Goal: Information Seeking & Learning: Check status

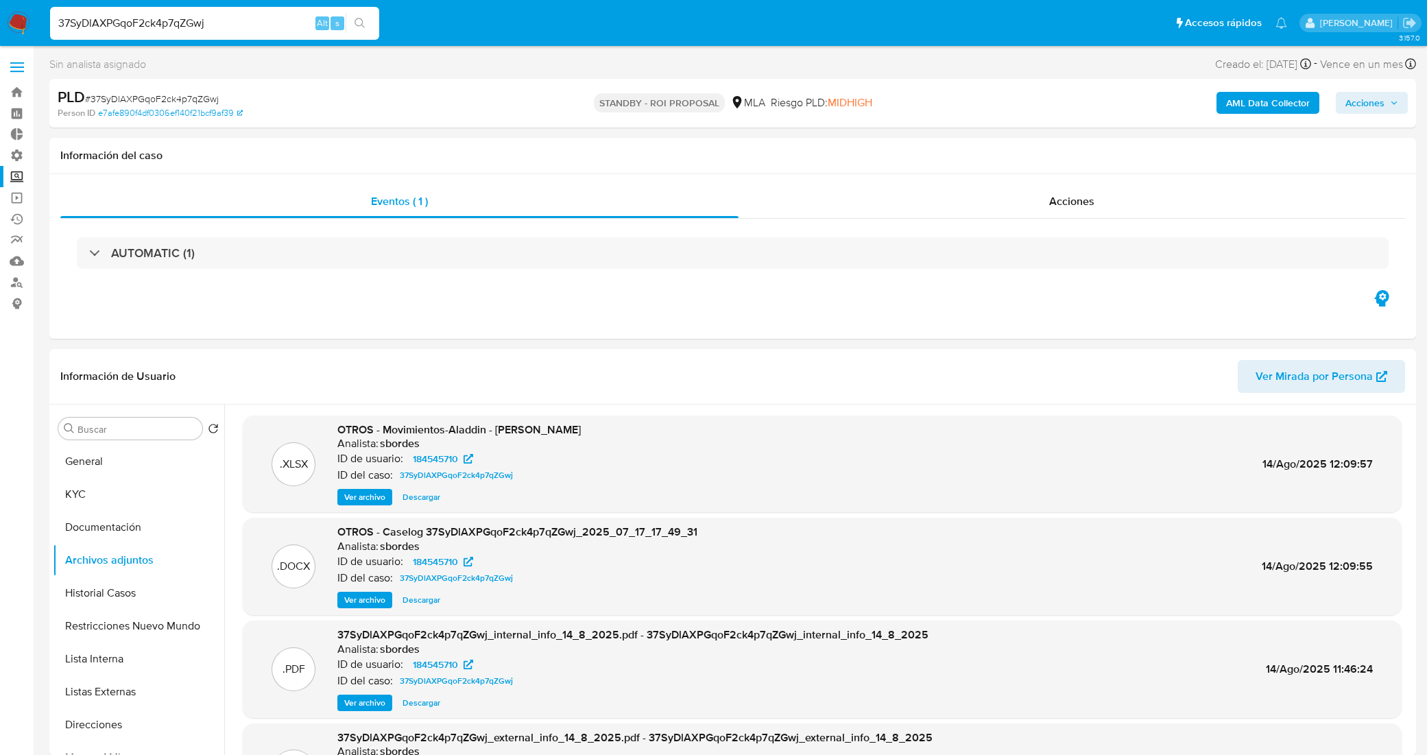
select select "10"
click at [0, 11] on nav "Pausado Ver notificaciones 37SyDlAXPGqoF2ck4p7qZGwj Alt s Accesos rápidos Presi…" at bounding box center [713, 23] width 1427 height 46
type input "IrnO6ZzleWj1kThsWMpPycq6"
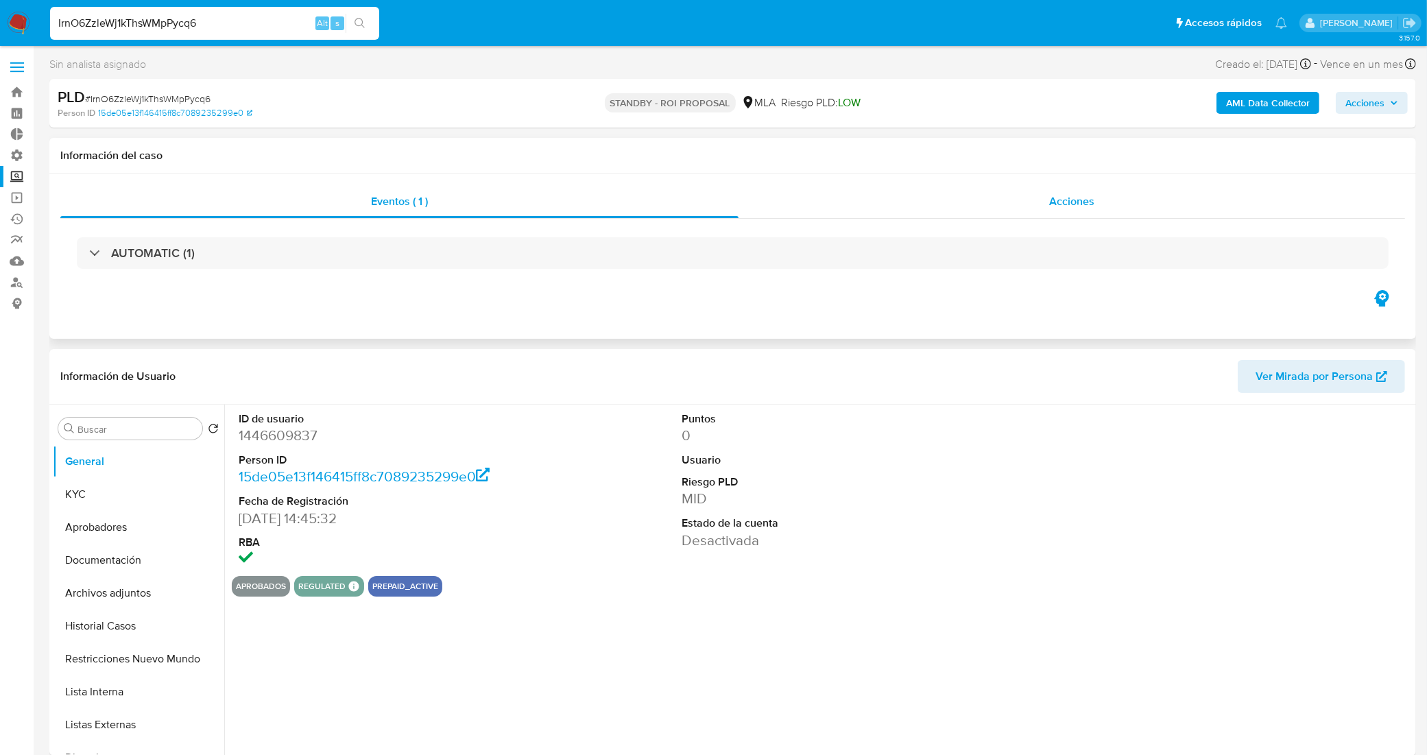
click at [900, 204] on div "Acciones" at bounding box center [1071, 201] width 666 height 33
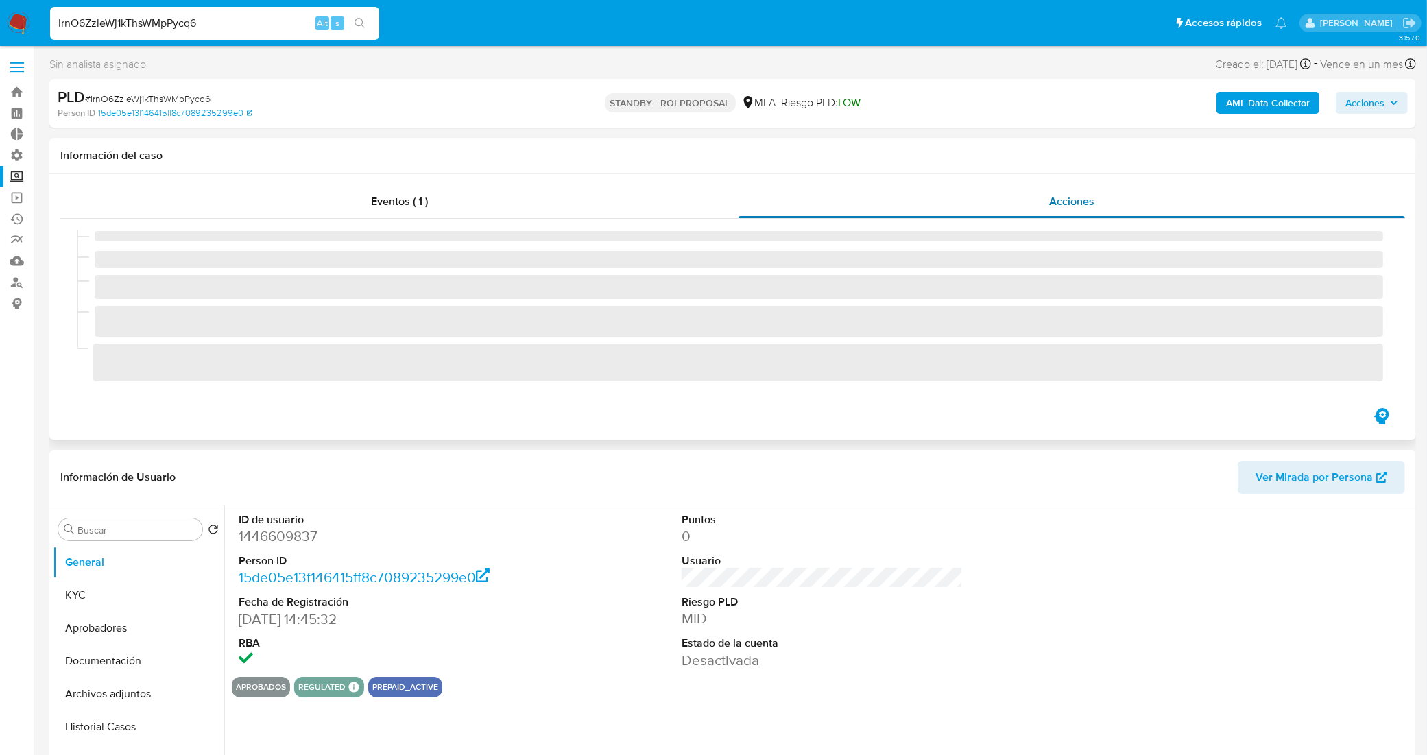
select select "10"
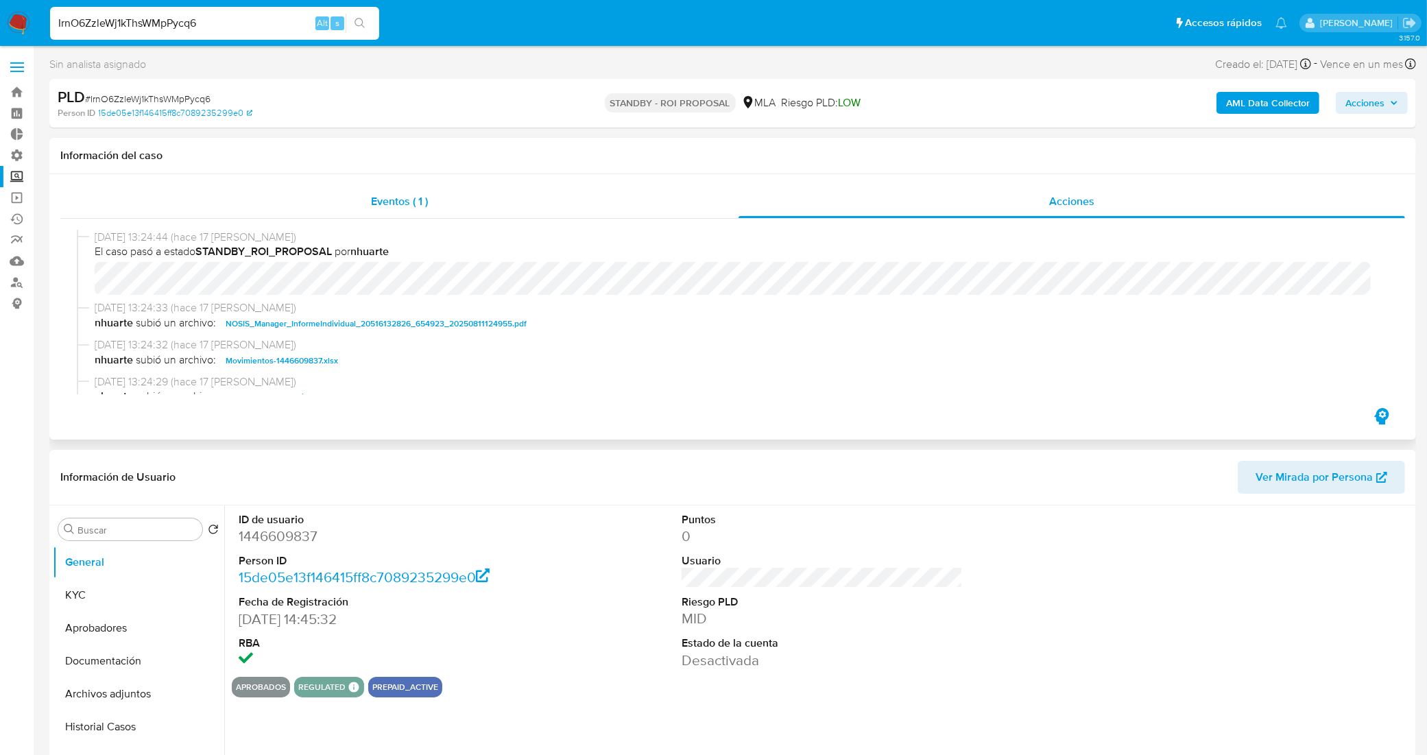
click at [405, 210] on div "Eventos ( 1 )" at bounding box center [399, 201] width 678 height 33
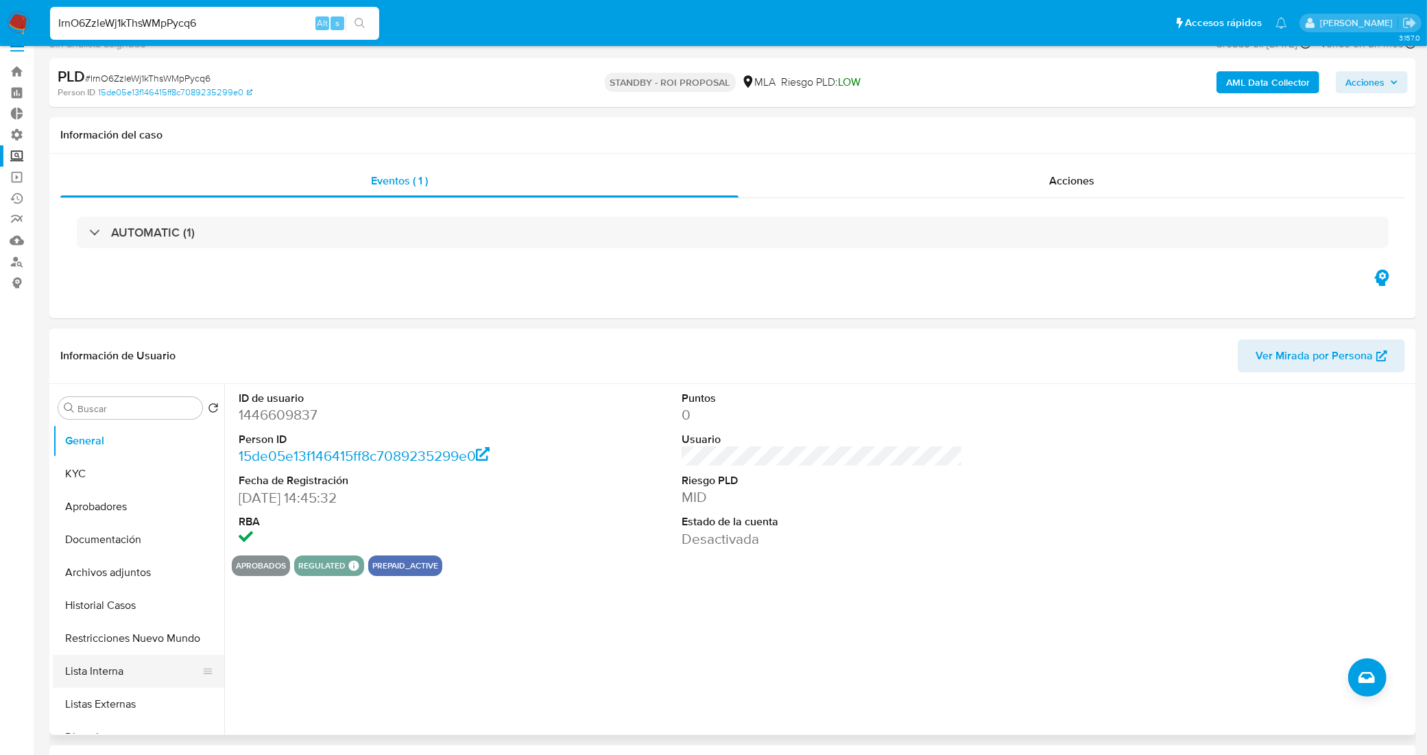
scroll to position [86, 0]
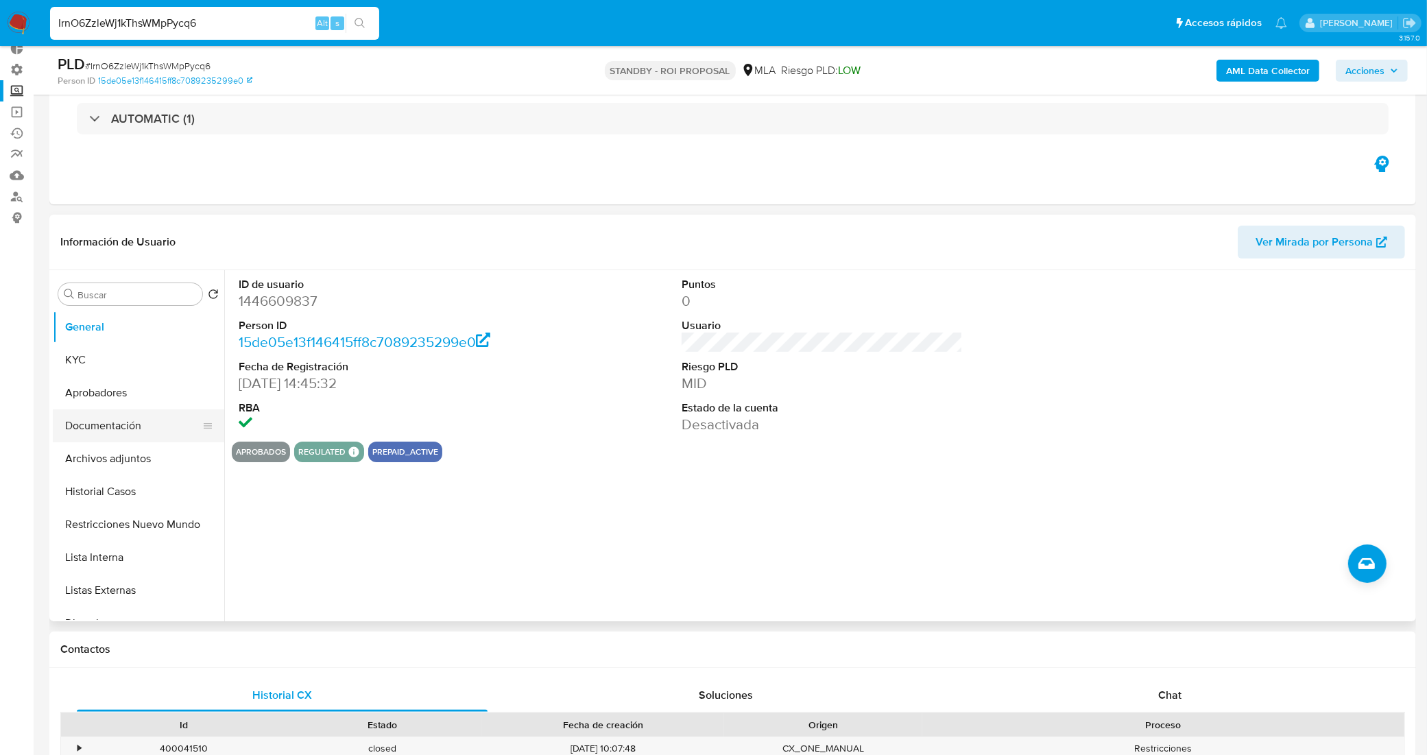
click at [103, 415] on button "Documentación" at bounding box center [133, 425] width 160 height 33
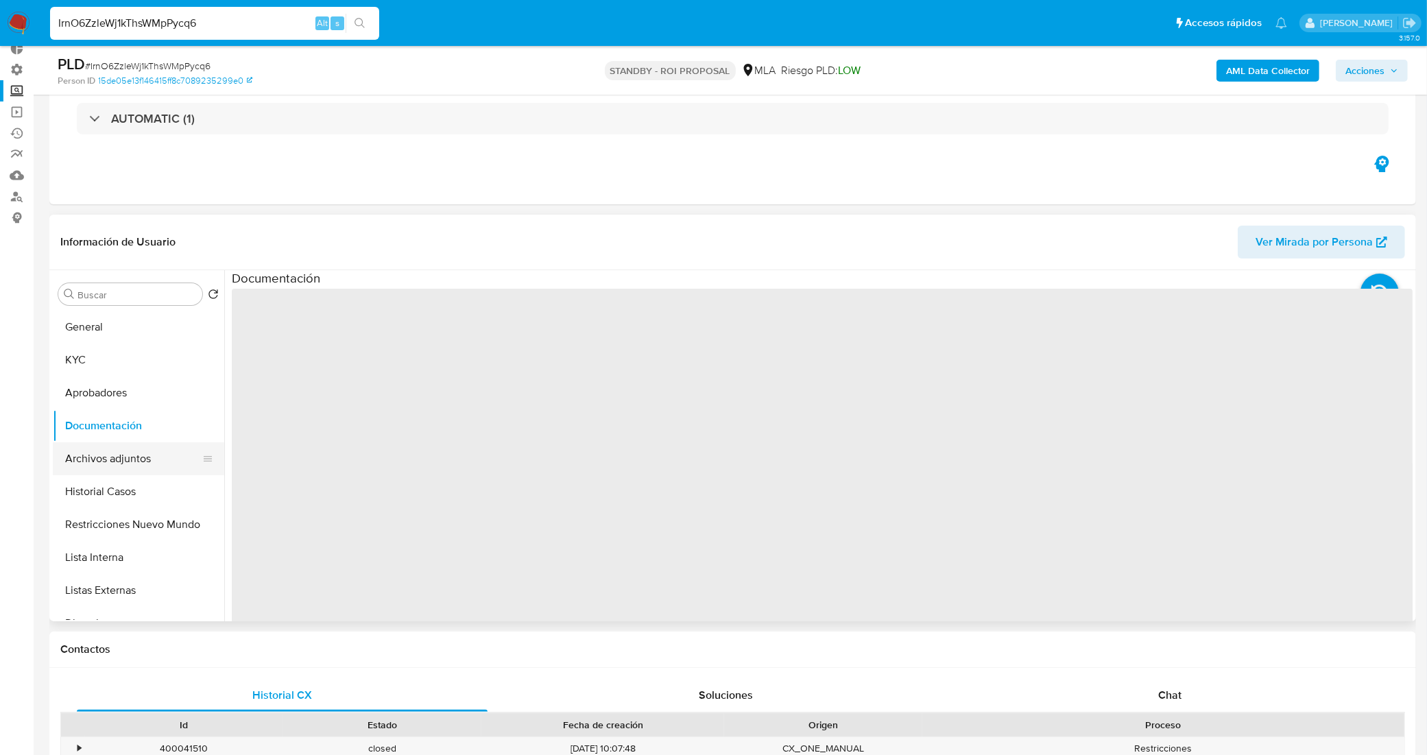
click at [106, 463] on button "Archivos adjuntos" at bounding box center [133, 458] width 160 height 33
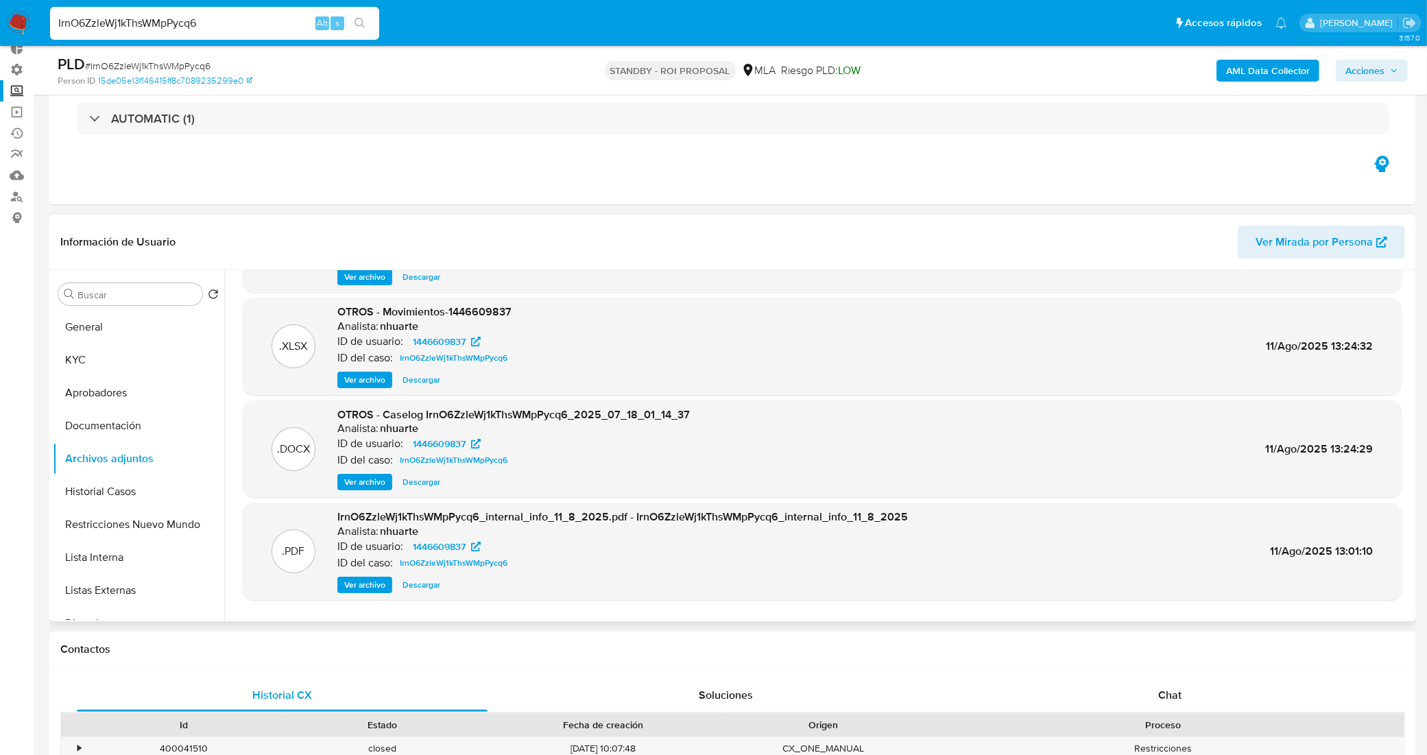
click at [365, 480] on span "Ver archivo" at bounding box center [364, 482] width 41 height 14
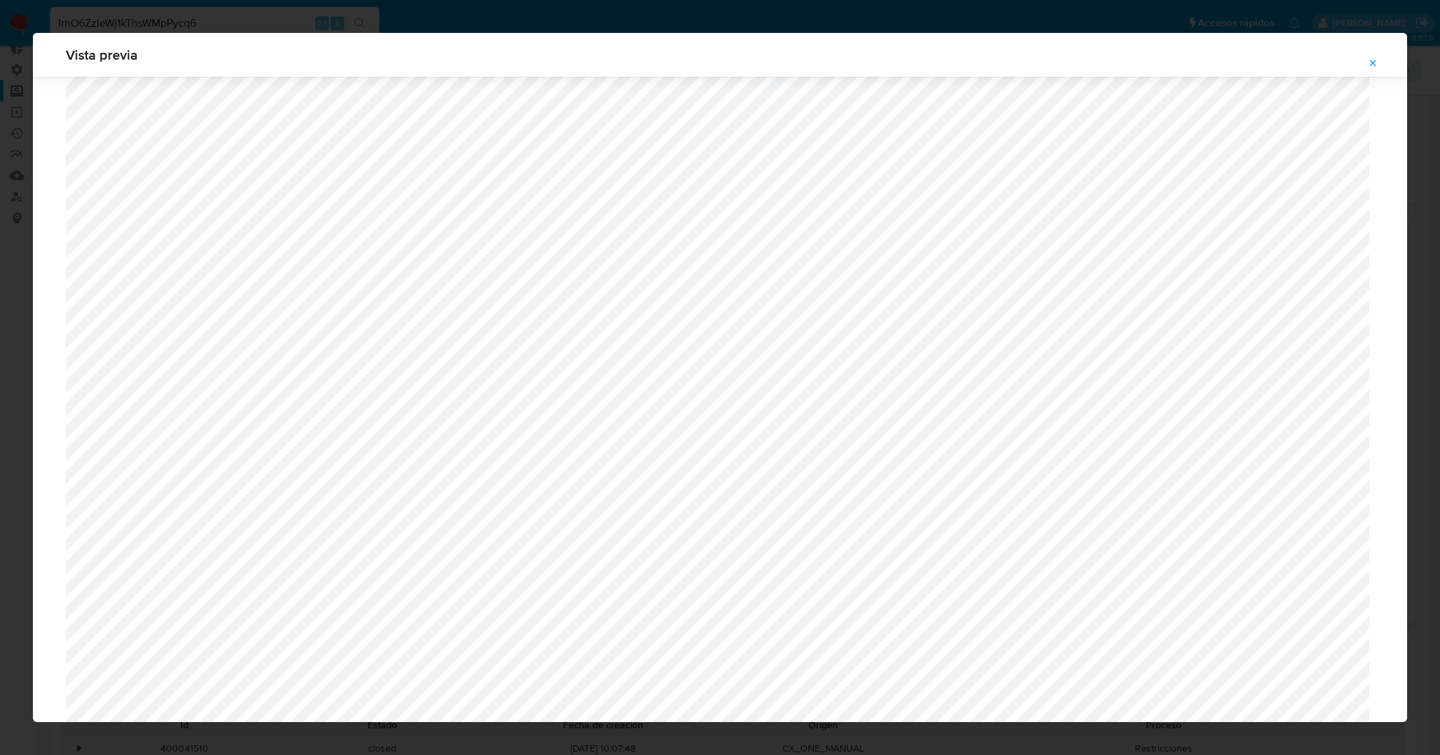
scroll to position [144, 0]
click at [1373, 60] on icon "Attachment preview" at bounding box center [1372, 63] width 11 height 11
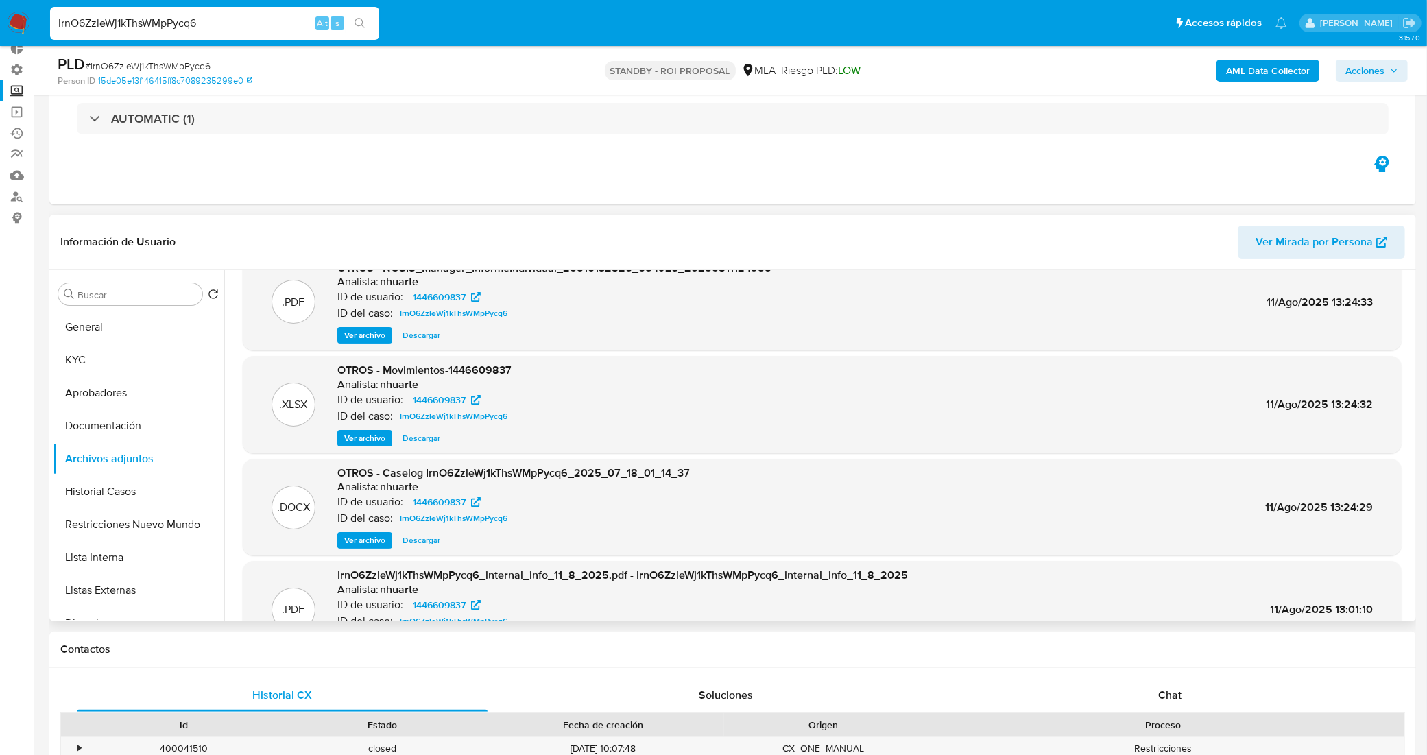
scroll to position [0, 0]
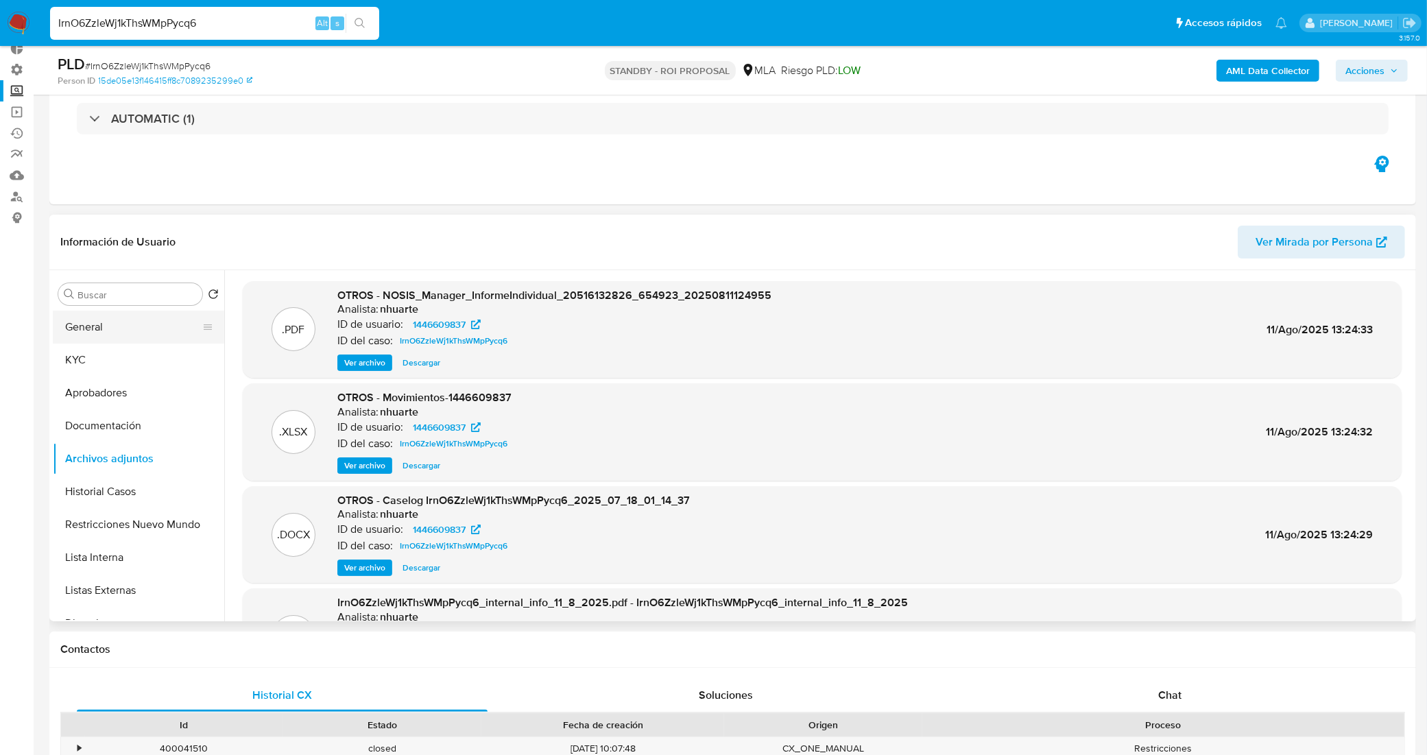
click at [129, 333] on button "General" at bounding box center [133, 327] width 160 height 33
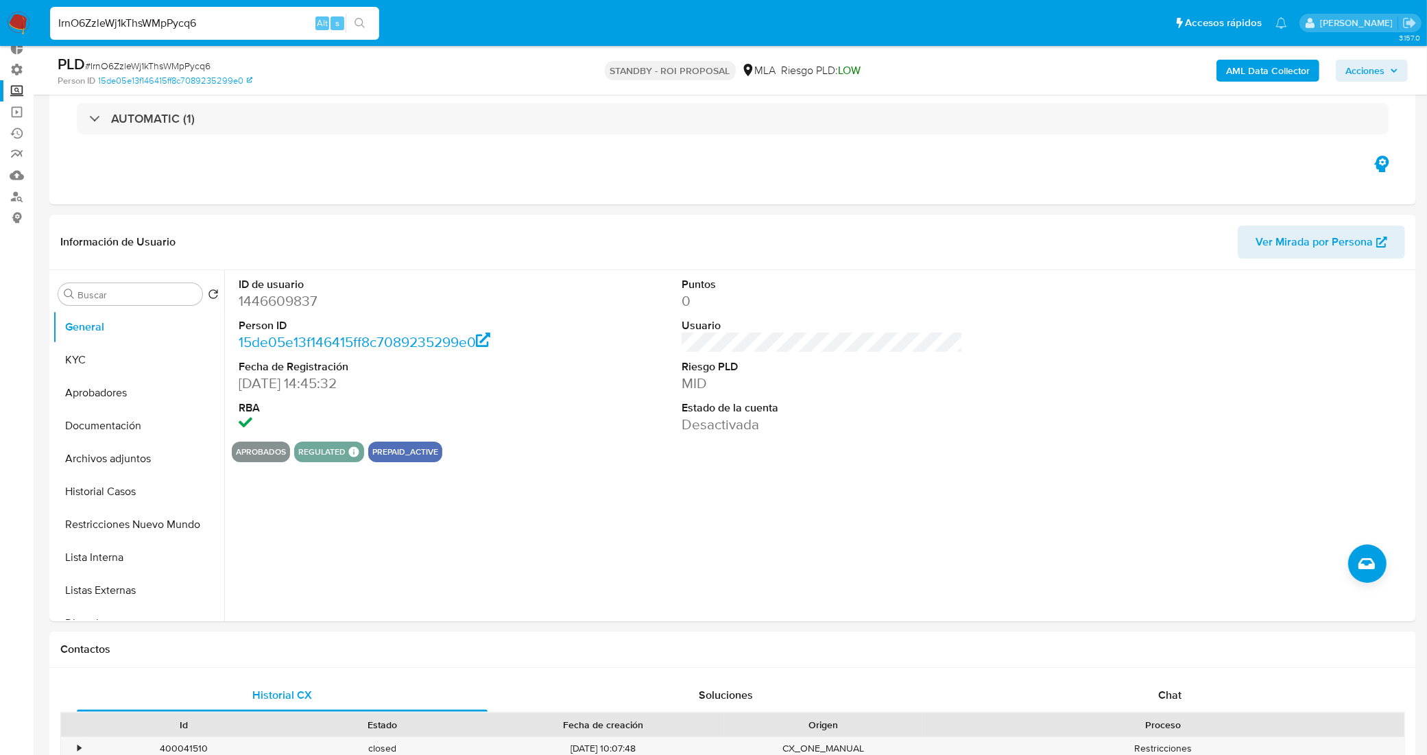
drag, startPoint x: 180, startPoint y: 17, endPoint x: 36, endPoint y: 12, distance: 144.1
click at [36, 12] on nav "Pausado Ver notificaciones IrnO6ZzleWj1kThsWMpPycq6 Alt s Accesos rápidos Presi…" at bounding box center [713, 23] width 1427 height 46
paste input "SuROClz3gU20Qz4J9vVjjIiM"
type input "SuROClz3gU20Qz4J9vVjjIiM"
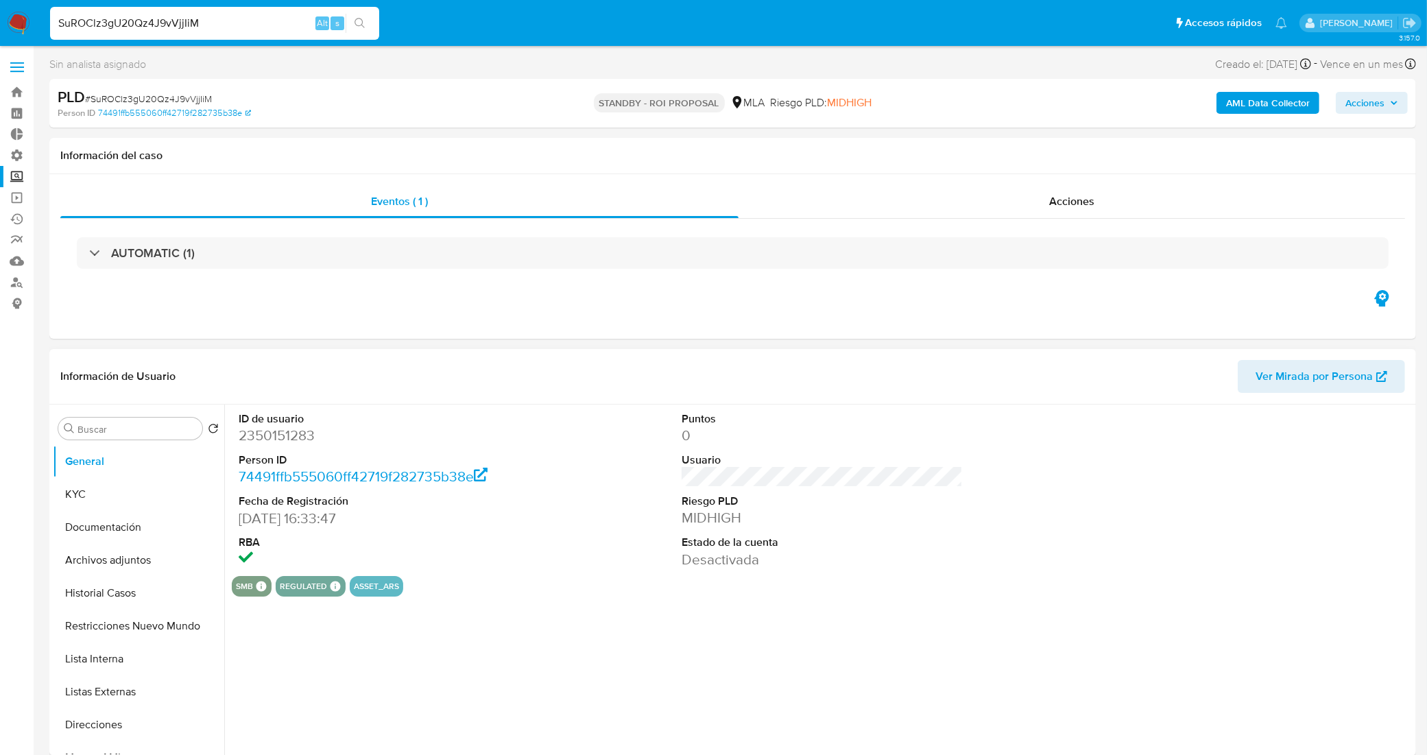
select select "10"
click at [128, 559] on button "Archivos adjuntos" at bounding box center [133, 560] width 160 height 33
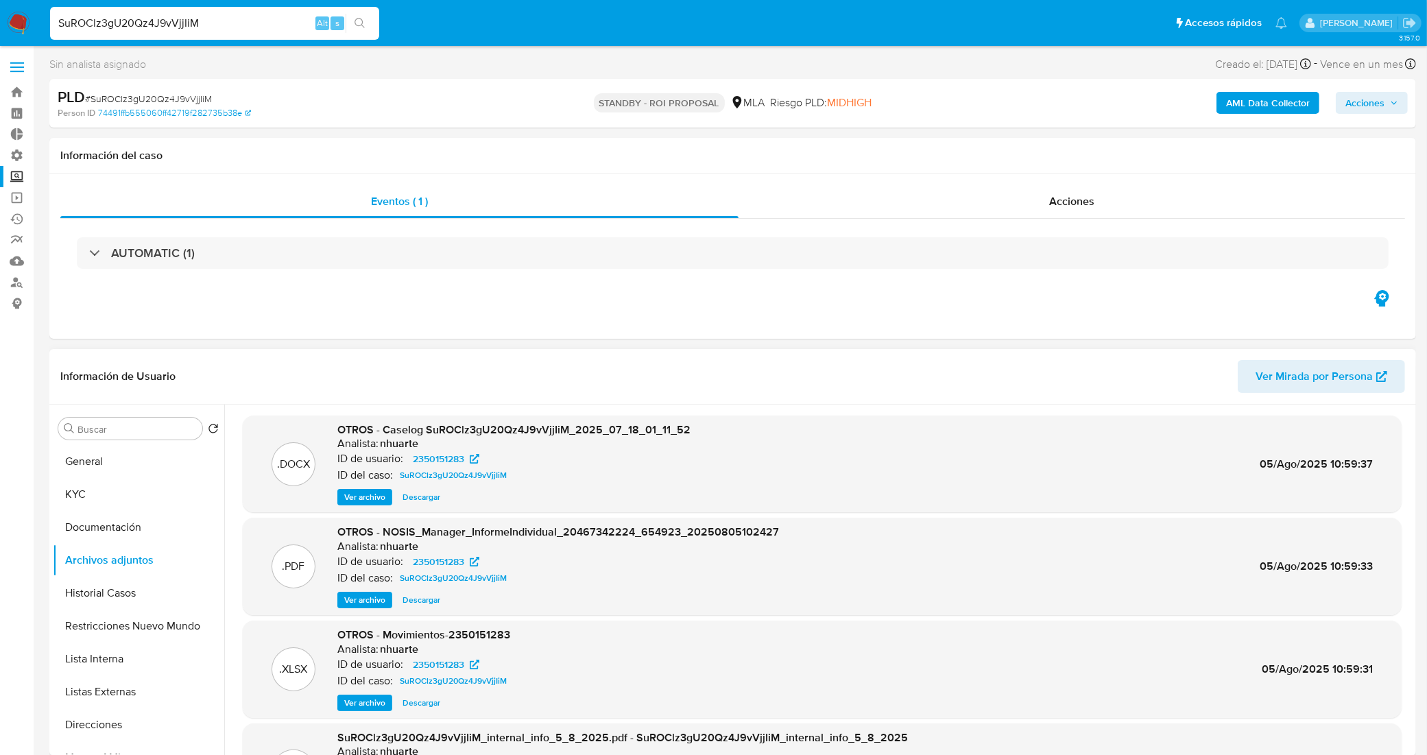
click at [426, 497] on span "Descargar" at bounding box center [421, 497] width 38 height 14
click at [132, 471] on button "General" at bounding box center [133, 461] width 160 height 33
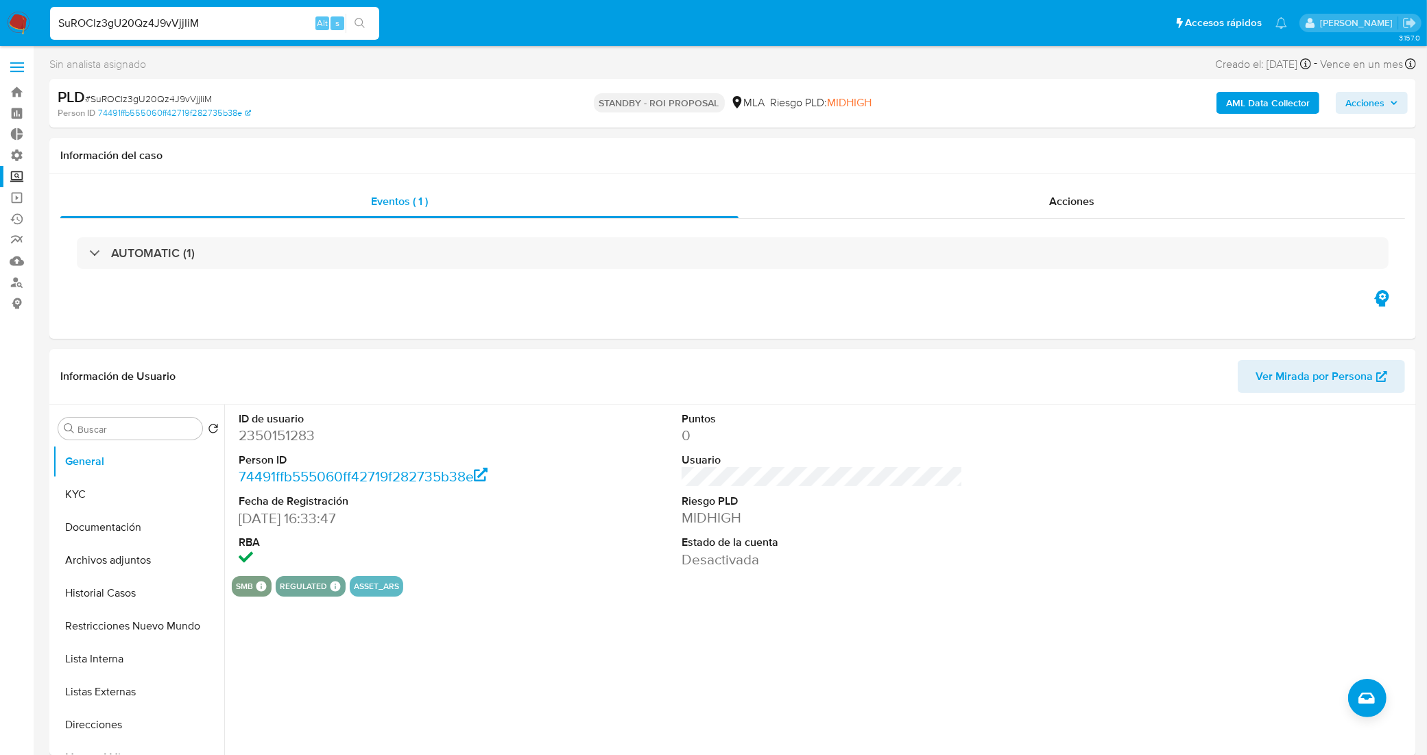
click at [182, 95] on span "# SuROClz3gU20Qz4J9vVjjIiM" at bounding box center [148, 99] width 127 height 14
copy span "SuROClz3gU20Qz4J9vVjjIiM"
drag, startPoint x: 230, startPoint y: 25, endPoint x: 0, endPoint y: 46, distance: 231.3
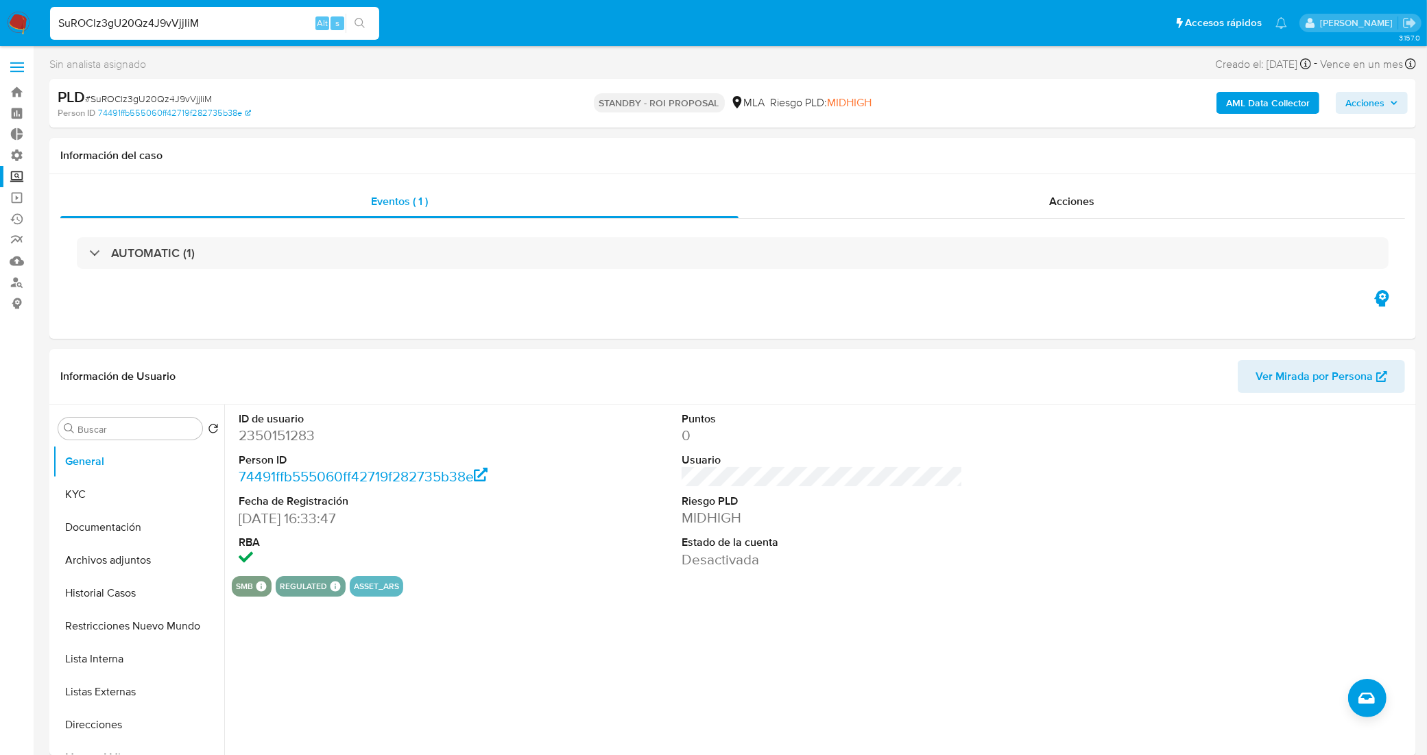
paste input "dJfQT5mTkw8ltDf628M36gzu"
type input "dJfQT5mTkw8ltDf628M36gzu"
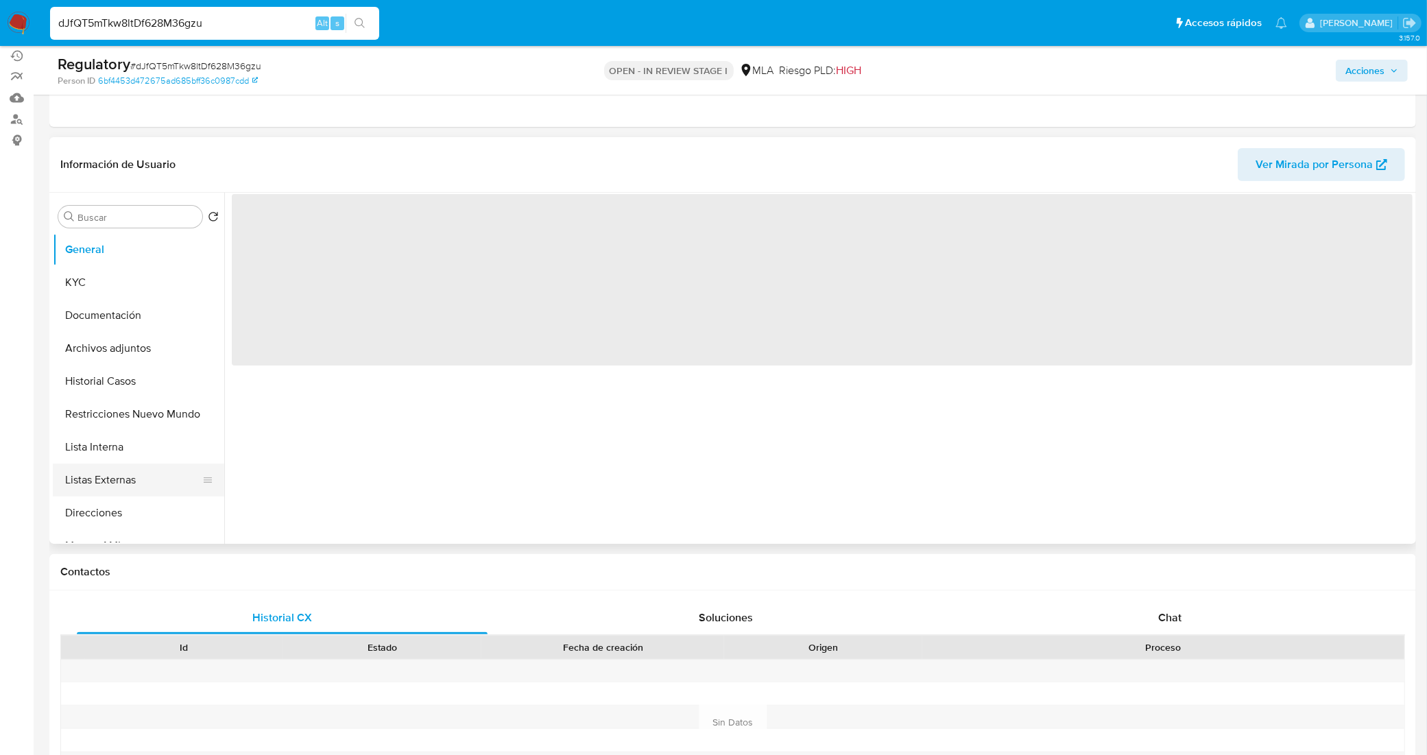
scroll to position [171, 0]
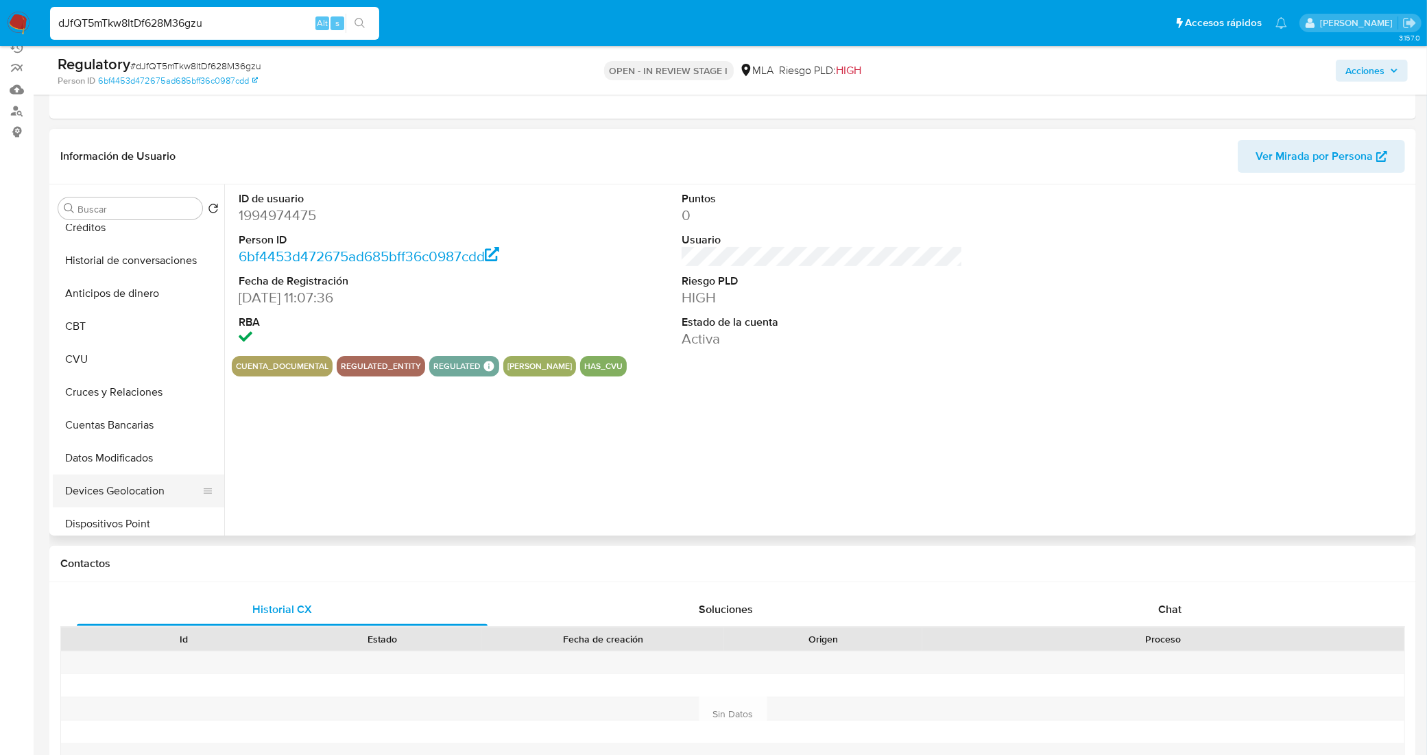
select select "10"
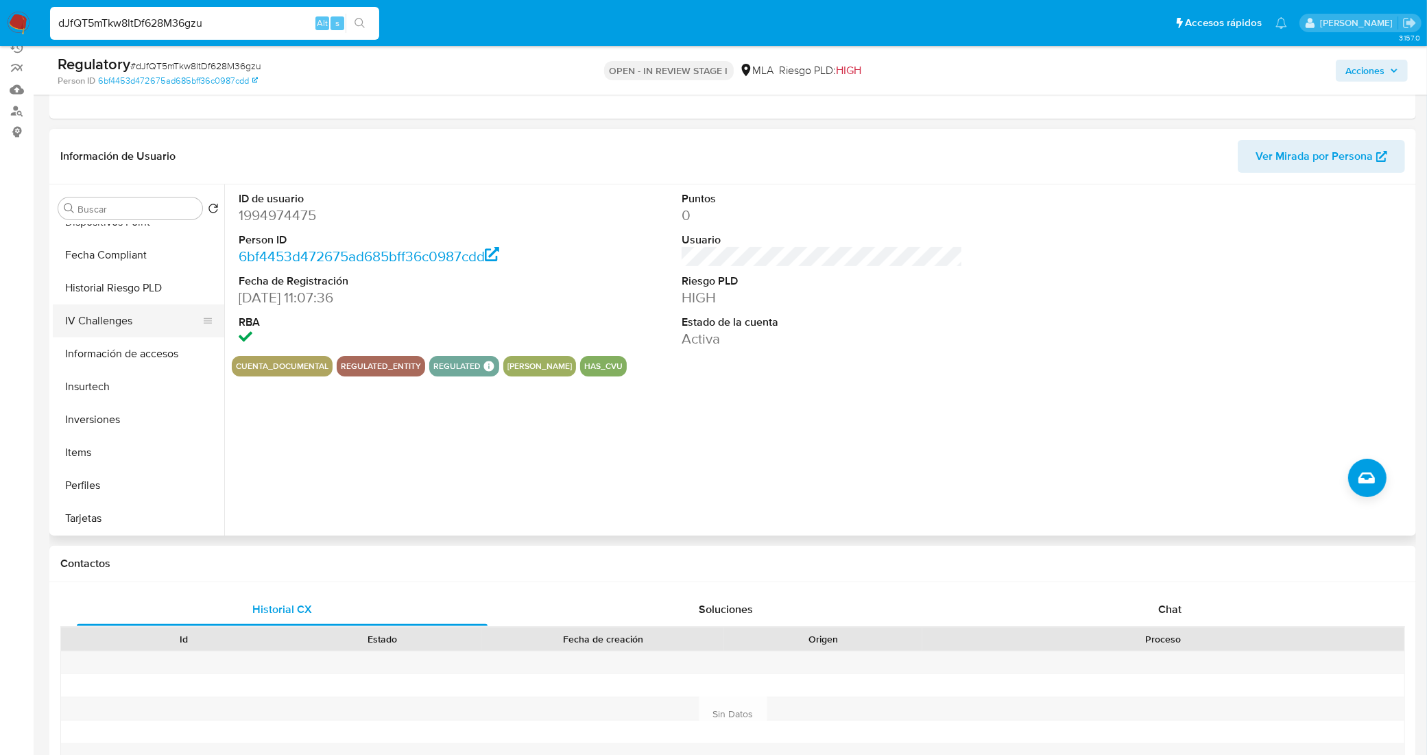
click at [111, 317] on button "IV Challenges" at bounding box center [133, 320] width 160 height 33
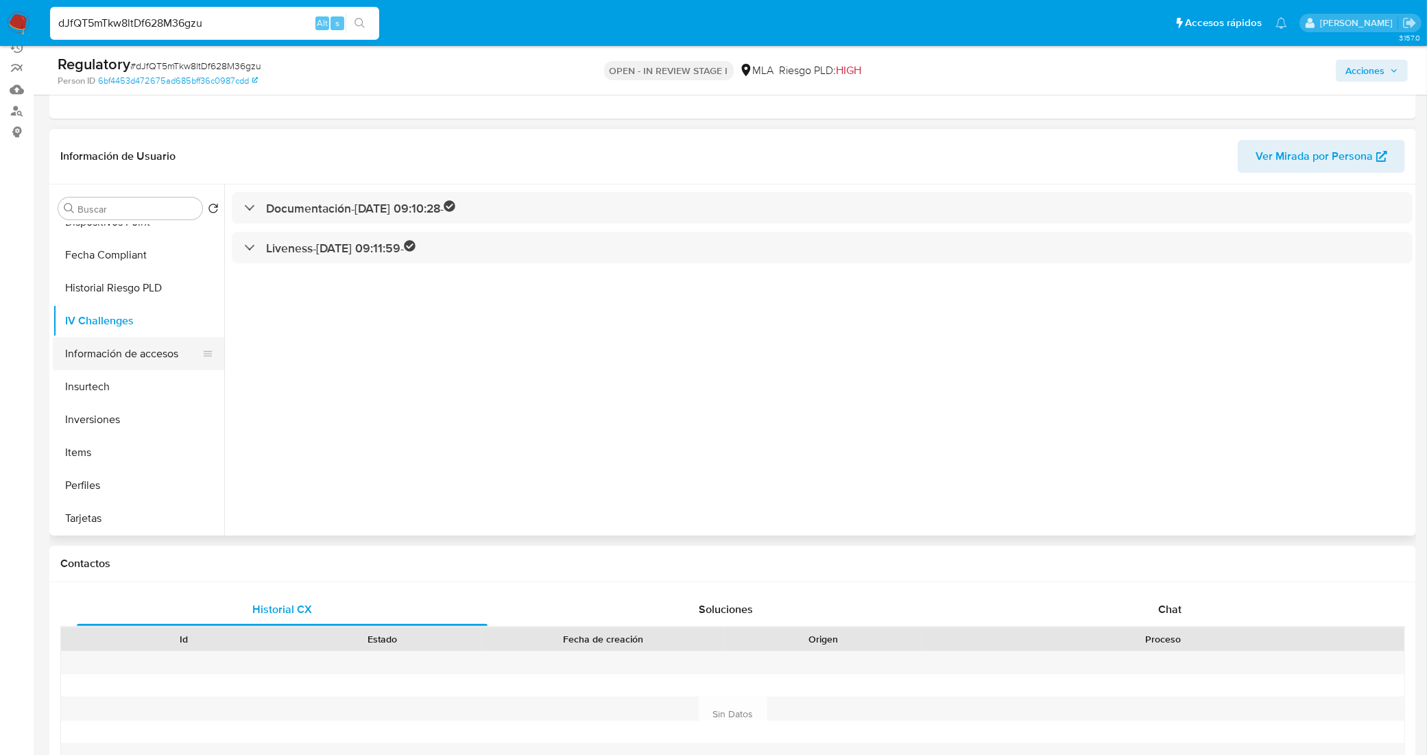
scroll to position [559, 0]
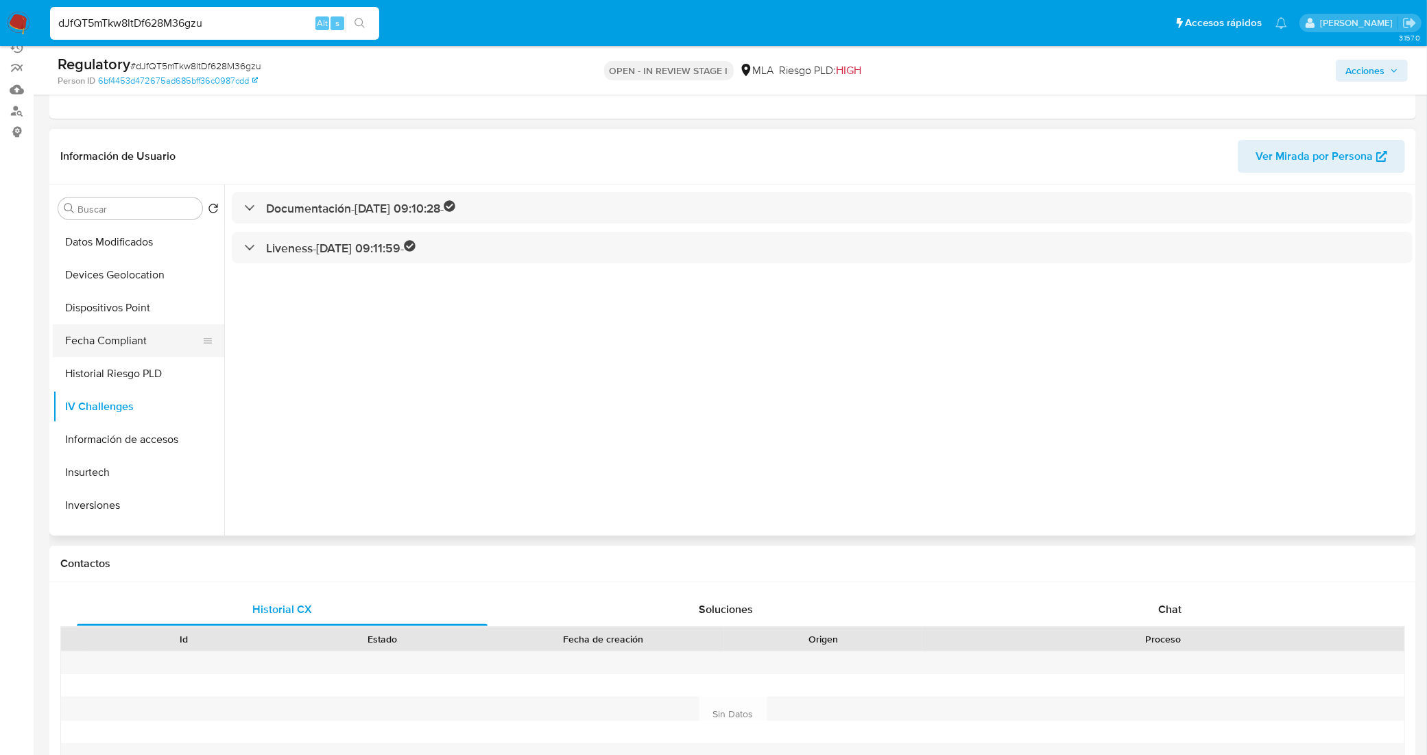
click at [129, 343] on button "Fecha Compliant" at bounding box center [133, 340] width 160 height 33
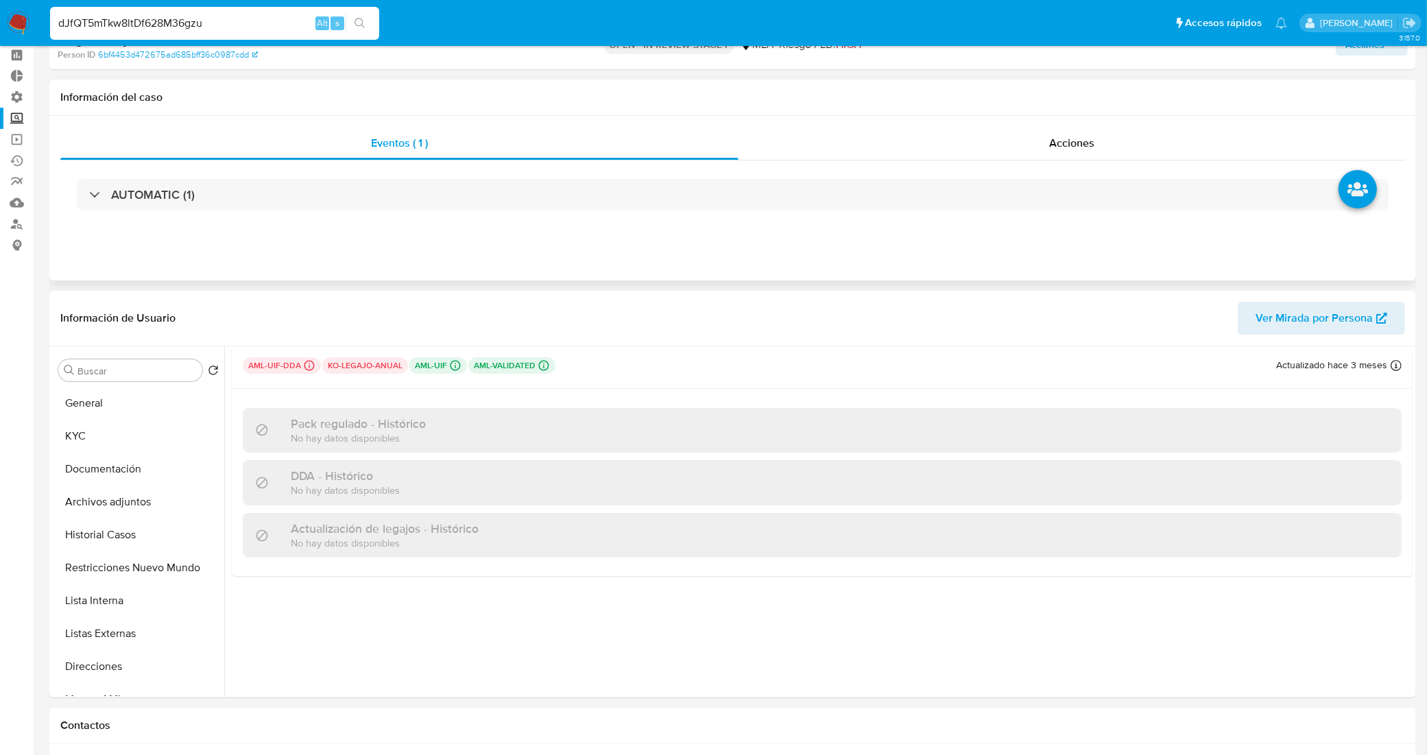
scroll to position [0, 0]
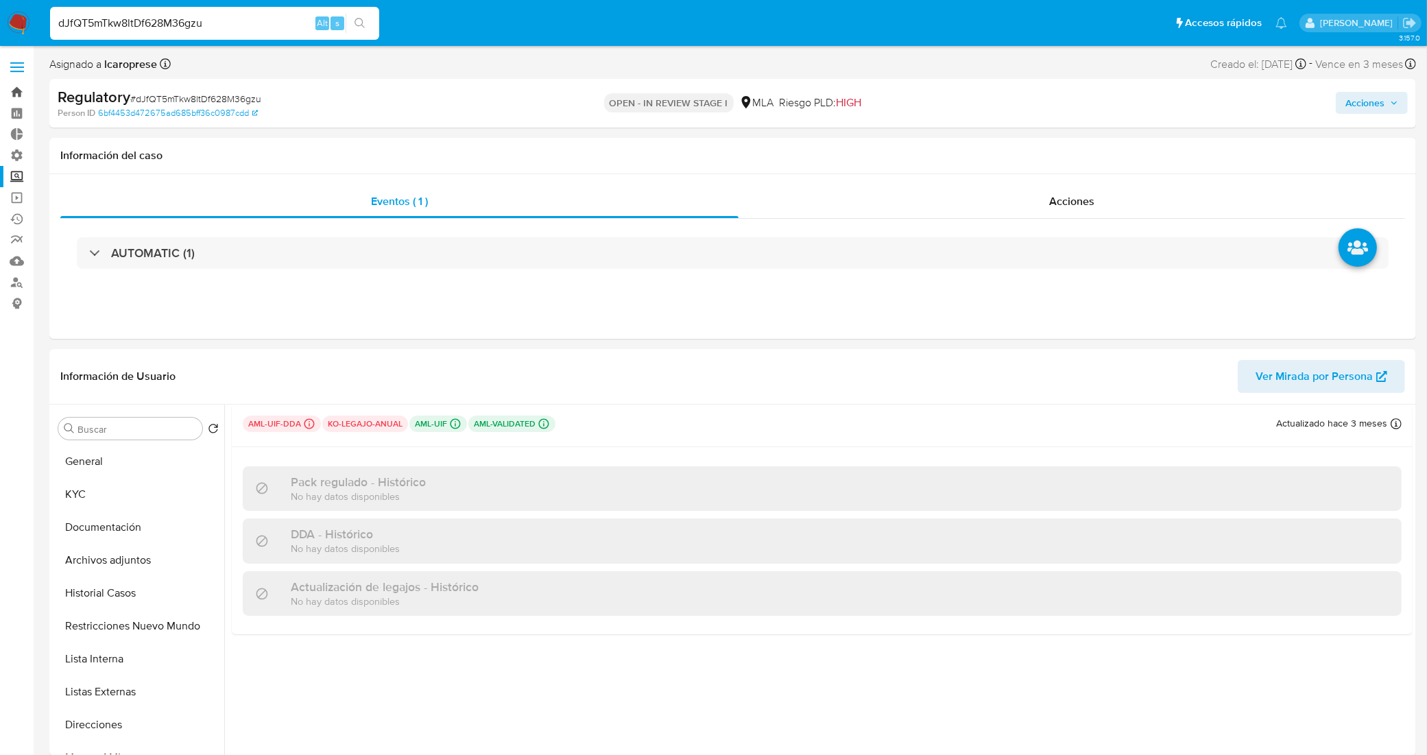
click at [14, 93] on link "Bandeja" at bounding box center [81, 92] width 163 height 21
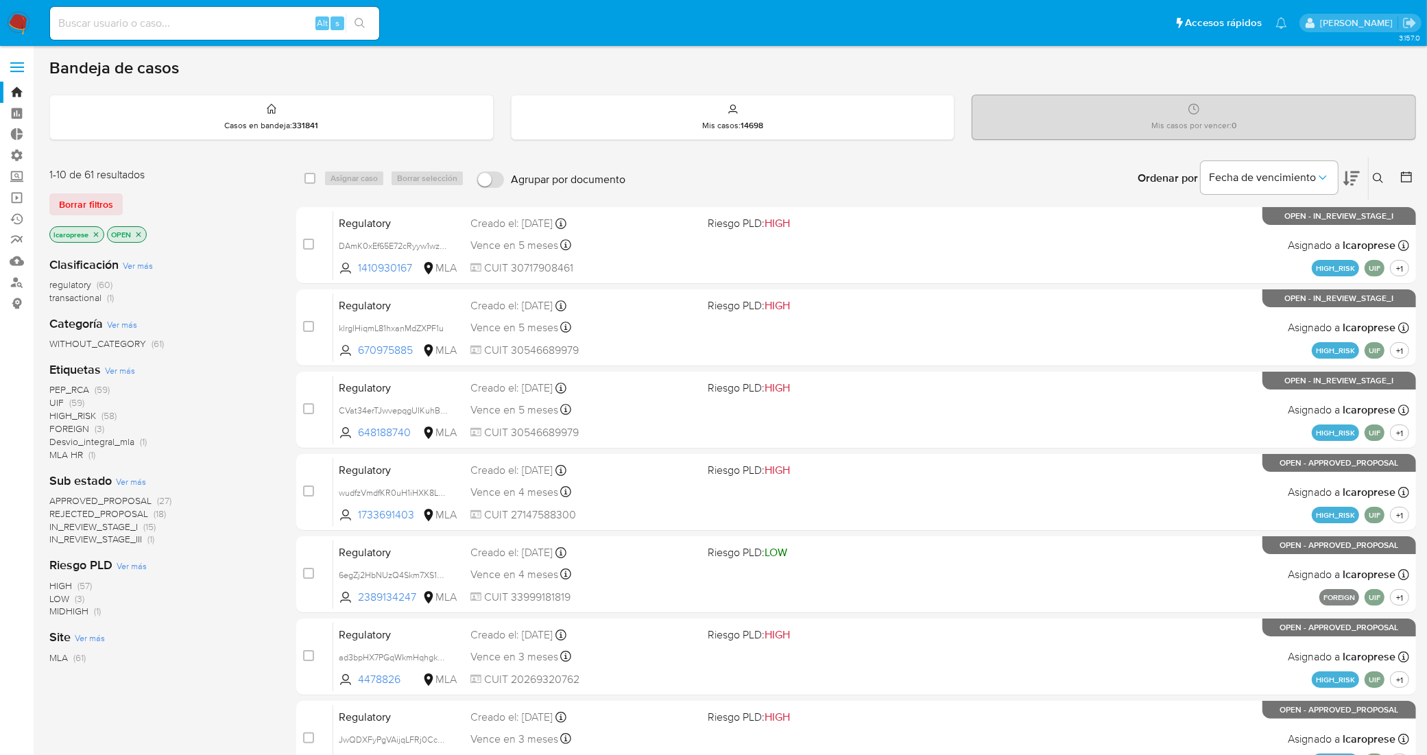
click at [261, 24] on input at bounding box center [214, 23] width 329 height 18
paste input "CVat34erTJwvepqgUIKuhBG4"
type input "CVat34erTJwvepqgUIKuhBG4"
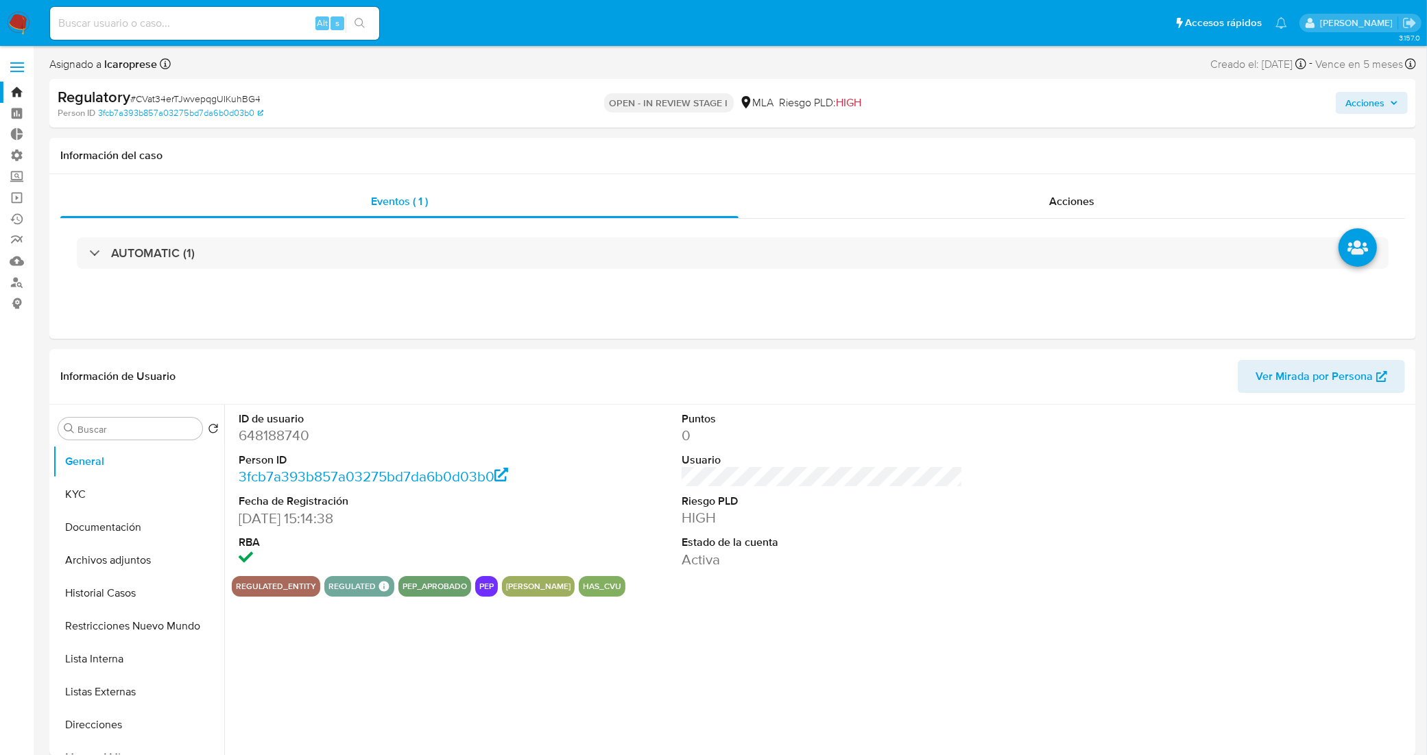
select select "10"
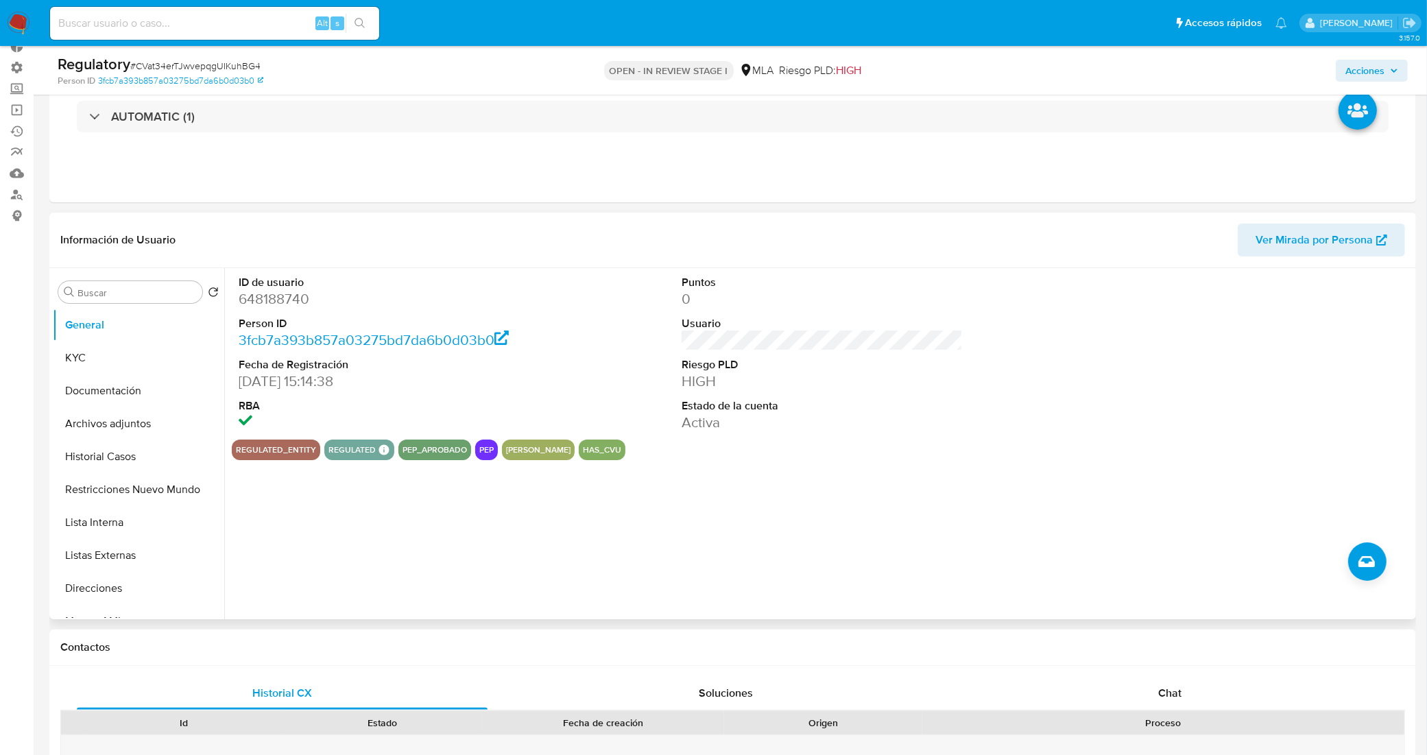
scroll to position [171, 0]
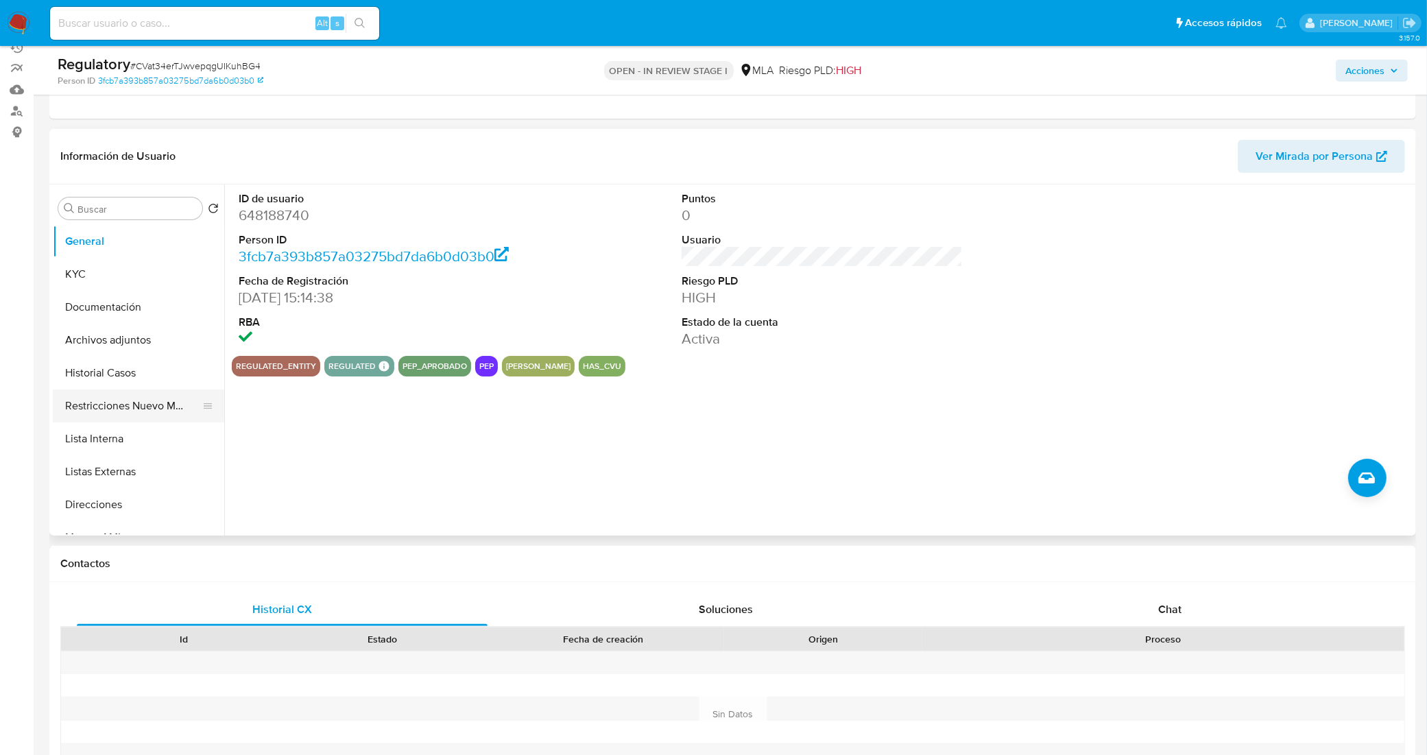
click at [142, 413] on button "Restricciones Nuevo Mundo" at bounding box center [133, 405] width 160 height 33
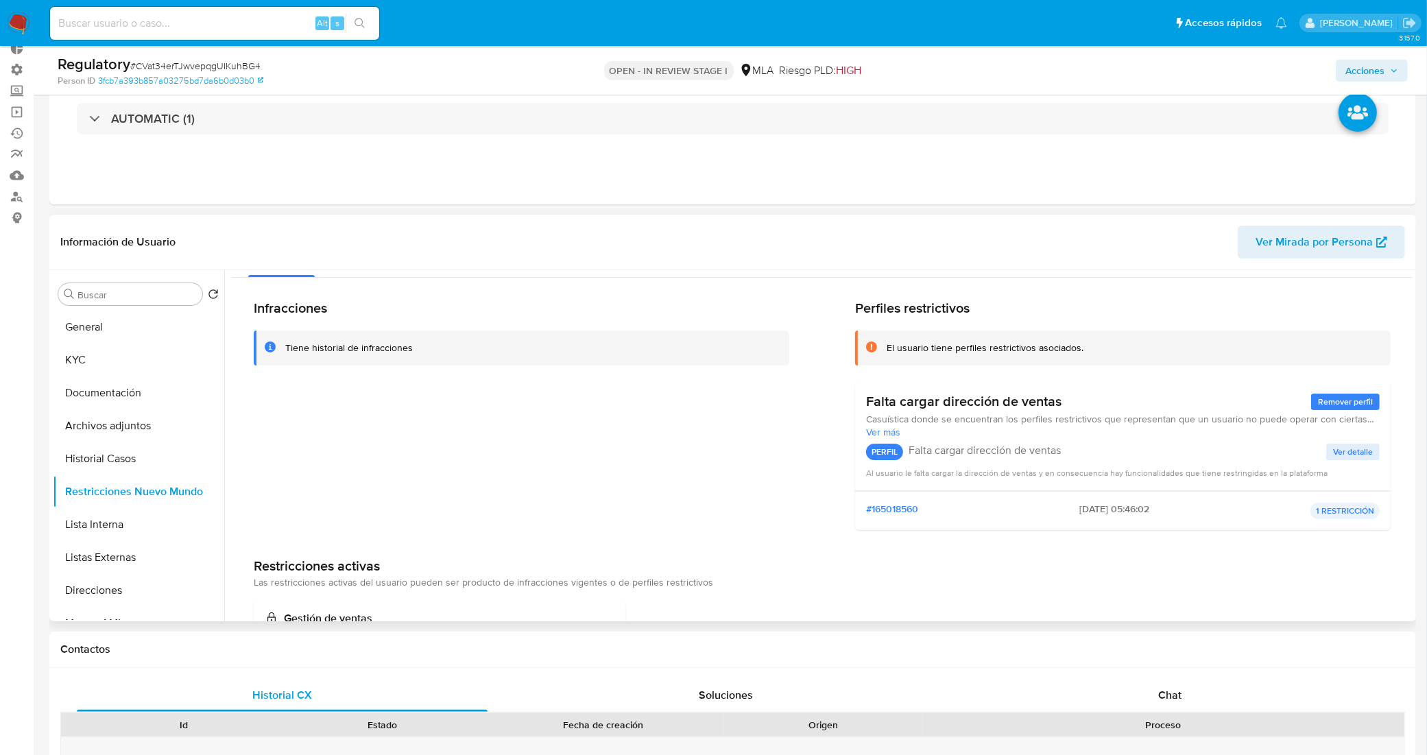
scroll to position [0, 0]
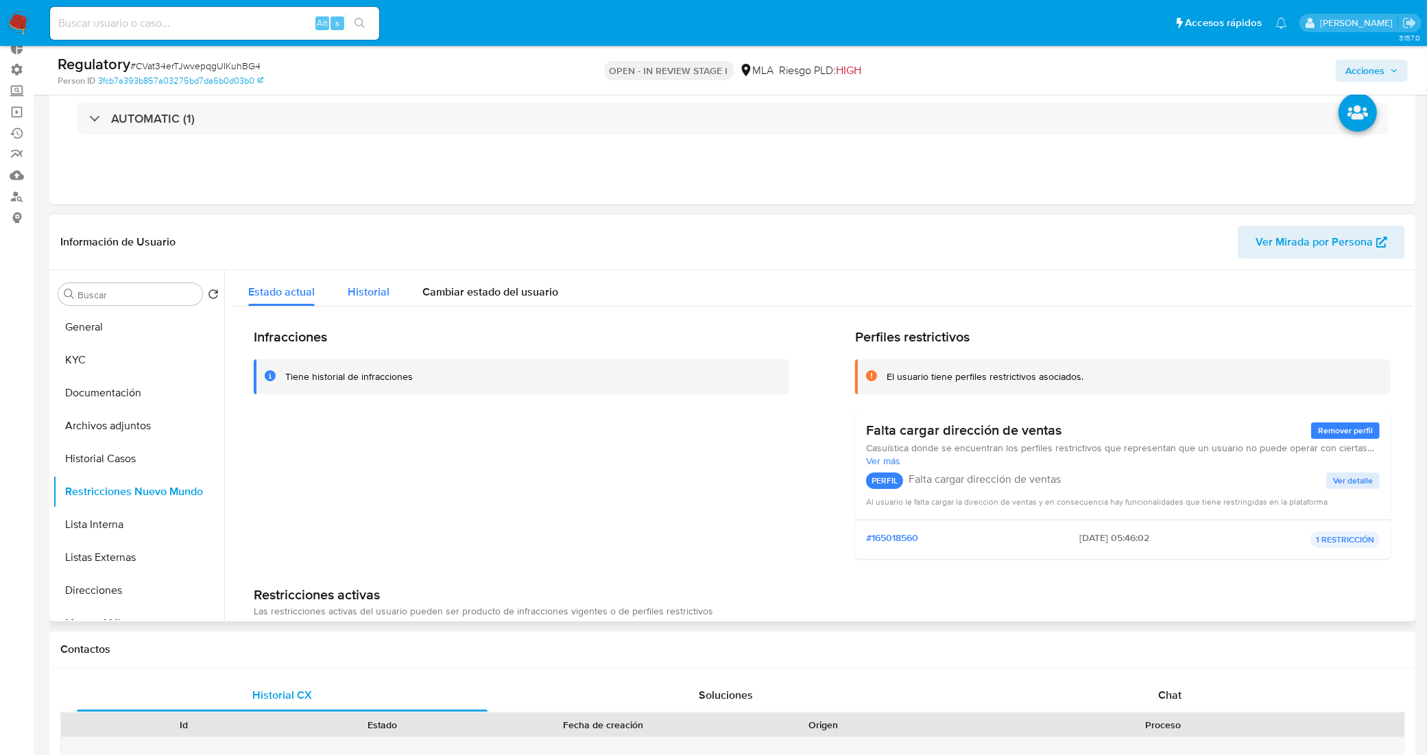
click at [364, 286] on span "Historial" at bounding box center [369, 292] width 42 height 16
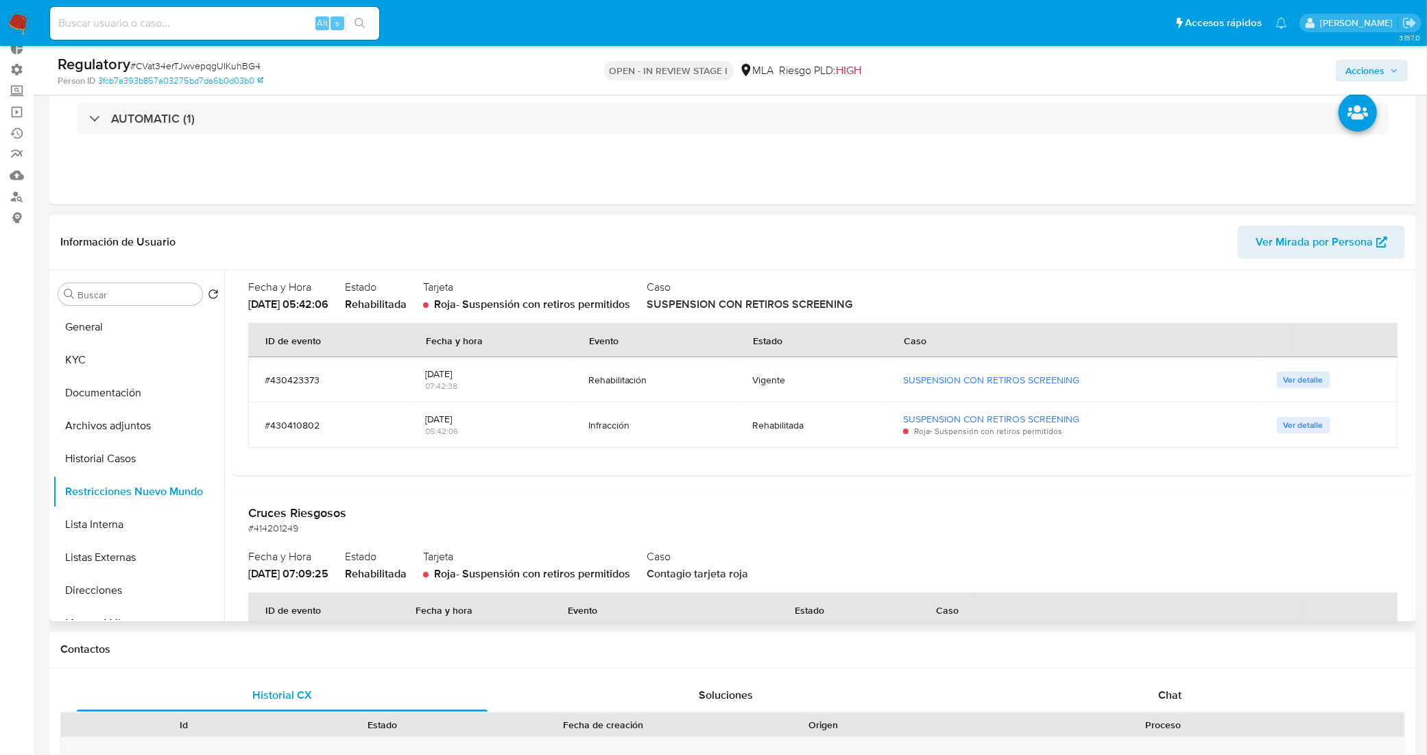
scroll to position [429, 0]
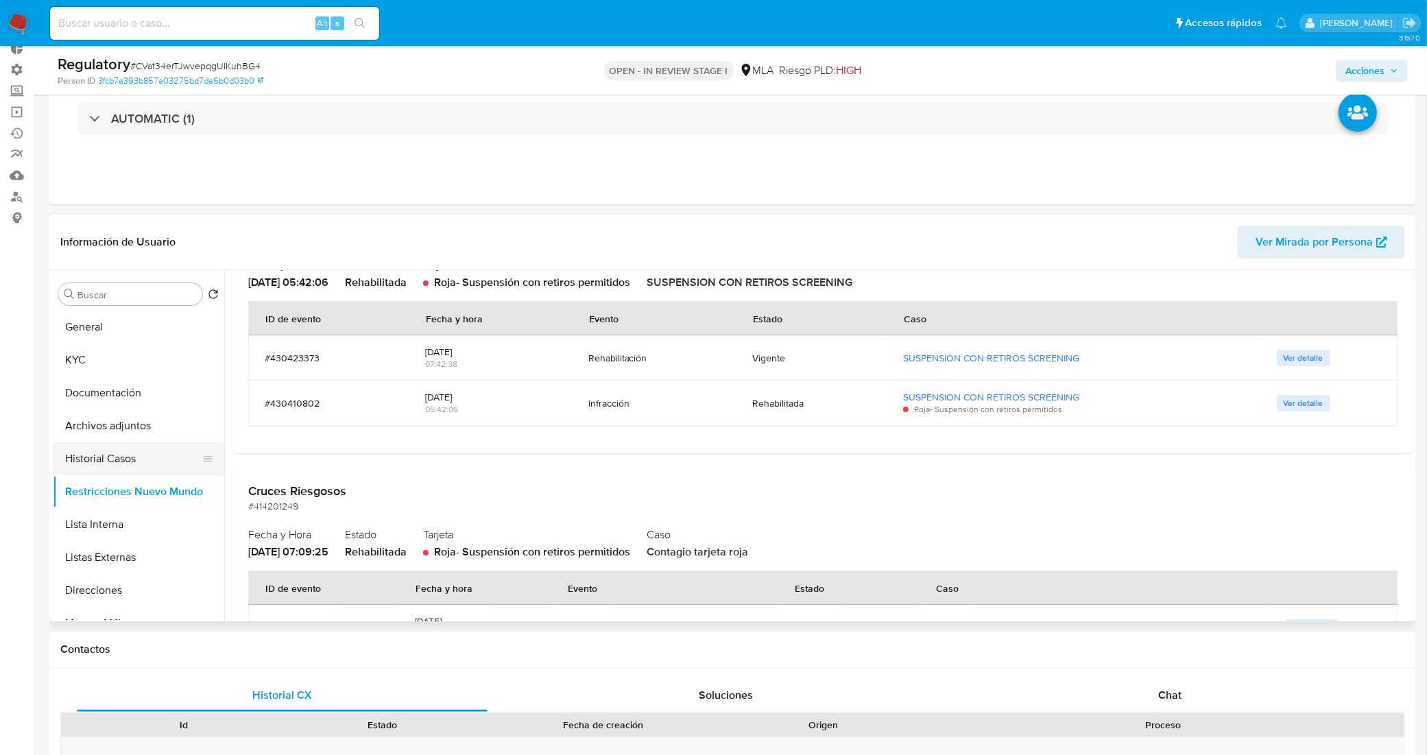
click at [114, 450] on button "Historial Casos" at bounding box center [133, 458] width 160 height 33
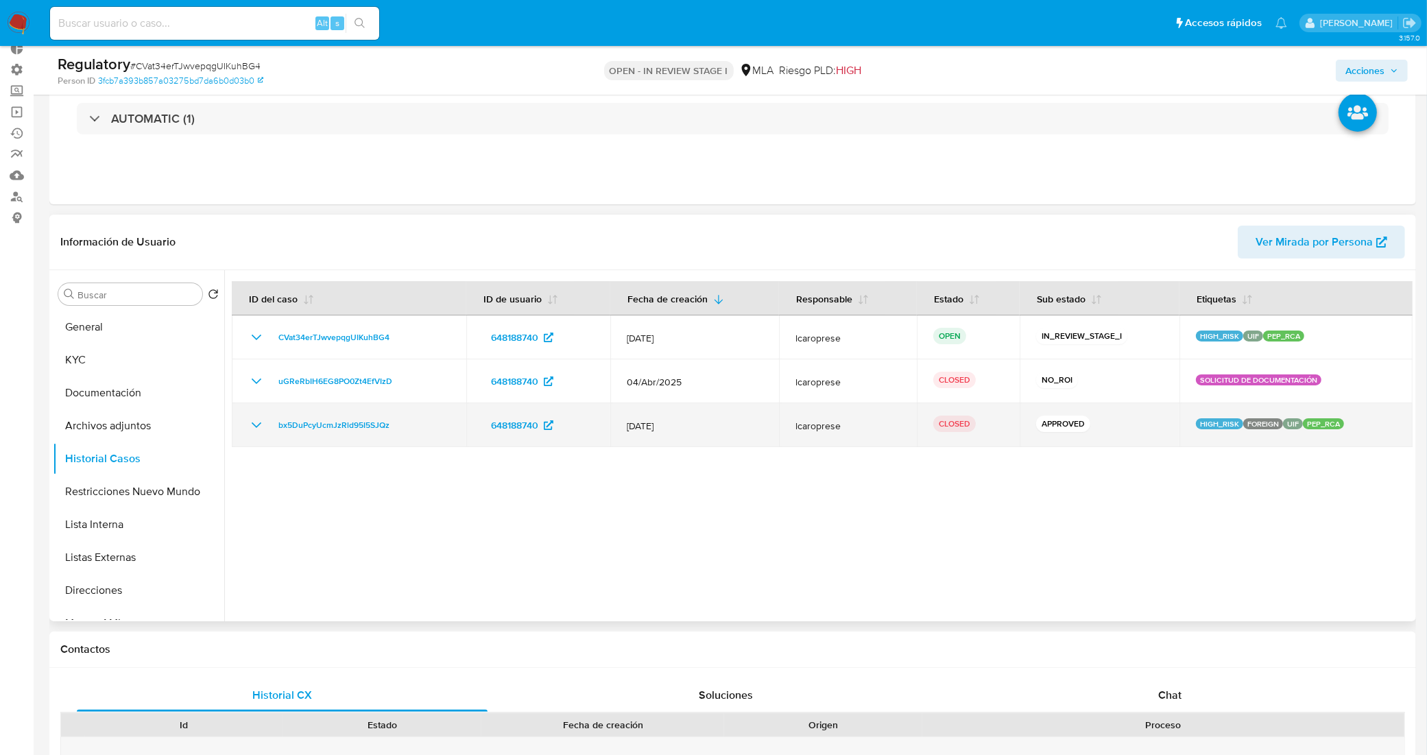
click at [258, 425] on icon "Mostrar/Ocultar" at bounding box center [257, 424] width 10 height 5
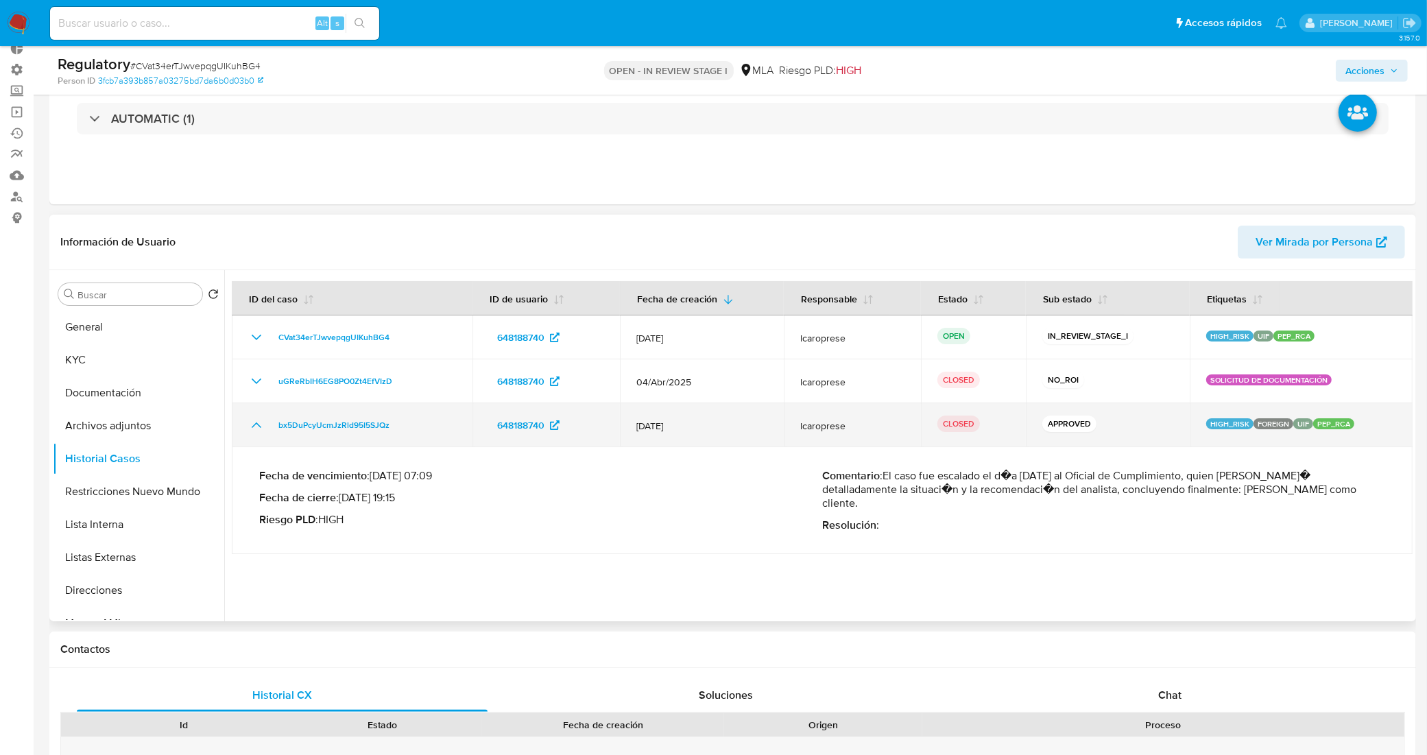
click at [258, 425] on icon "Mostrar/Ocultar" at bounding box center [257, 424] width 10 height 5
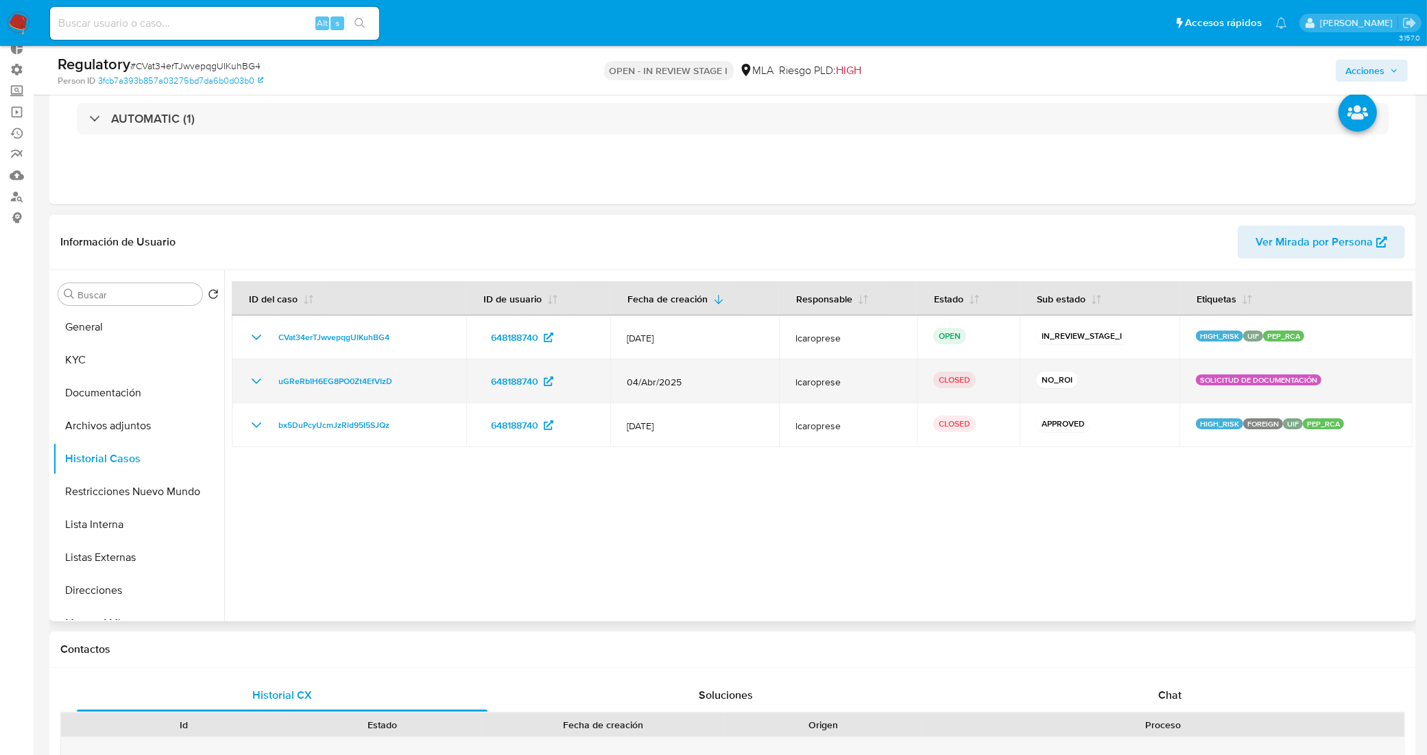
click at [259, 376] on icon "Mostrar/Ocultar" at bounding box center [256, 381] width 16 height 16
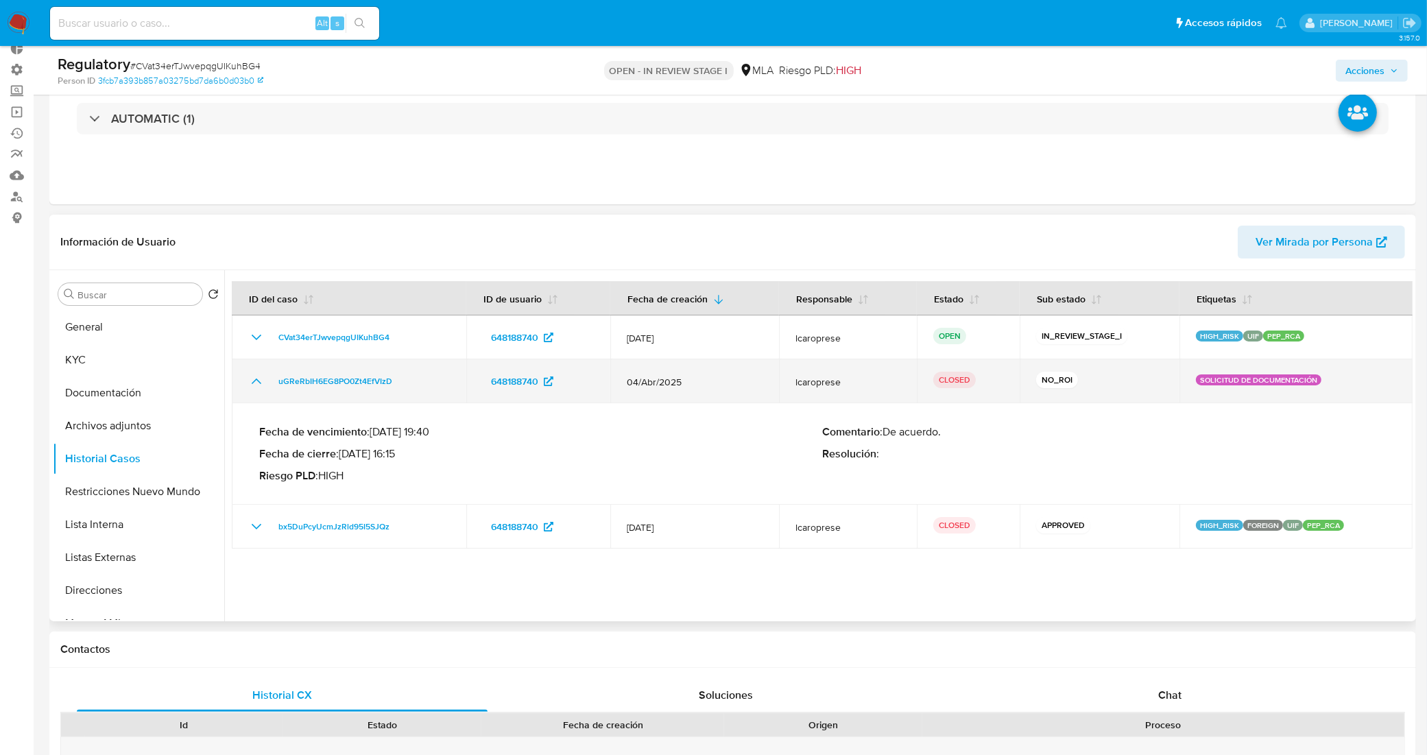
click at [252, 384] on icon "Mostrar/Ocultar" at bounding box center [256, 381] width 16 height 16
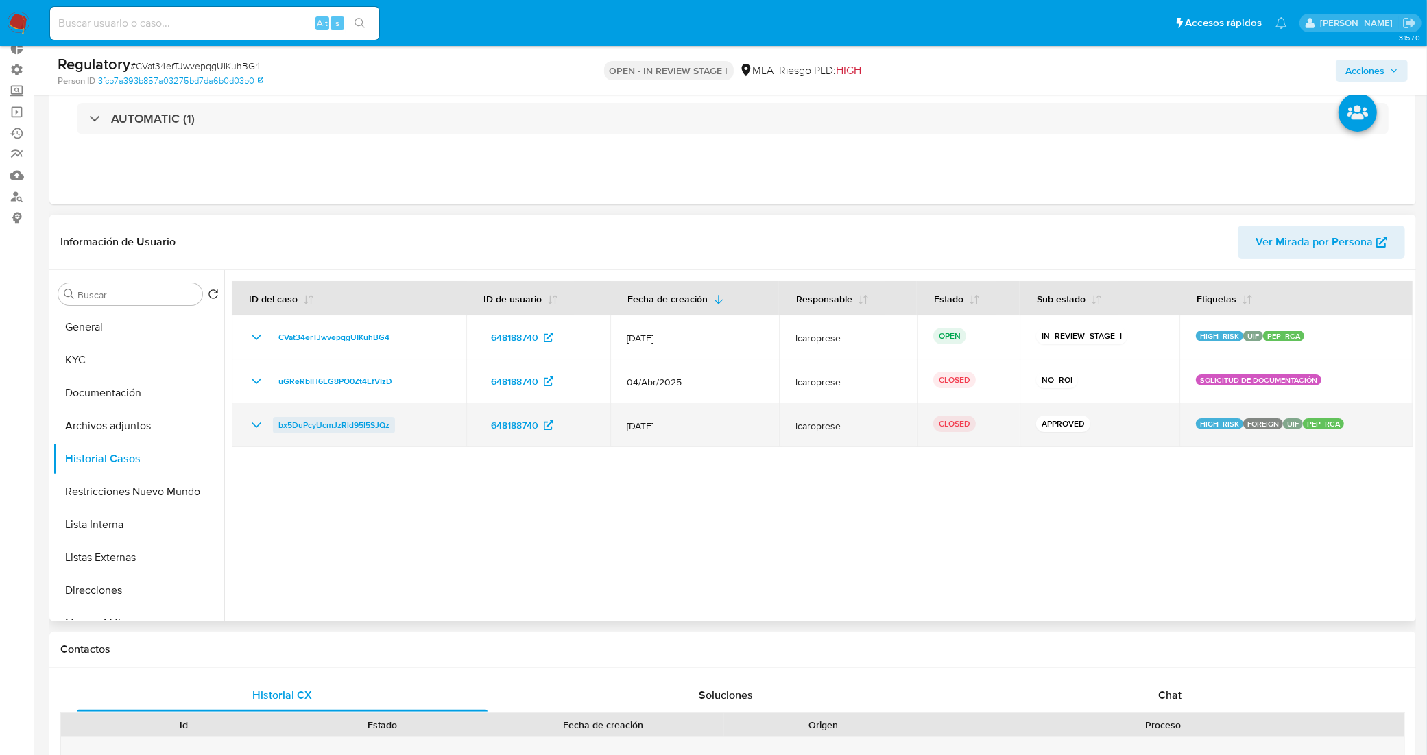
click at [331, 429] on span "bx5DuPcyUcmJzRld95I5SJQz" at bounding box center [333, 425] width 111 height 16
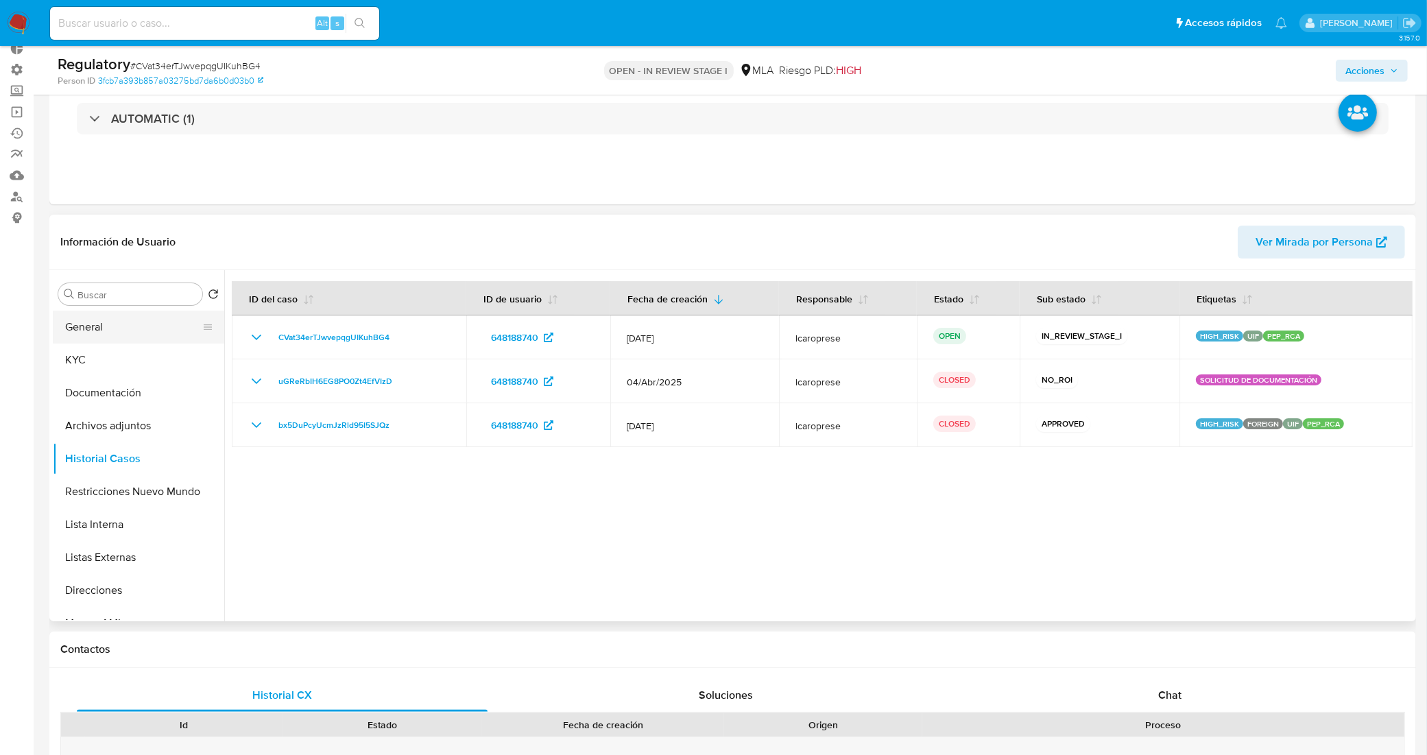
click at [101, 322] on button "General" at bounding box center [133, 327] width 160 height 33
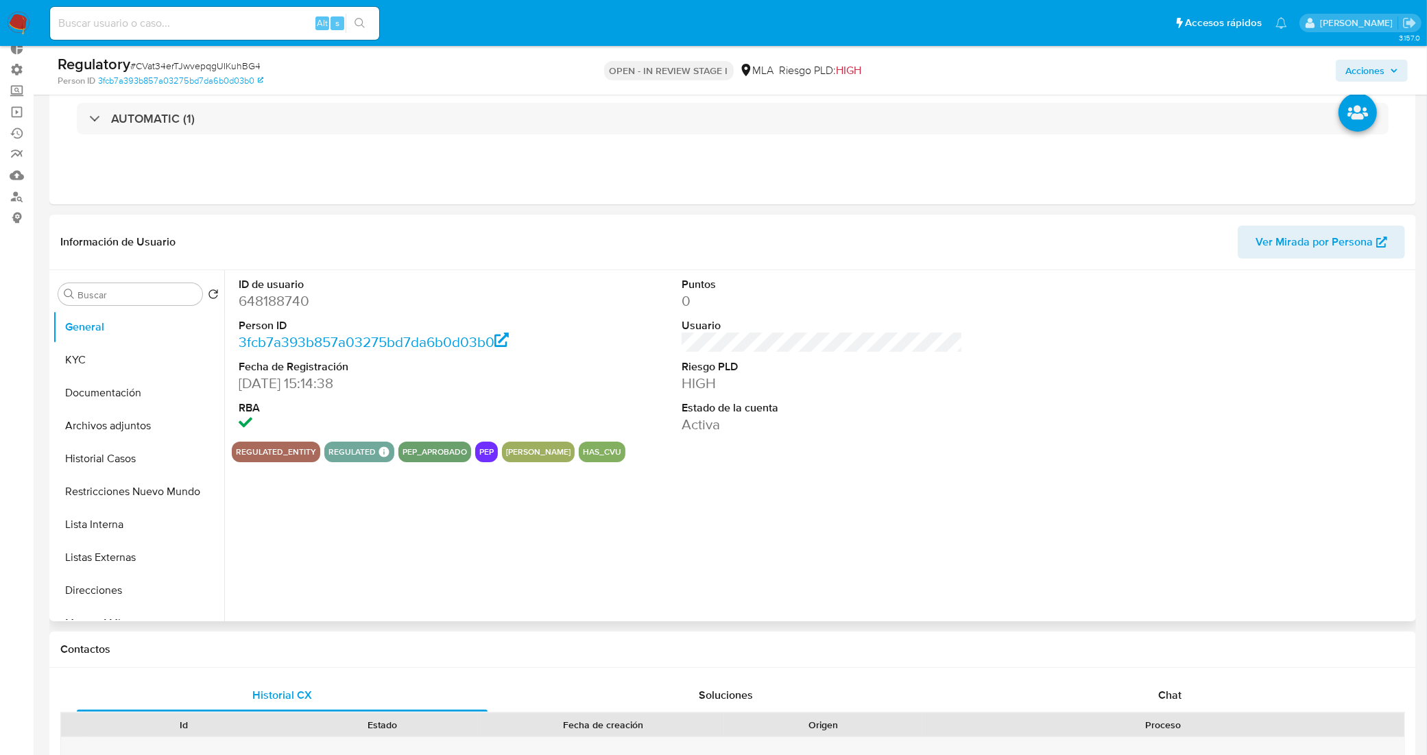
click at [285, 296] on dd "648188740" at bounding box center [380, 300] width 282 height 19
copy dd "648188740"
drag, startPoint x: 217, startPoint y: 19, endPoint x: 187, endPoint y: 25, distance: 30.1
click at [187, 25] on input at bounding box center [214, 23] width 329 height 18
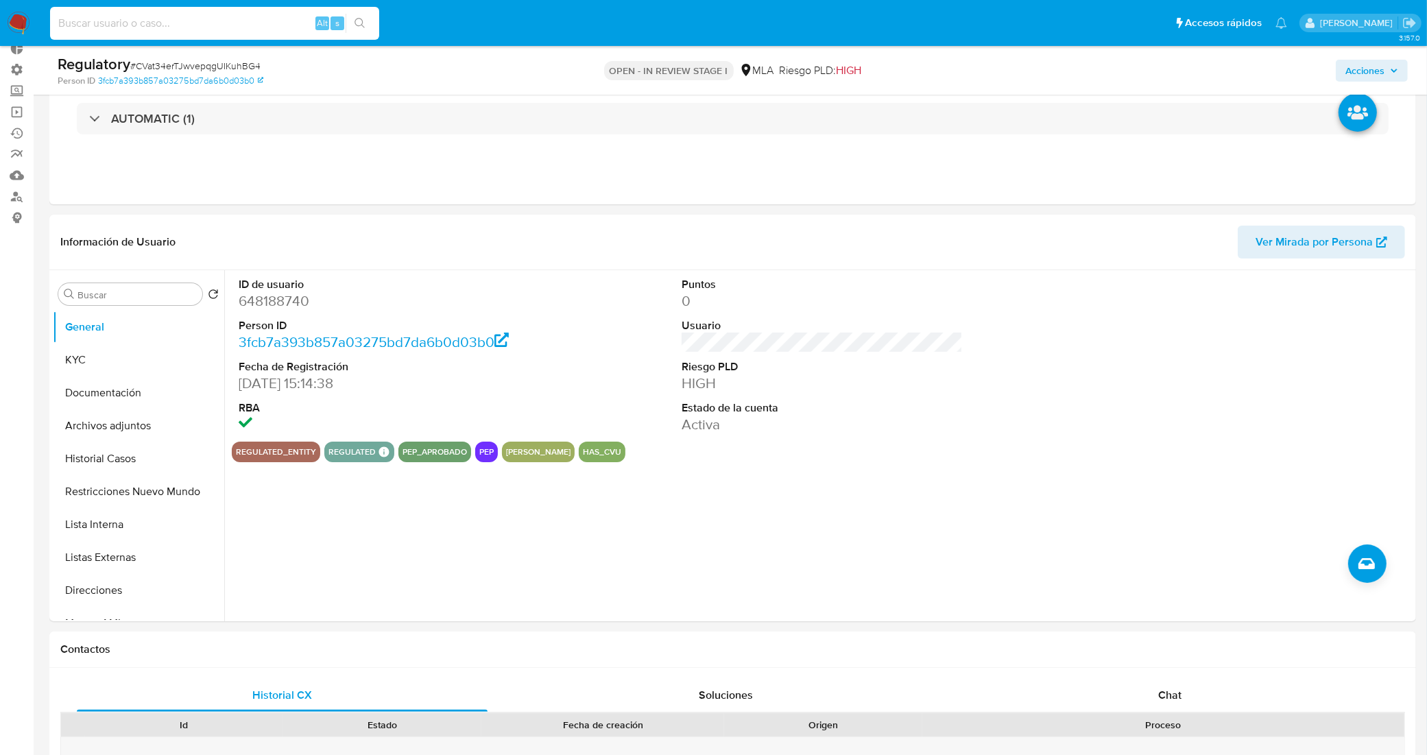
paste input "53OnW4RGGYITXRjtO2t3FFNN"
type input "53OnW4RGGYITXRjtO2t3FFNN"
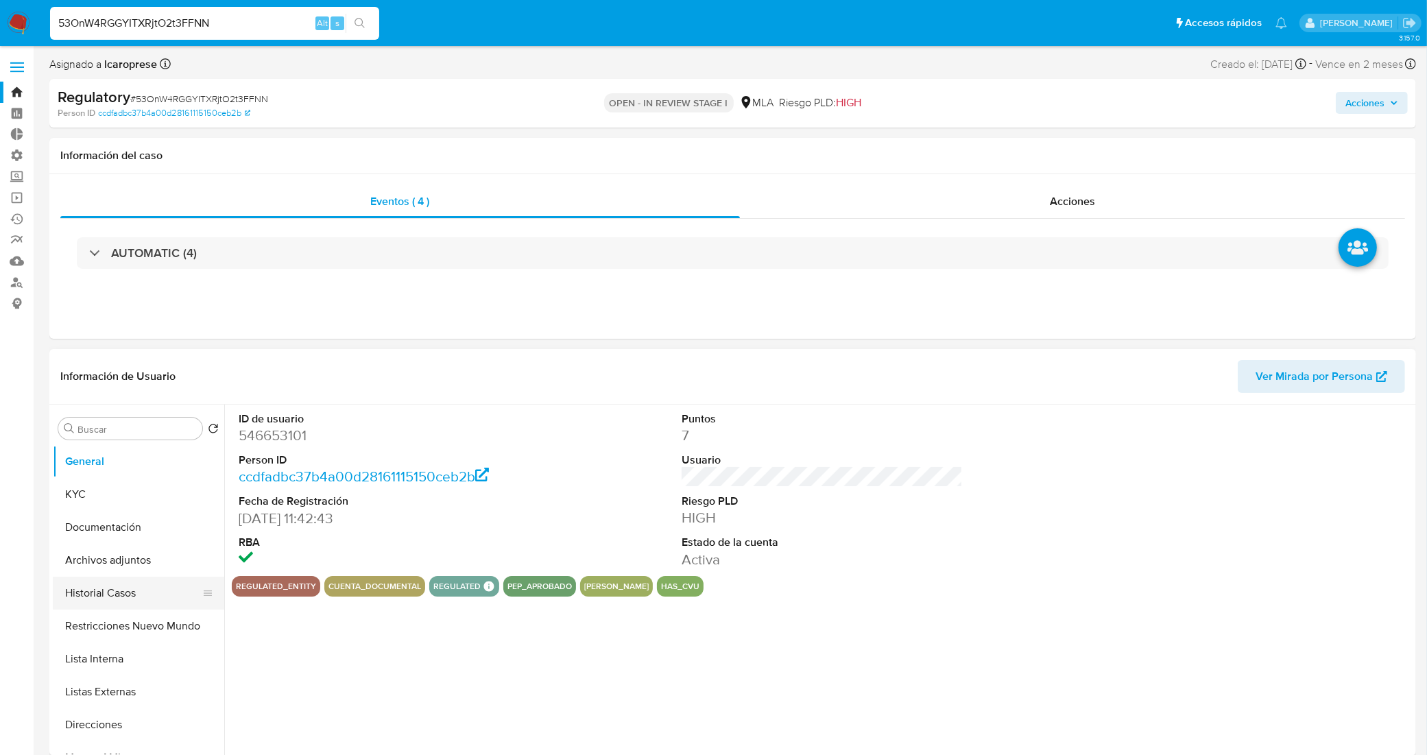
click at [129, 599] on button "Historial Casos" at bounding box center [133, 593] width 160 height 33
select select "10"
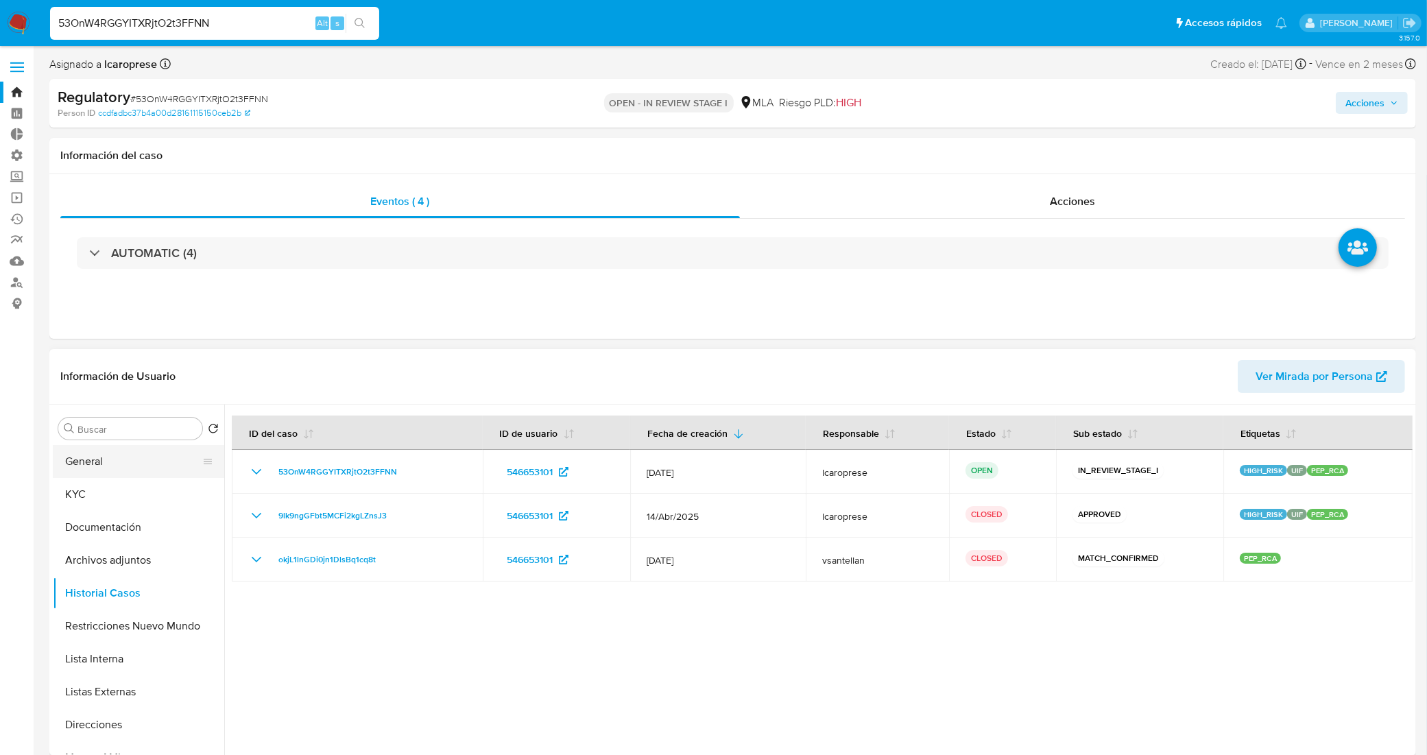
click at [143, 467] on button "General" at bounding box center [133, 461] width 160 height 33
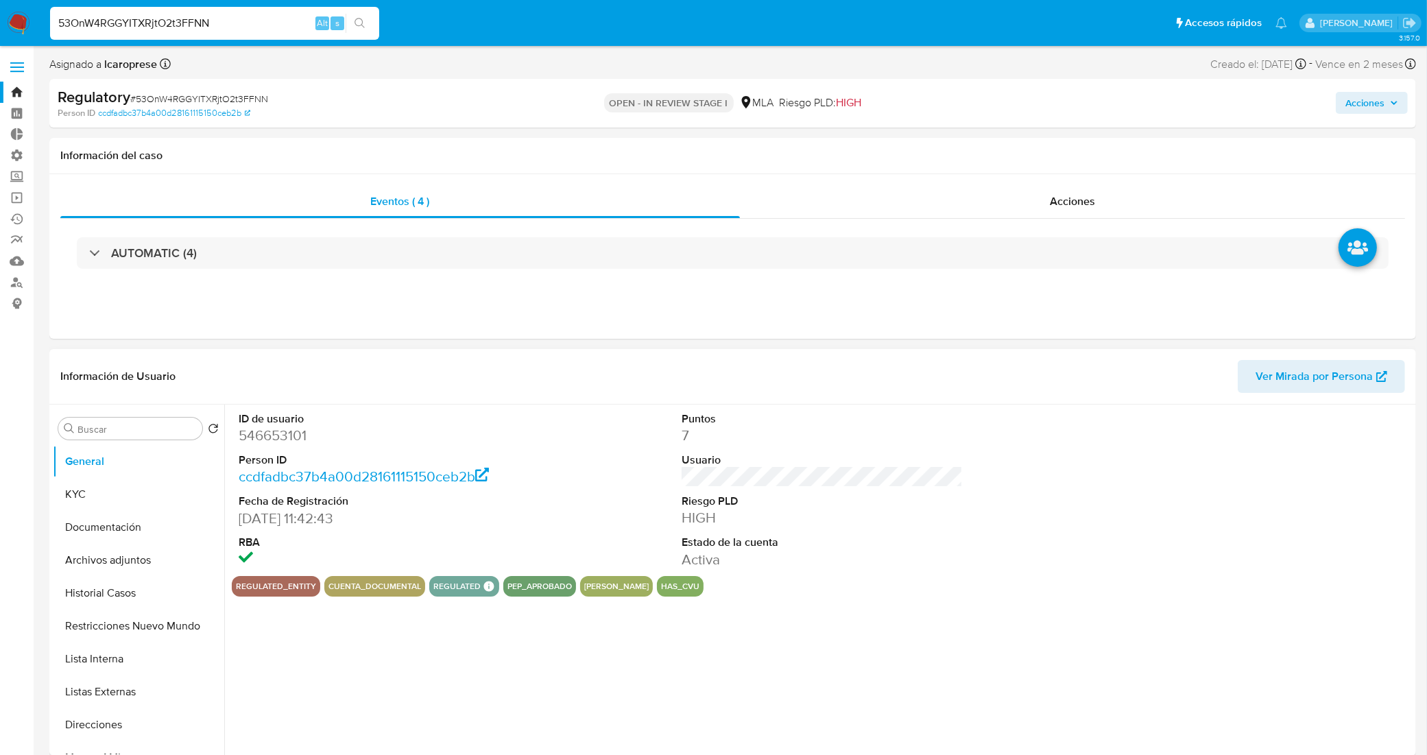
click at [282, 434] on dd "546653101" at bounding box center [380, 435] width 282 height 19
copy dd "546653101"
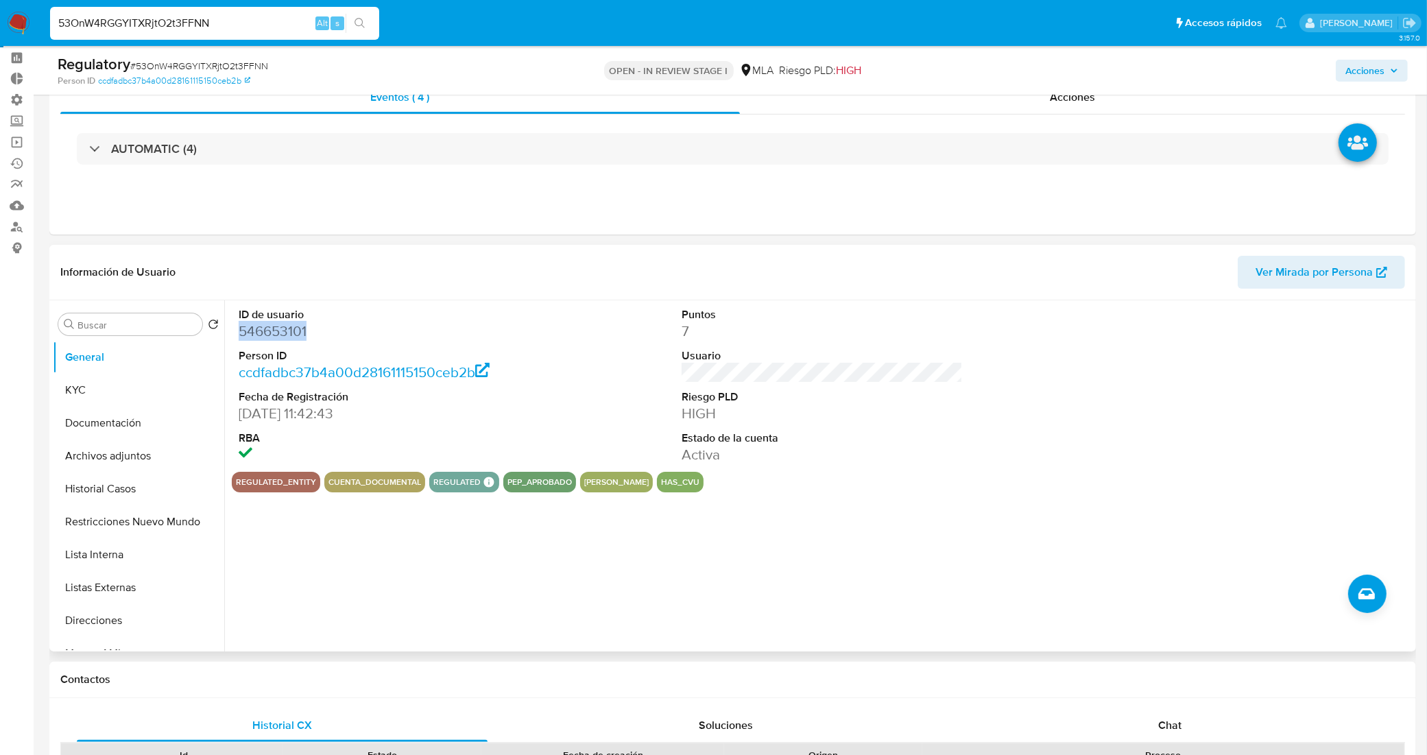
scroll to position [86, 0]
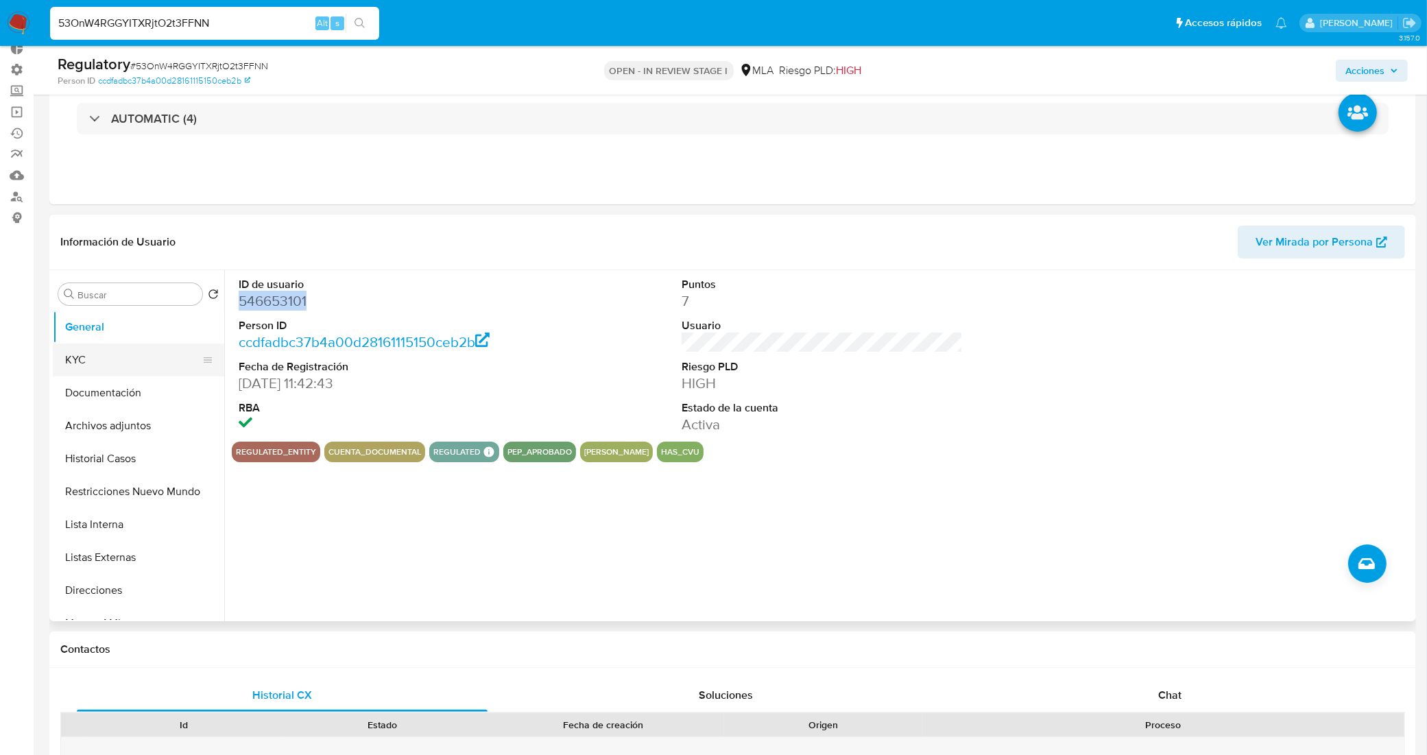
click at [111, 348] on button "KYC" at bounding box center [133, 359] width 160 height 33
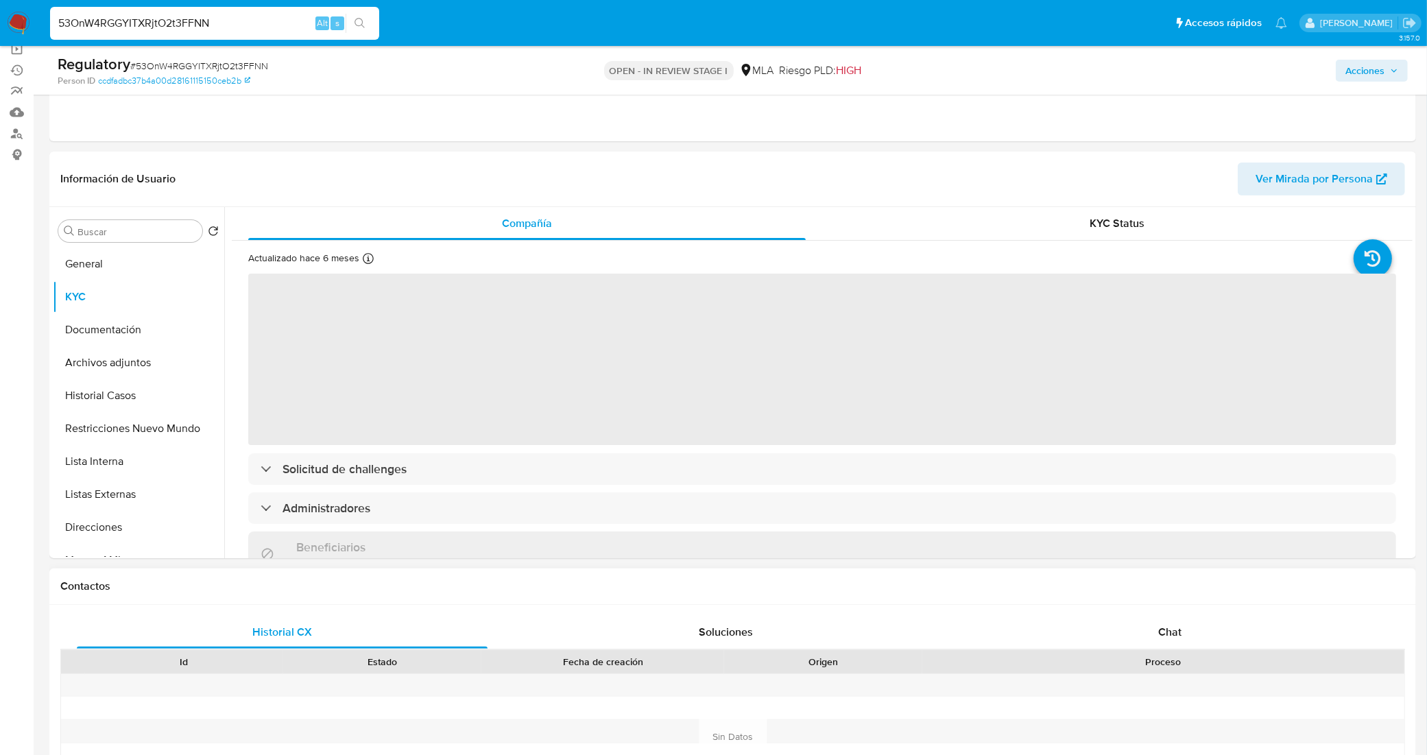
scroll to position [257, 0]
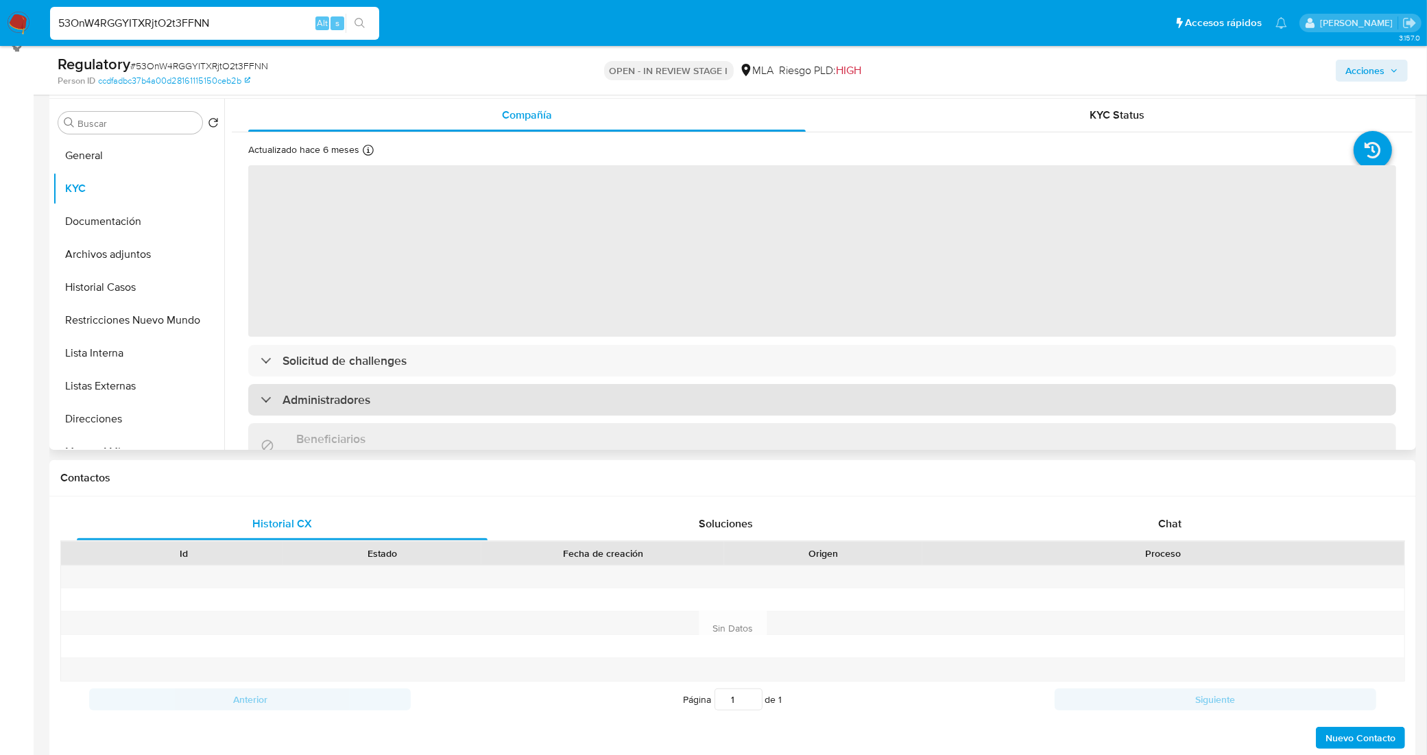
click at [446, 401] on div "Administradores" at bounding box center [822, 400] width 1148 height 32
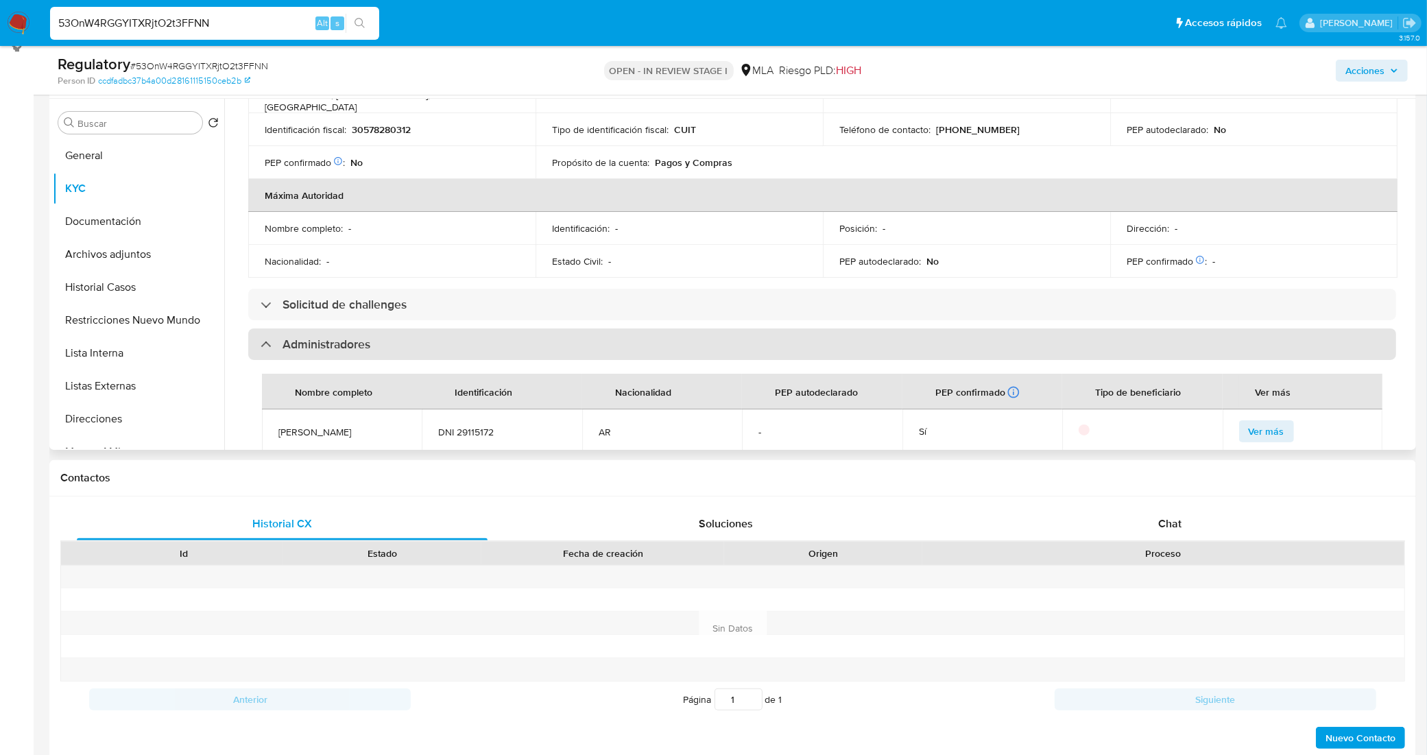
click at [446, 328] on div "Administradores" at bounding box center [822, 344] width 1148 height 32
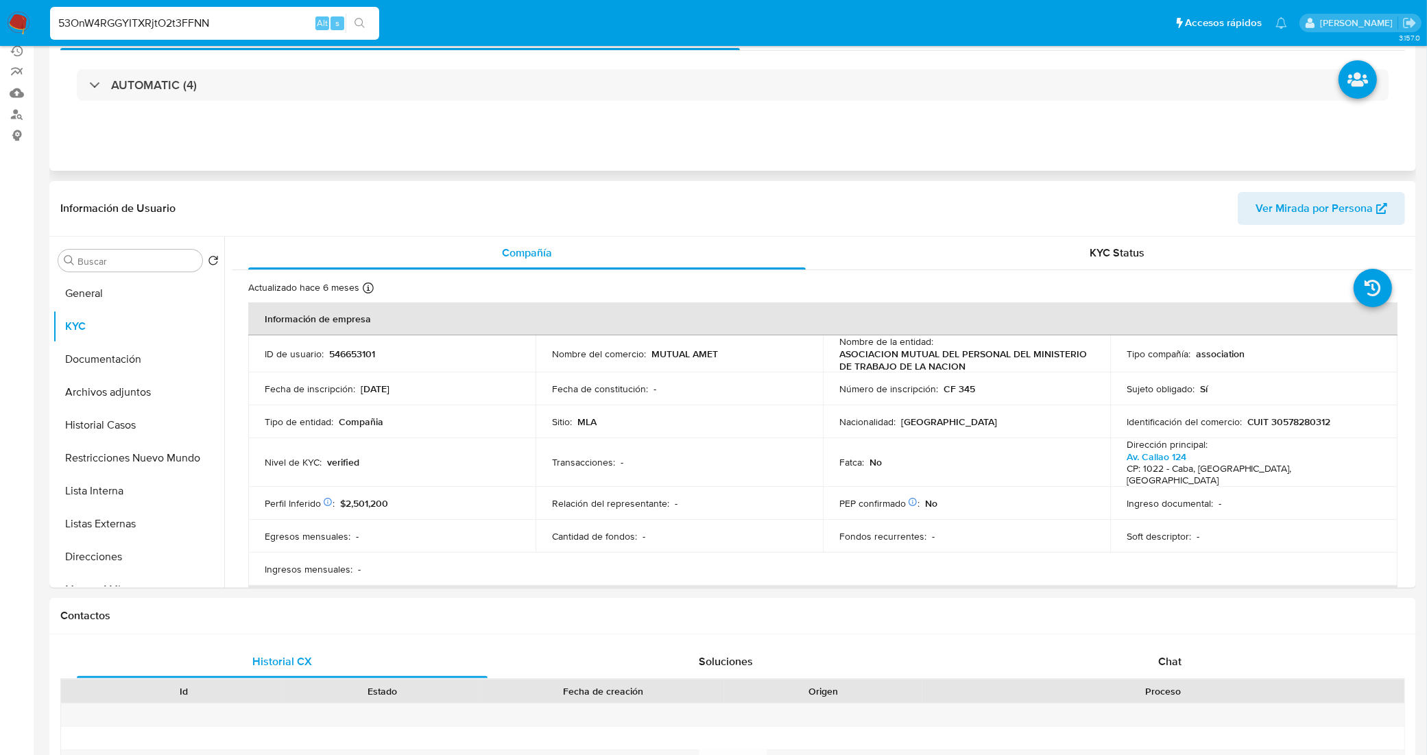
scroll to position [0, 0]
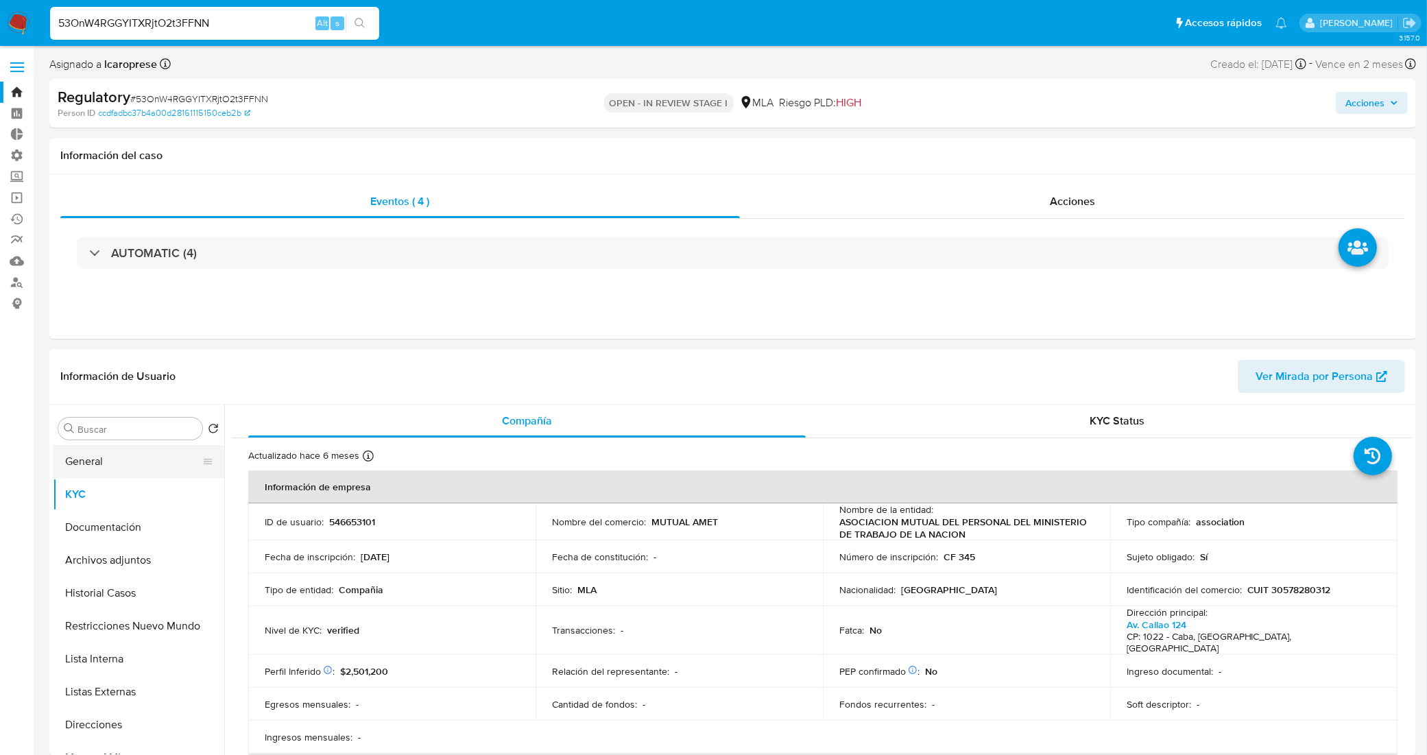
click at [120, 457] on button "General" at bounding box center [133, 461] width 160 height 33
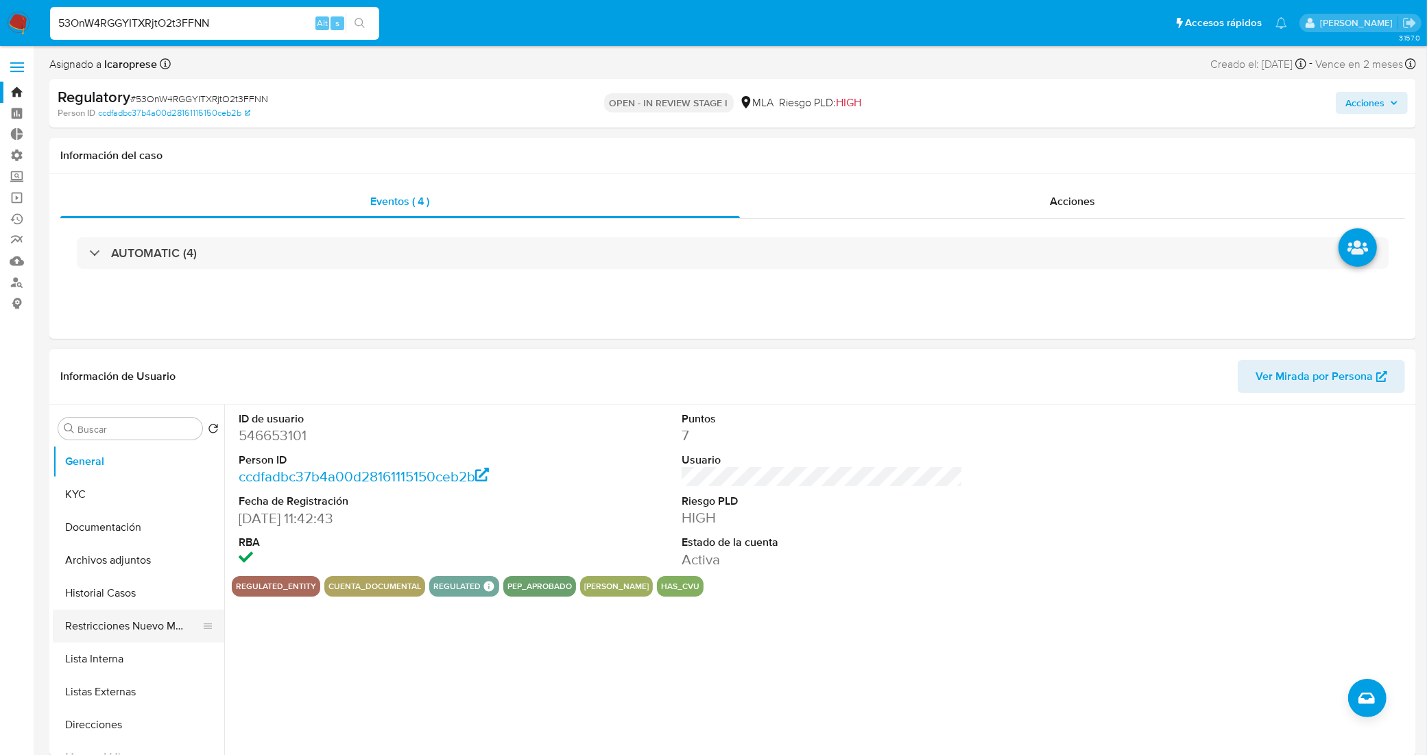
click at [121, 626] on button "Restricciones Nuevo Mundo" at bounding box center [133, 626] width 160 height 33
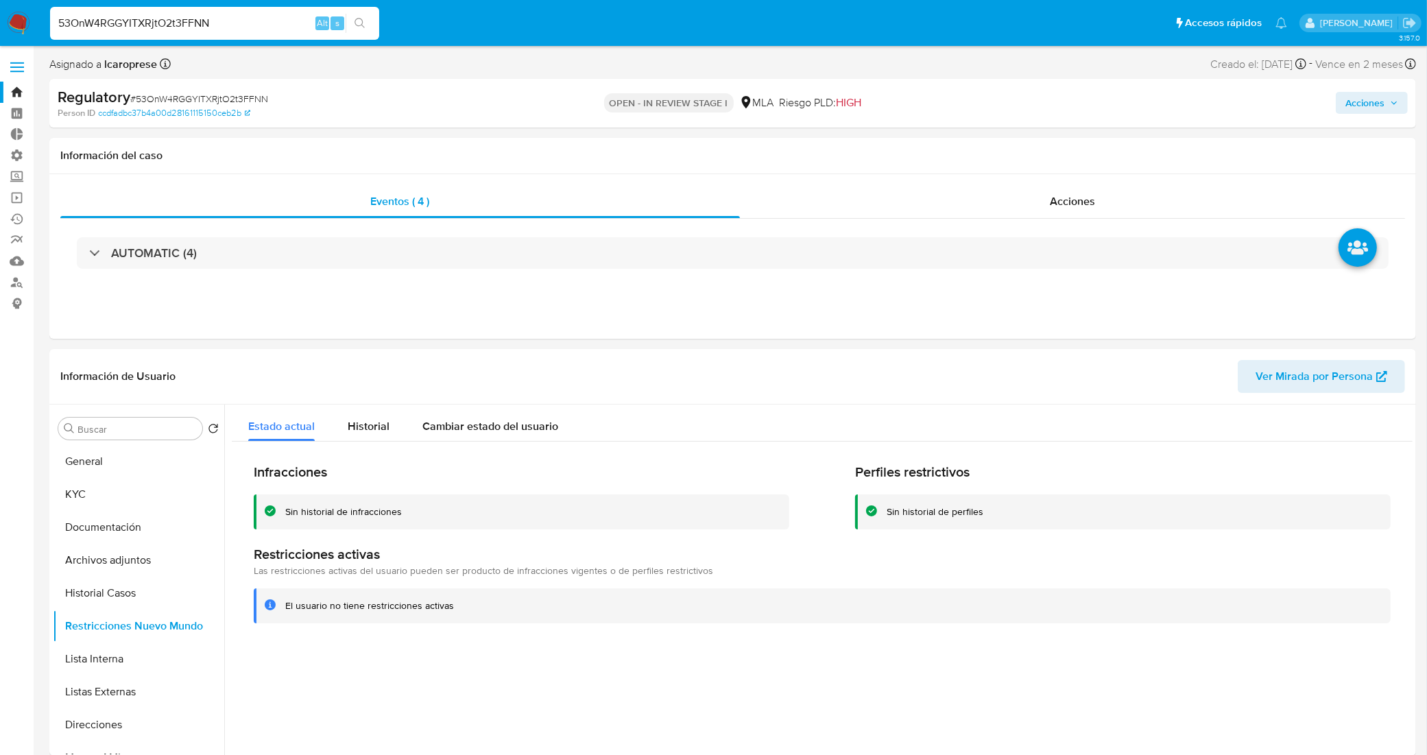
drag, startPoint x: 237, startPoint y: 31, endPoint x: 0, endPoint y: 14, distance: 237.8
click at [0, 14] on nav "Pausado Ver notificaciones 53OnW4RGGYITXRjtO2t3FFNN Alt s Accesos rápidos Presi…" at bounding box center [713, 23] width 1427 height 46
paste input "XYzUN7vdWXZSZXzbSaBAB5fy"
type input "XYzUN7vdWXZSZXzbSaBAB5fy"
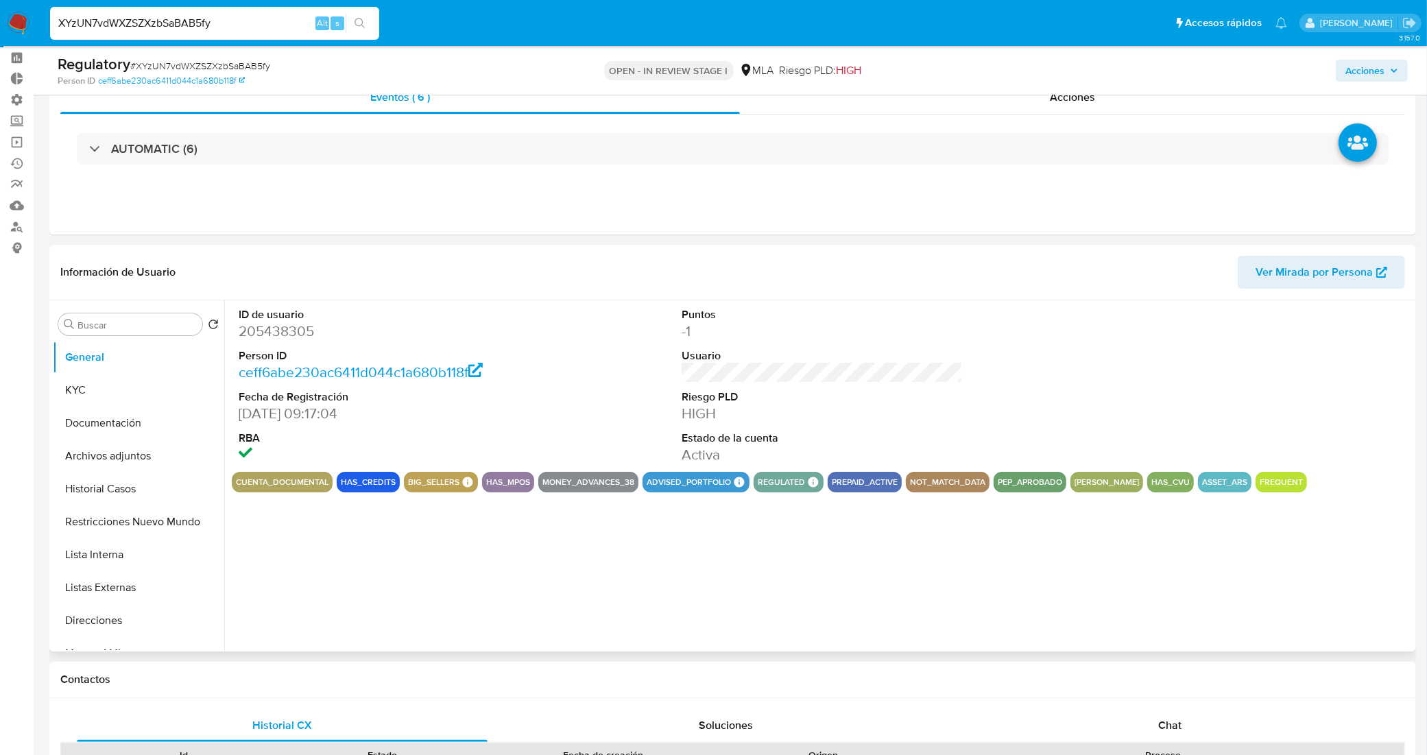
scroll to position [86, 0]
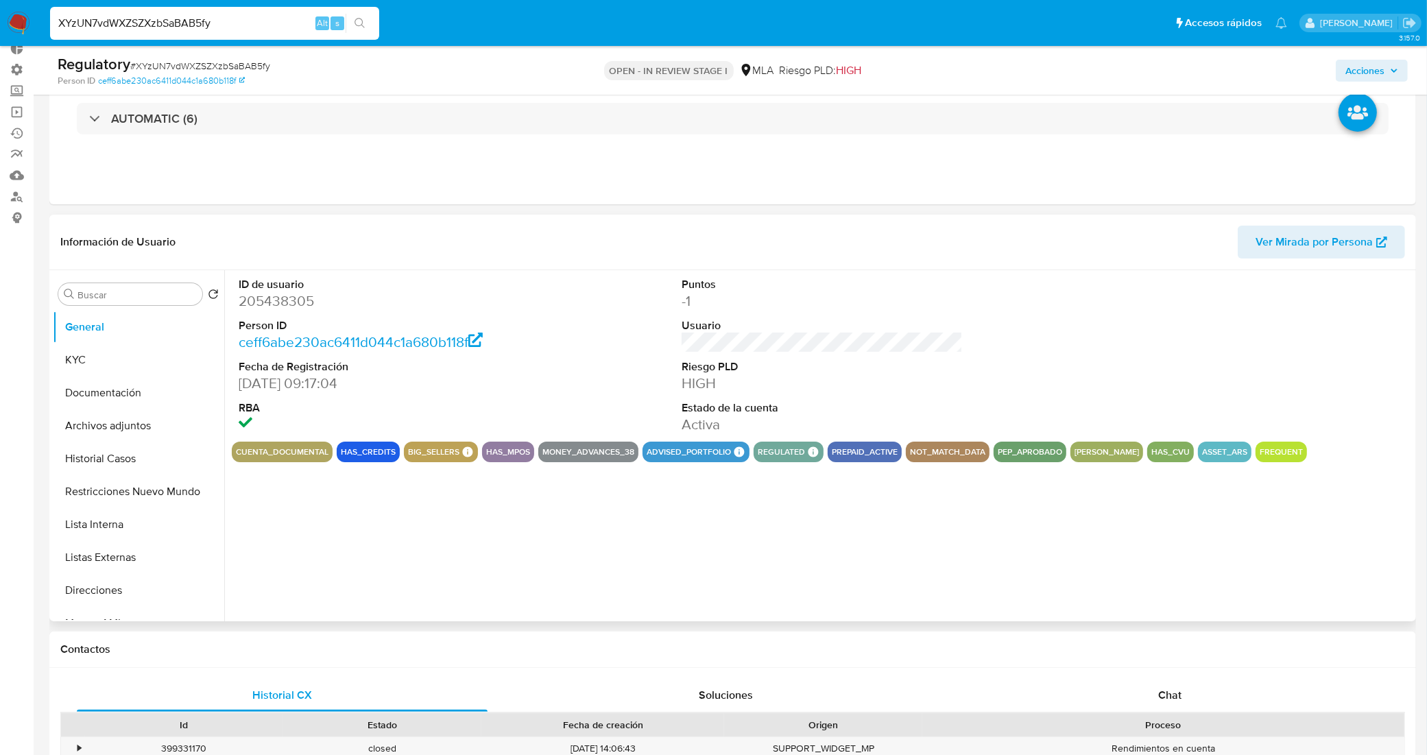
select select "10"
click at [117, 456] on button "Historial Casos" at bounding box center [133, 458] width 160 height 33
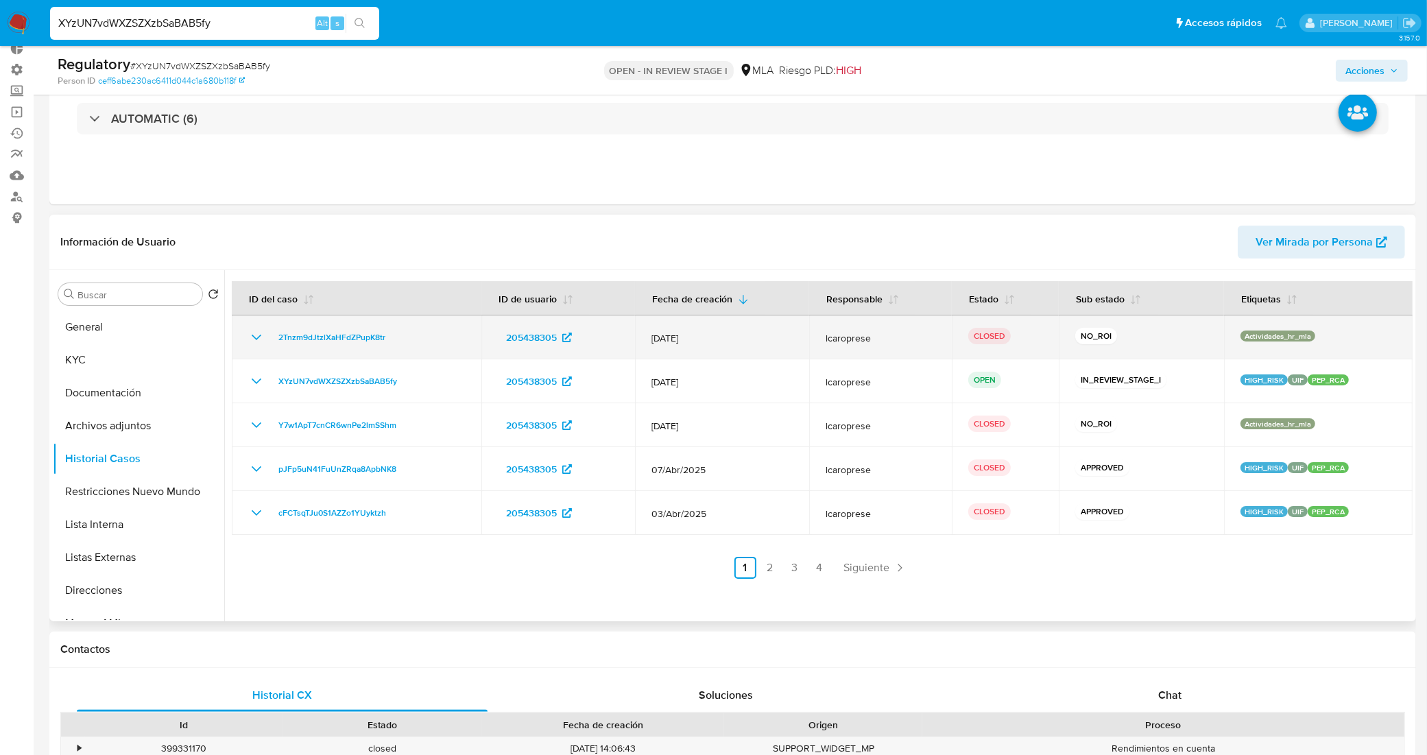
click at [258, 337] on icon "Mostrar/Ocultar" at bounding box center [256, 337] width 16 height 16
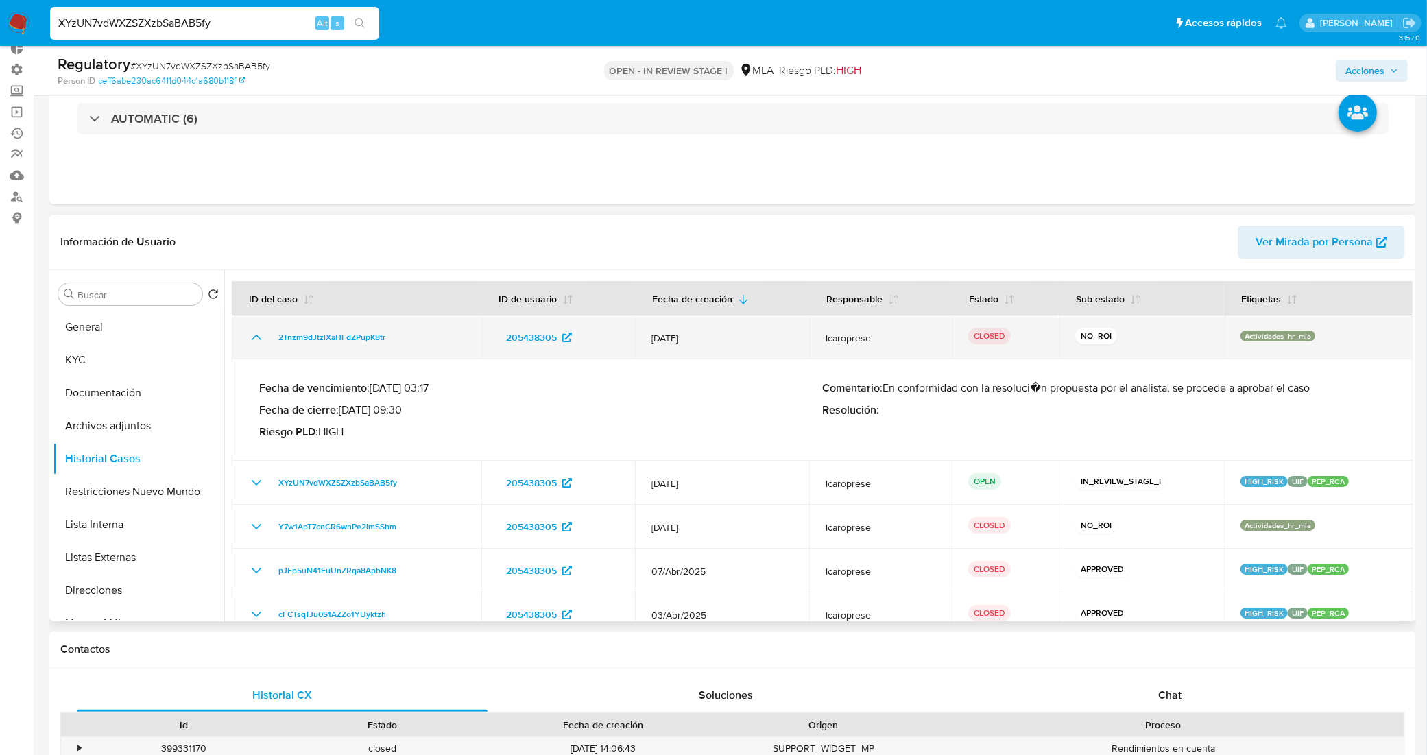
click at [258, 337] on icon "Mostrar/Ocultar" at bounding box center [257, 337] width 10 height 5
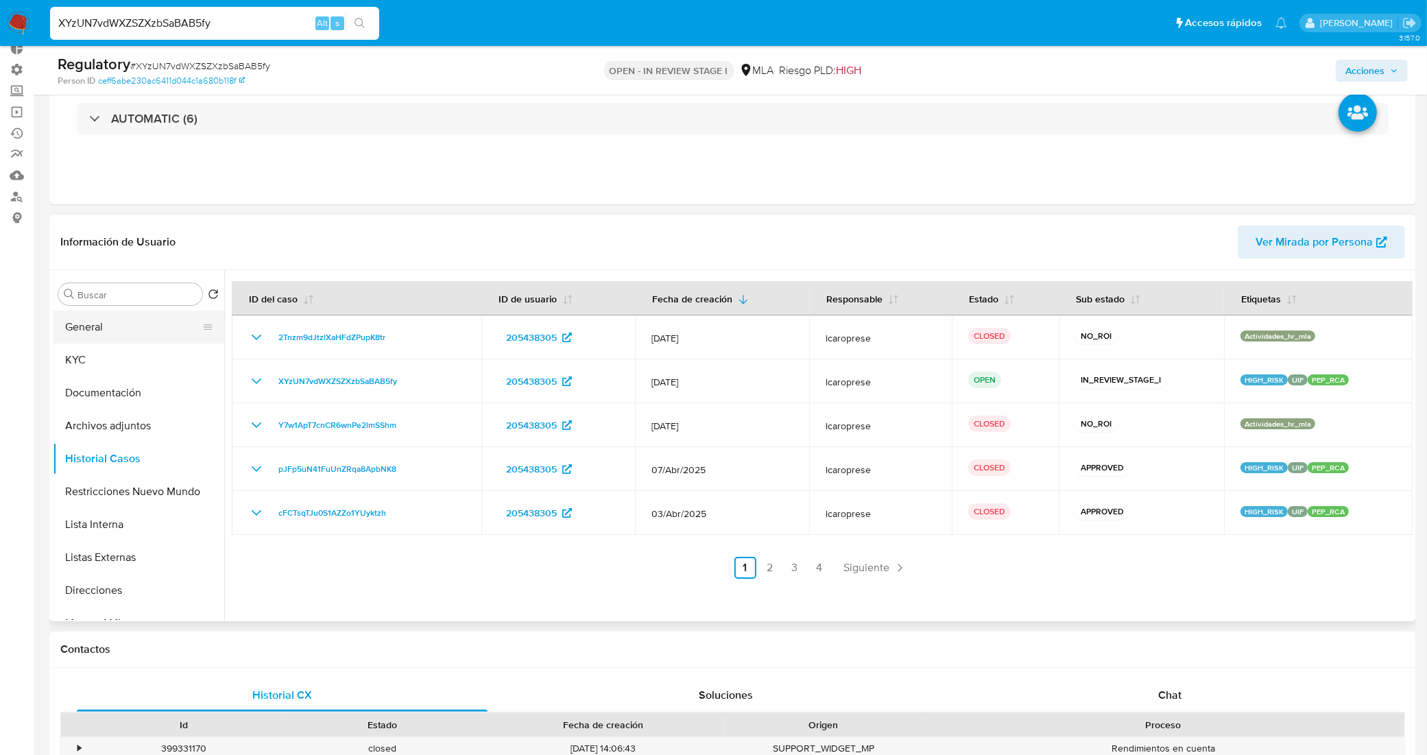
click at [113, 331] on button "General" at bounding box center [133, 327] width 160 height 33
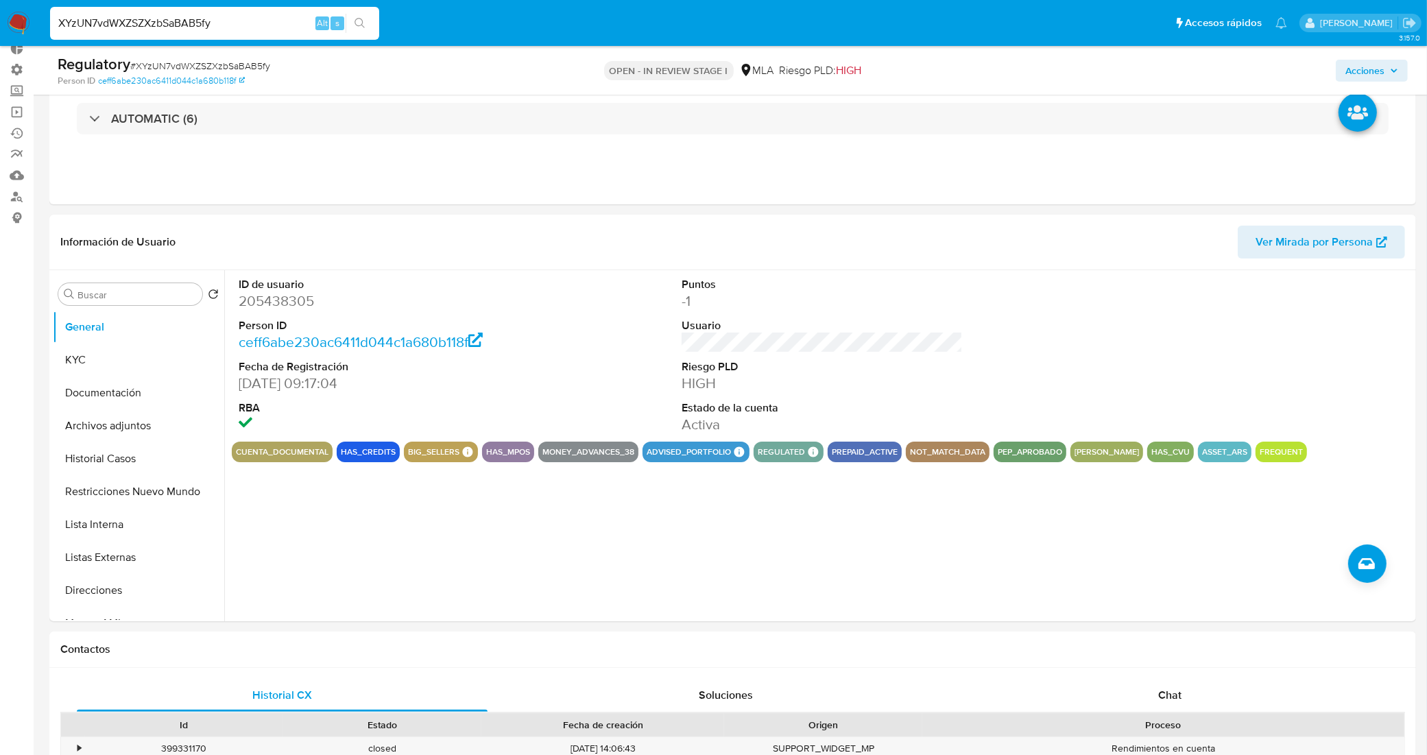
drag, startPoint x: 238, startPoint y: 22, endPoint x: 0, endPoint y: 23, distance: 237.9
click at [0, 23] on nav "Pausado Ver notificaciones XYzUN7vdWXZSZXzbSaBAB5fy Alt s Accesos rápidos Presi…" at bounding box center [713, 23] width 1427 height 46
paste input "aBgxVyGBS1m3kd2ZbCPEKzNM"
type input "aBgxVyGBS1m3kd2ZbCPEKzNM"
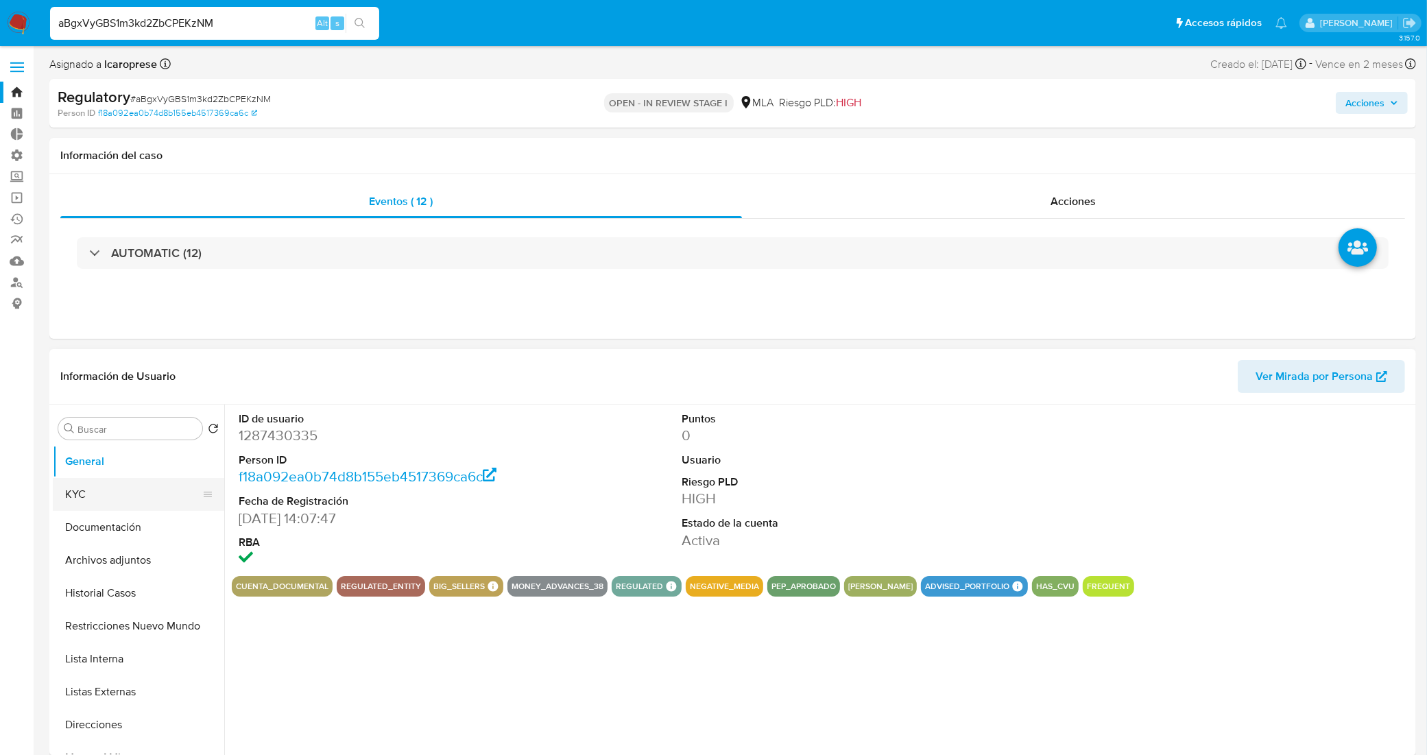
click at [132, 494] on button "KYC" at bounding box center [133, 494] width 160 height 33
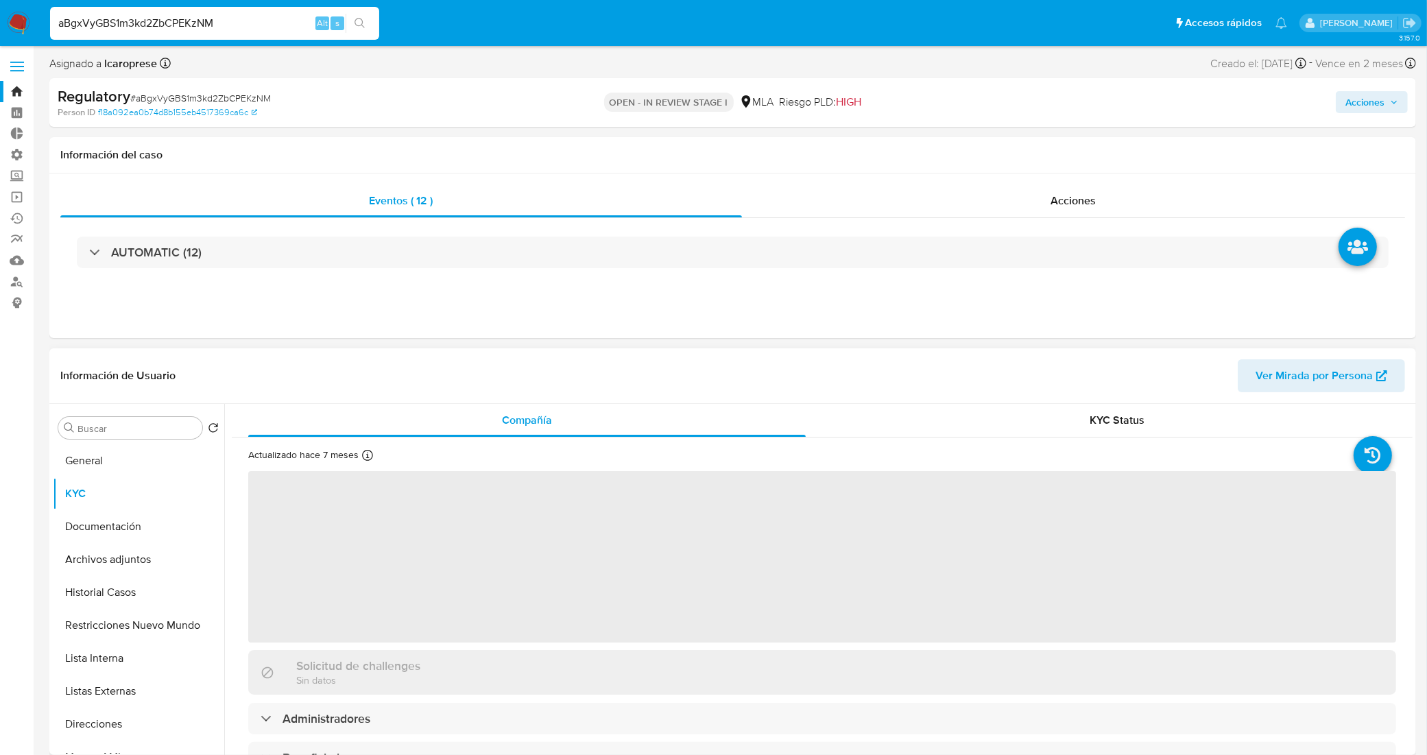
select select "10"
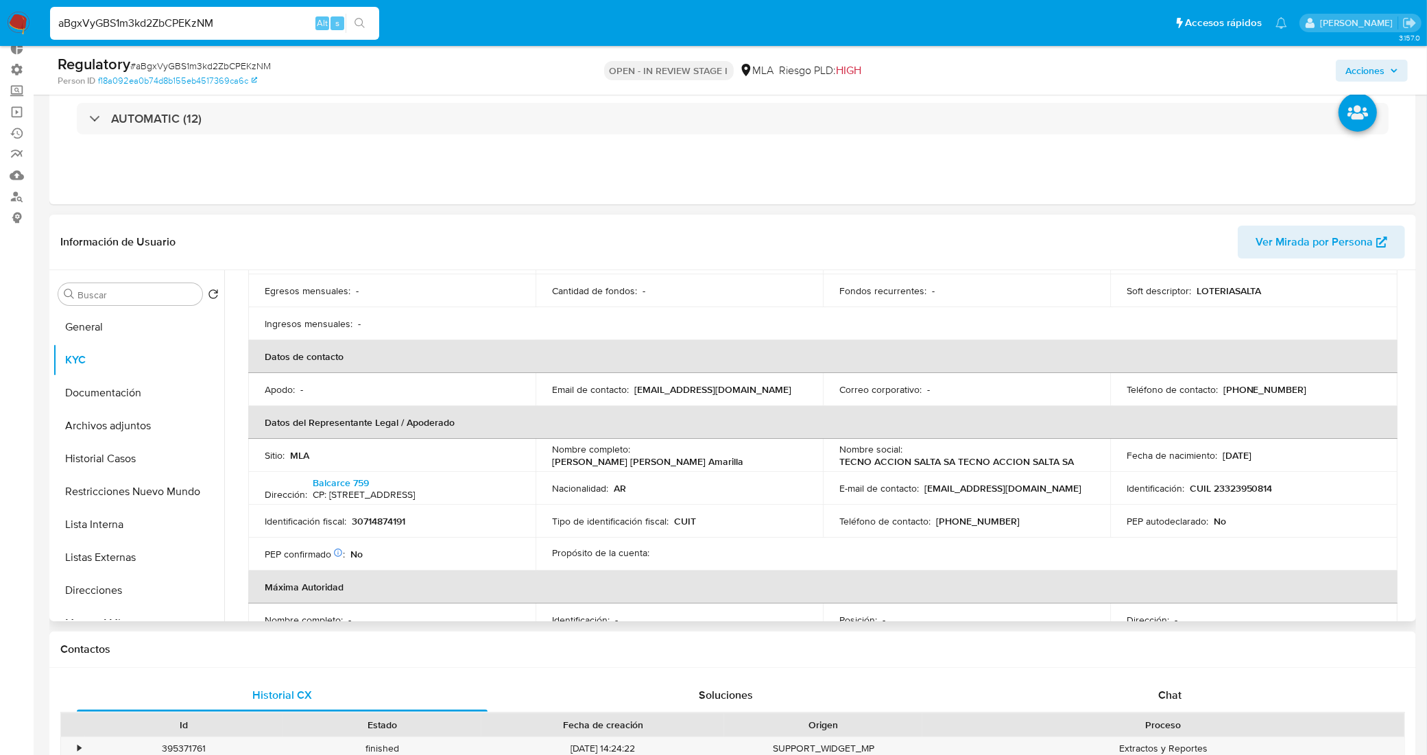
scroll to position [429, 0]
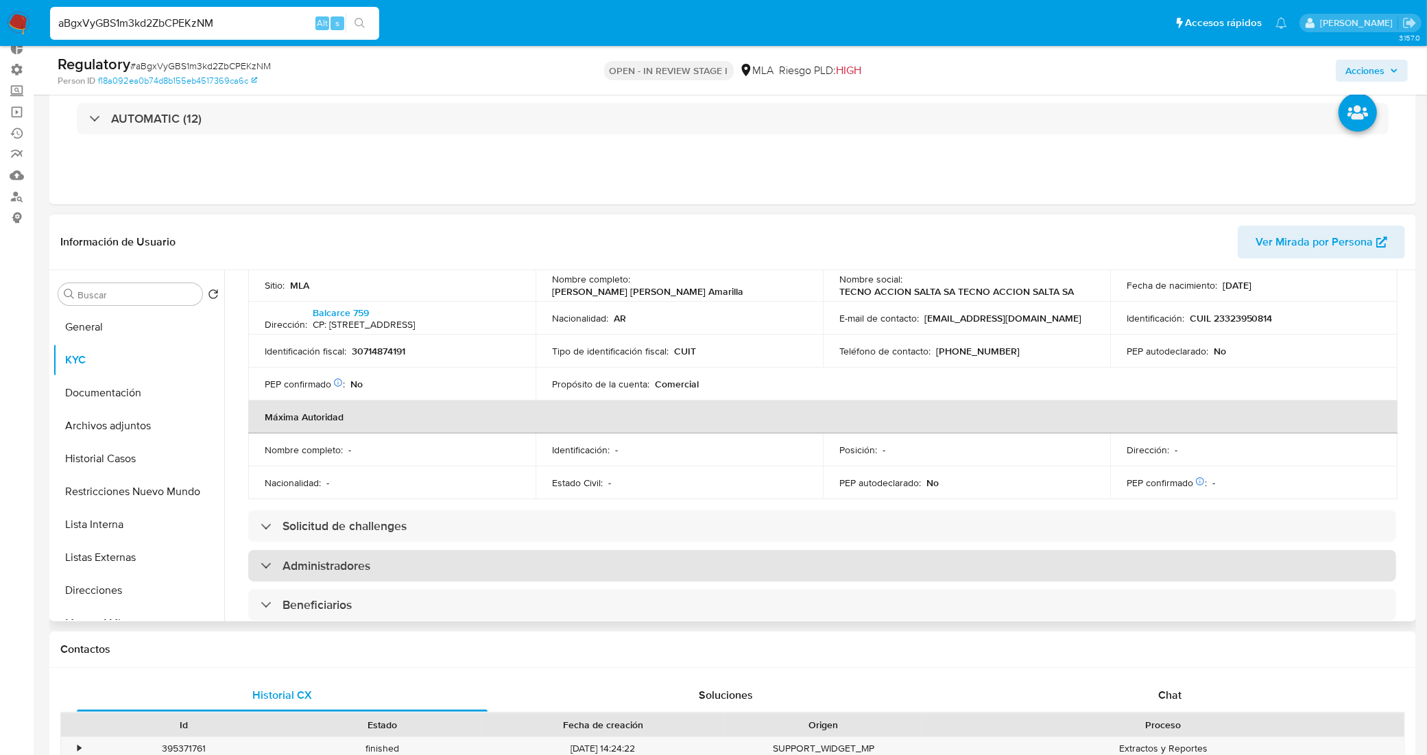
click at [422, 553] on div "Administradores" at bounding box center [822, 566] width 1148 height 32
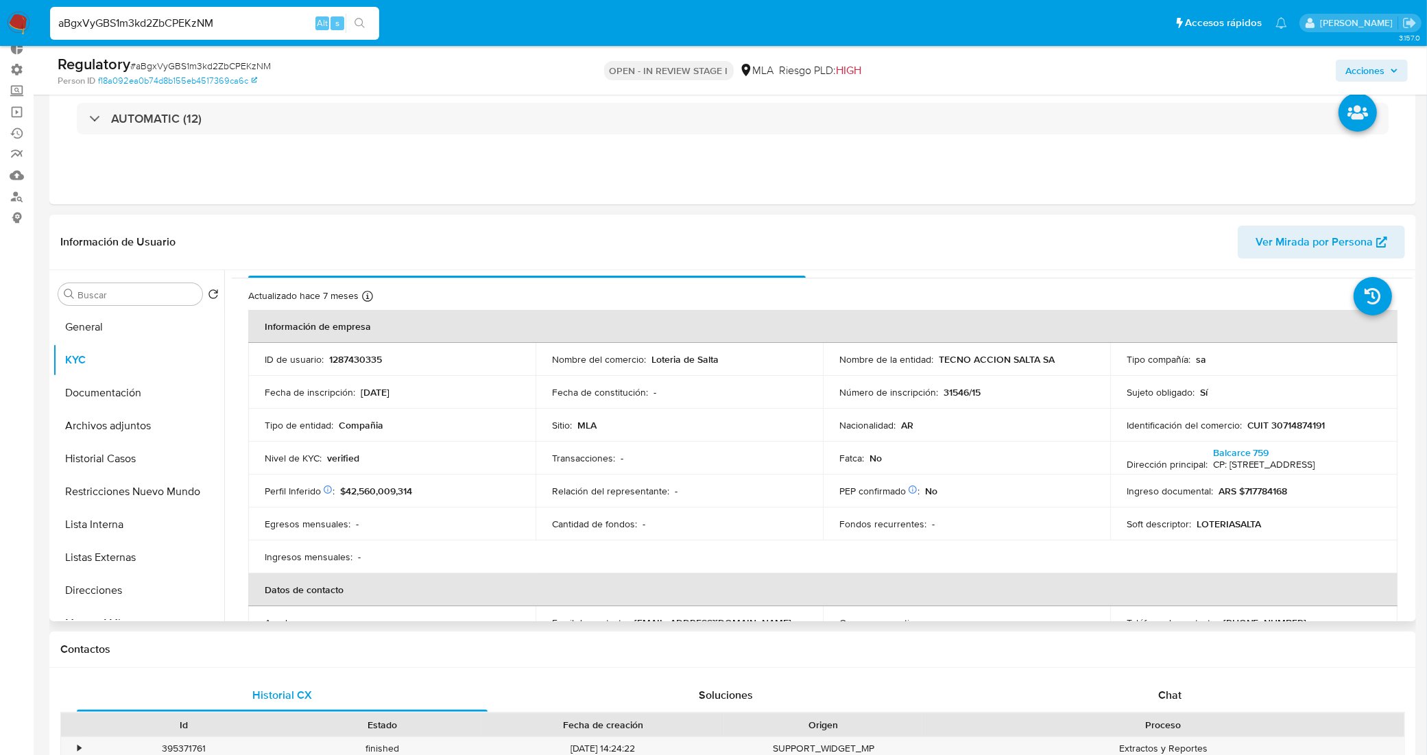
scroll to position [0, 0]
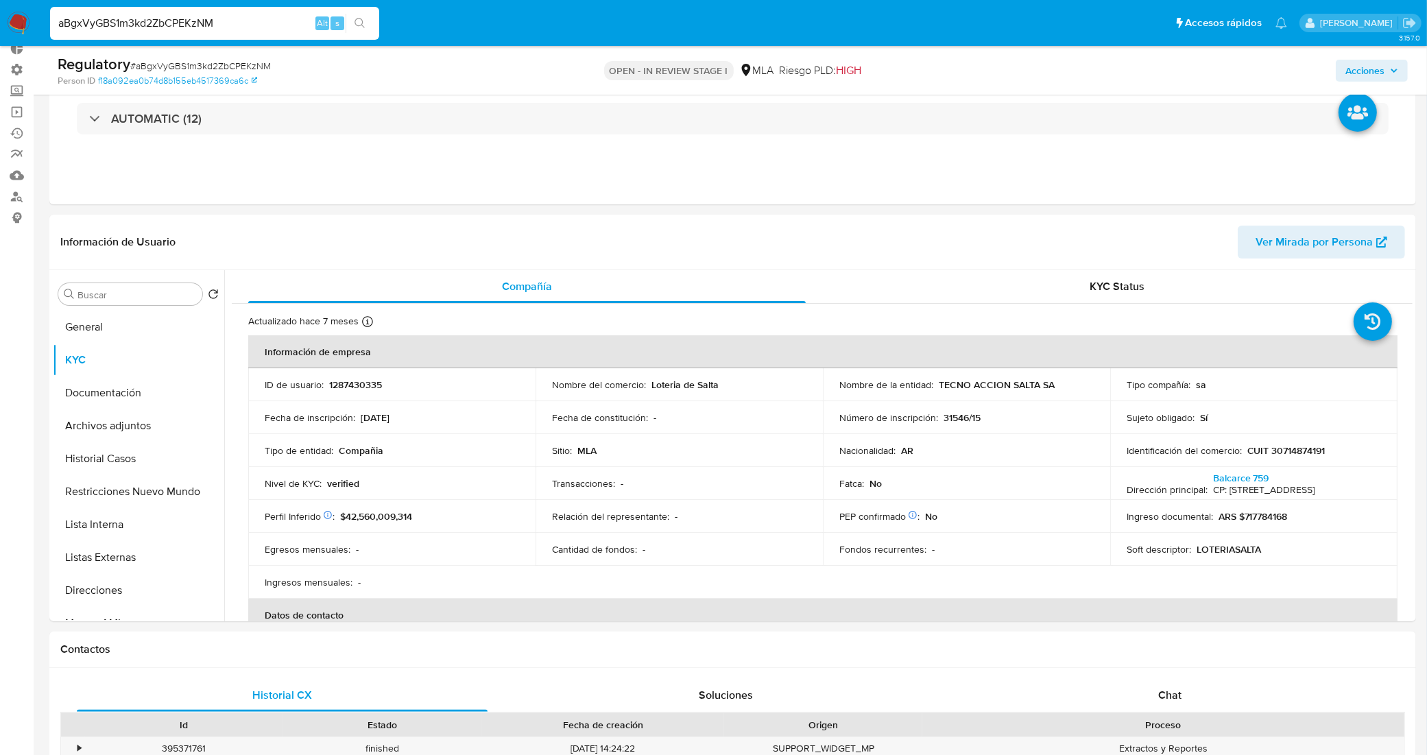
drag, startPoint x: 95, startPoint y: 32, endPoint x: 0, endPoint y: 31, distance: 94.6
click at [0, 31] on nav "Pausado Ver notificaciones aBgxVyGBS1m3kd2ZbCPEKzNM Alt s Accesos rápidos Presi…" at bounding box center [713, 23] width 1427 height 46
paste input "dJfQT5mTkw8ltDf628M36gzu"
type input "dJfQT5mTkw8ltDf628M36gzu"
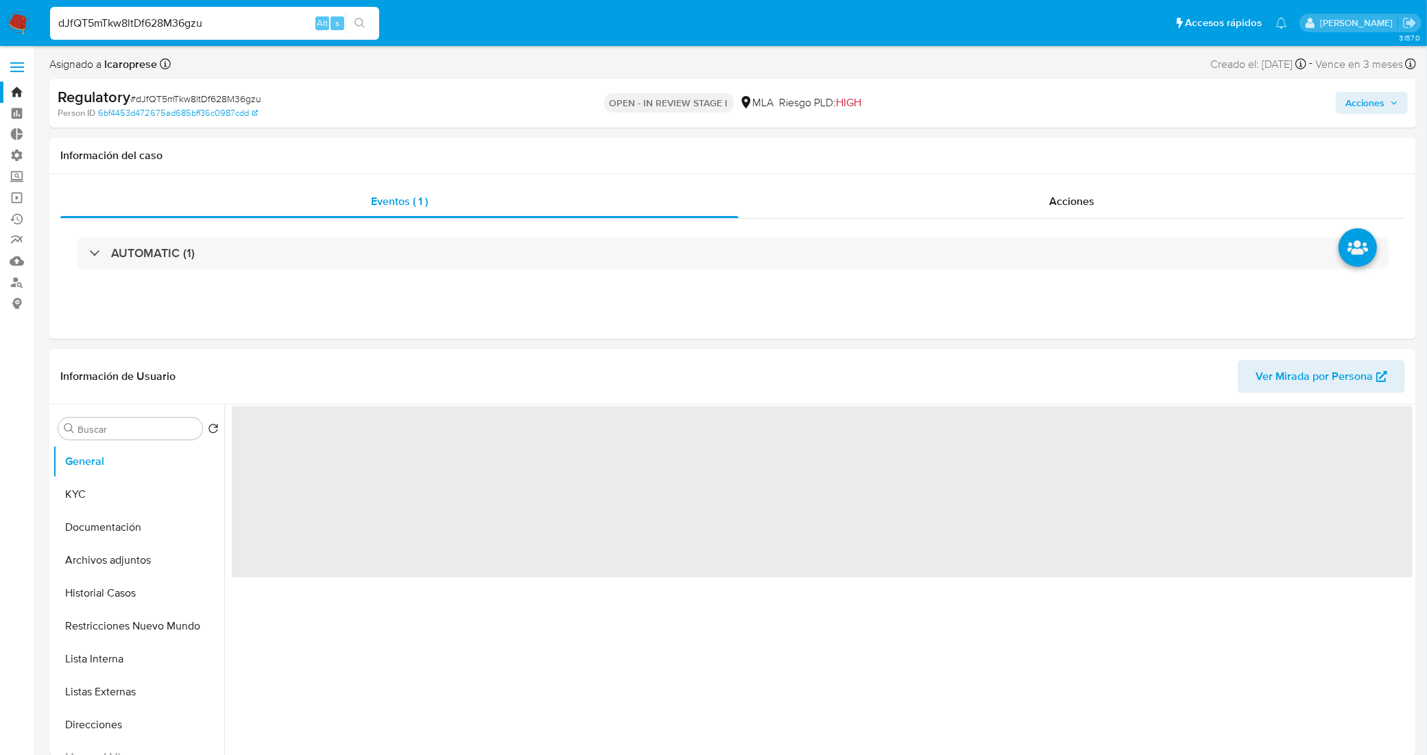
select select "10"
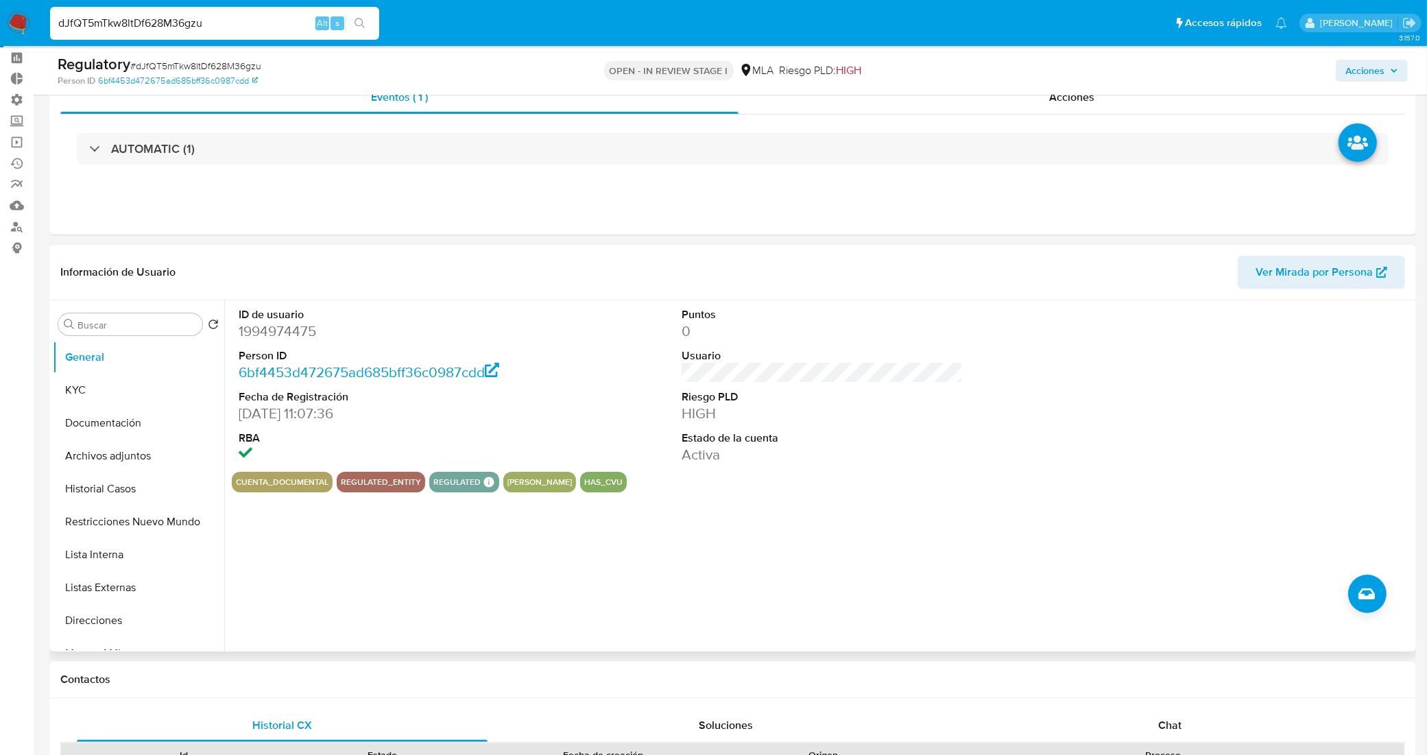
scroll to position [86, 0]
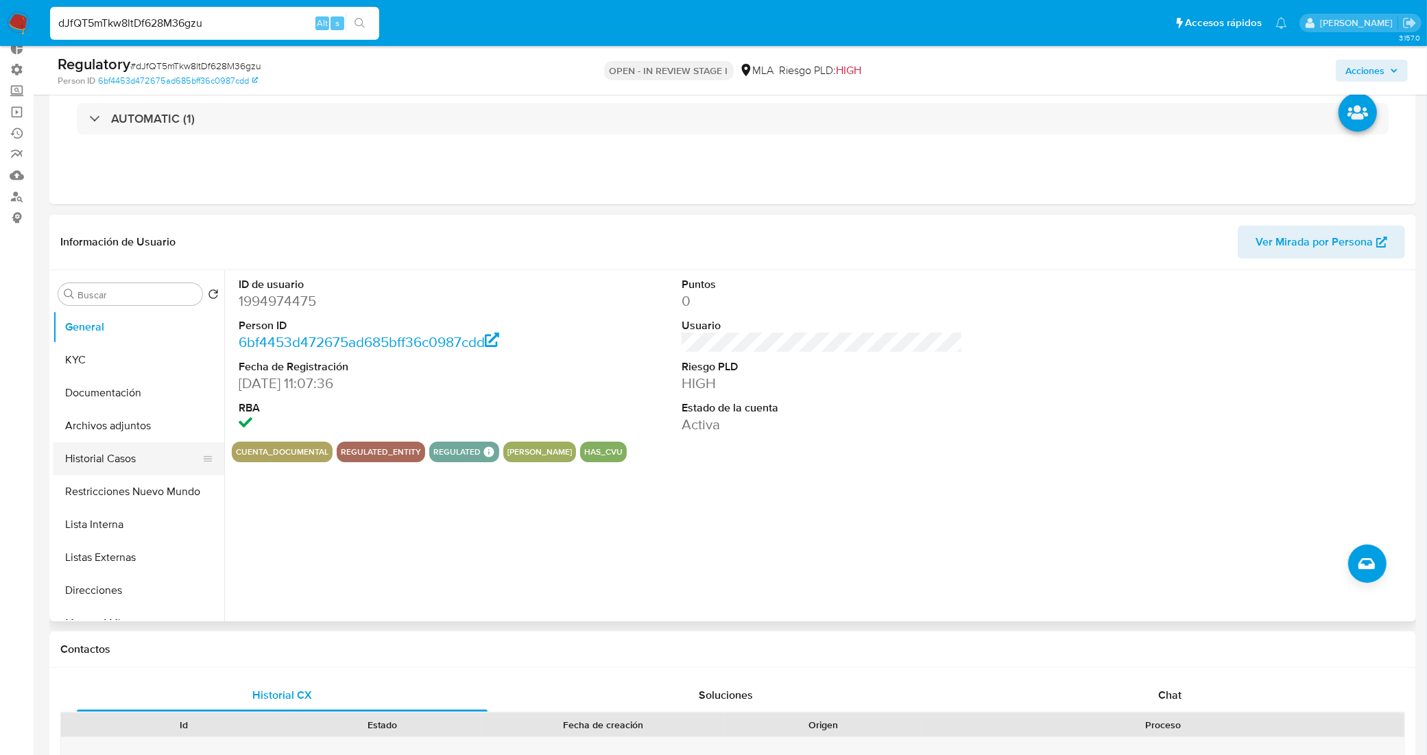
click at [108, 472] on button "Historial Casos" at bounding box center [133, 458] width 160 height 33
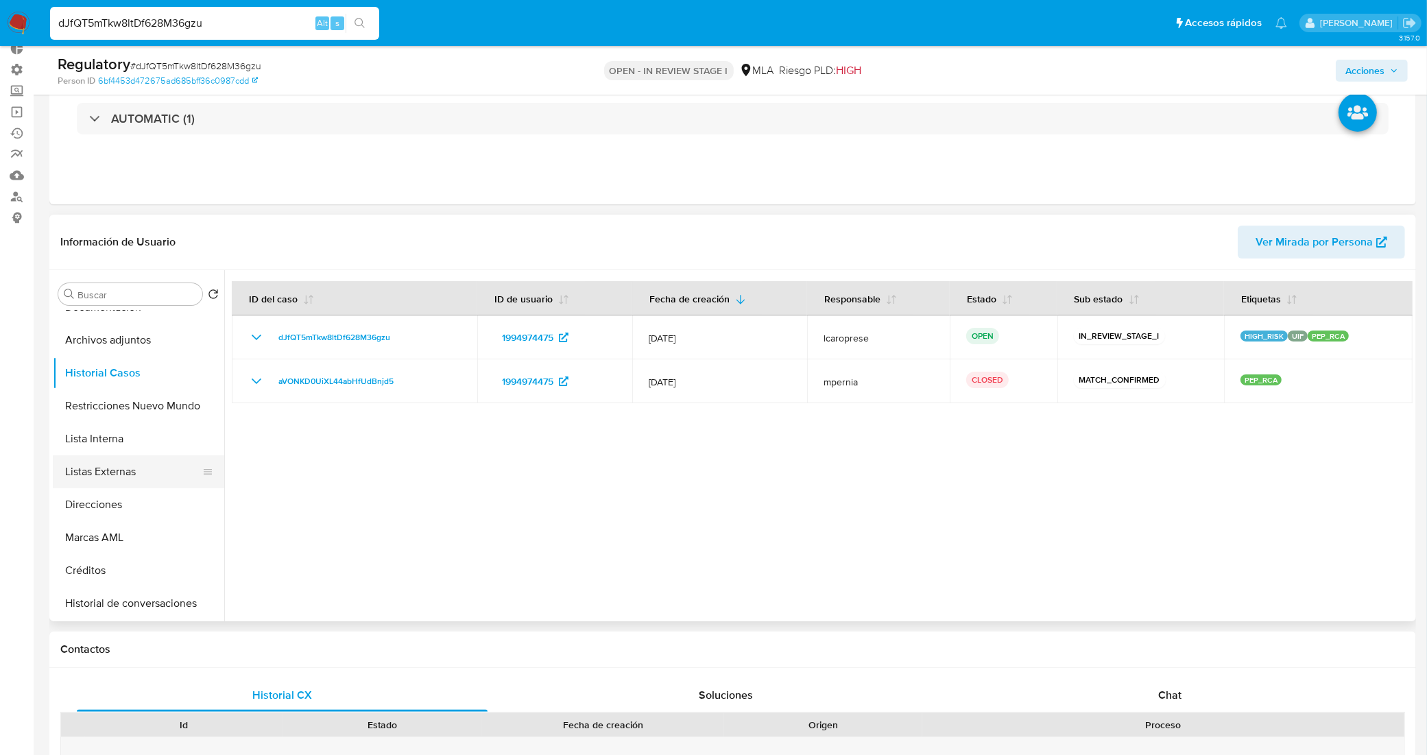
click at [113, 475] on button "Listas Externas" at bounding box center [133, 471] width 160 height 33
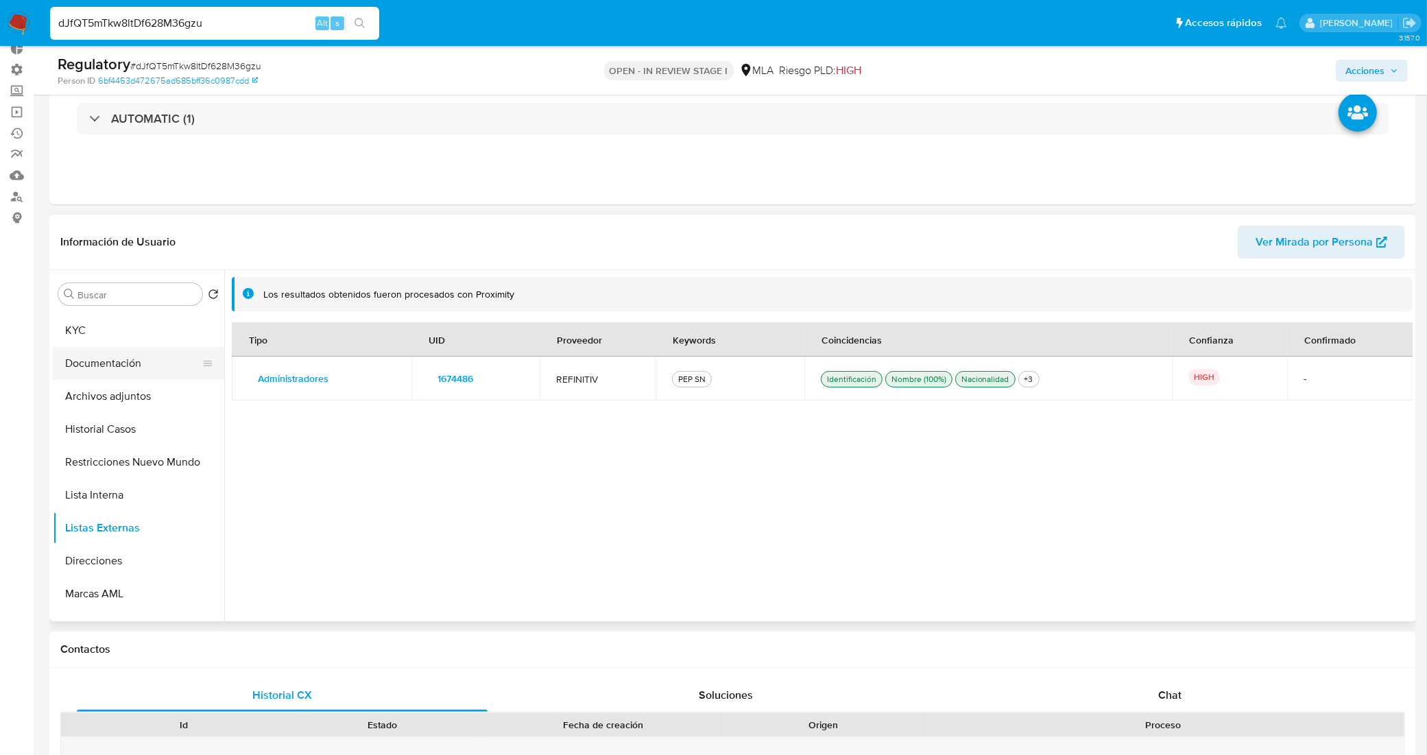
scroll to position [0, 0]
click at [121, 352] on button "KYC" at bounding box center [133, 359] width 160 height 33
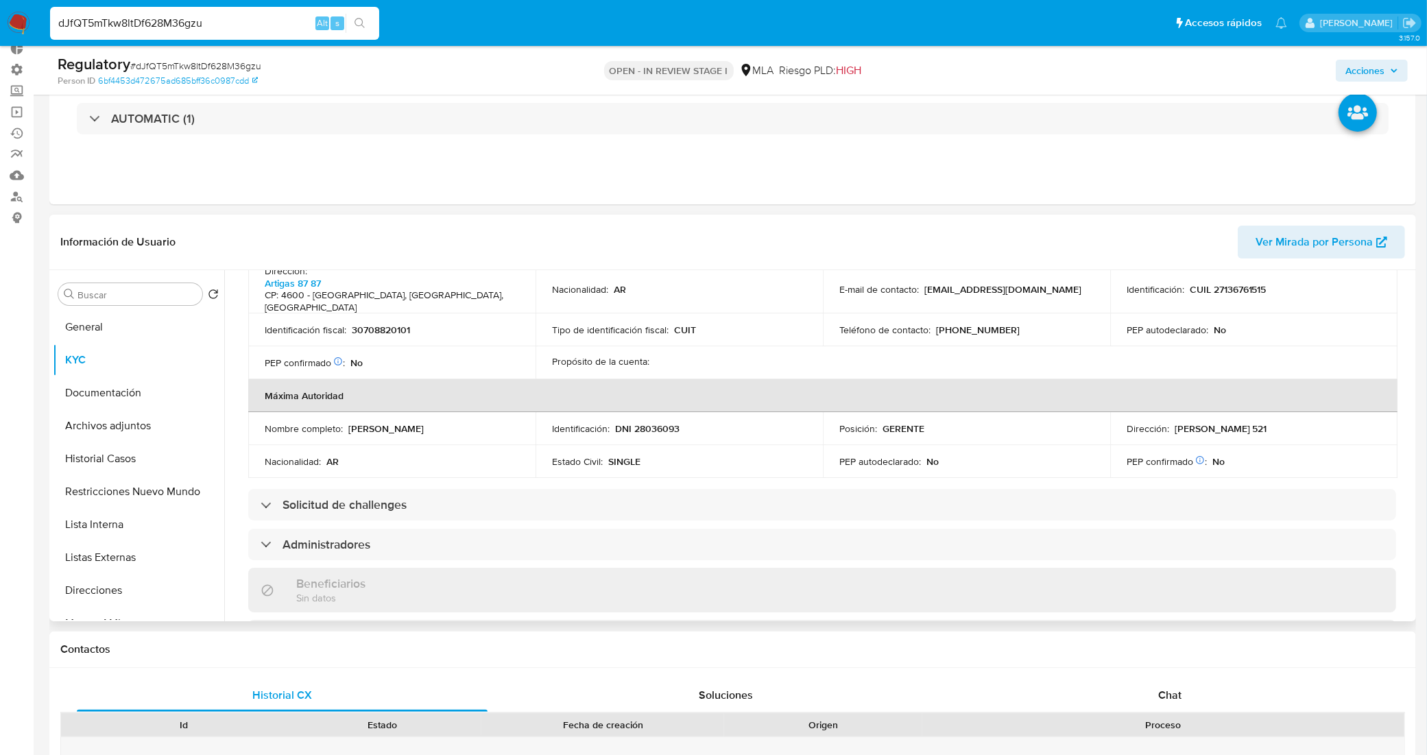
scroll to position [600, 0]
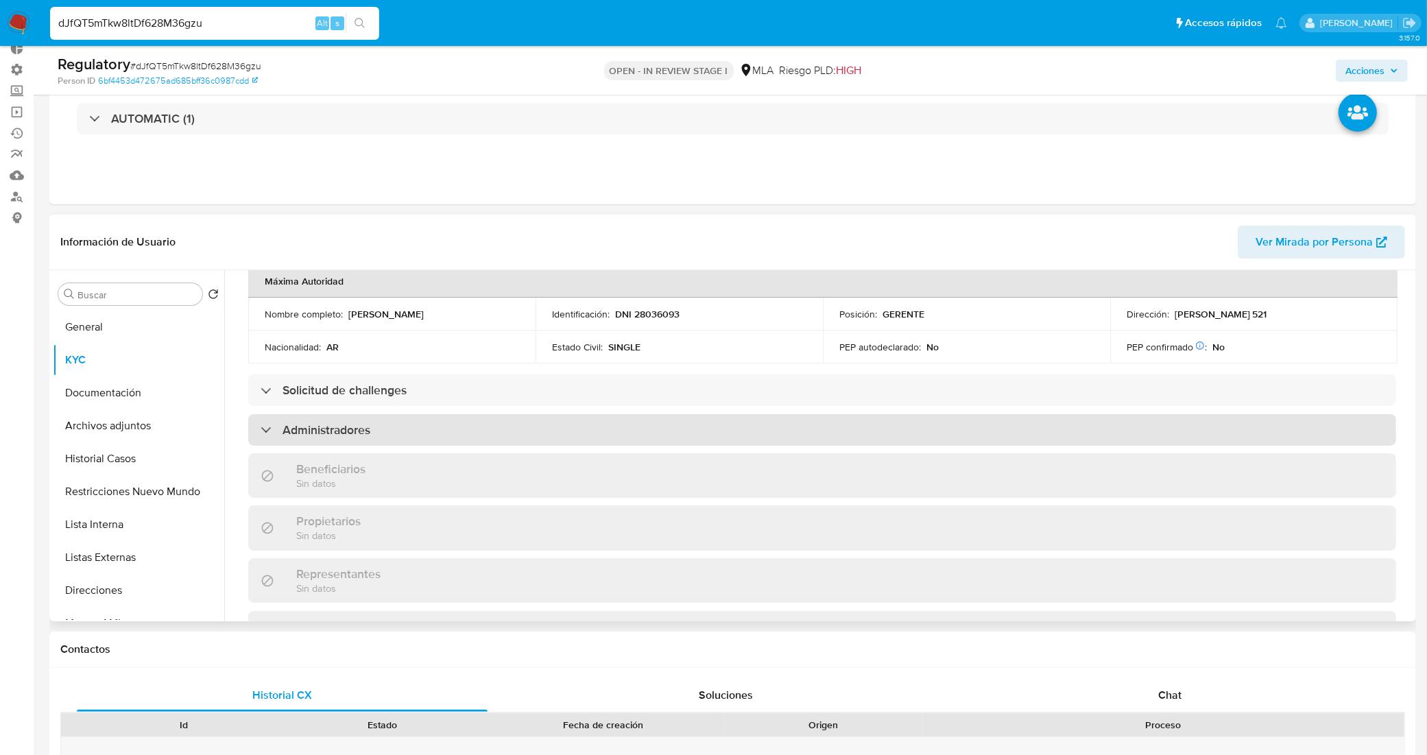
click at [441, 414] on div "Administradores" at bounding box center [822, 430] width 1148 height 32
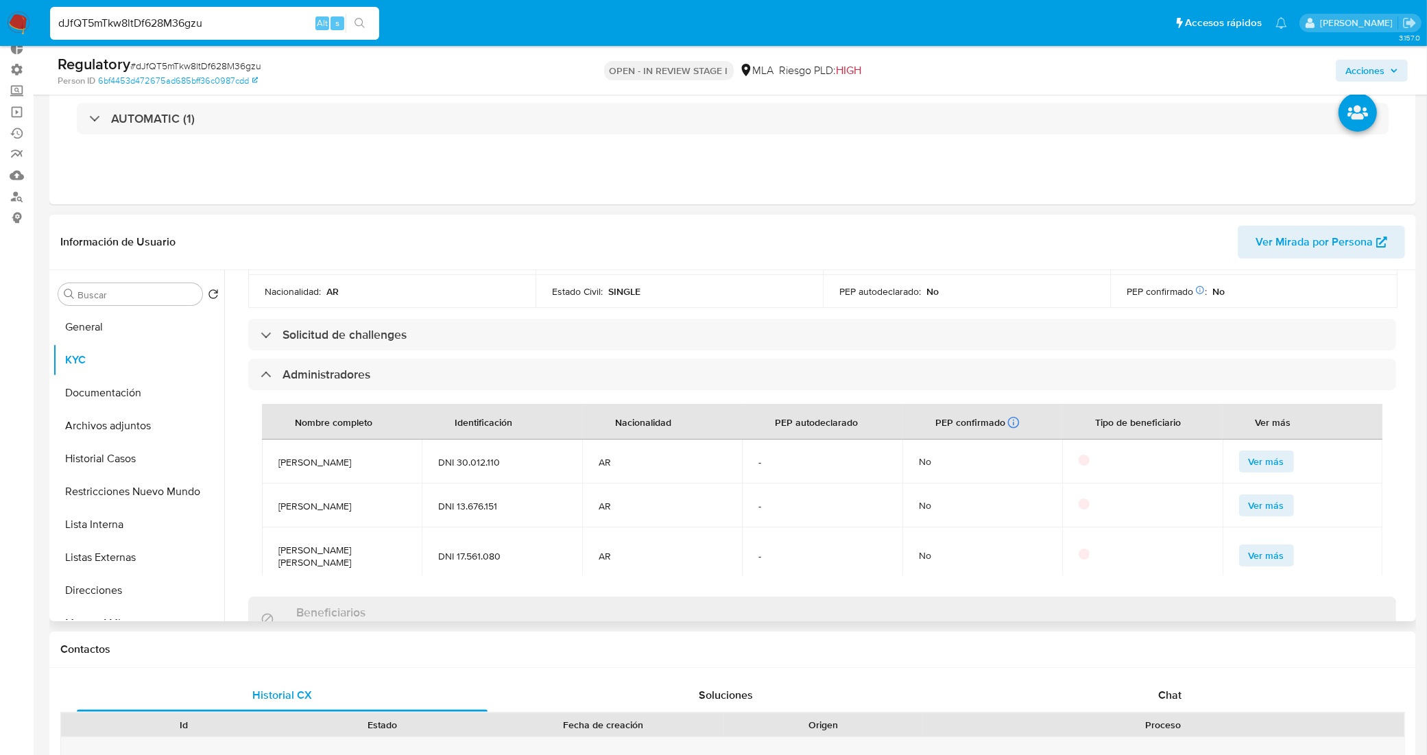
scroll to position [686, 0]
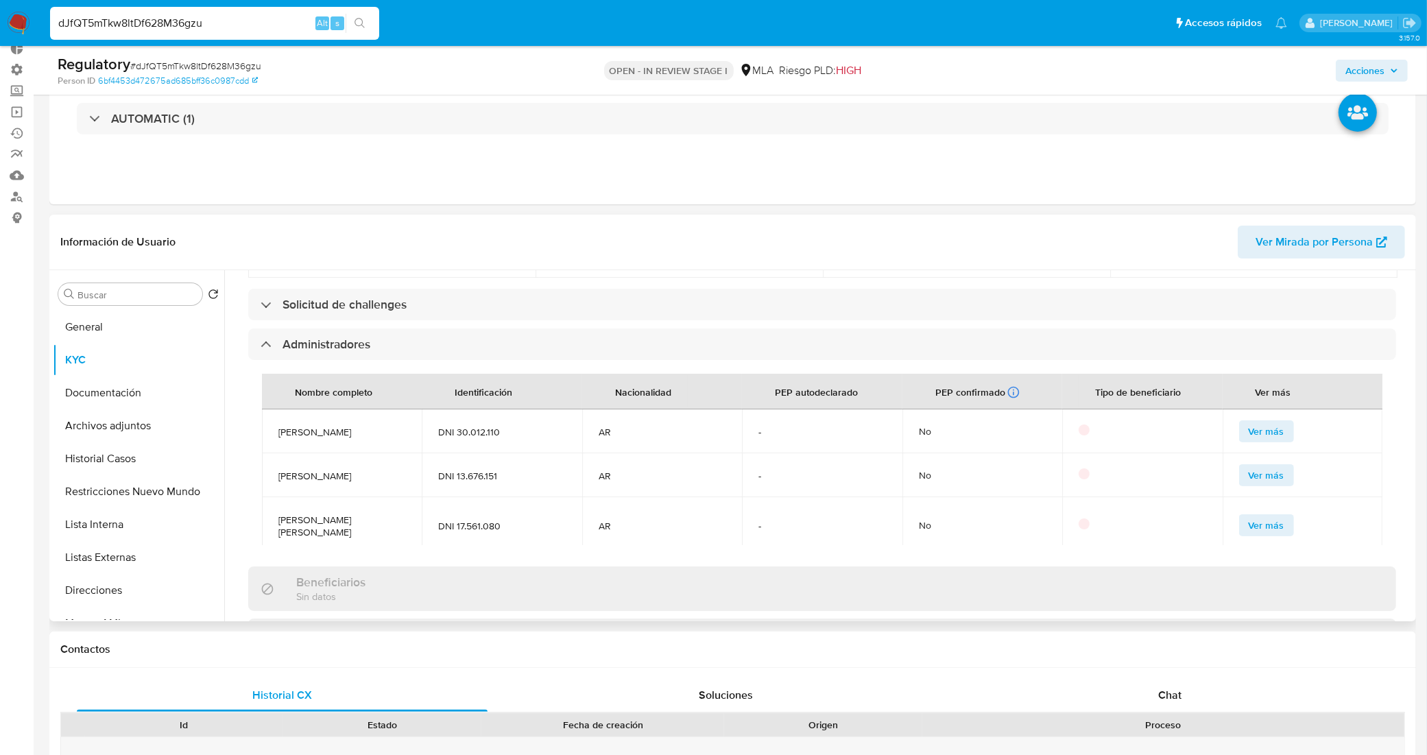
drag, startPoint x: 382, startPoint y: 405, endPoint x: 307, endPoint y: 403, distance: 74.7
click at [307, 426] on span "Ernesto Cristian Rivarola" at bounding box center [341, 432] width 127 height 12
click at [130, 525] on button "Lista Interna" at bounding box center [133, 524] width 160 height 33
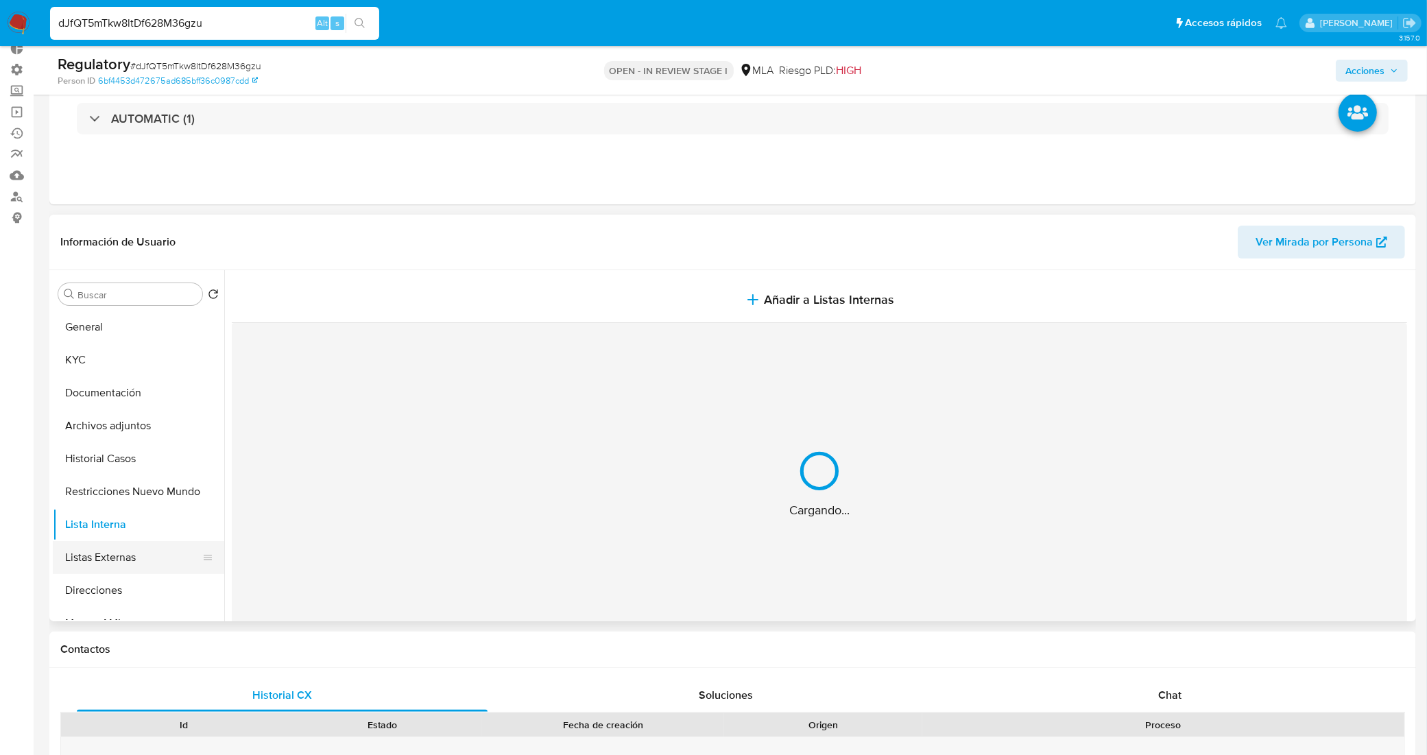
click at [127, 546] on button "Listas Externas" at bounding box center [133, 557] width 160 height 33
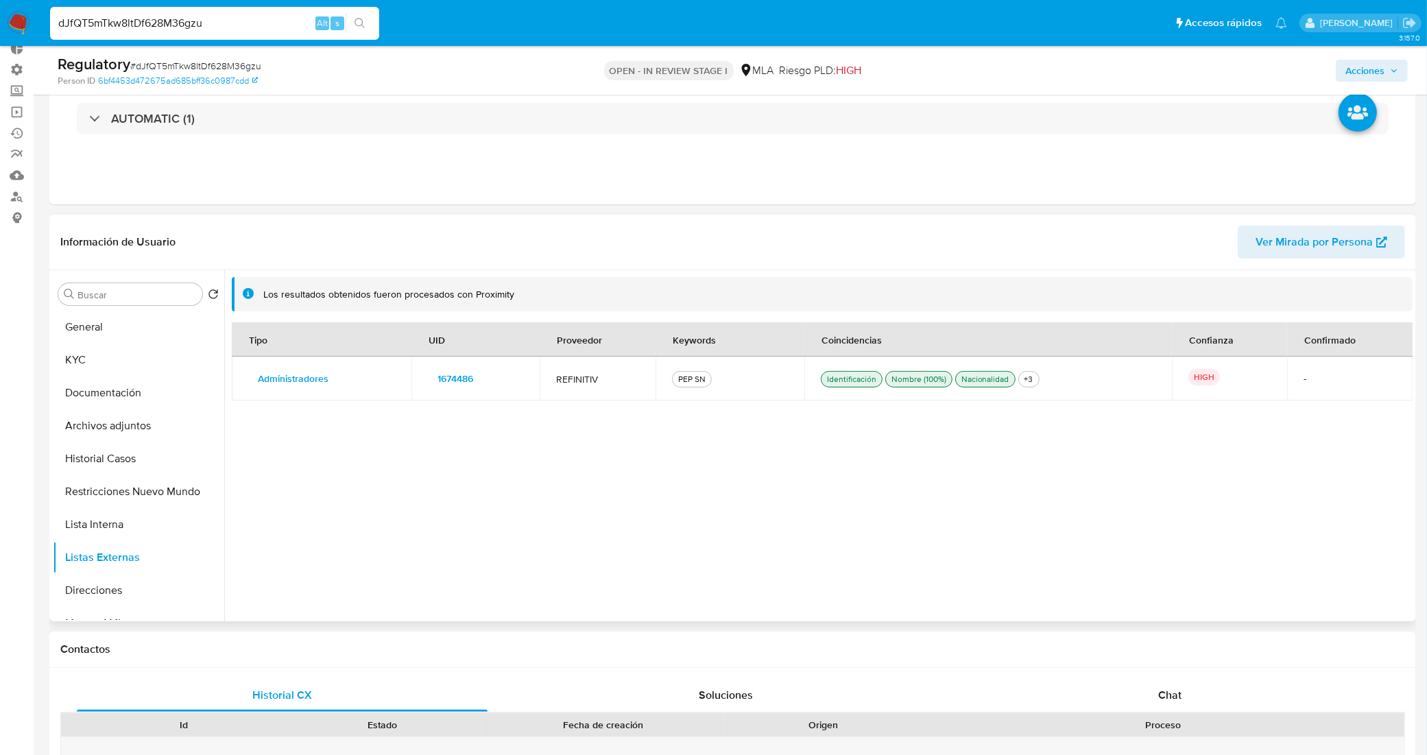
click at [458, 378] on span "1674486" at bounding box center [455, 378] width 36 height 19
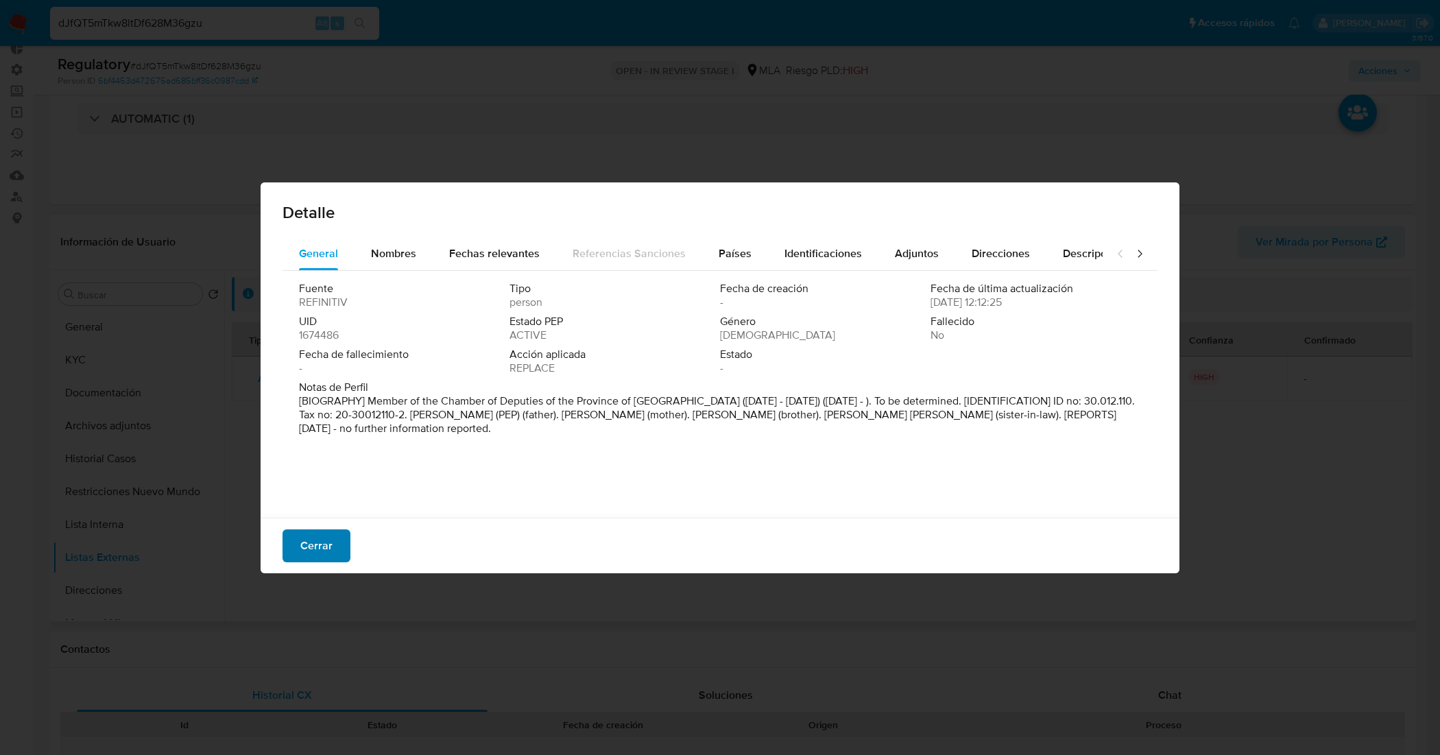
click at [329, 542] on span "Cerrar" at bounding box center [316, 546] width 32 height 30
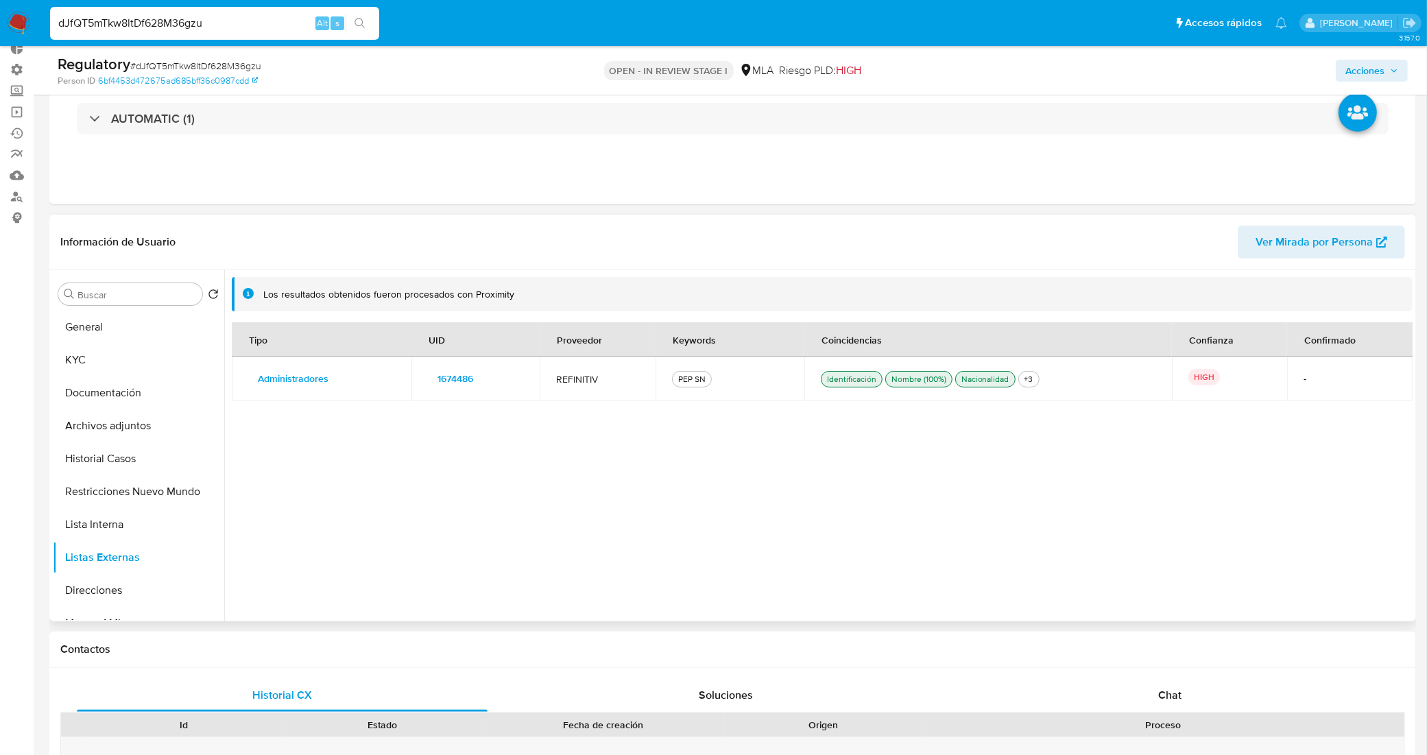
drag, startPoint x: 480, startPoint y: 382, endPoint x: 429, endPoint y: 386, distance: 50.9
click at [429, 386] on button "1674486" at bounding box center [455, 378] width 55 height 22
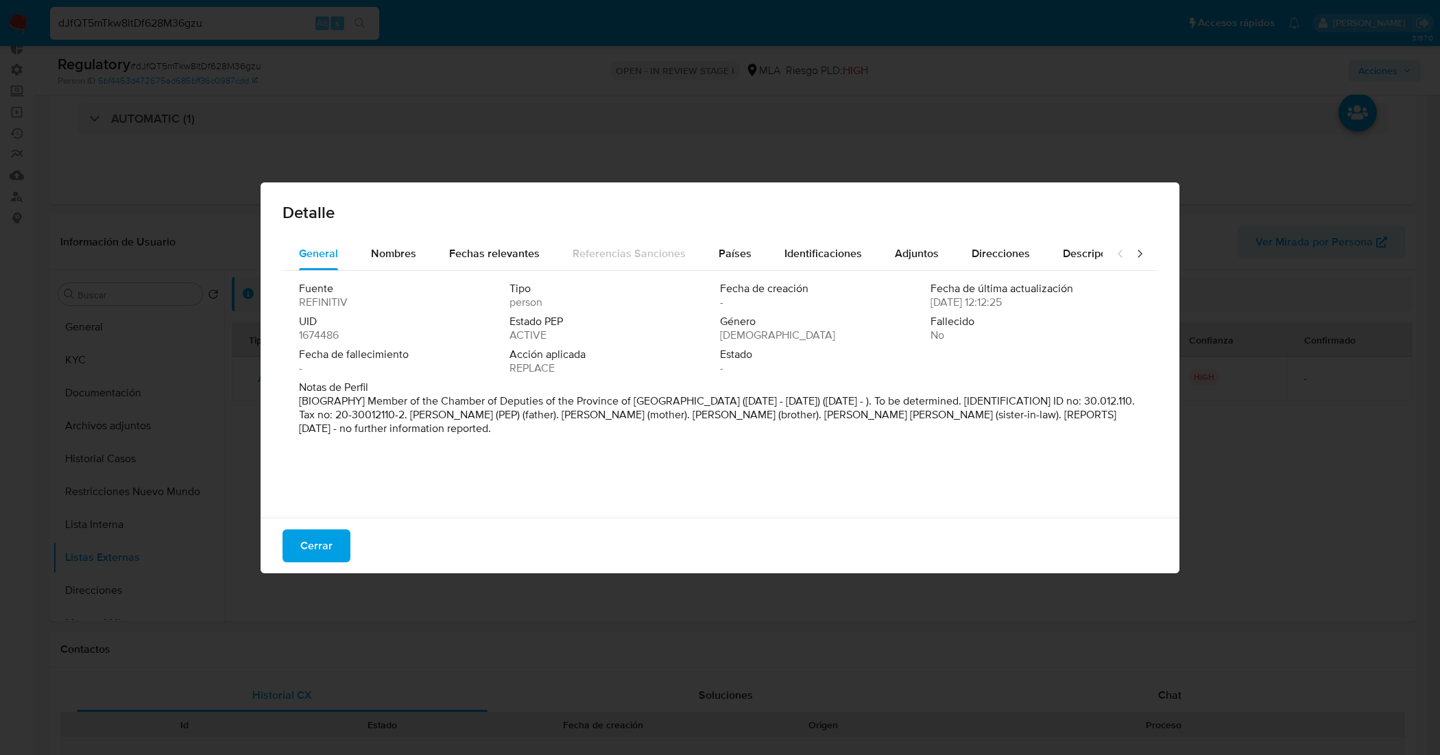
click at [328, 336] on span "1674486" at bounding box center [319, 335] width 40 height 14
click at [326, 550] on span "Cerrar" at bounding box center [316, 546] width 32 height 30
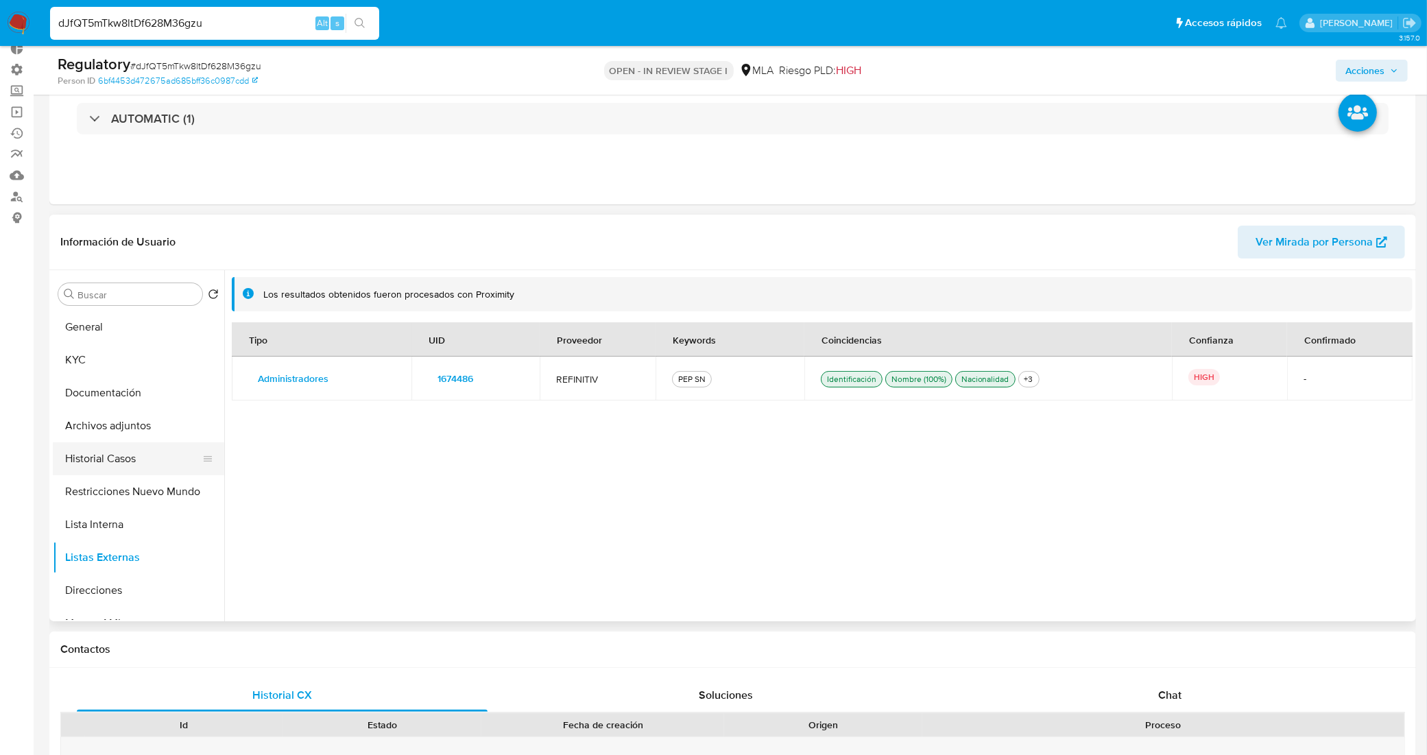
click at [128, 459] on button "Historial Casos" at bounding box center [133, 458] width 160 height 33
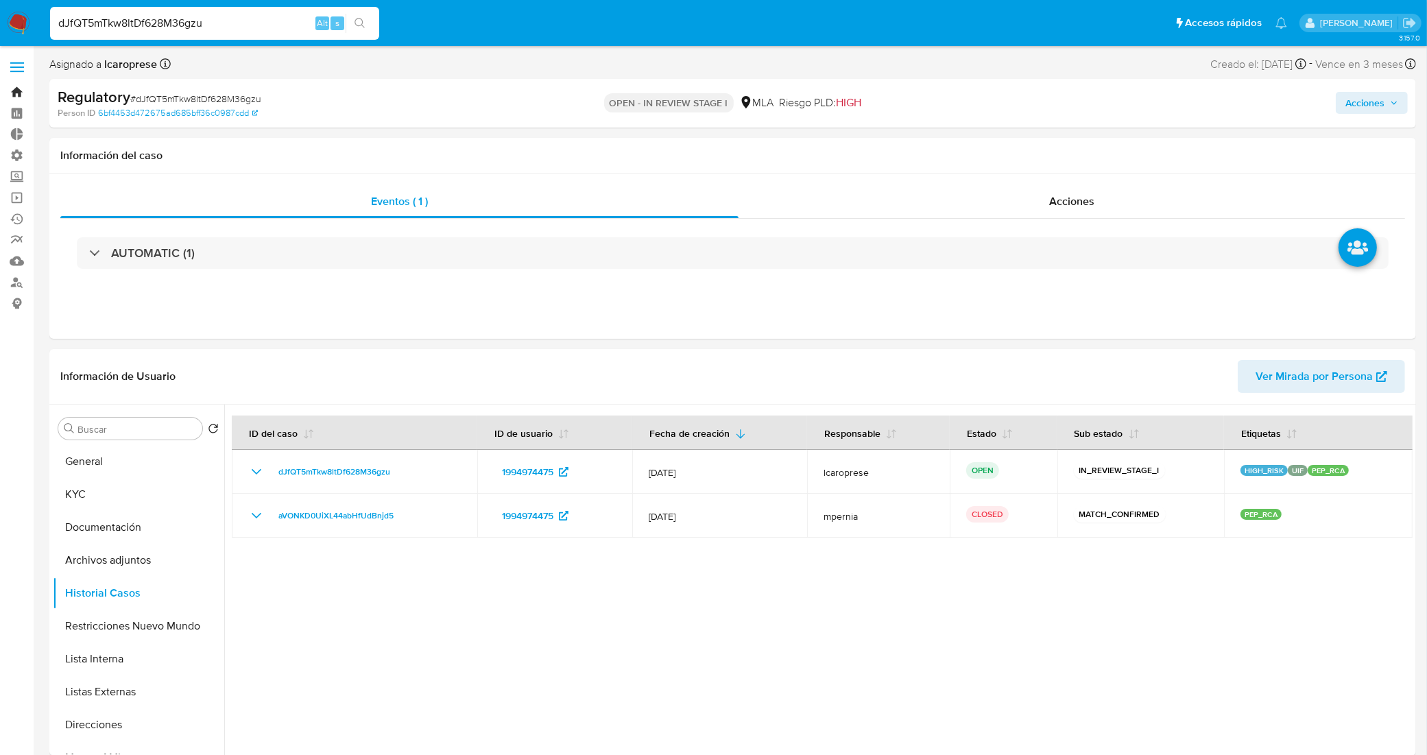
click at [9, 94] on link "Bandeja" at bounding box center [81, 92] width 163 height 21
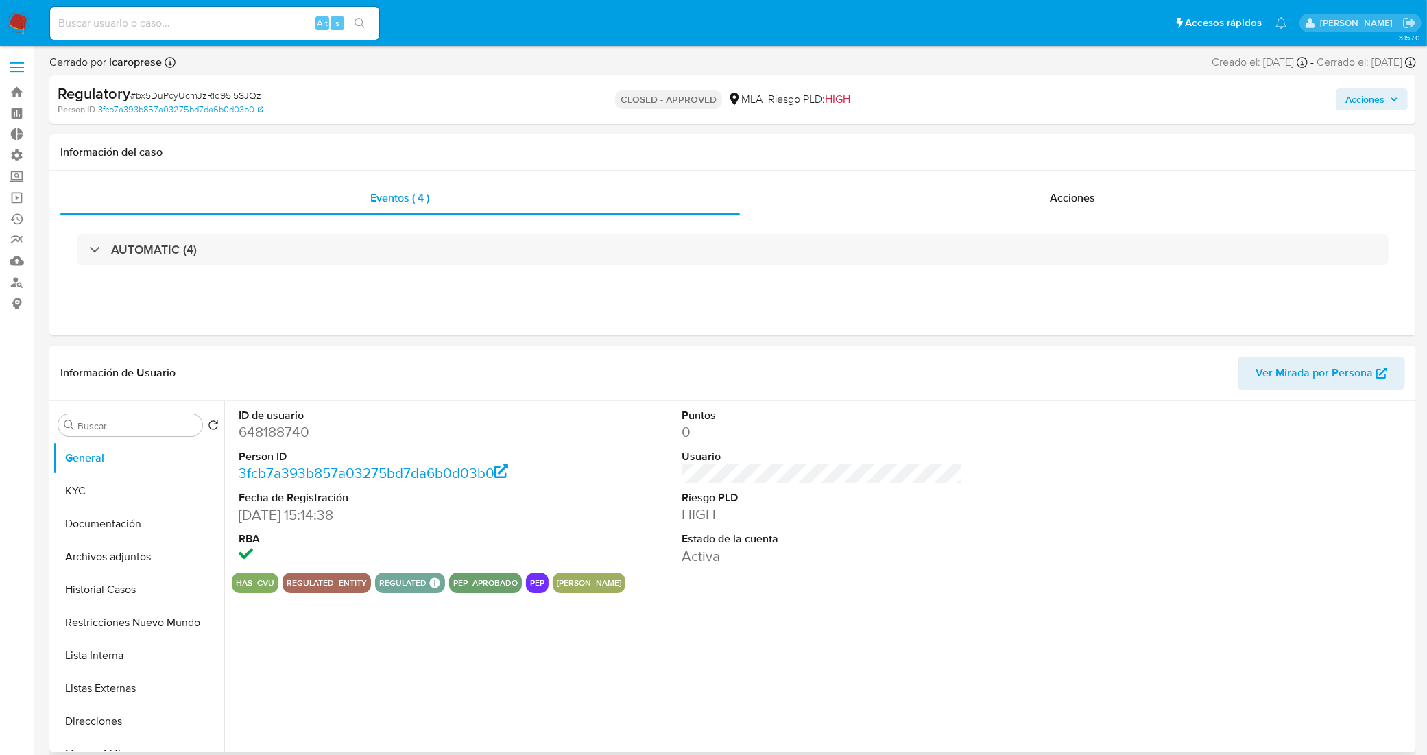
select select "10"
click at [179, 497] on button "KYC" at bounding box center [133, 490] width 160 height 33
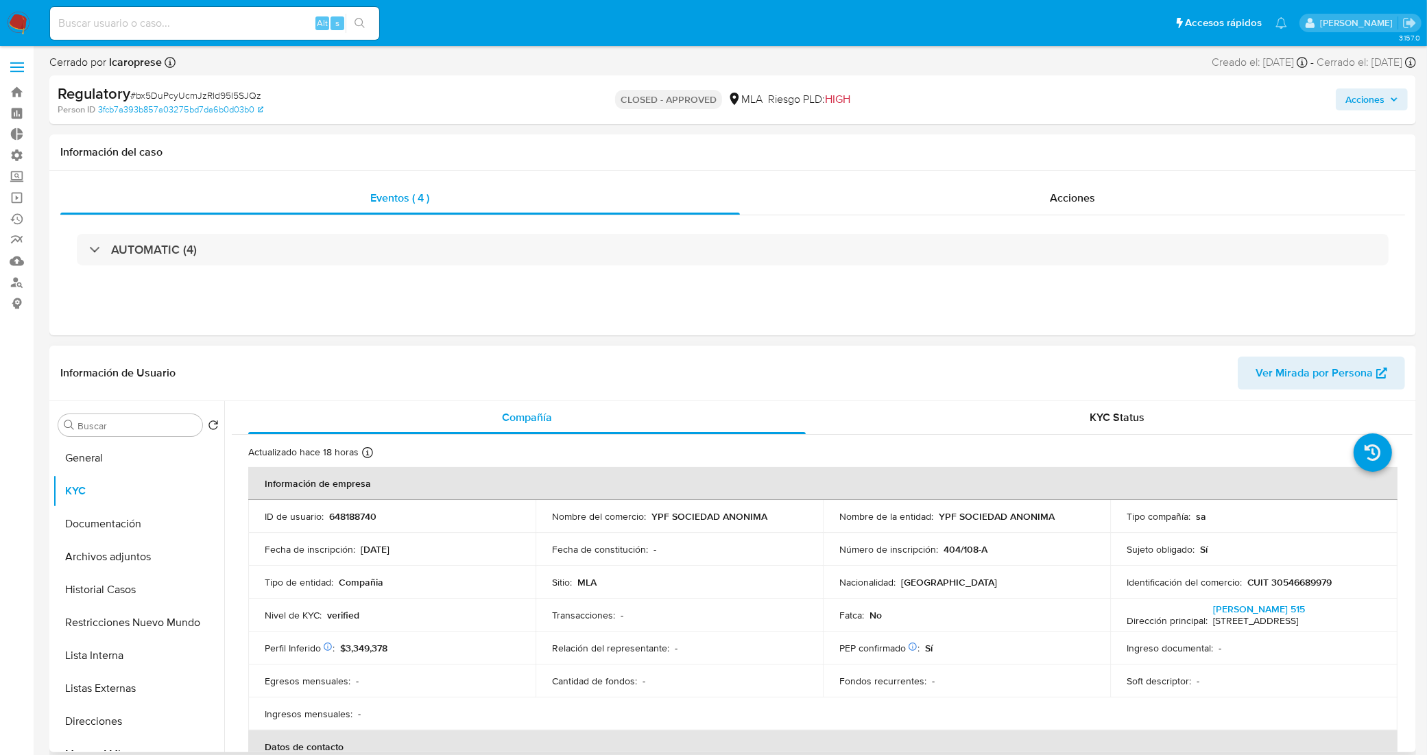
click at [1293, 585] on p "CUIT 30546689979" at bounding box center [1289, 582] width 85 height 12
copy p "30546689979"
click at [831, 199] on div "Acciones" at bounding box center [1073, 198] width 666 height 33
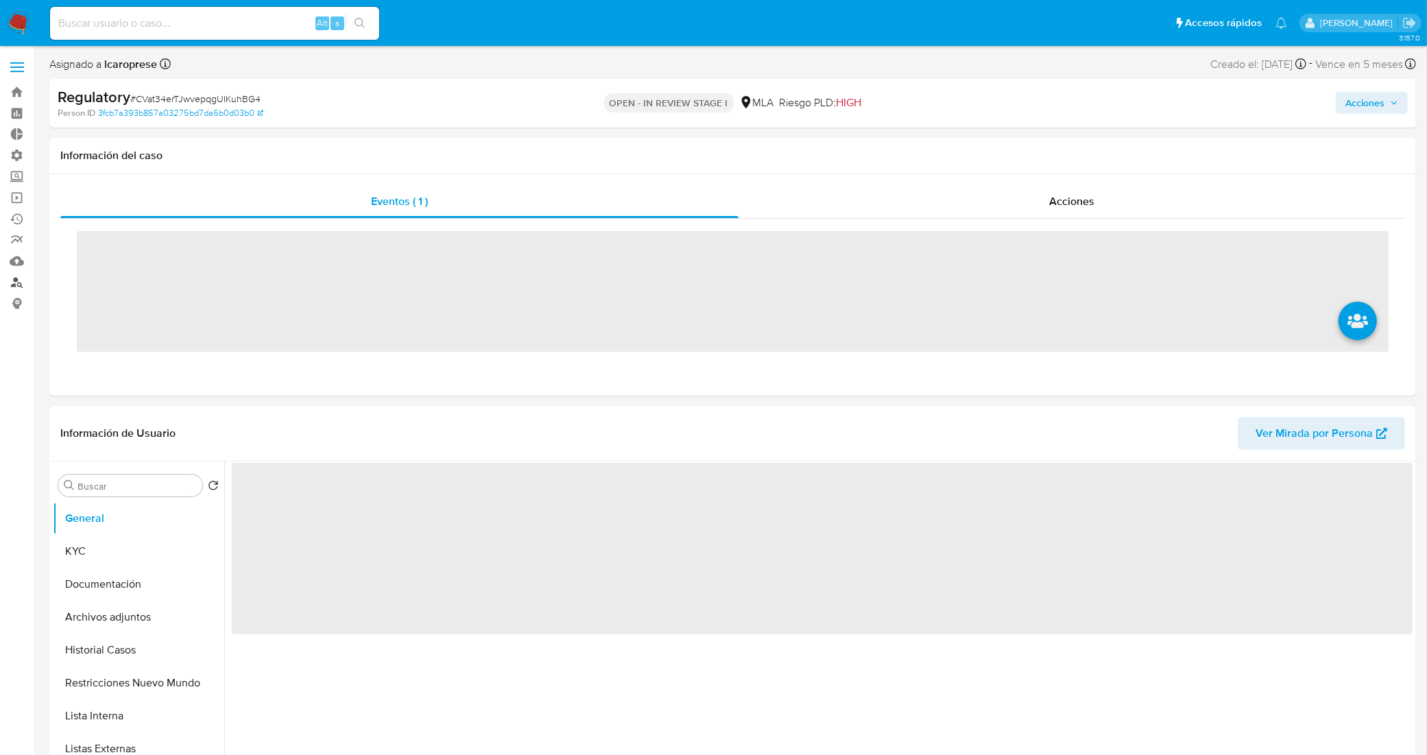
click at [14, 285] on link "Buscador de personas" at bounding box center [81, 282] width 163 height 21
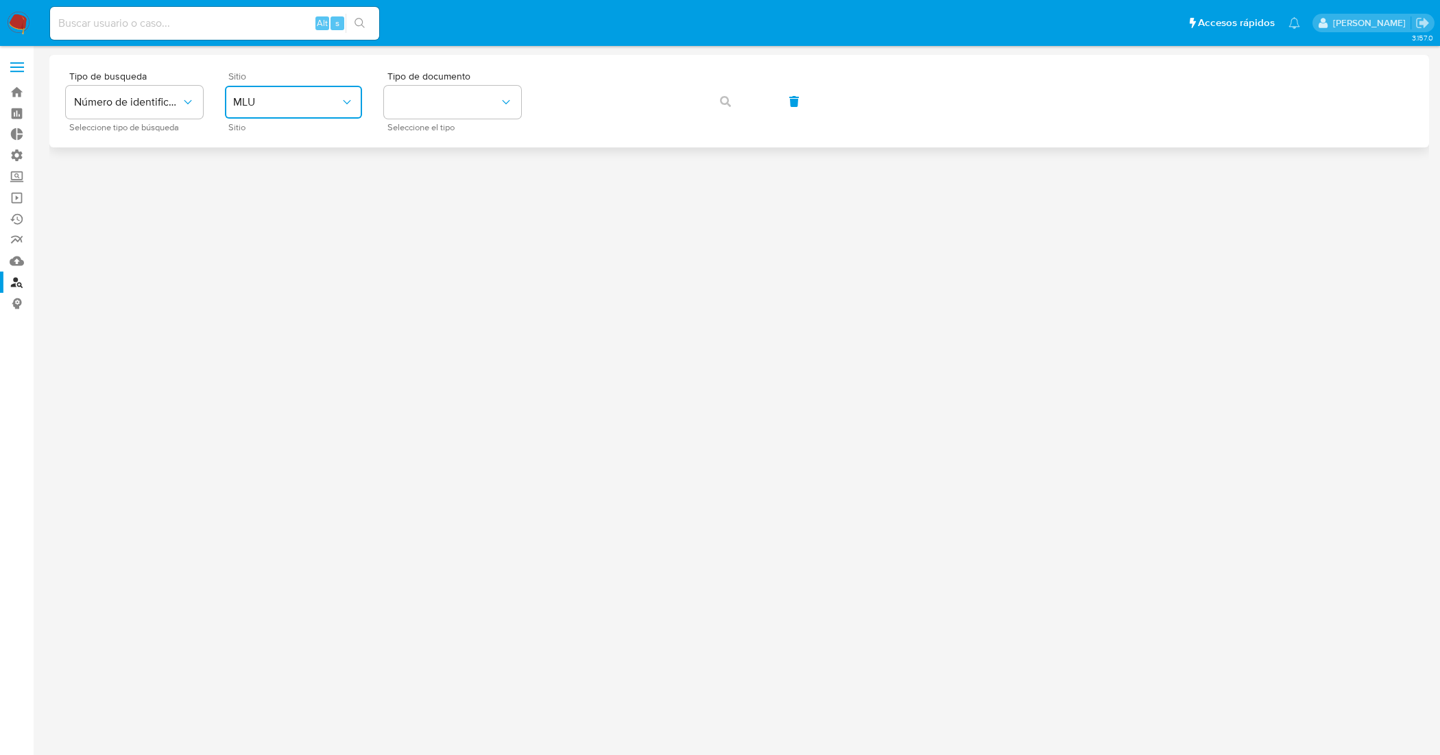
click at [350, 95] on icon "site_id" at bounding box center [347, 102] width 14 height 14
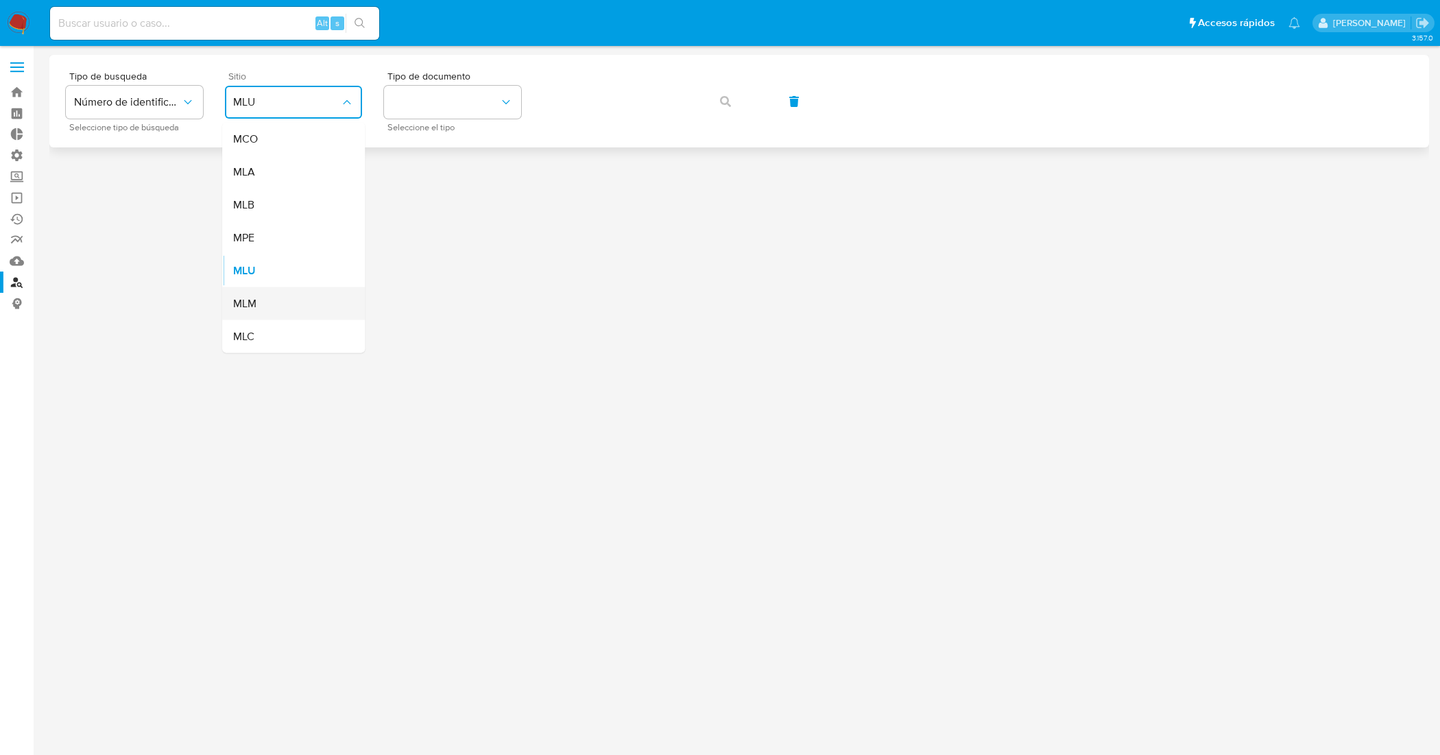
click at [300, 293] on div "MLM" at bounding box center [289, 303] width 112 height 33
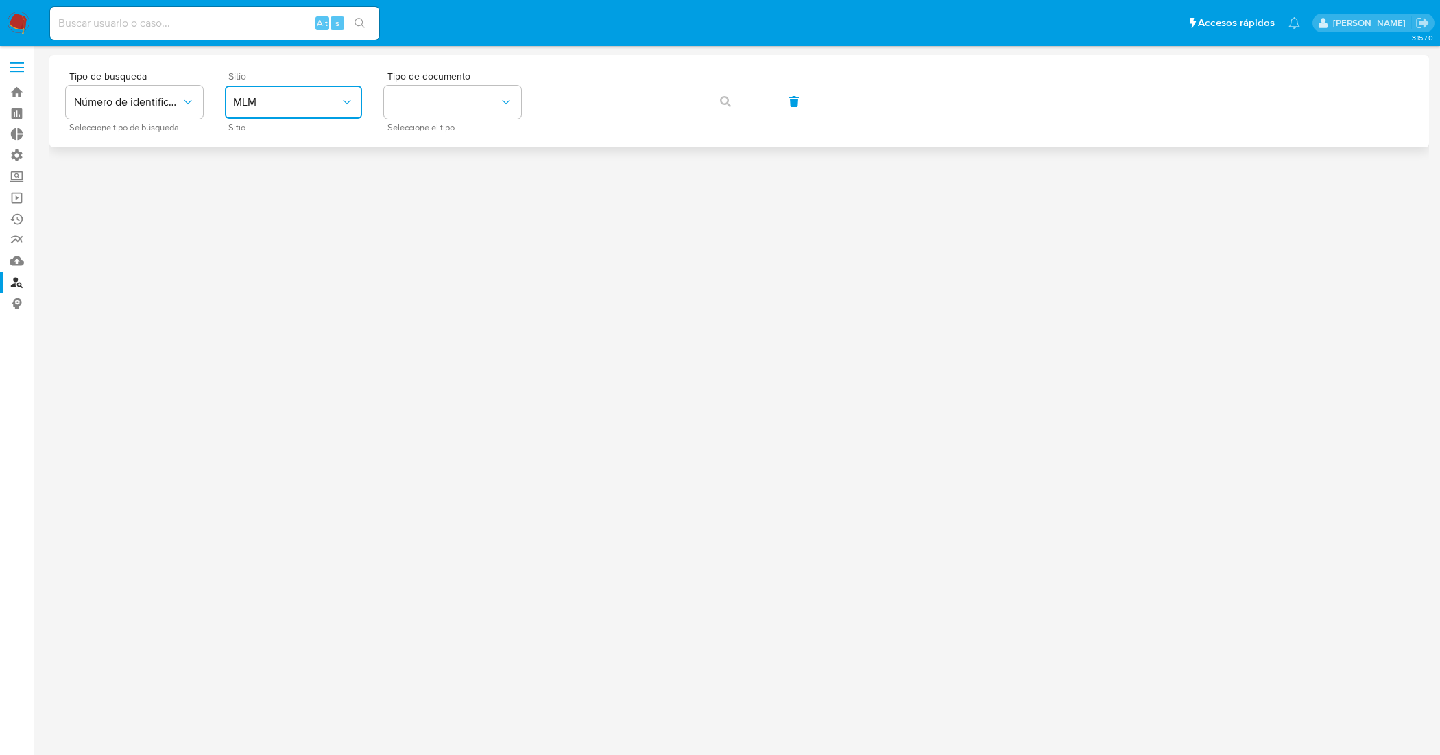
click at [324, 94] on button "MLM" at bounding box center [293, 102] width 137 height 33
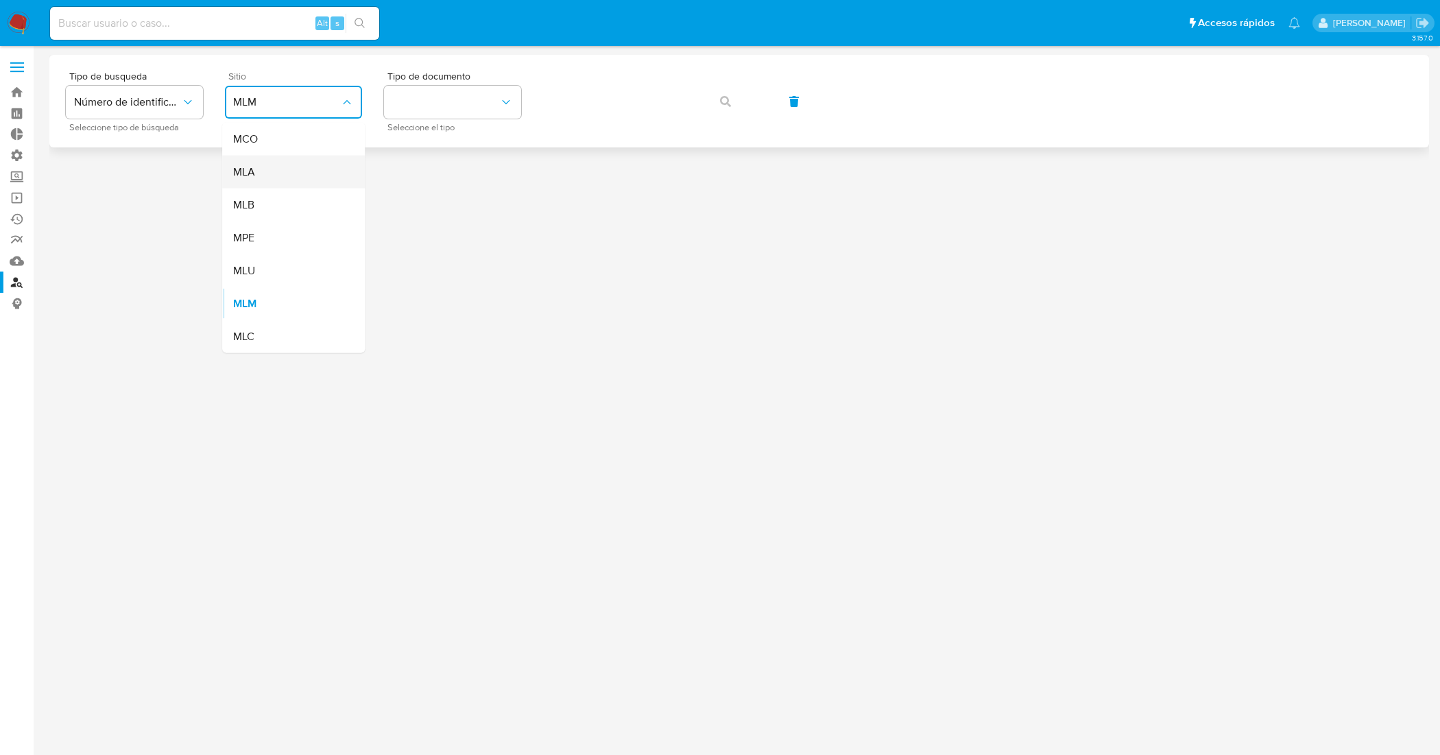
click at [295, 169] on div "MLA" at bounding box center [289, 172] width 112 height 33
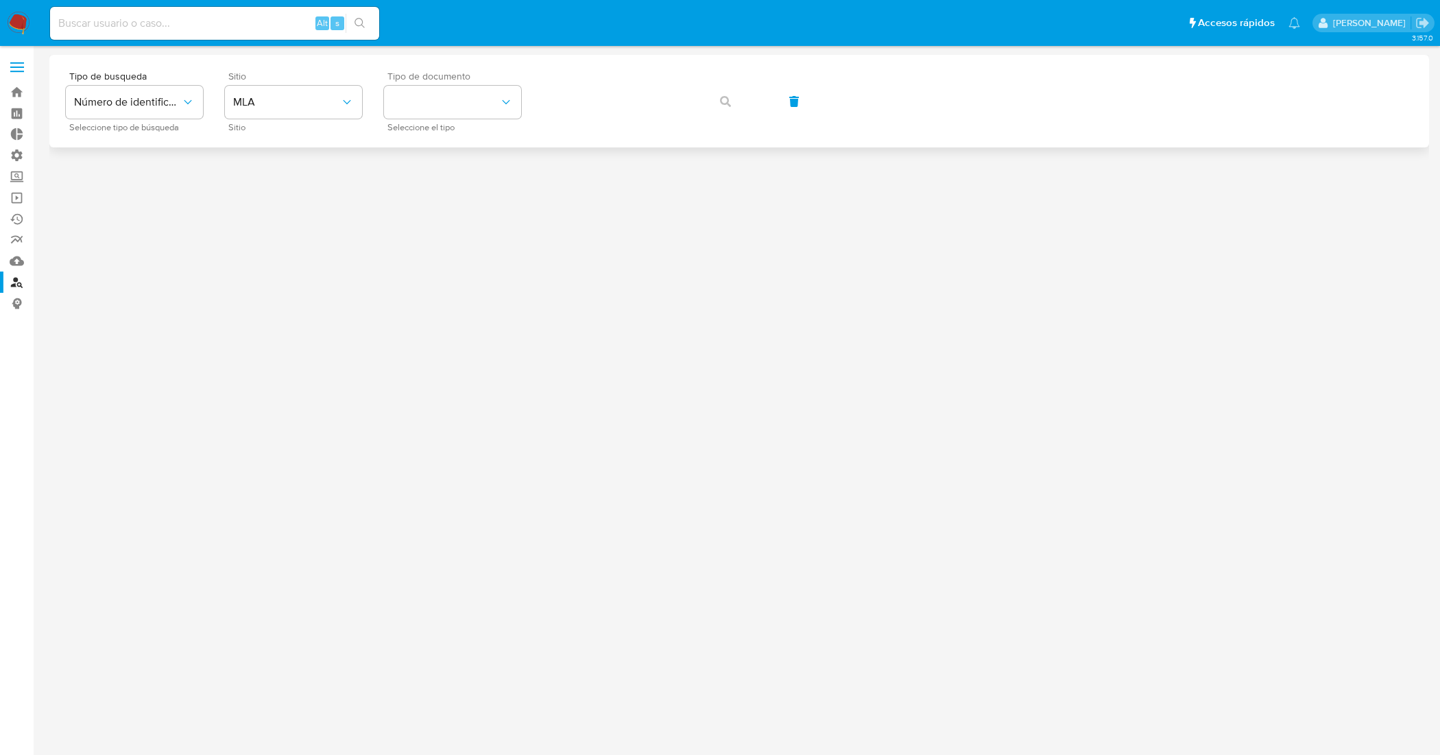
click at [437, 120] on div "Tipo de documento Seleccione el tipo" at bounding box center [452, 101] width 137 height 60
click at [446, 108] on button "identificationType" at bounding box center [452, 102] width 137 height 33
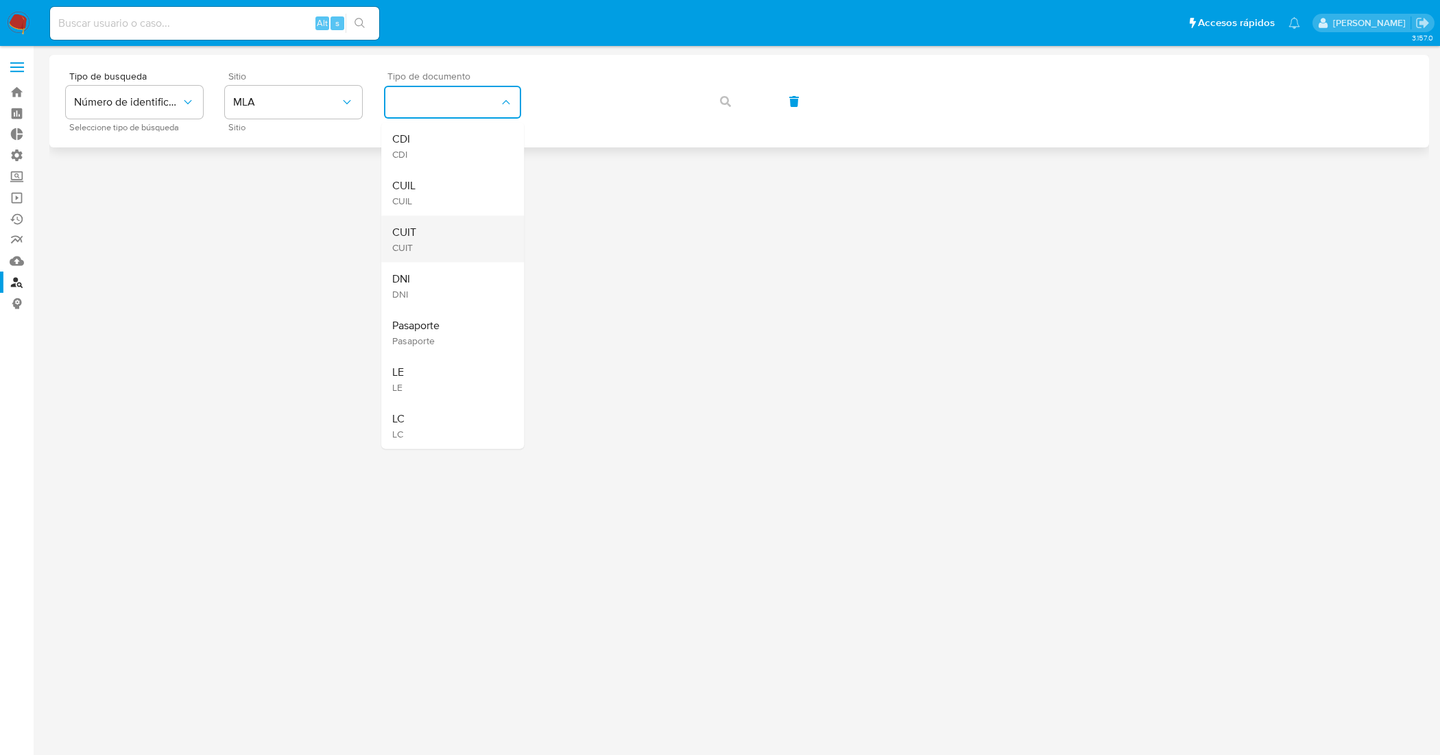
click at [427, 240] on div "CUIT CUIT" at bounding box center [448, 239] width 112 height 47
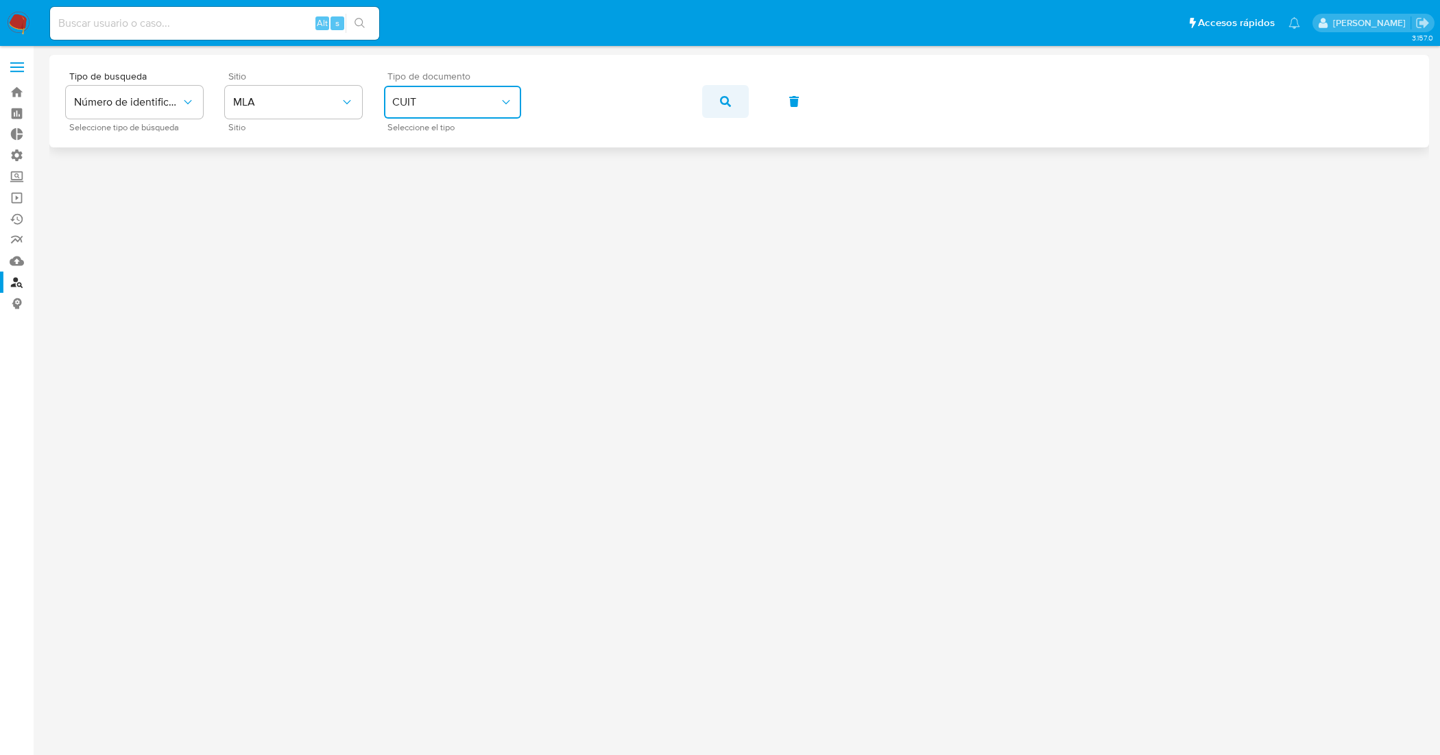
click at [732, 99] on button "button" at bounding box center [725, 101] width 47 height 33
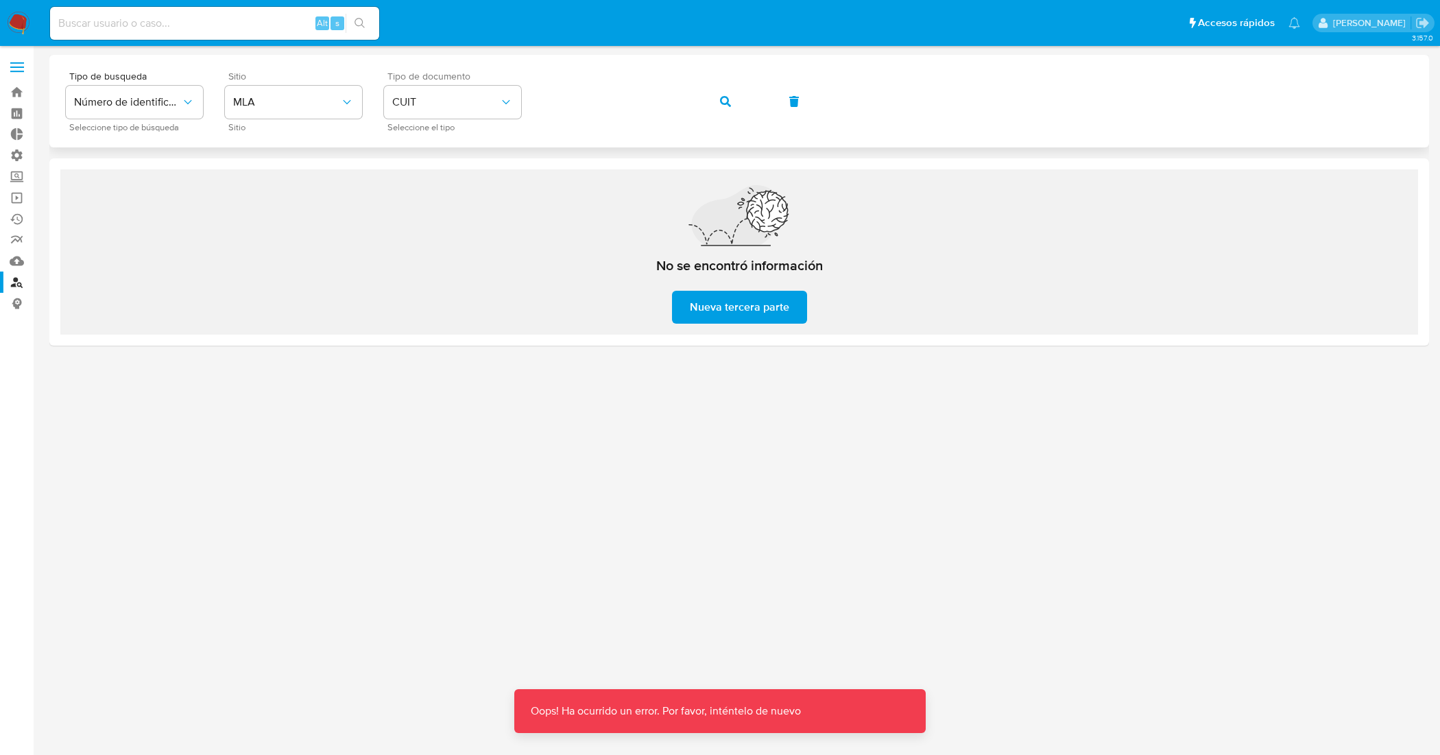
click at [725, 96] on icon "button" at bounding box center [725, 101] width 11 height 11
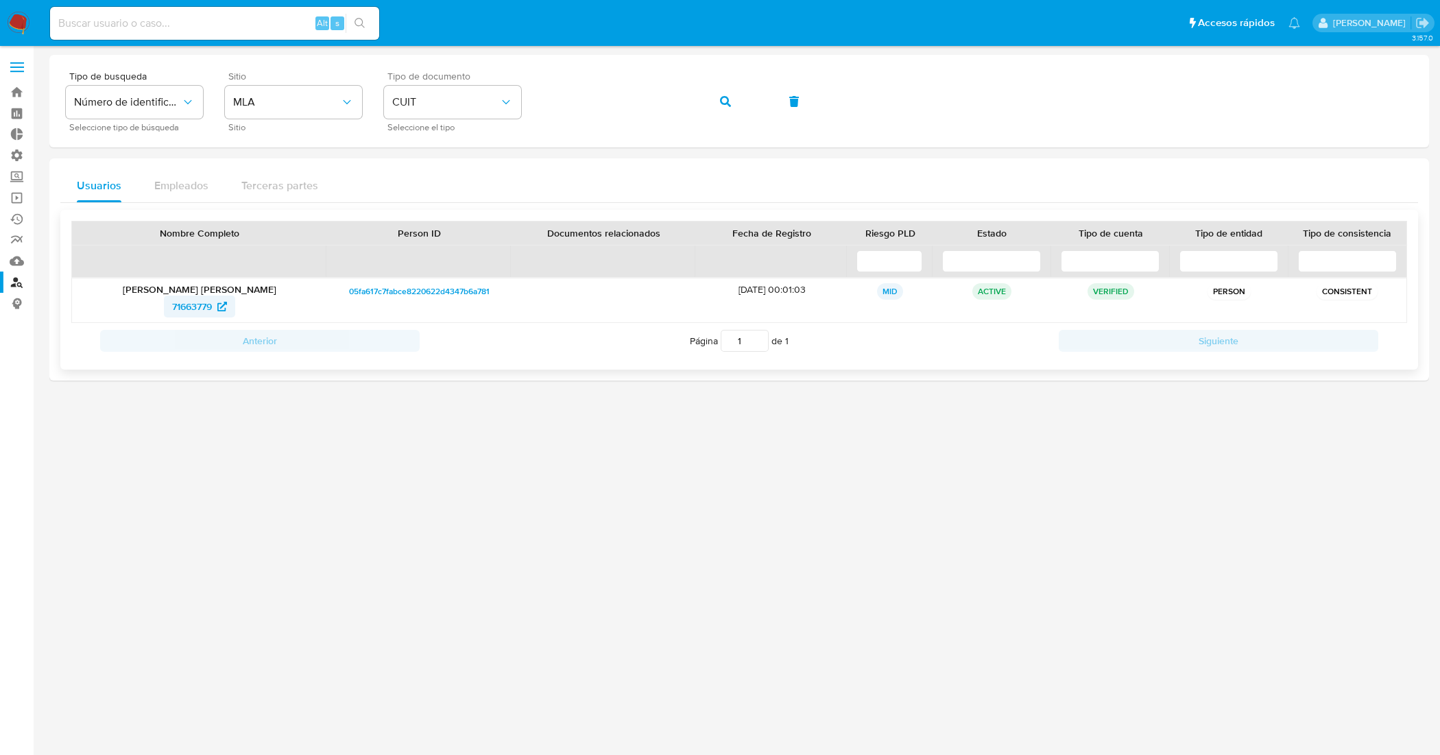
click at [180, 309] on span "71663779" at bounding box center [192, 307] width 40 height 22
click at [508, 95] on div "Tipo de busqueda Número de identificación Seleccione tipo de búsqueda Sitio MLA…" at bounding box center [739, 101] width 1347 height 60
click at [731, 101] on button "button" at bounding box center [725, 101] width 47 height 33
click at [193, 298] on span "15823372" at bounding box center [191, 307] width 41 height 22
click at [444, 125] on div "Tipo de busqueda Número de identificación Seleccione tipo de búsqueda Sitio MLA…" at bounding box center [739, 101] width 1347 height 60
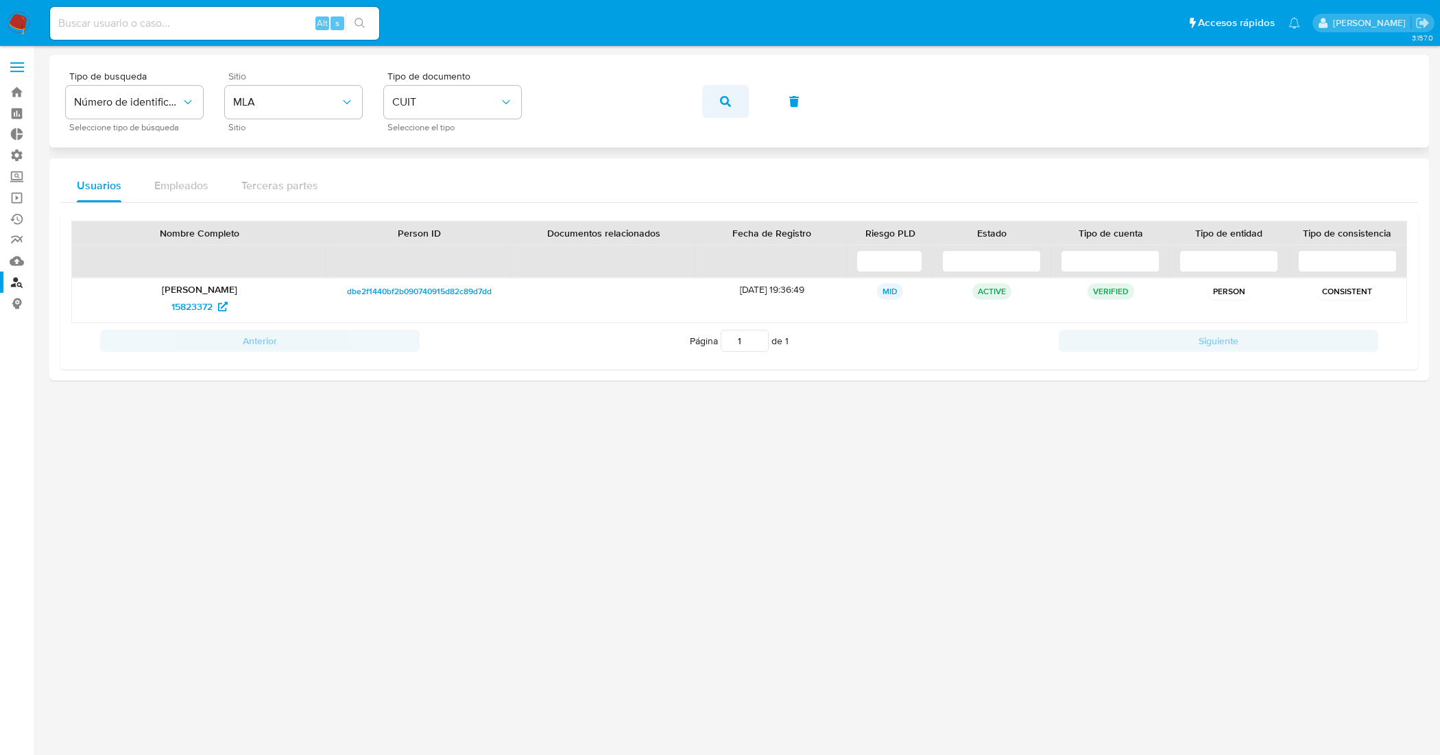
click at [731, 111] on button "button" at bounding box center [725, 101] width 47 height 33
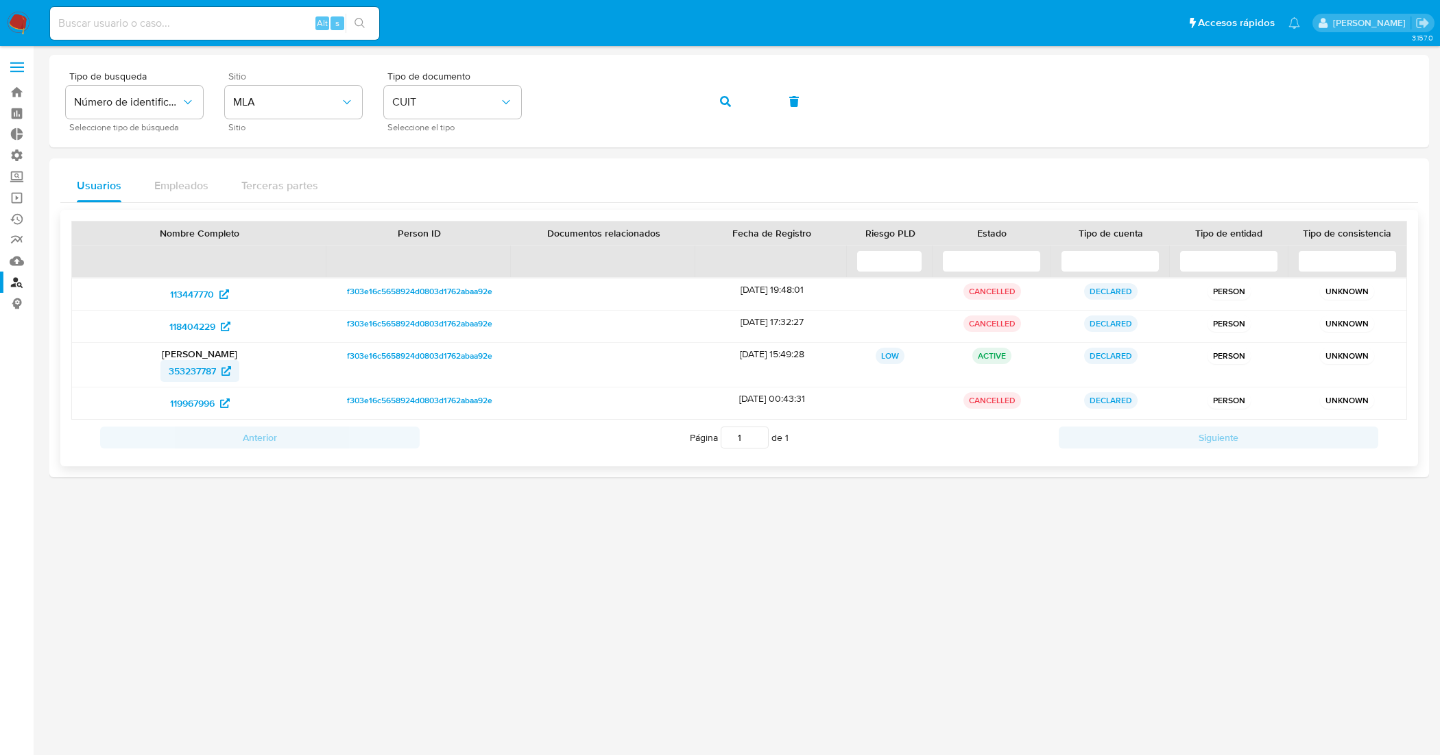
click at [180, 371] on span "353237787" at bounding box center [192, 371] width 47 height 22
click at [511, 108] on div "Tipo de busqueda Número de identificación Seleccione tipo de búsqueda Sitio MLA…" at bounding box center [739, 101] width 1347 height 60
click at [725, 100] on icon "button" at bounding box center [725, 101] width 11 height 11
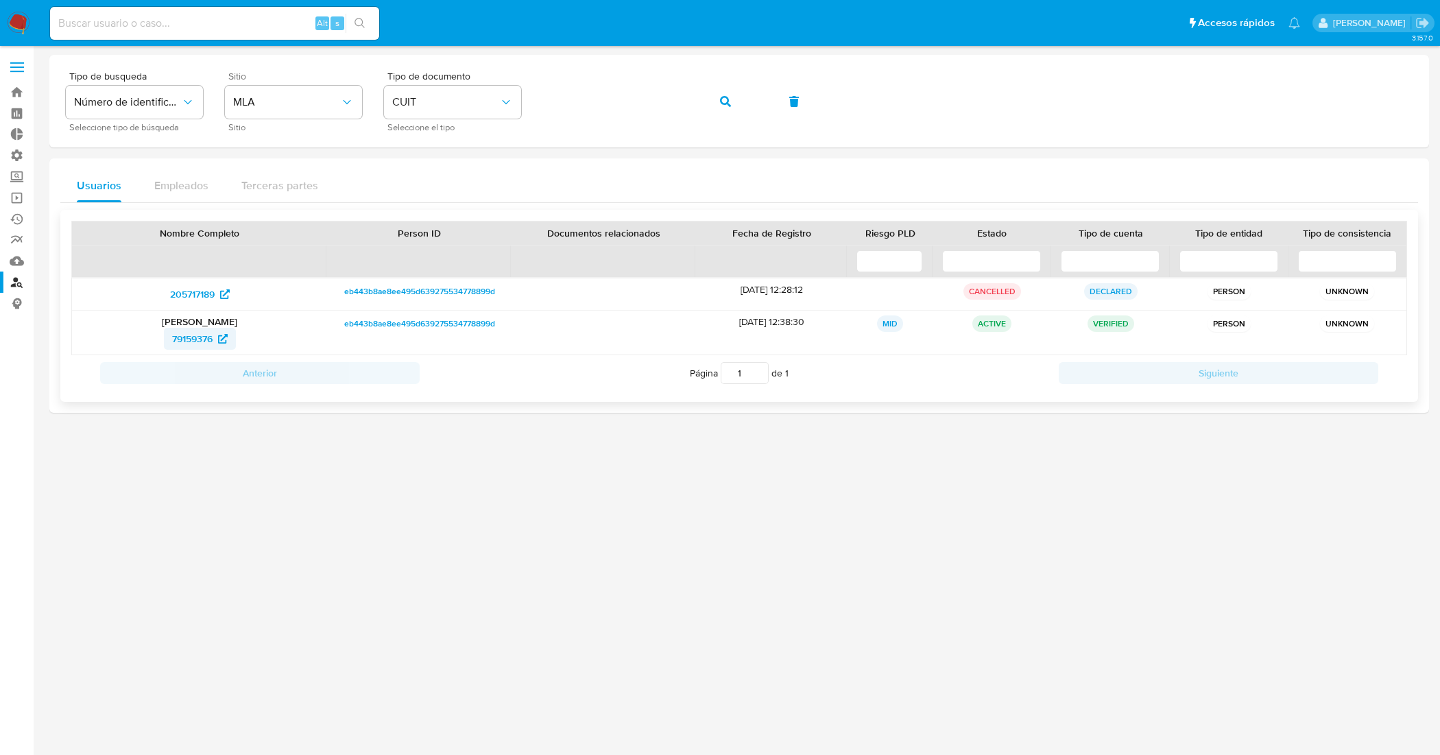
click at [187, 343] on span "79159376" at bounding box center [192, 339] width 40 height 22
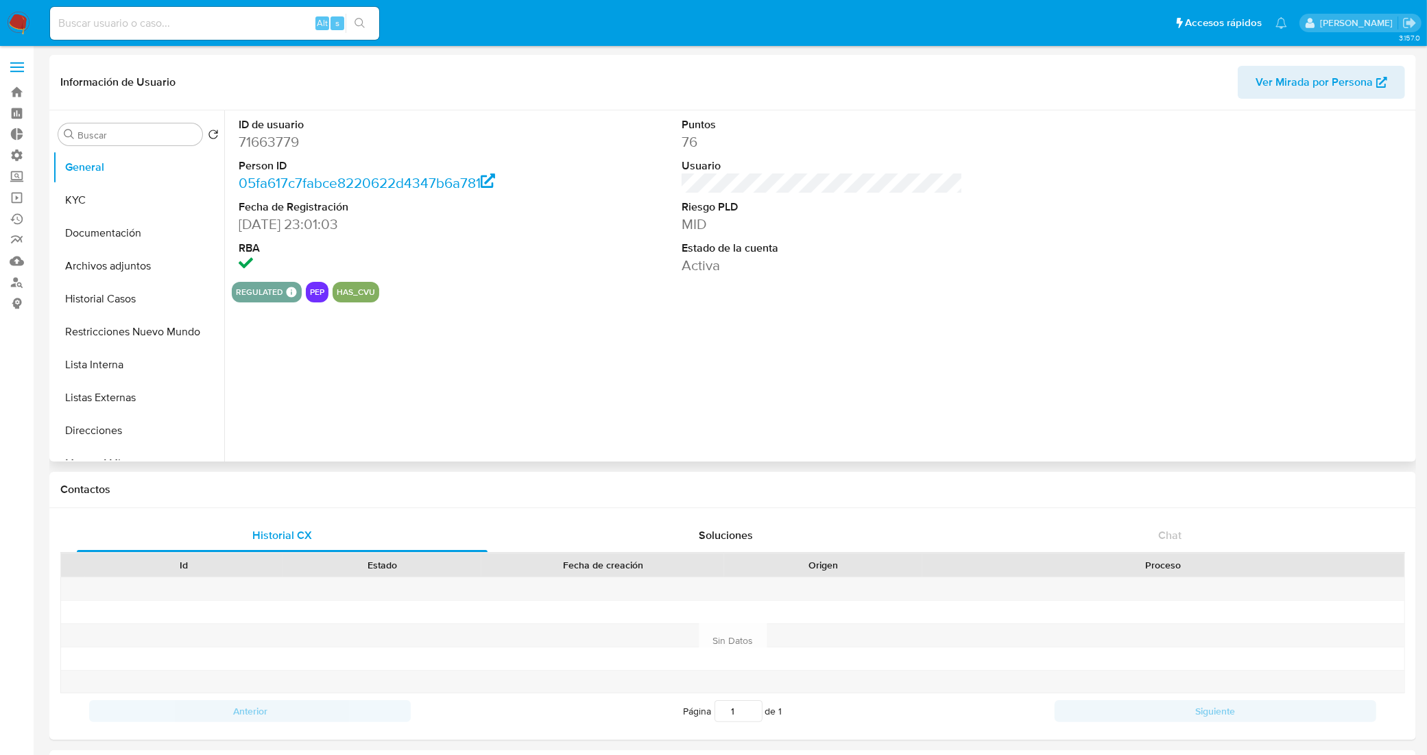
select select "10"
click at [132, 309] on button "Historial Casos" at bounding box center [133, 298] width 160 height 33
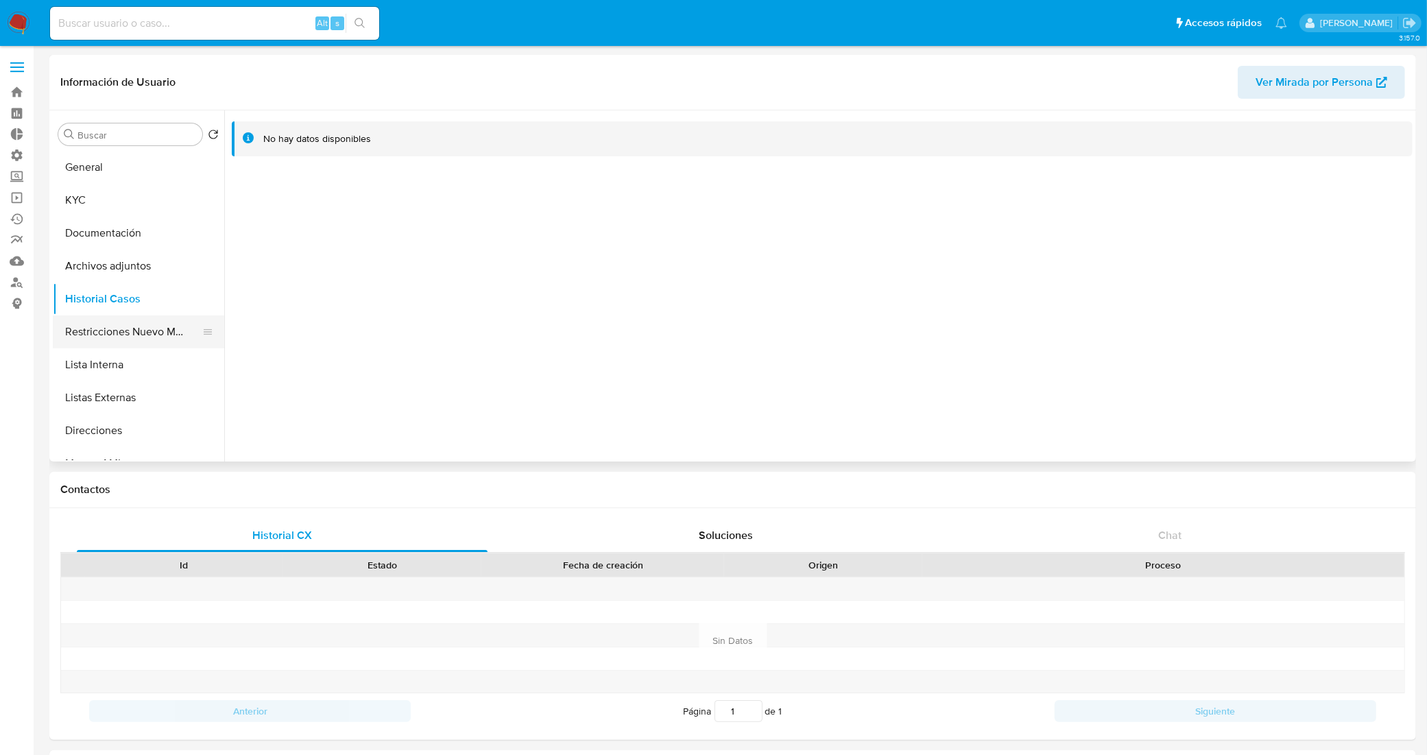
click at [125, 337] on button "Restricciones Nuevo Mundo" at bounding box center [133, 331] width 160 height 33
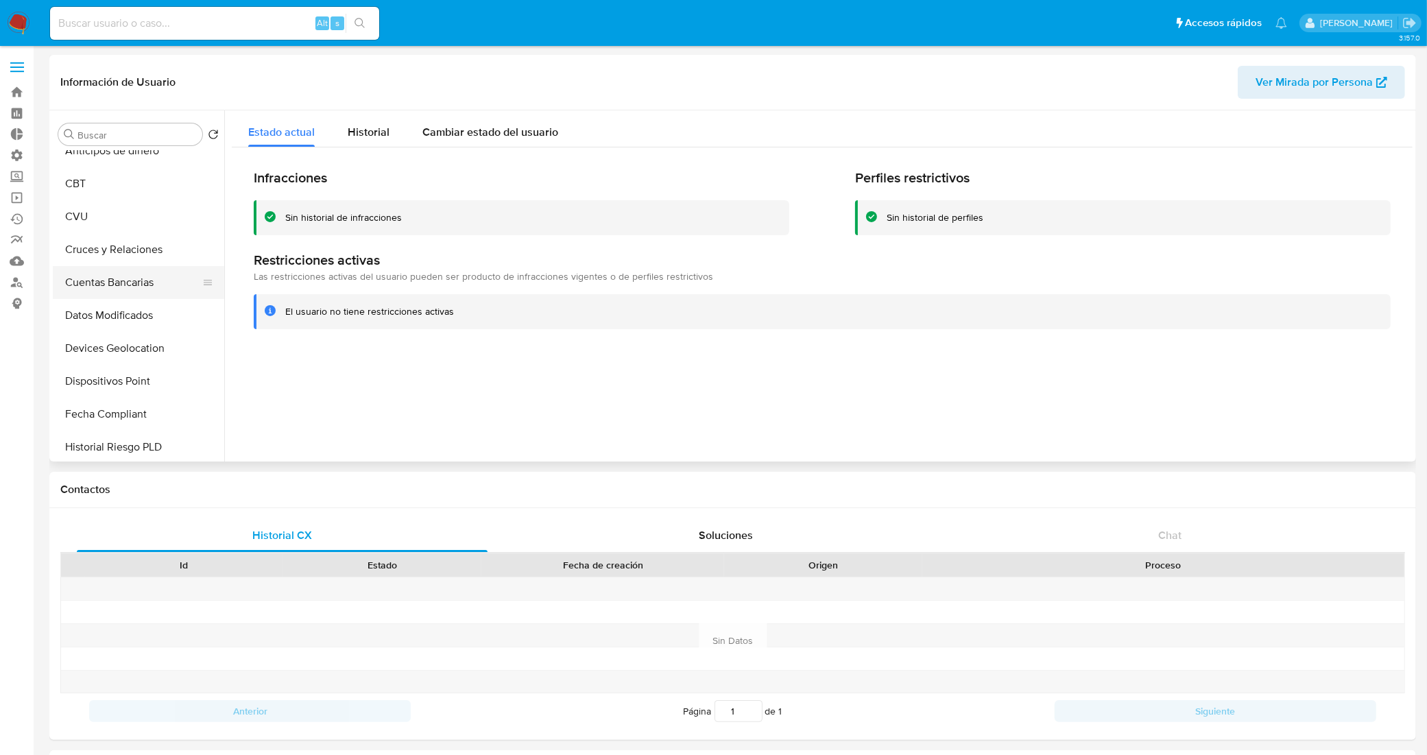
scroll to position [514, 0]
click at [130, 328] on button "Historial Riesgo PLD" at bounding box center [133, 344] width 160 height 33
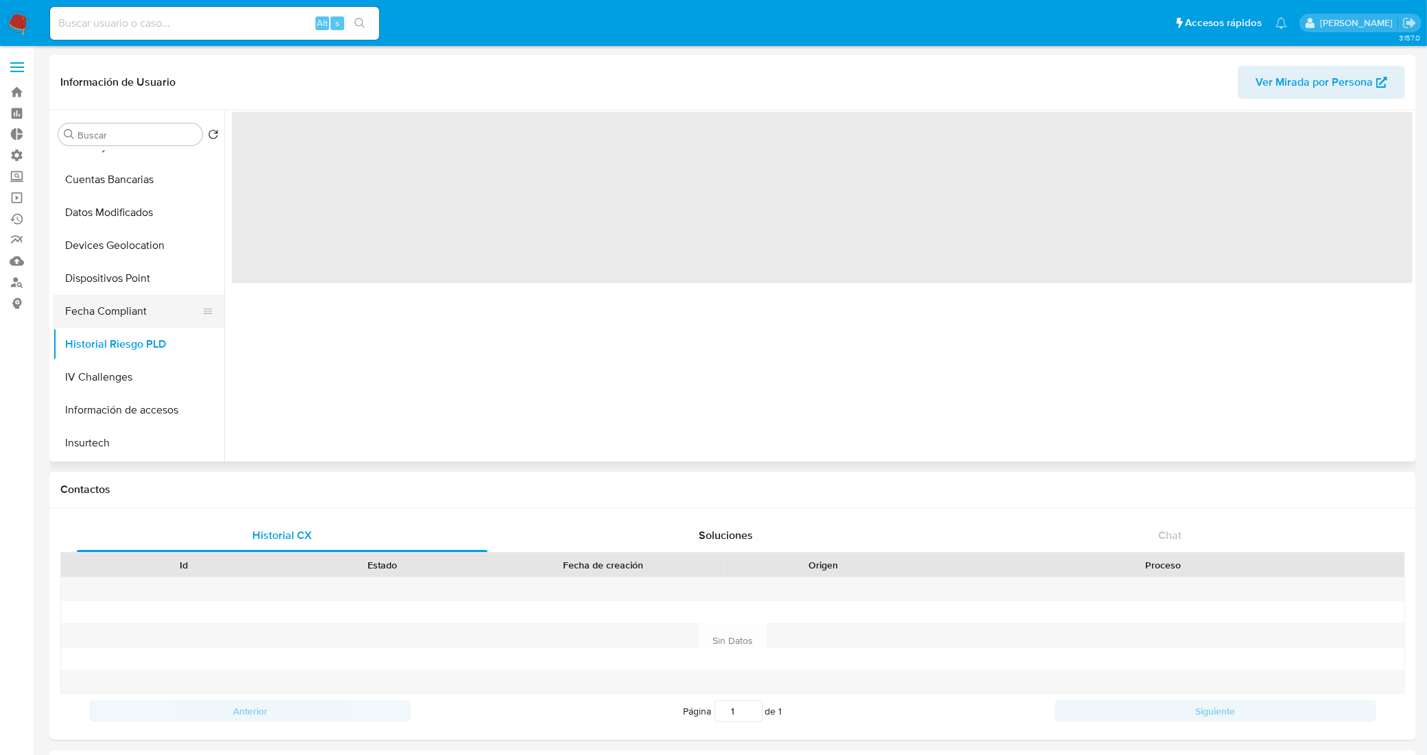
click at [131, 313] on button "Fecha Compliant" at bounding box center [133, 311] width 160 height 33
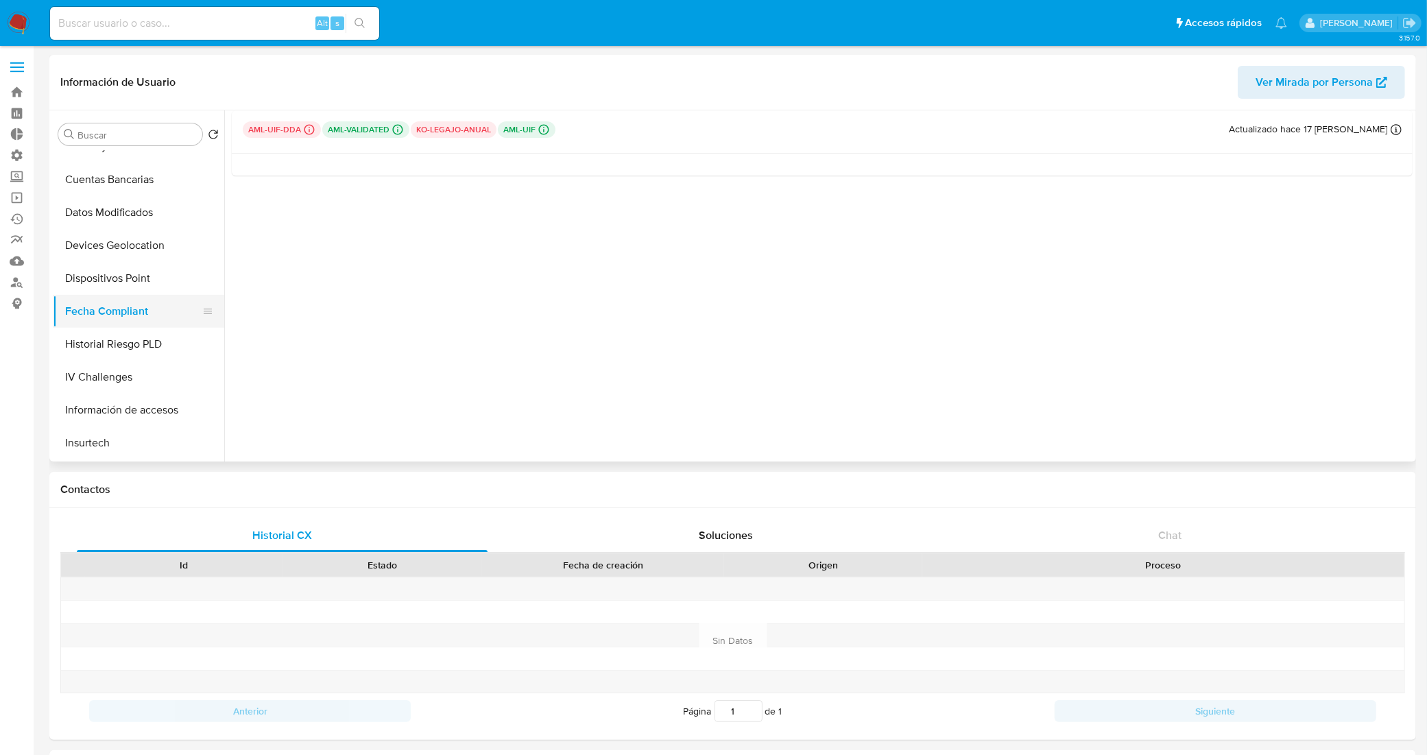
scroll to position [0, 0]
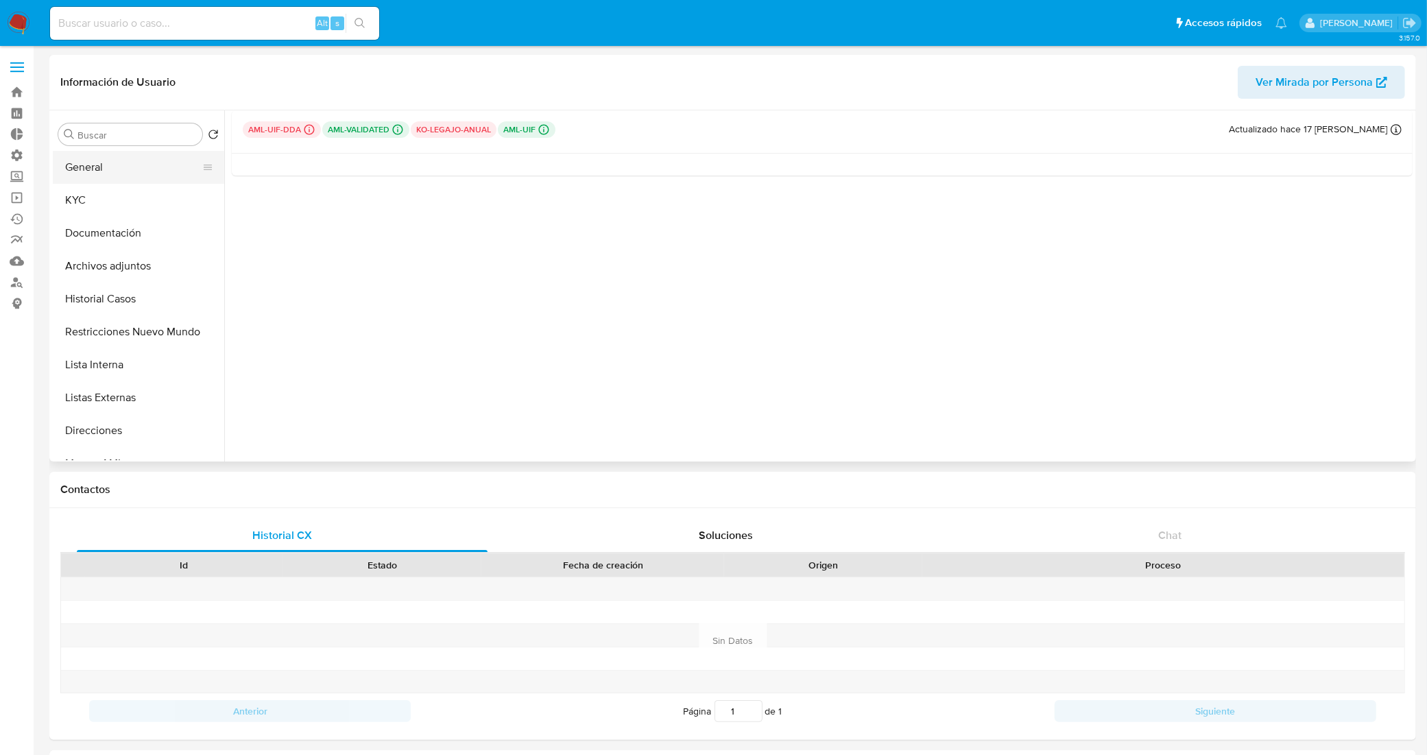
click at [132, 173] on button "General" at bounding box center [133, 167] width 160 height 33
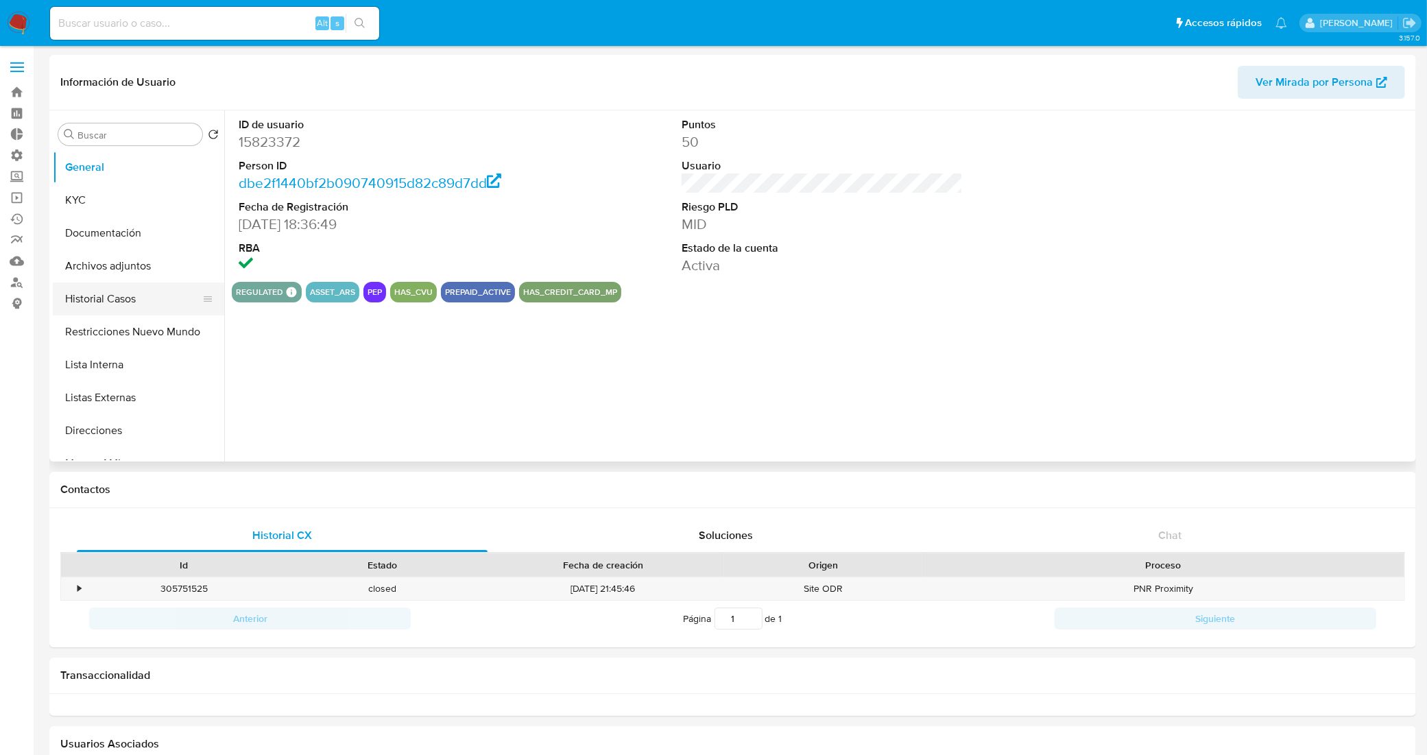
click at [119, 306] on button "Historial Casos" at bounding box center [133, 298] width 160 height 33
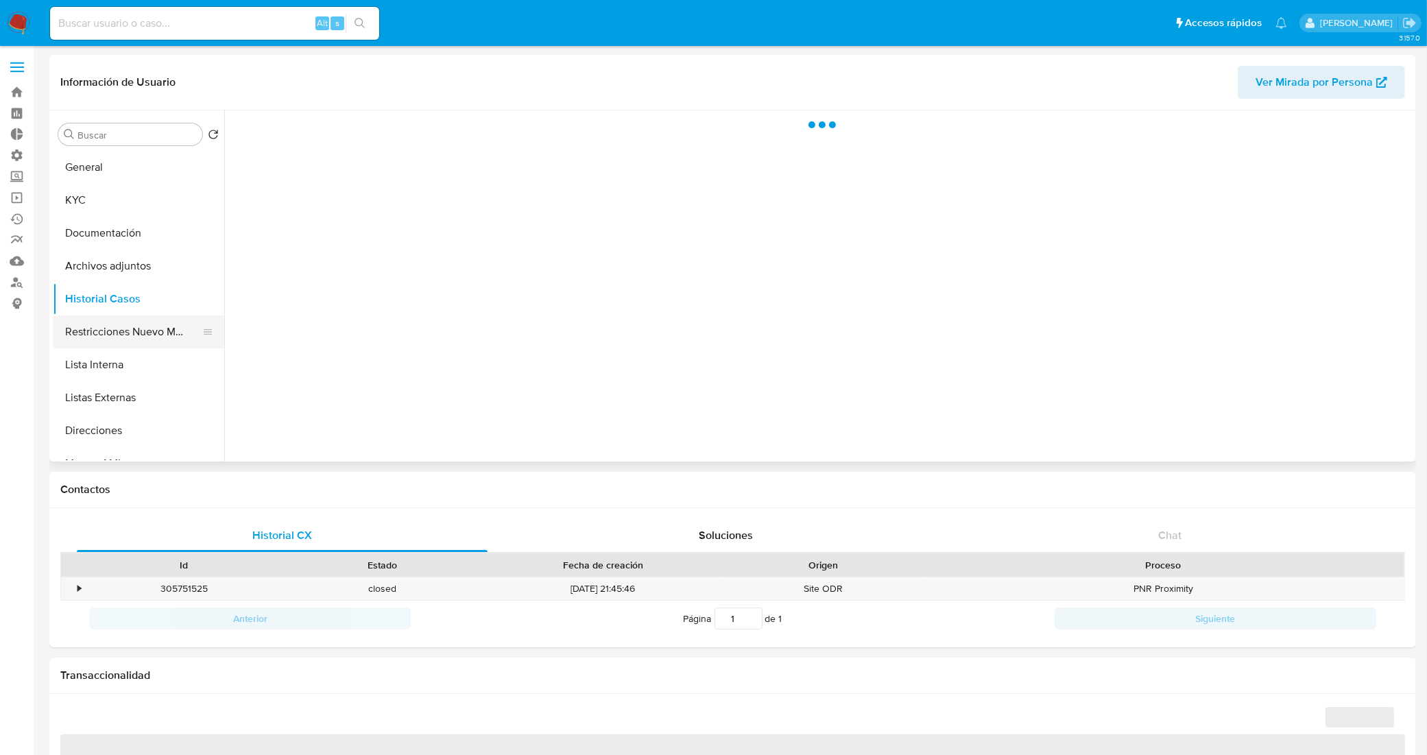
select select "10"
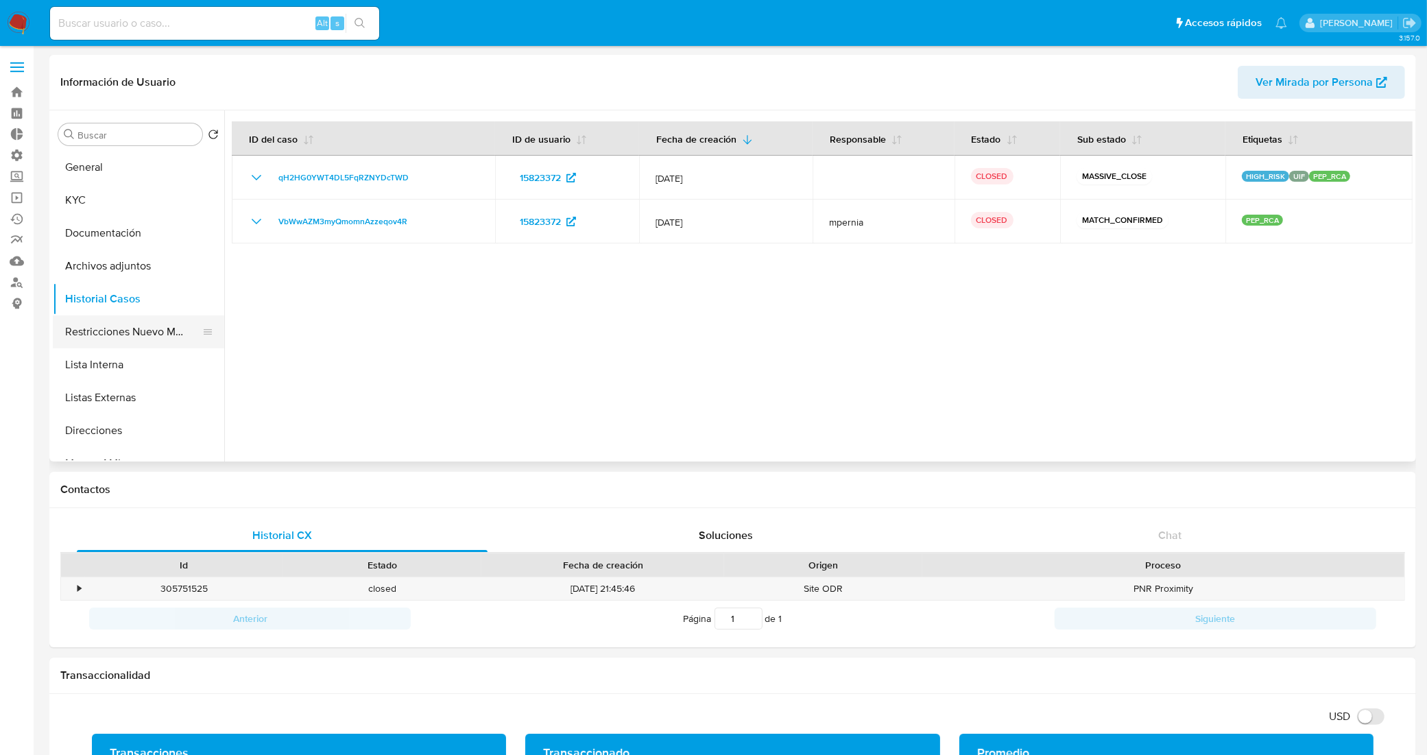
click at [125, 328] on button "Restricciones Nuevo Mundo" at bounding box center [133, 331] width 160 height 33
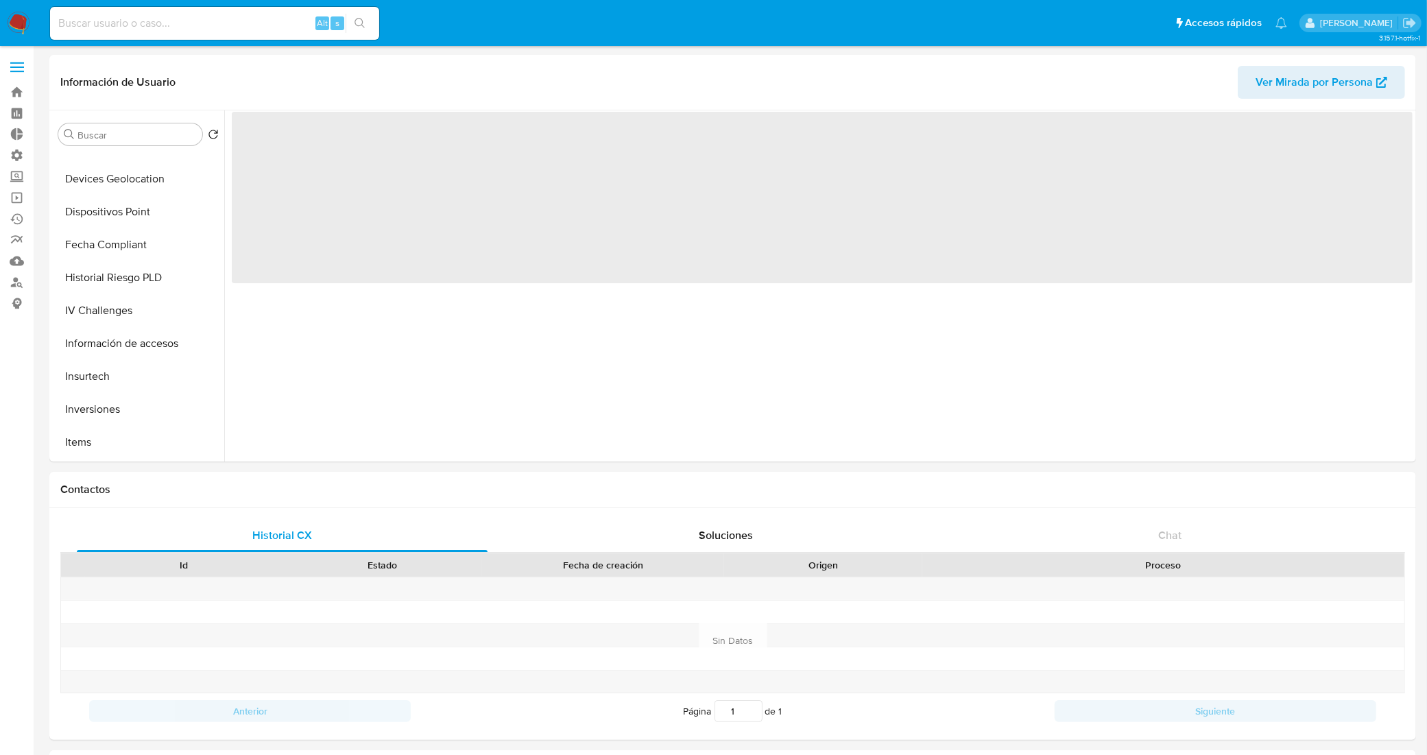
scroll to position [600, 0]
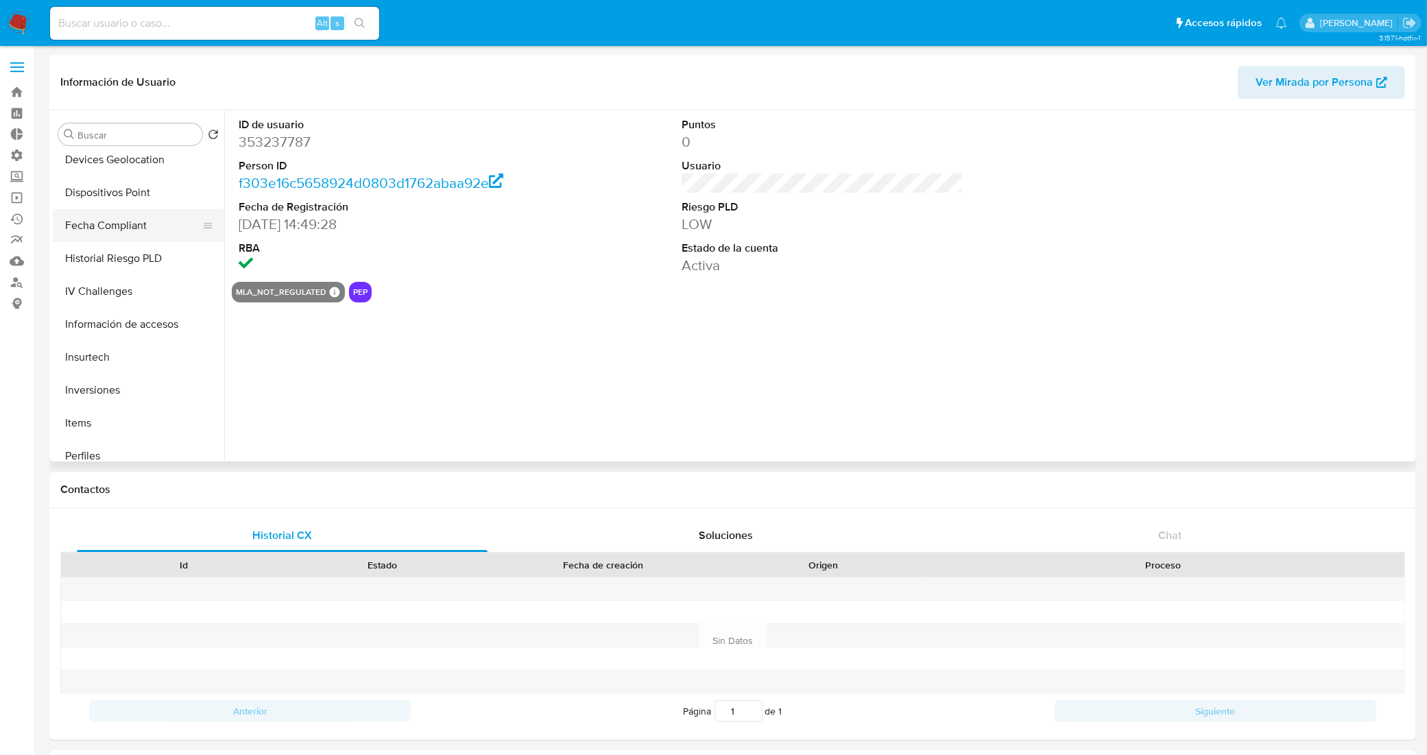
click at [132, 228] on button "Fecha Compliant" at bounding box center [133, 225] width 160 height 33
select select "10"
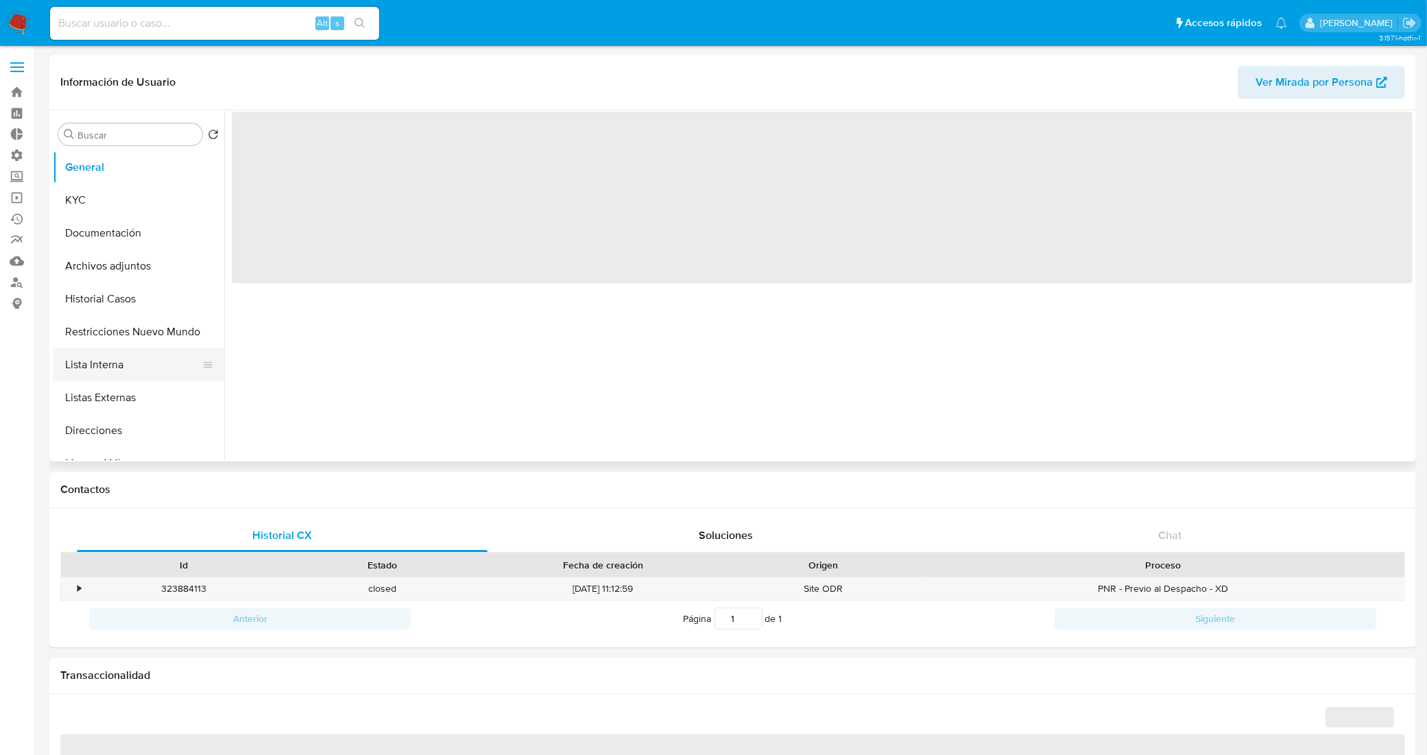
scroll to position [86, 0]
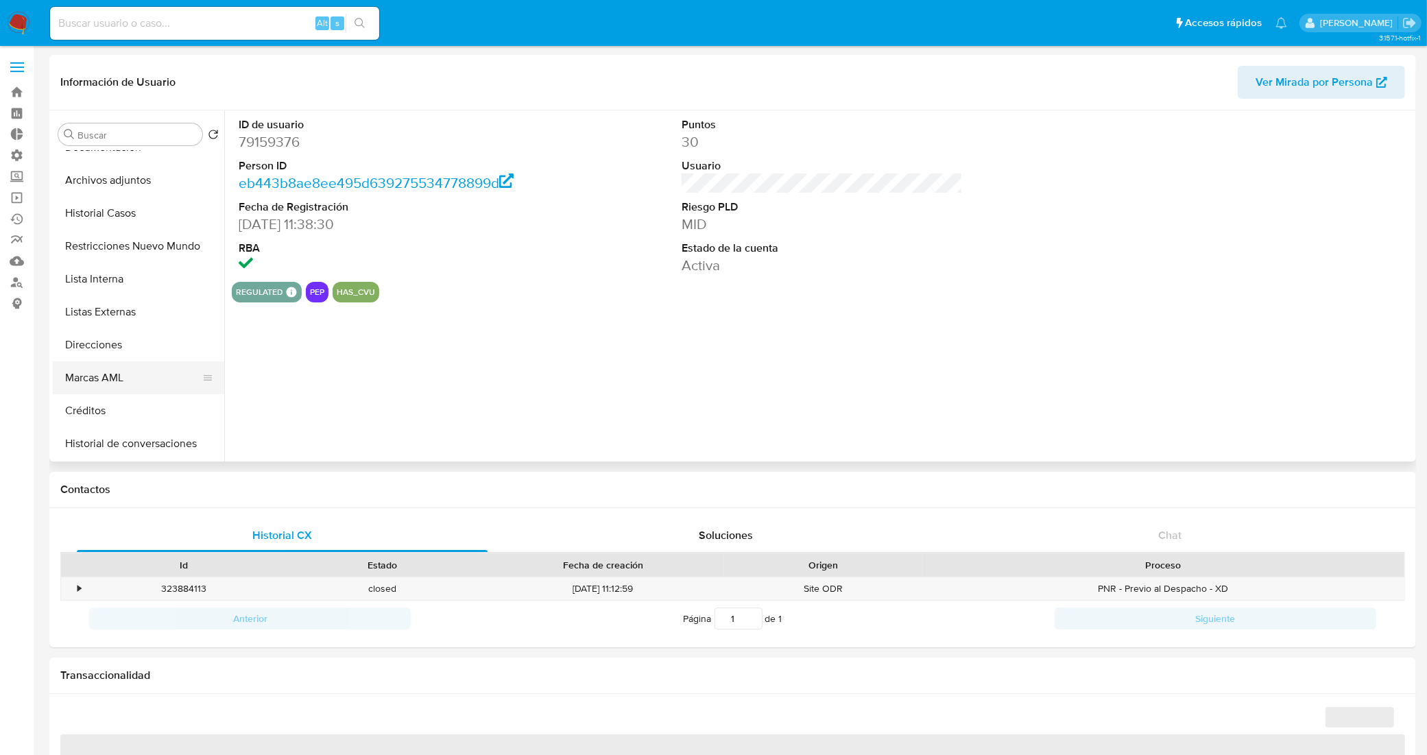
select select "10"
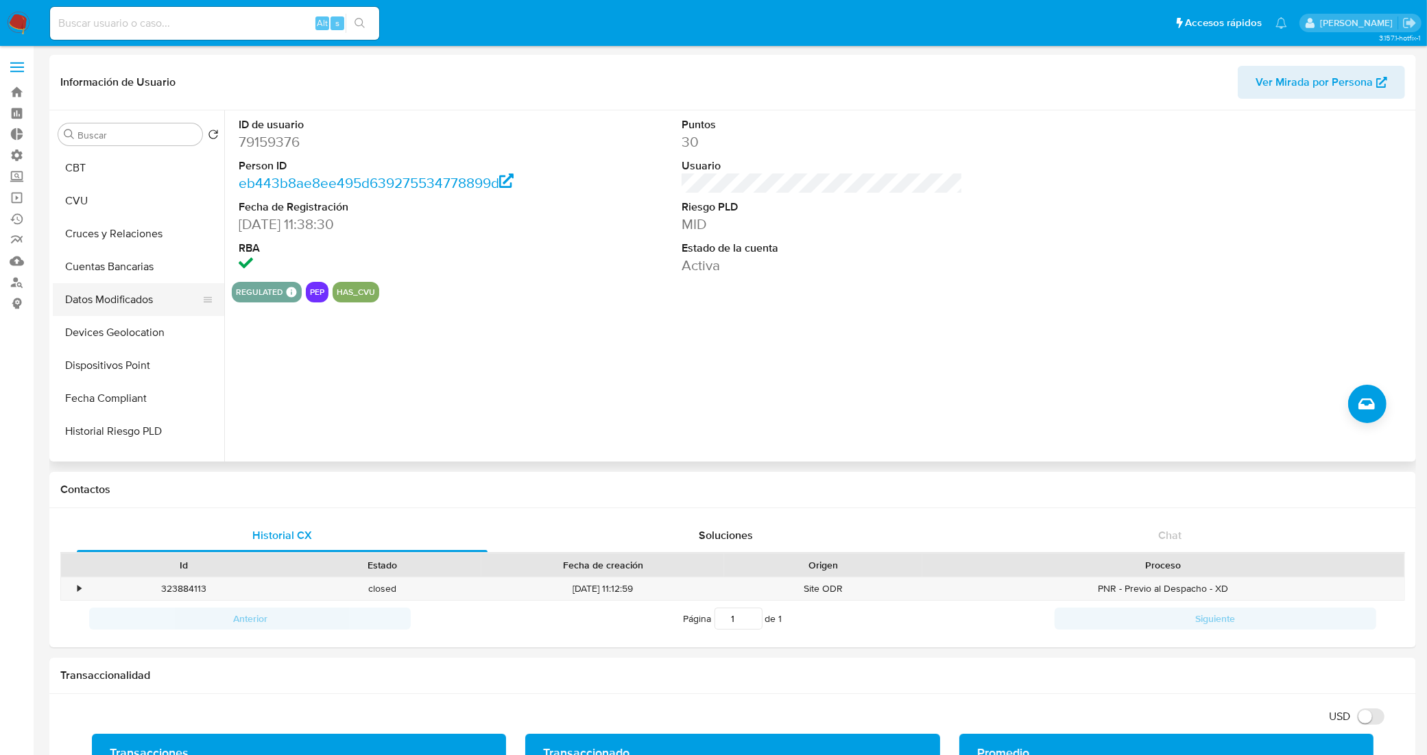
scroll to position [429, 0]
click at [125, 391] on button "Fecha Compliant" at bounding box center [133, 397] width 160 height 33
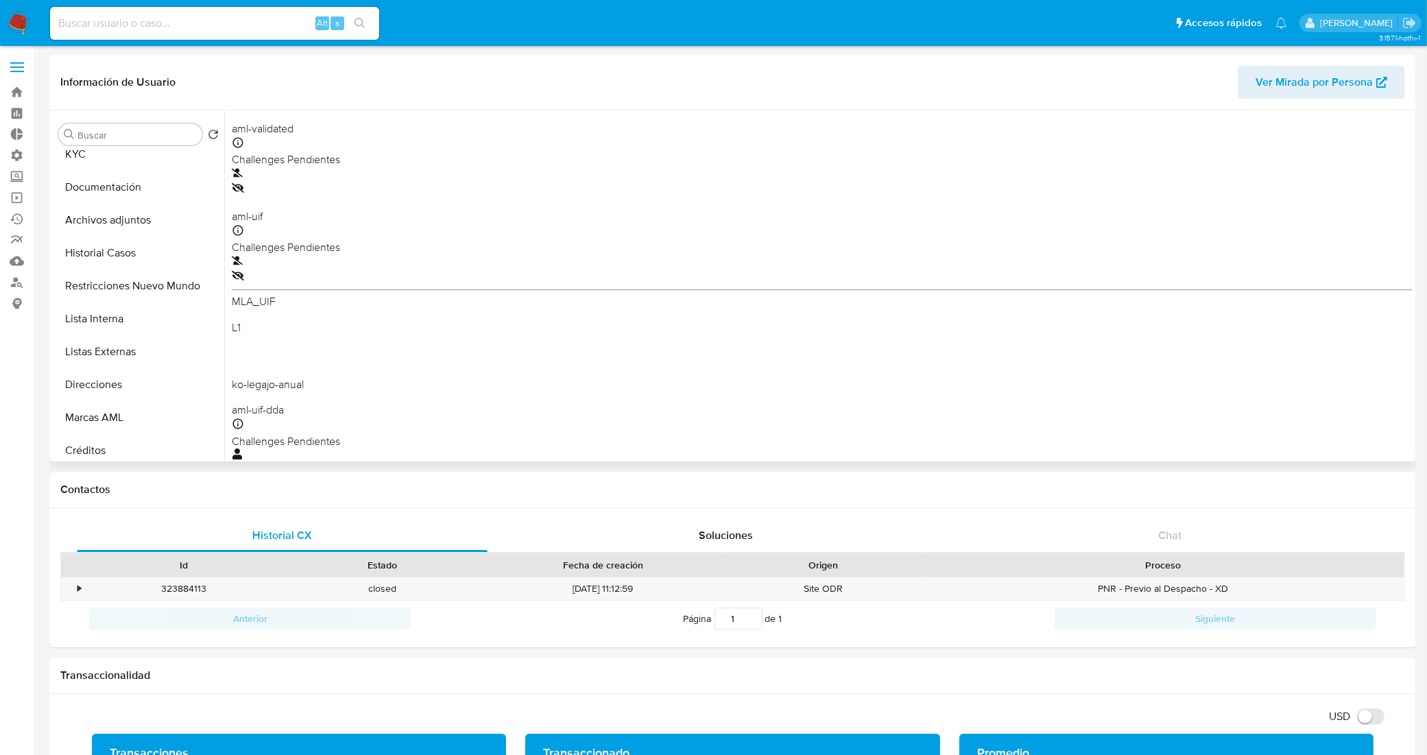
scroll to position [0, 0]
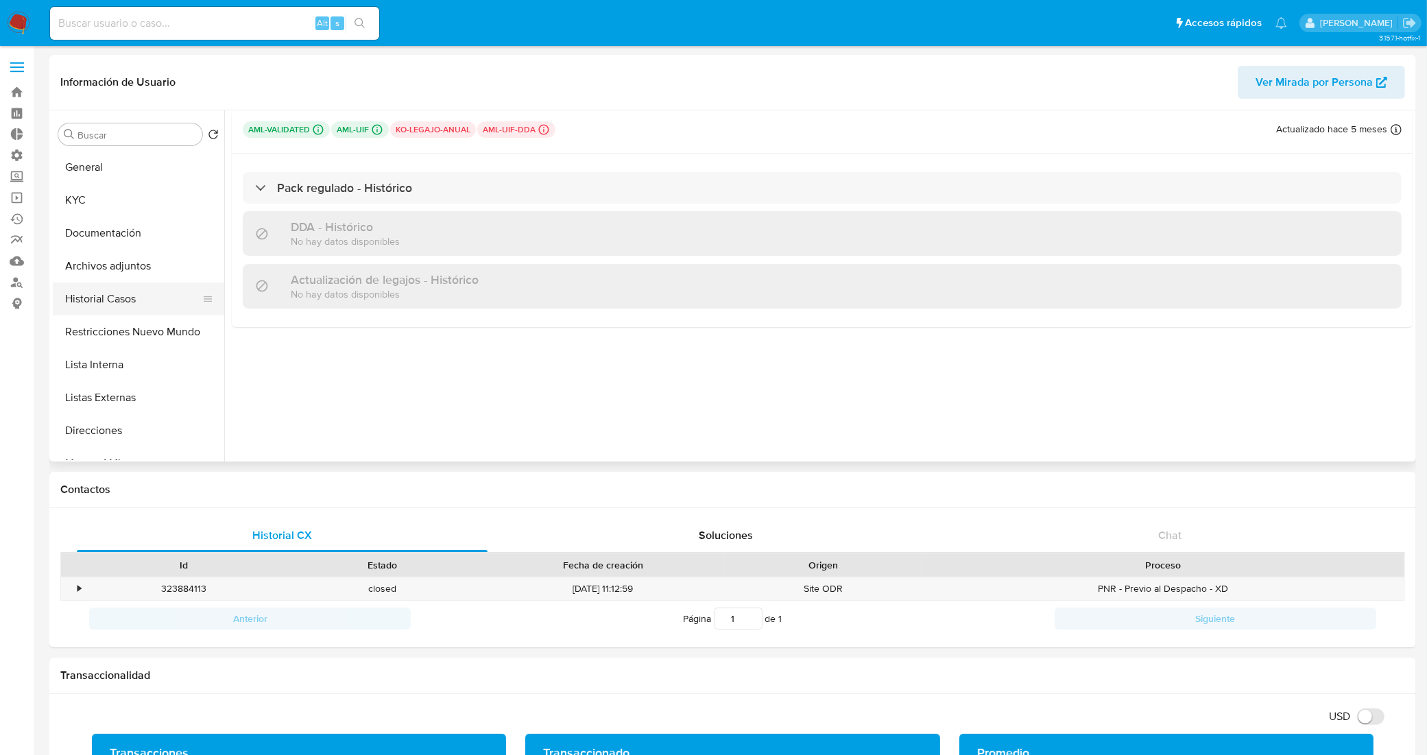
click at [121, 305] on button "Historial Casos" at bounding box center [133, 298] width 160 height 33
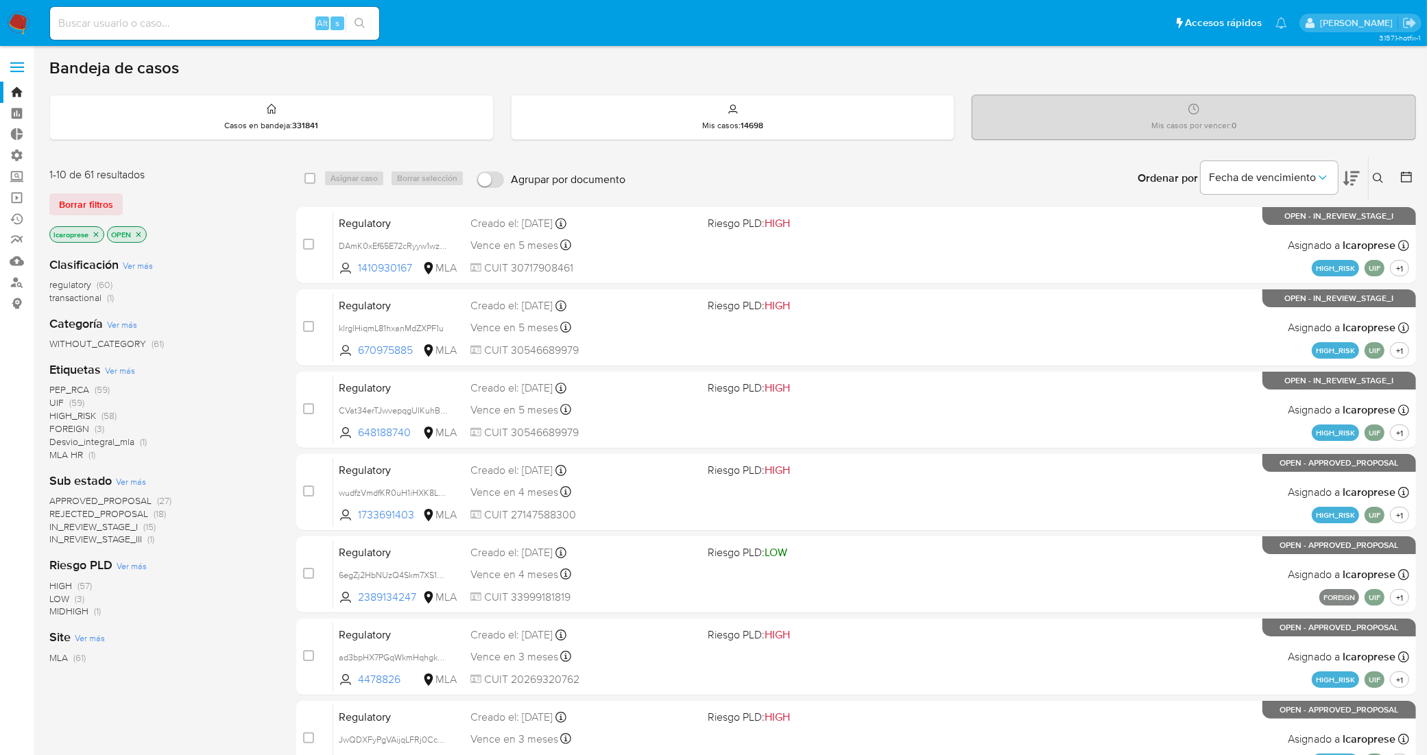
click at [255, 24] on input at bounding box center [214, 23] width 329 height 18
paste input "dJfQT5mTkw8ltDf628M36gzu"
type input "dJfQT5mTkw8ltDf628M36gzu"
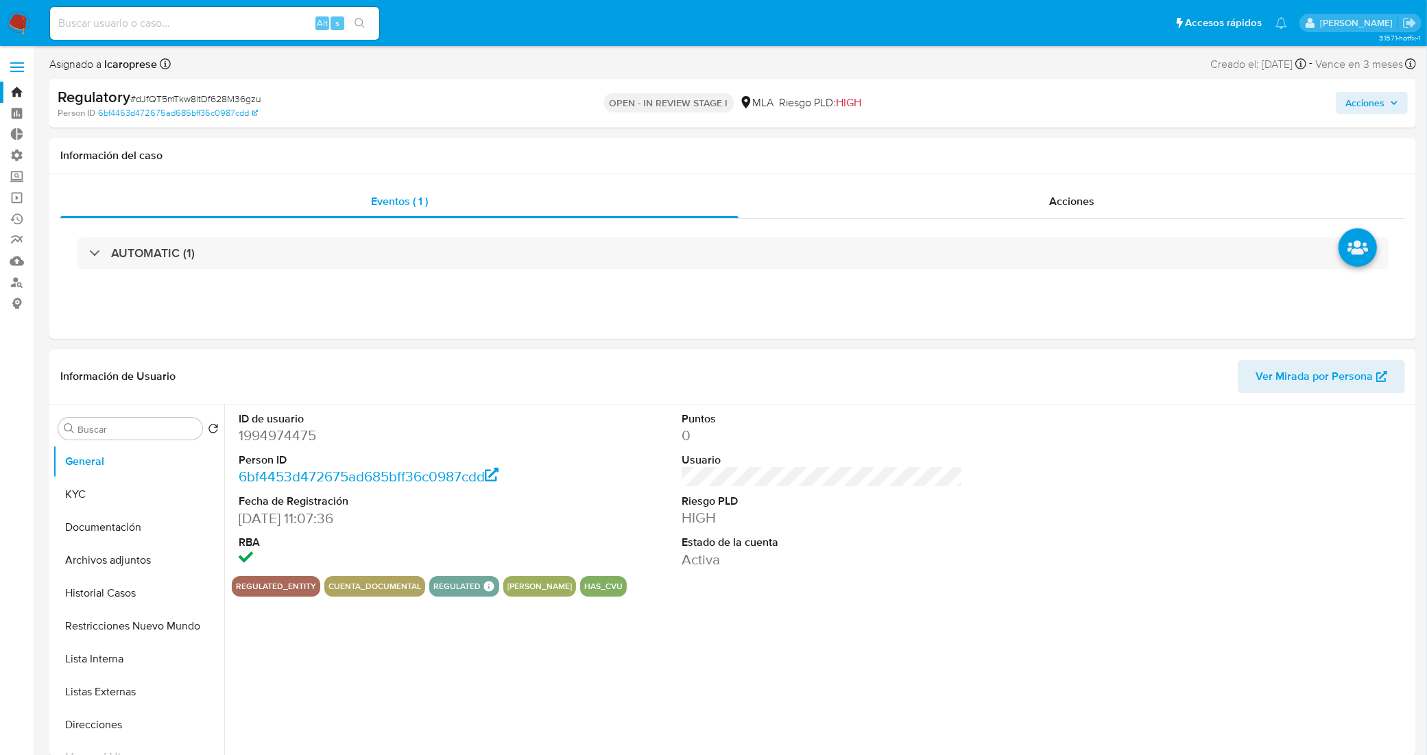
select select "10"
click at [19, 93] on link "Bandeja" at bounding box center [81, 92] width 163 height 21
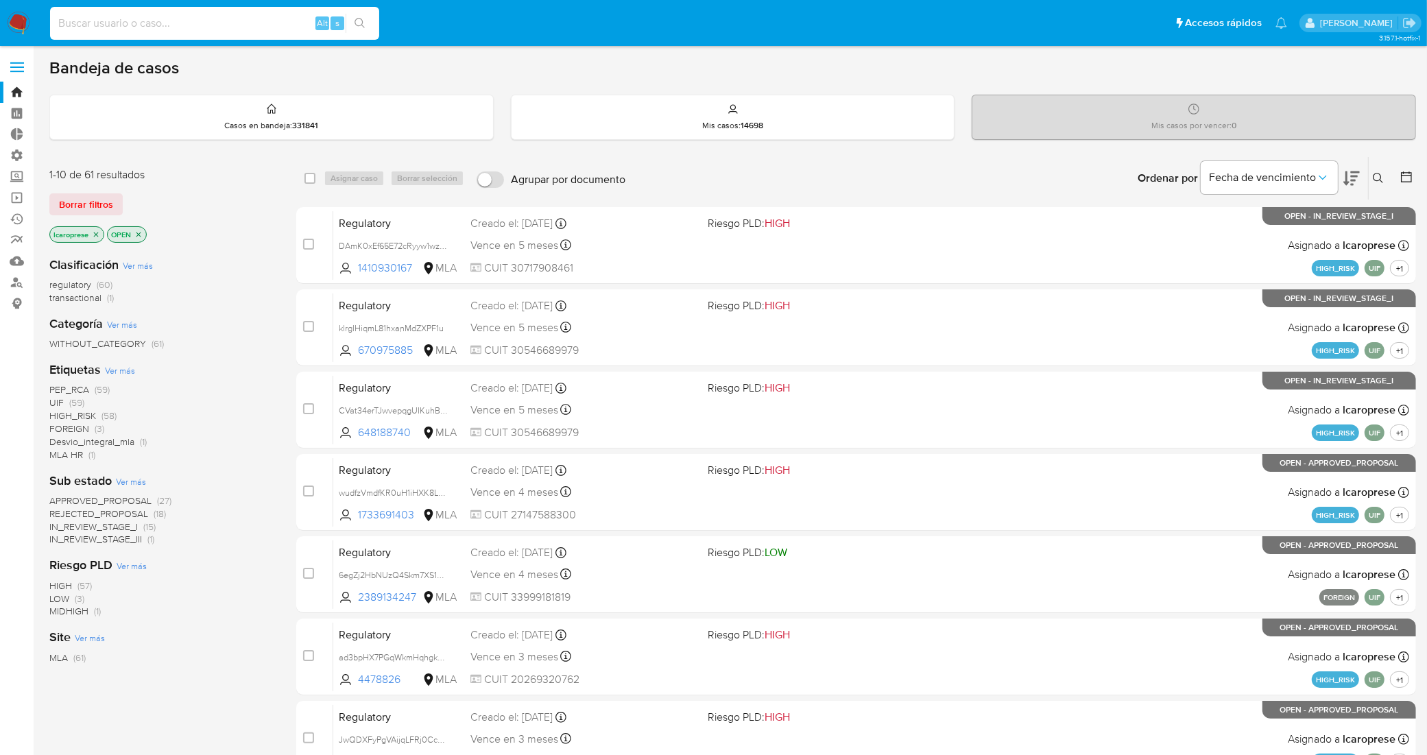
click at [268, 19] on input at bounding box center [214, 23] width 329 height 18
paste input "0vQVJ8gAbwfWlHQdqXecc9XN"
type input "0vQVJ8gAbwfWlHQdqXecc9XN"
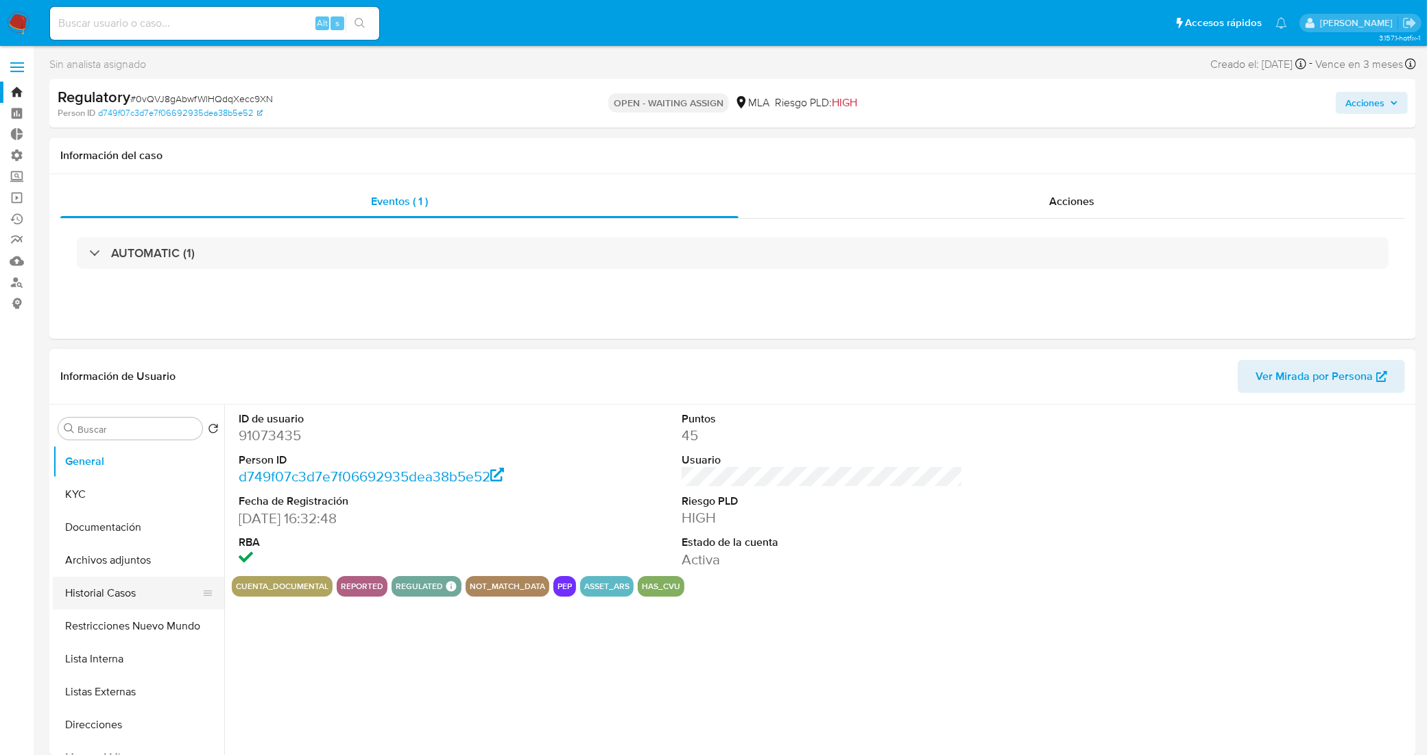
click at [125, 588] on button "Historial Casos" at bounding box center [133, 593] width 160 height 33
select select "10"
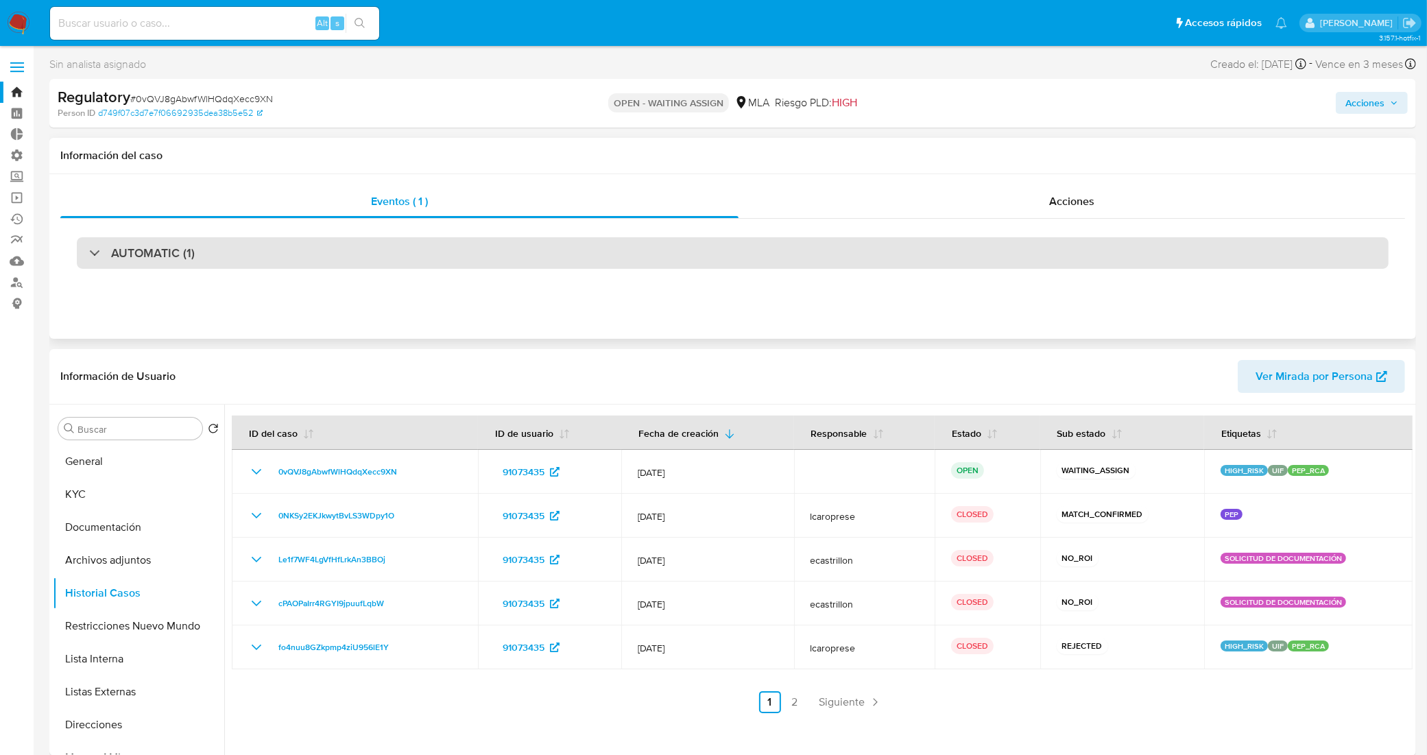
click at [509, 251] on div "AUTOMATIC (1)" at bounding box center [733, 253] width 1312 height 32
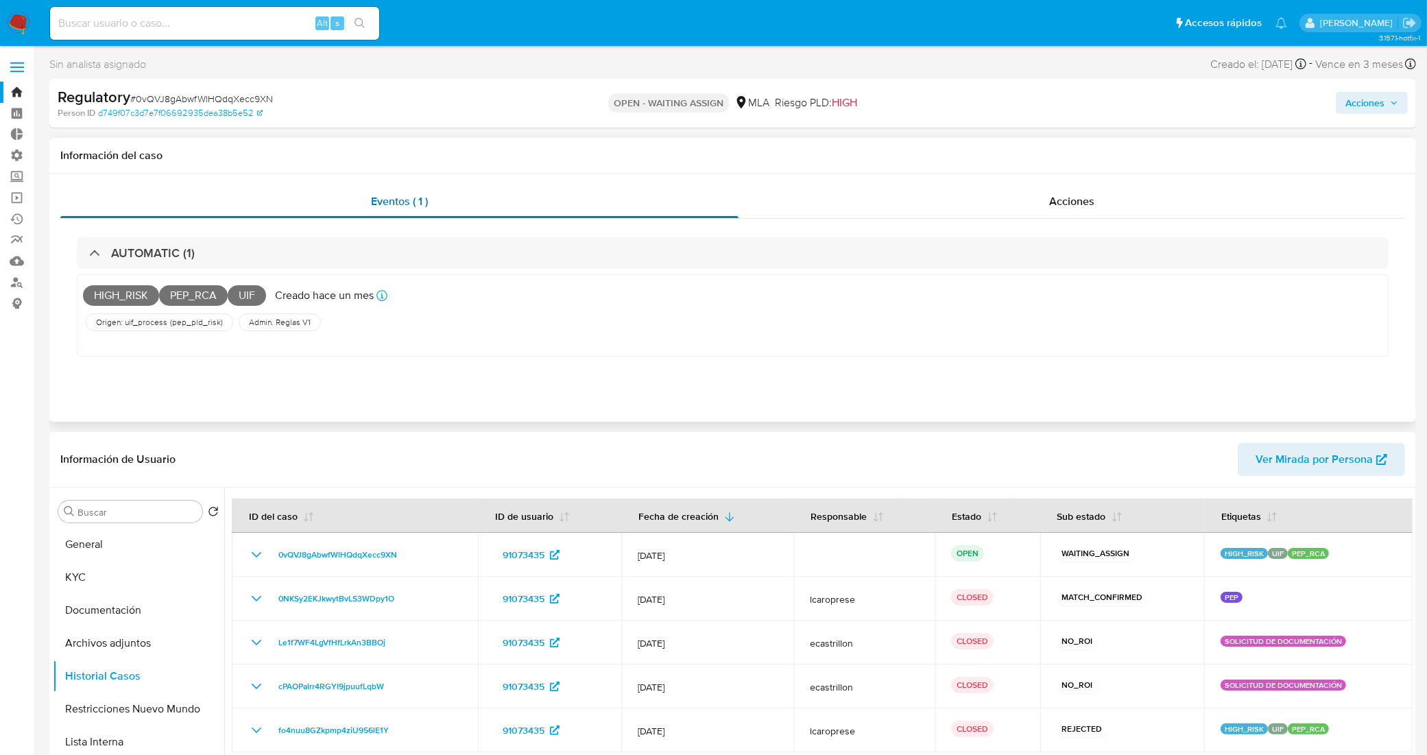
click at [502, 191] on div "Eventos ( 1 )" at bounding box center [399, 201] width 678 height 33
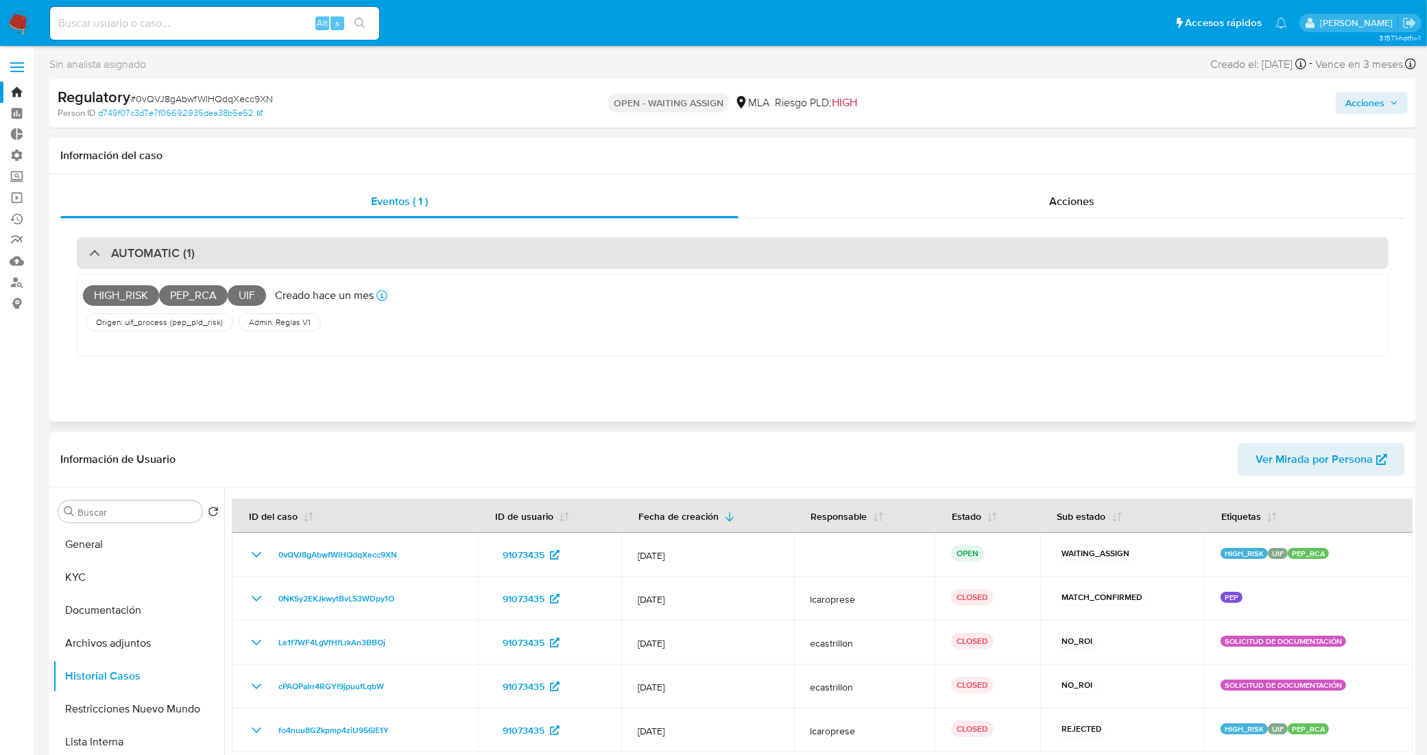
click at [484, 257] on div "AUTOMATIC (1)" at bounding box center [733, 253] width 1312 height 32
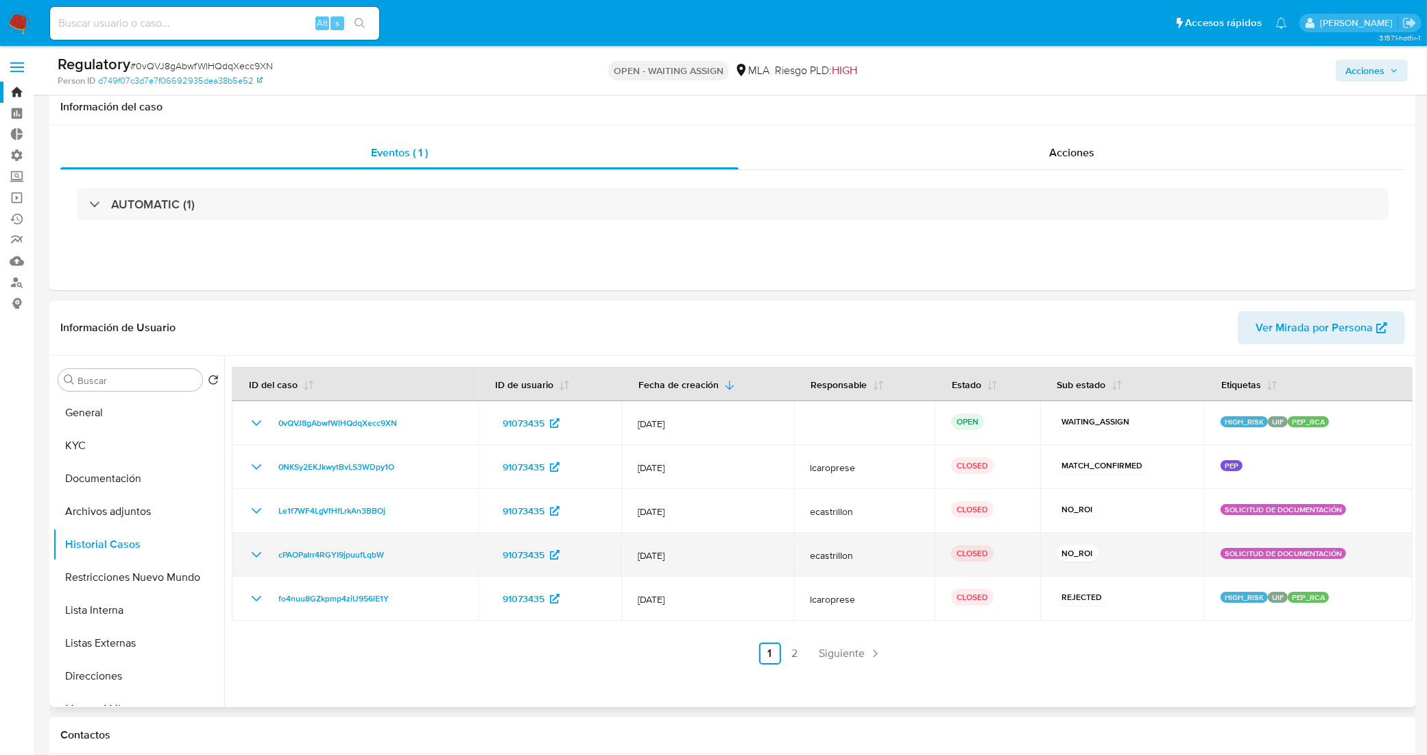
scroll to position [86, 0]
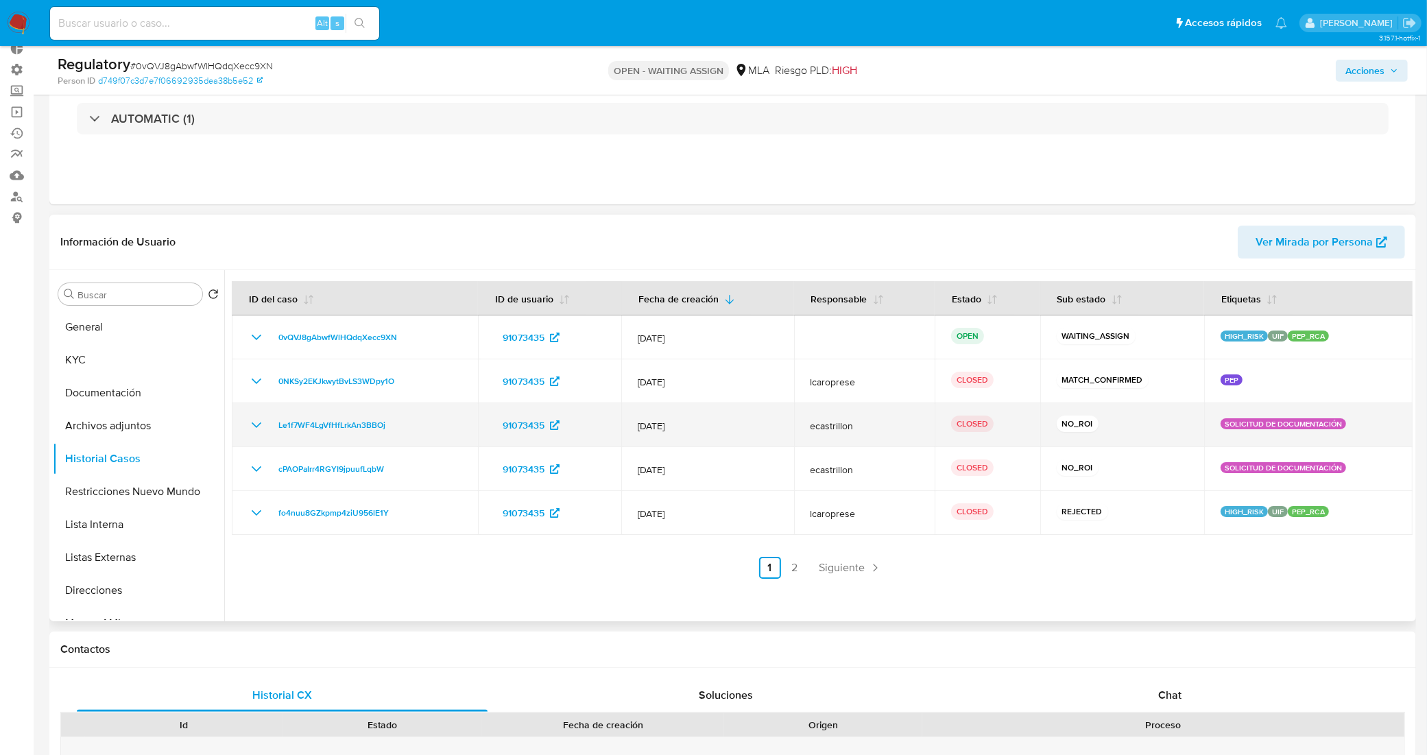
click at [258, 423] on icon "Mostrar/Ocultar" at bounding box center [256, 425] width 16 height 16
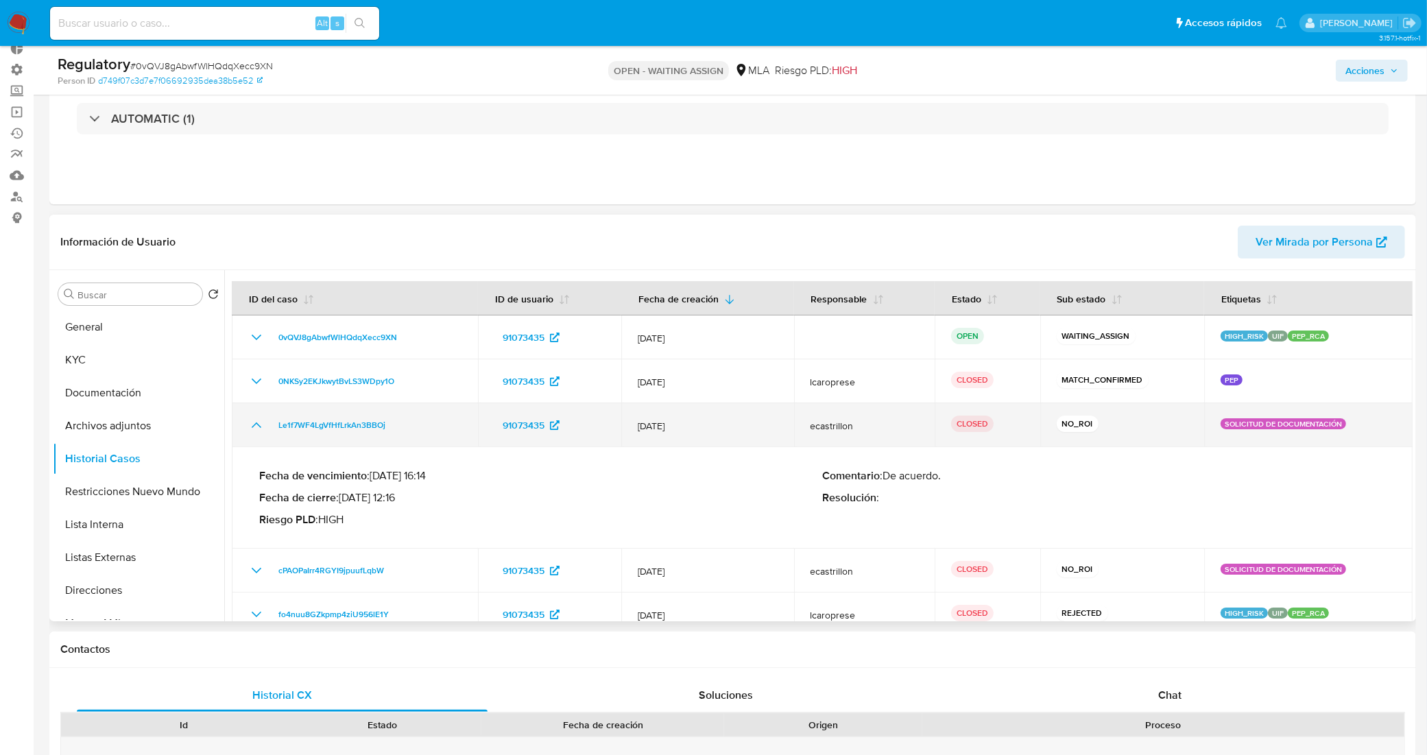
click at [258, 423] on icon "Mostrar/Ocultar" at bounding box center [256, 425] width 16 height 16
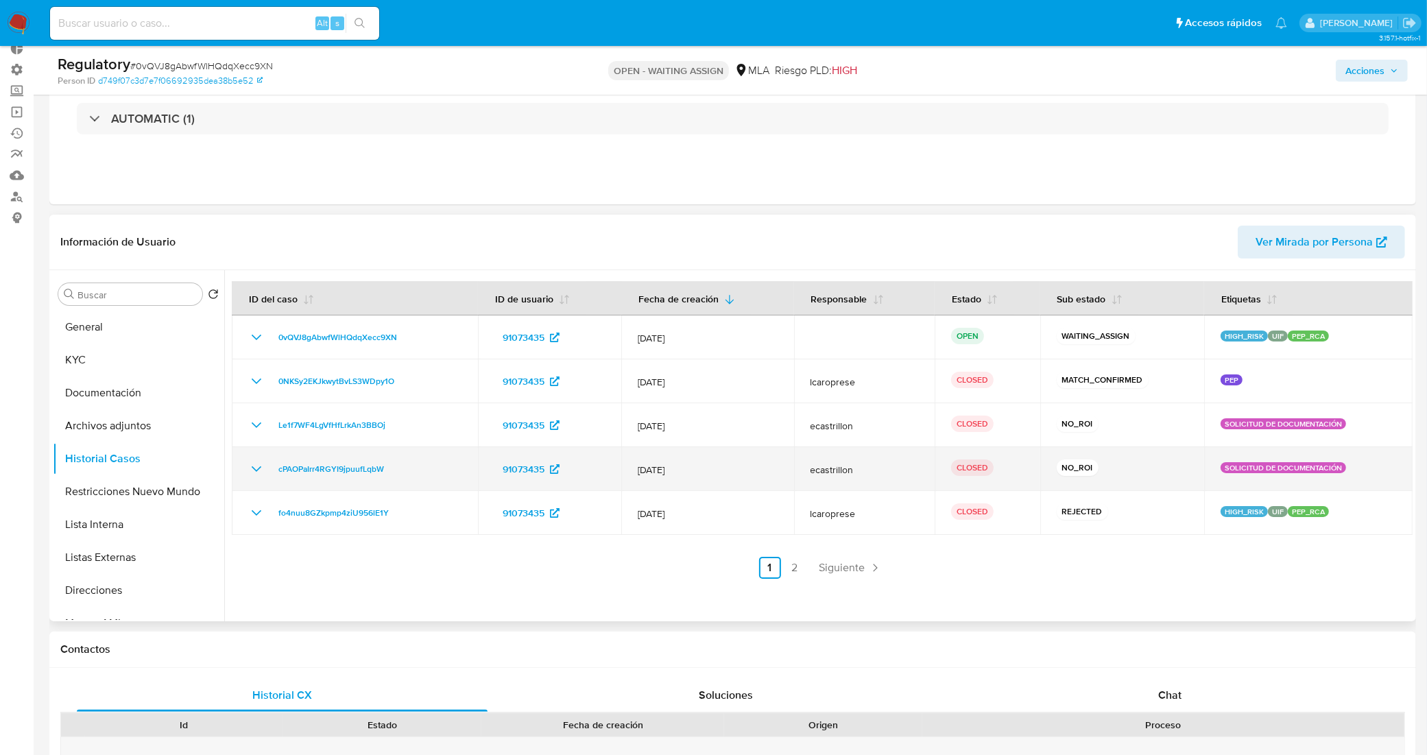
click at [263, 461] on icon "Mostrar/Ocultar" at bounding box center [256, 469] width 16 height 16
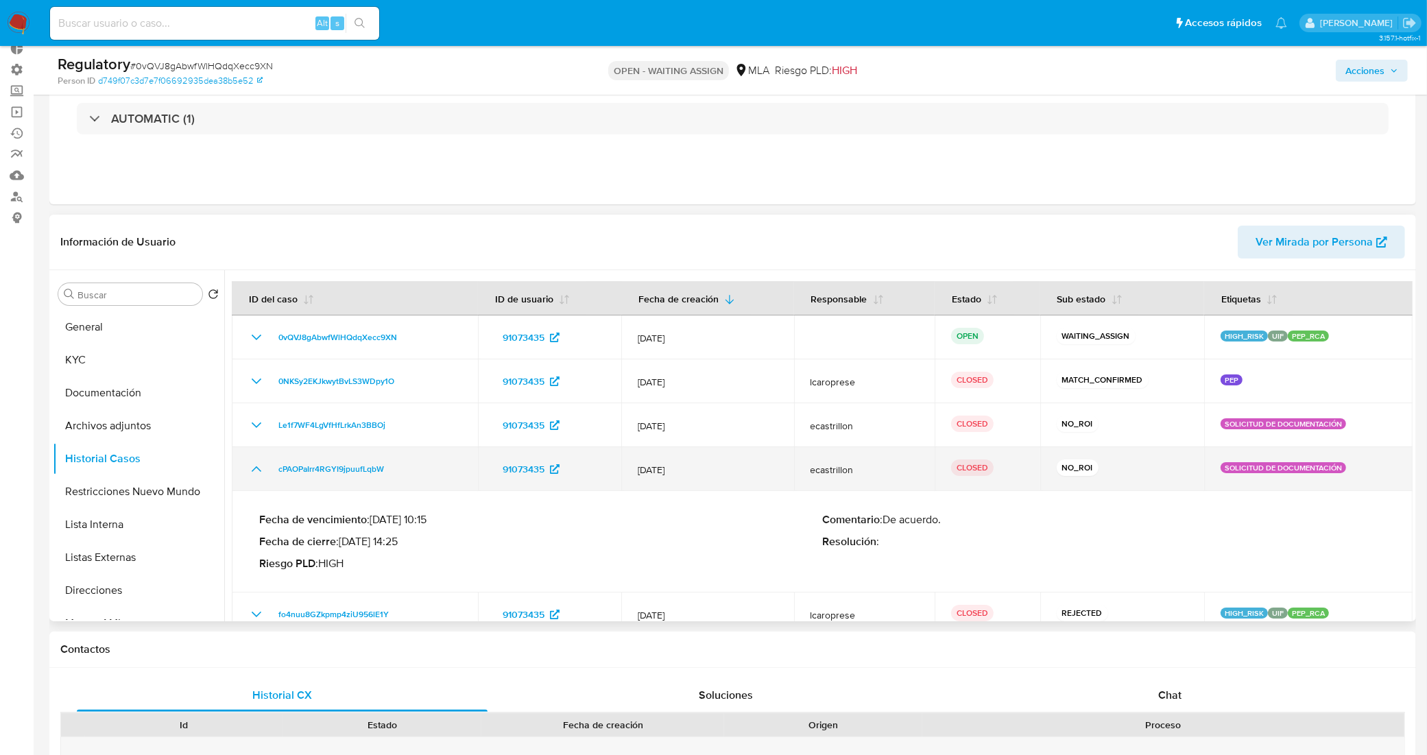
click at [263, 461] on icon "Mostrar/Ocultar" at bounding box center [256, 469] width 16 height 16
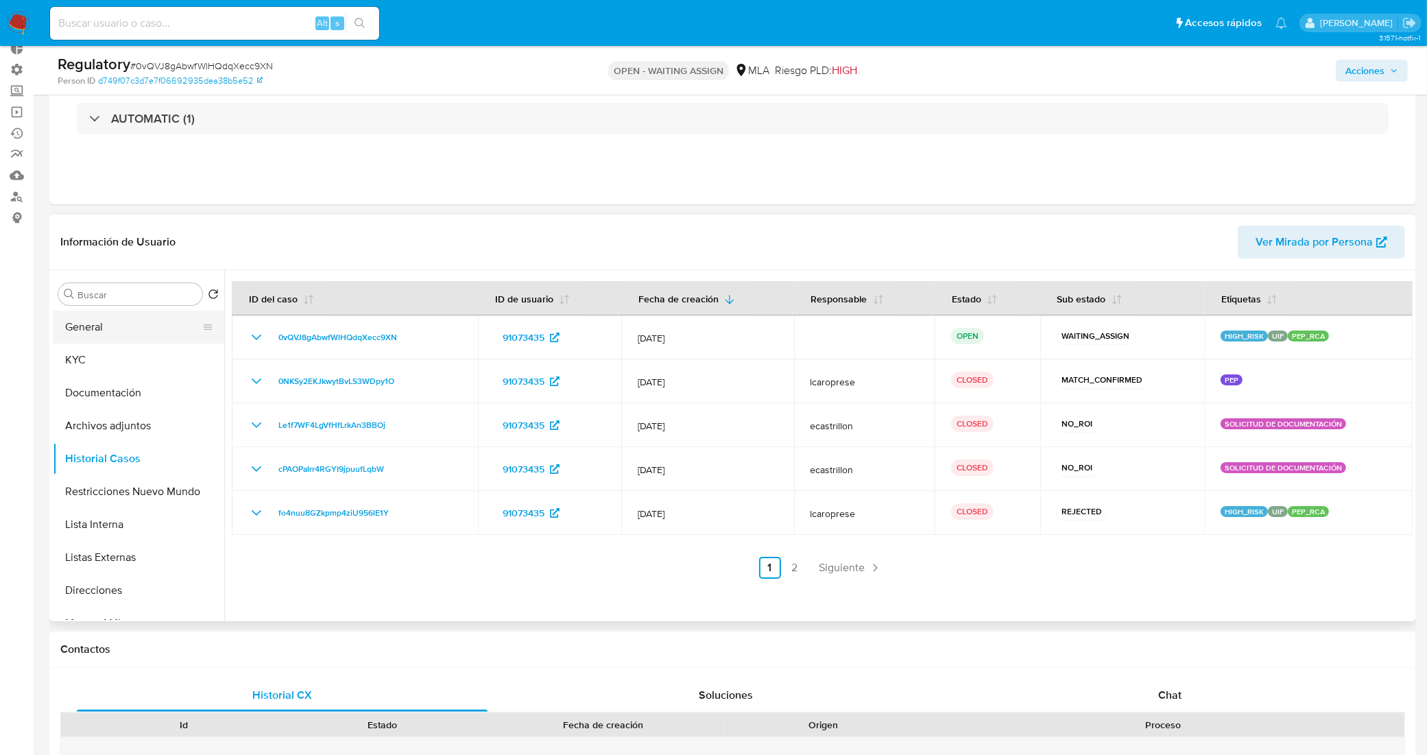
click at [125, 337] on button "General" at bounding box center [133, 327] width 160 height 33
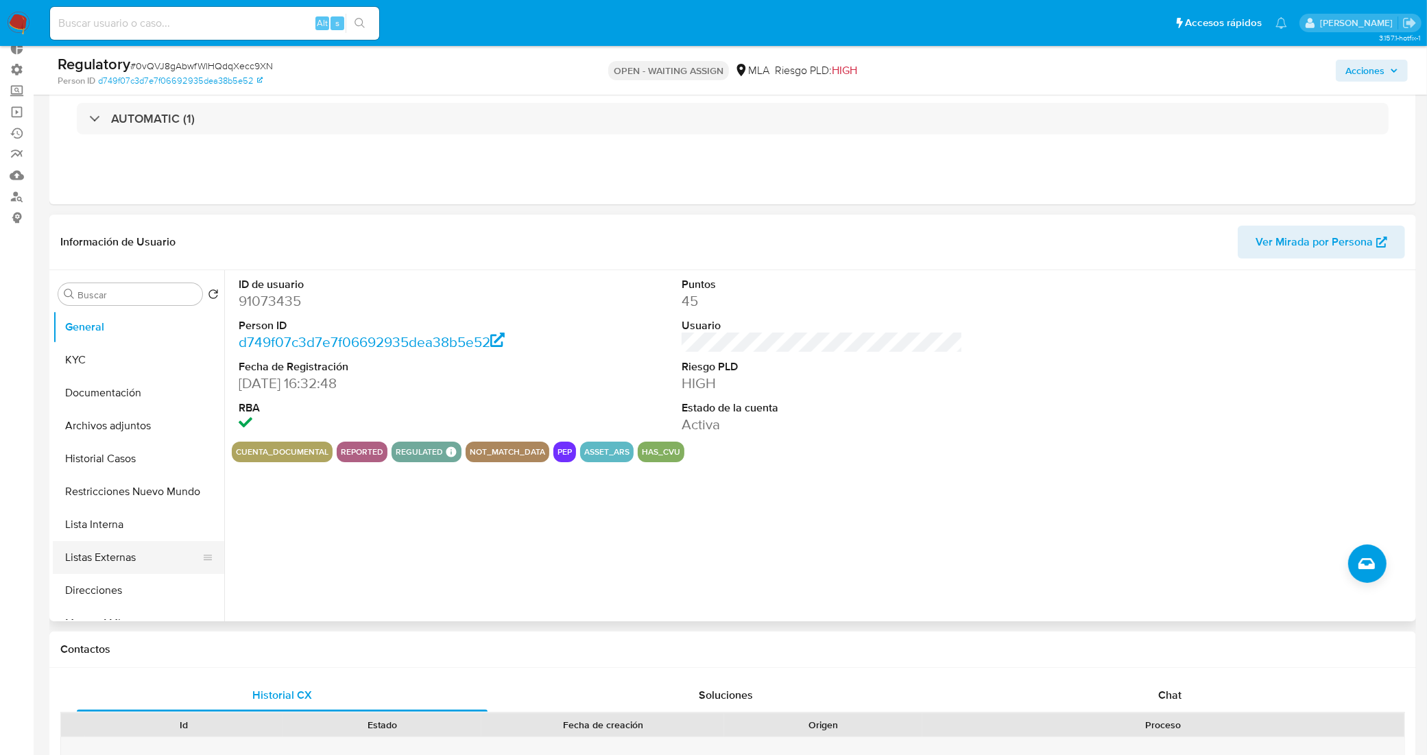
click at [132, 559] on button "Listas Externas" at bounding box center [133, 557] width 160 height 33
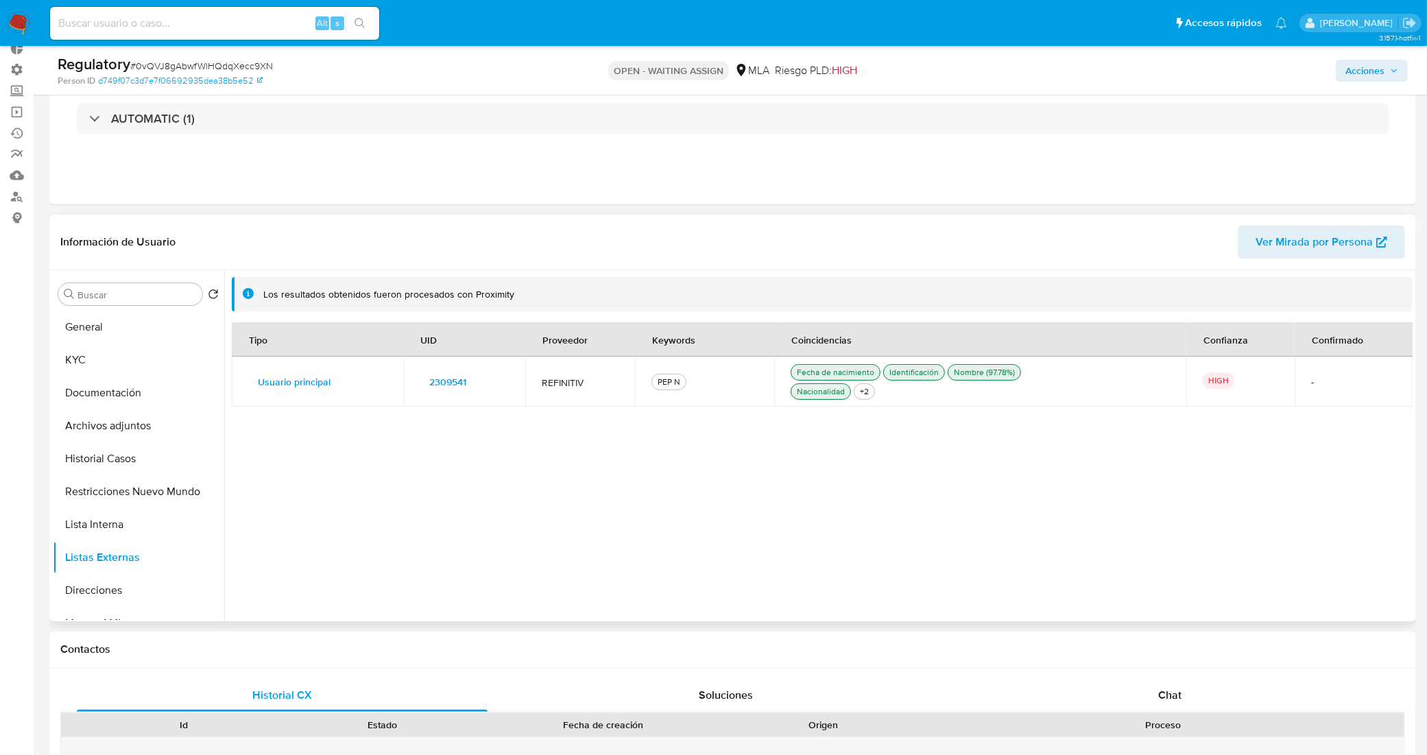
click at [453, 381] on span "2309541" at bounding box center [447, 381] width 37 height 19
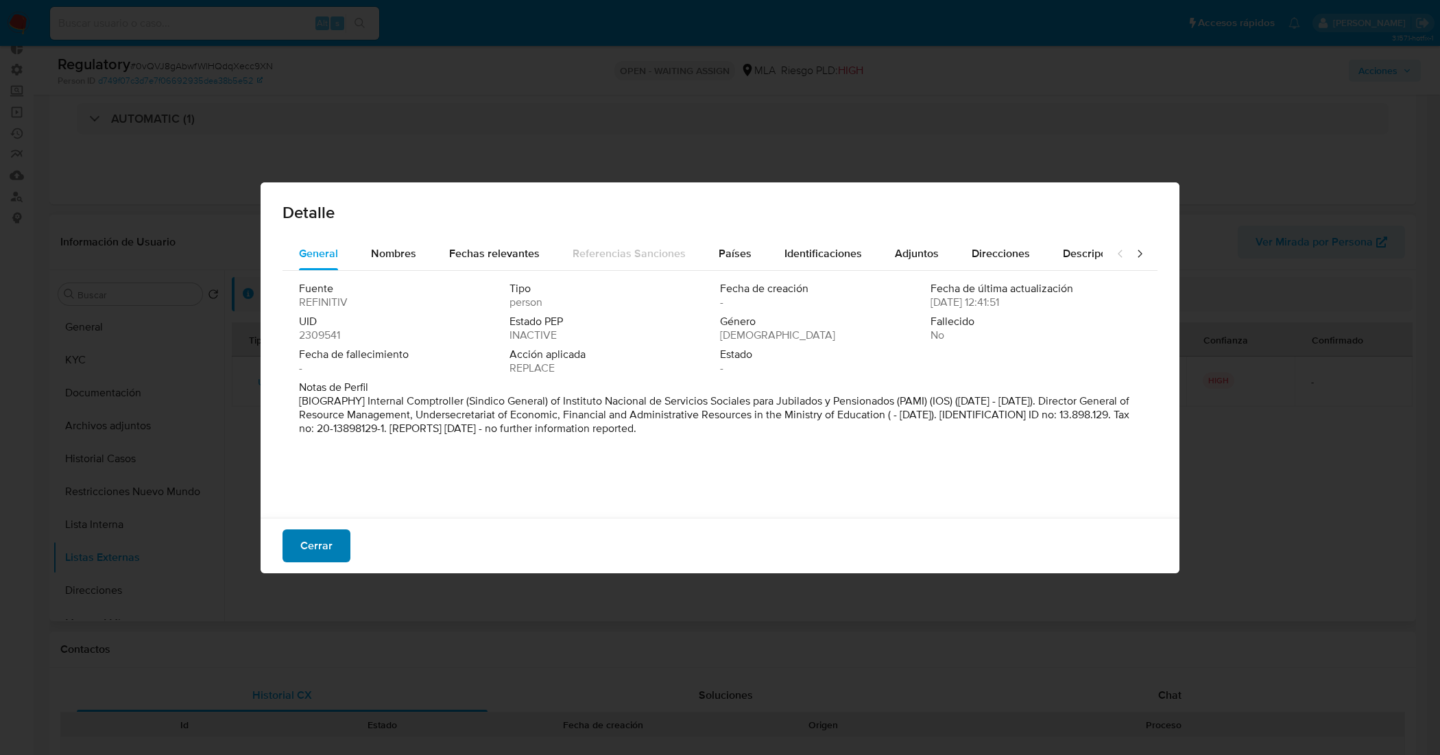
click at [329, 545] on span "Cerrar" at bounding box center [316, 546] width 32 height 30
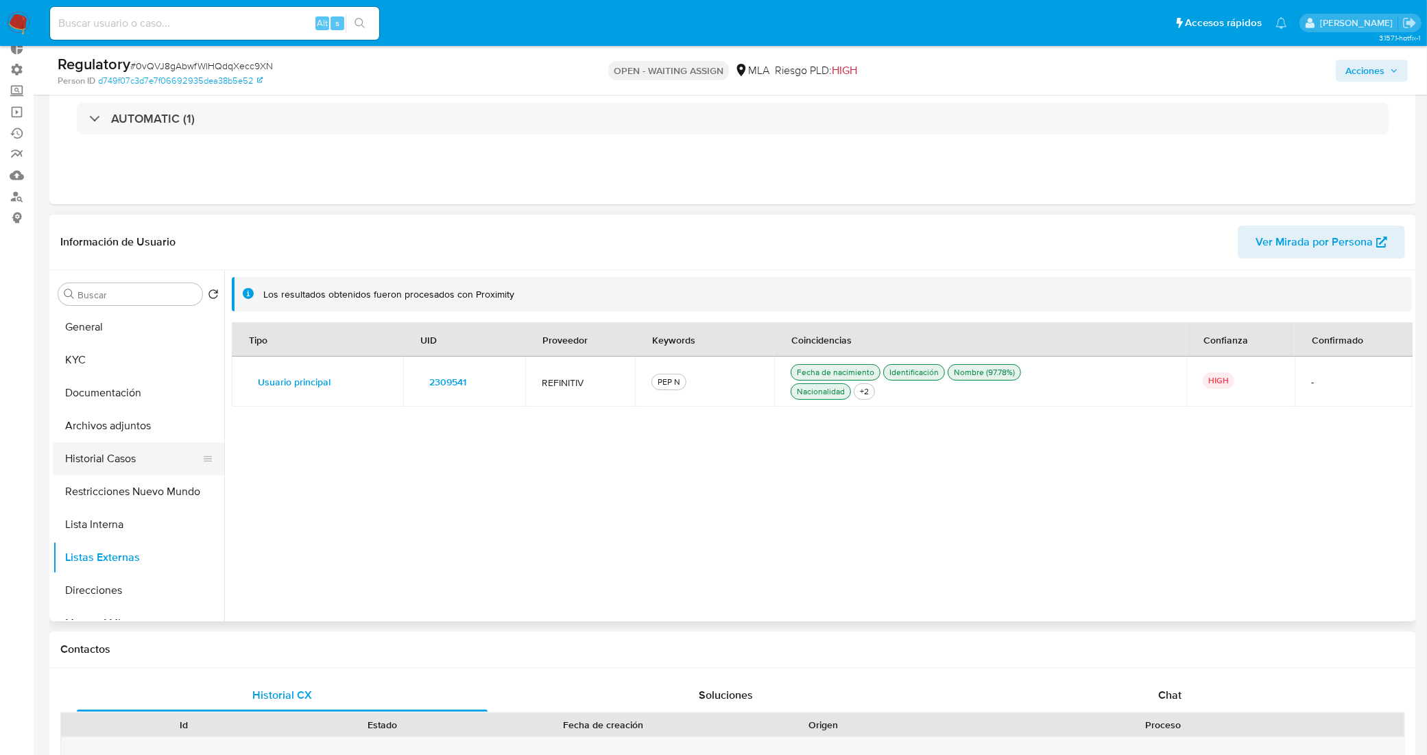
click at [120, 453] on button "Historial Casos" at bounding box center [133, 458] width 160 height 33
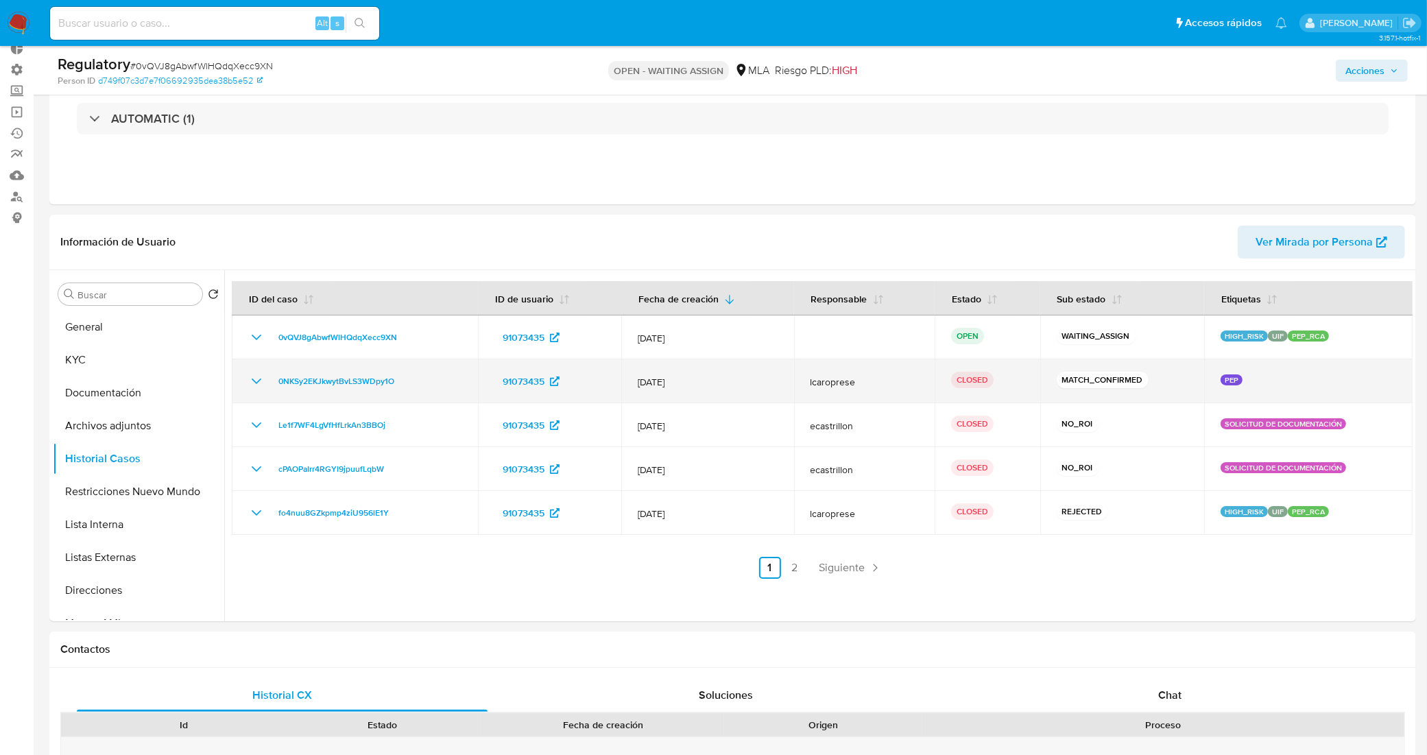
click at [254, 374] on icon "Mostrar/Ocultar" at bounding box center [256, 381] width 16 height 16
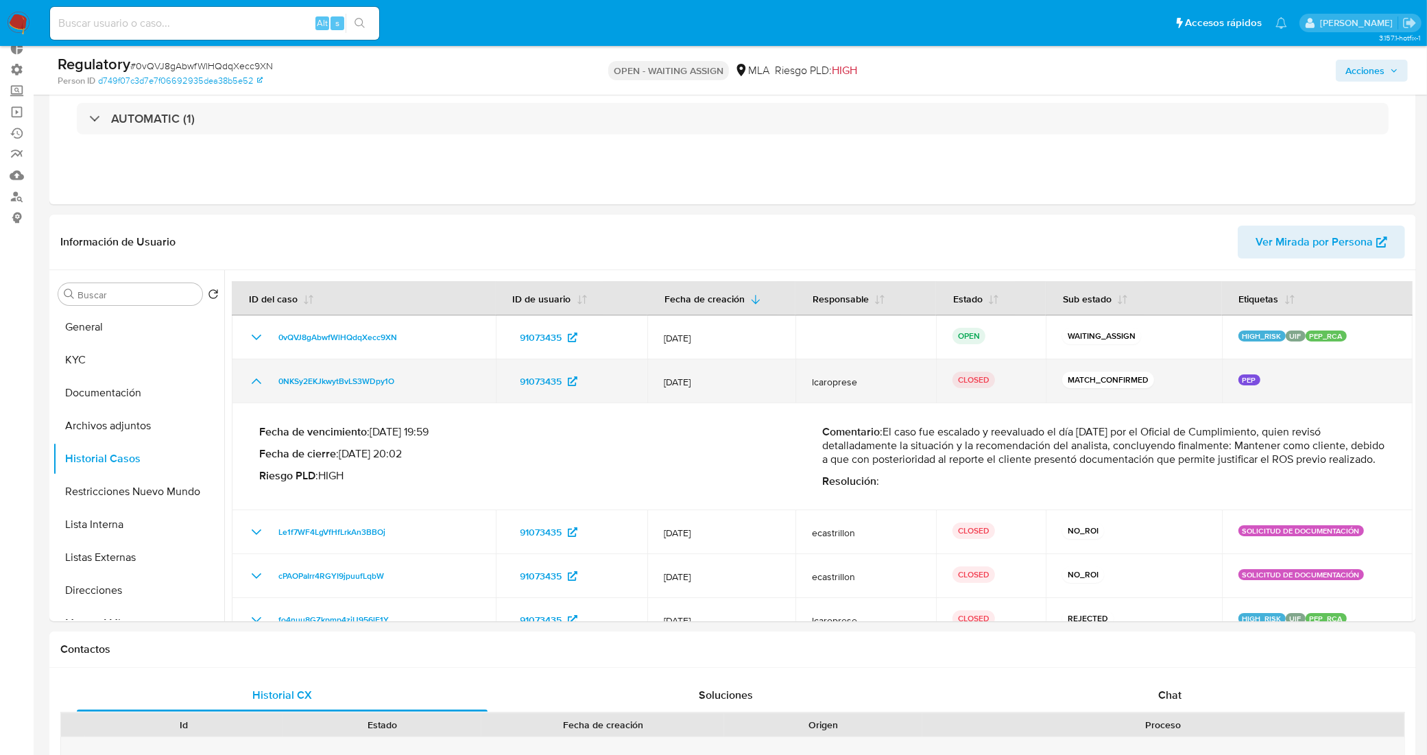
drag, startPoint x: 257, startPoint y: 383, endPoint x: 248, endPoint y: 382, distance: 8.9
click at [256, 384] on icon "Mostrar/Ocultar" at bounding box center [256, 381] width 16 height 16
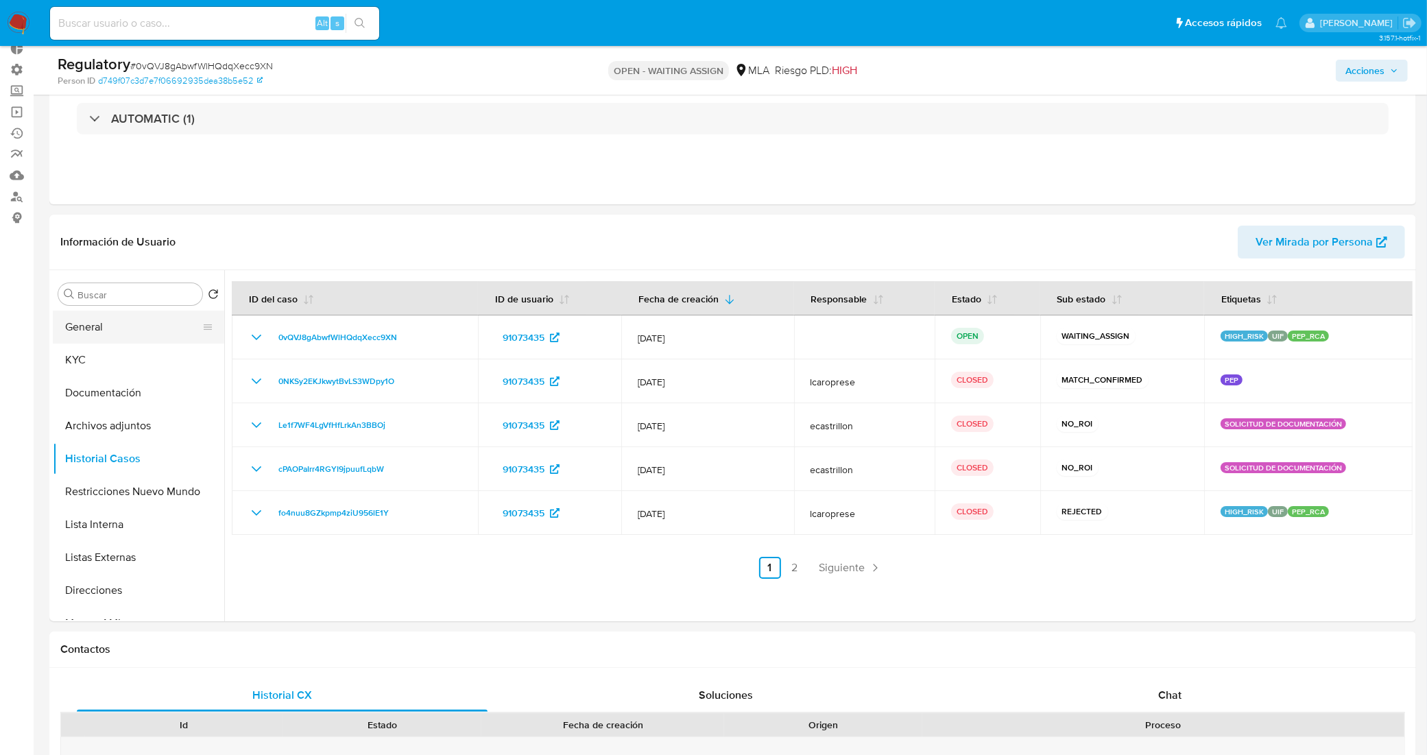
click at [106, 324] on button "General" at bounding box center [133, 327] width 160 height 33
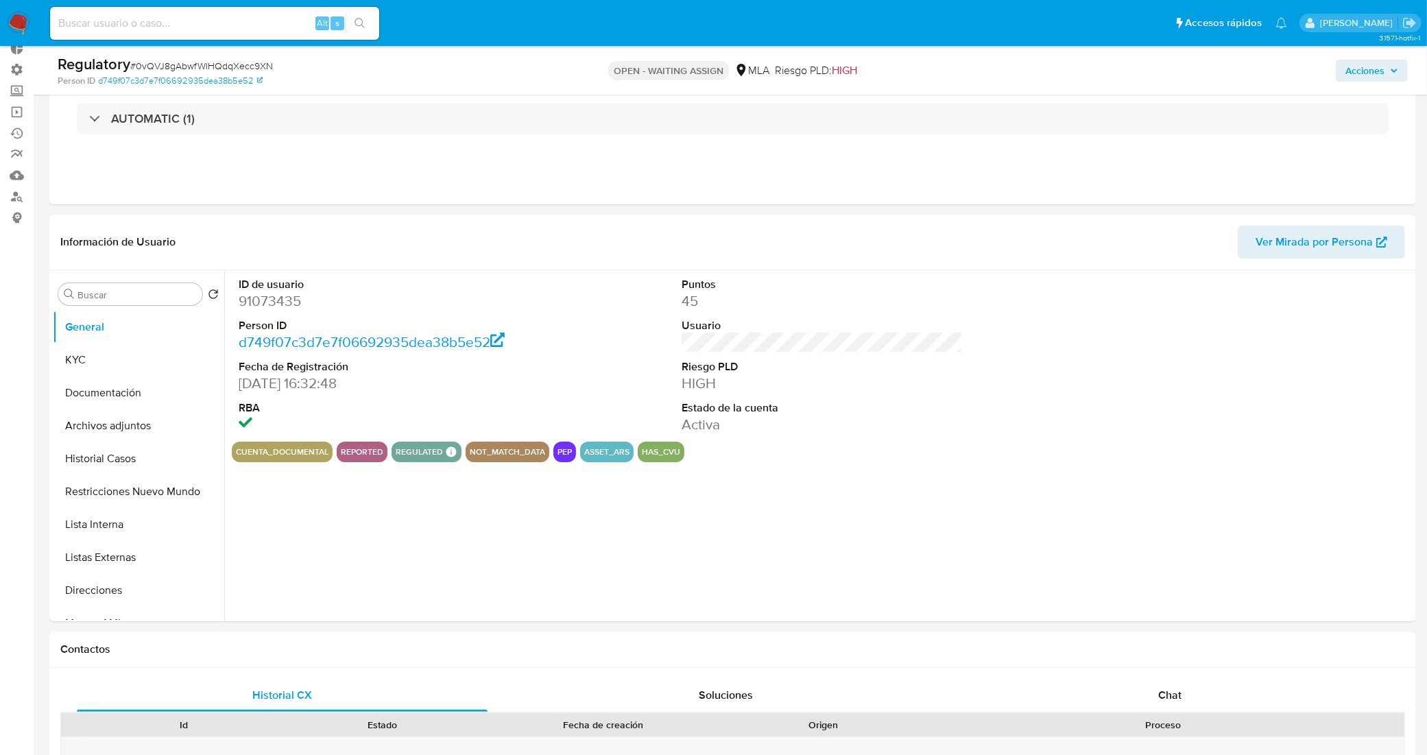
click at [285, 298] on dd "91073435" at bounding box center [380, 300] width 282 height 19
copy dd "91073435"
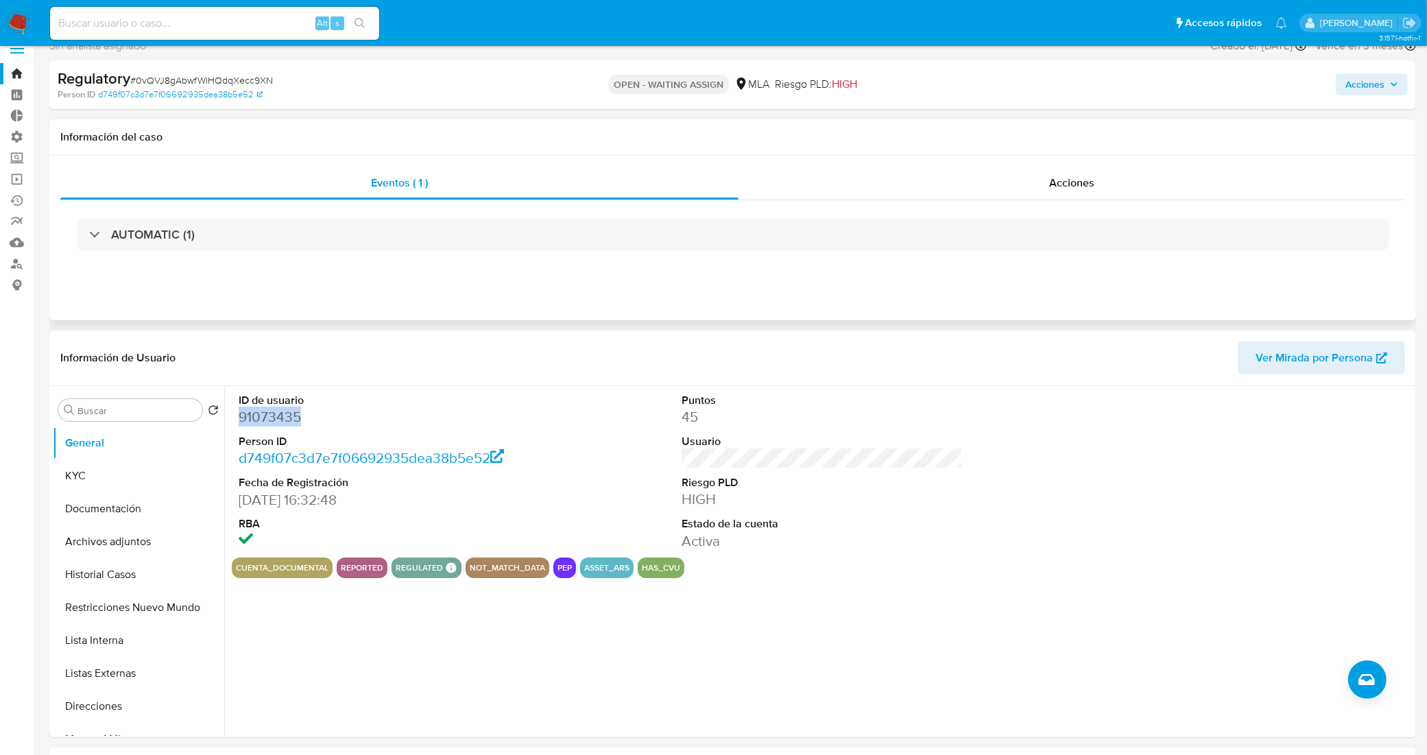
scroll to position [0, 0]
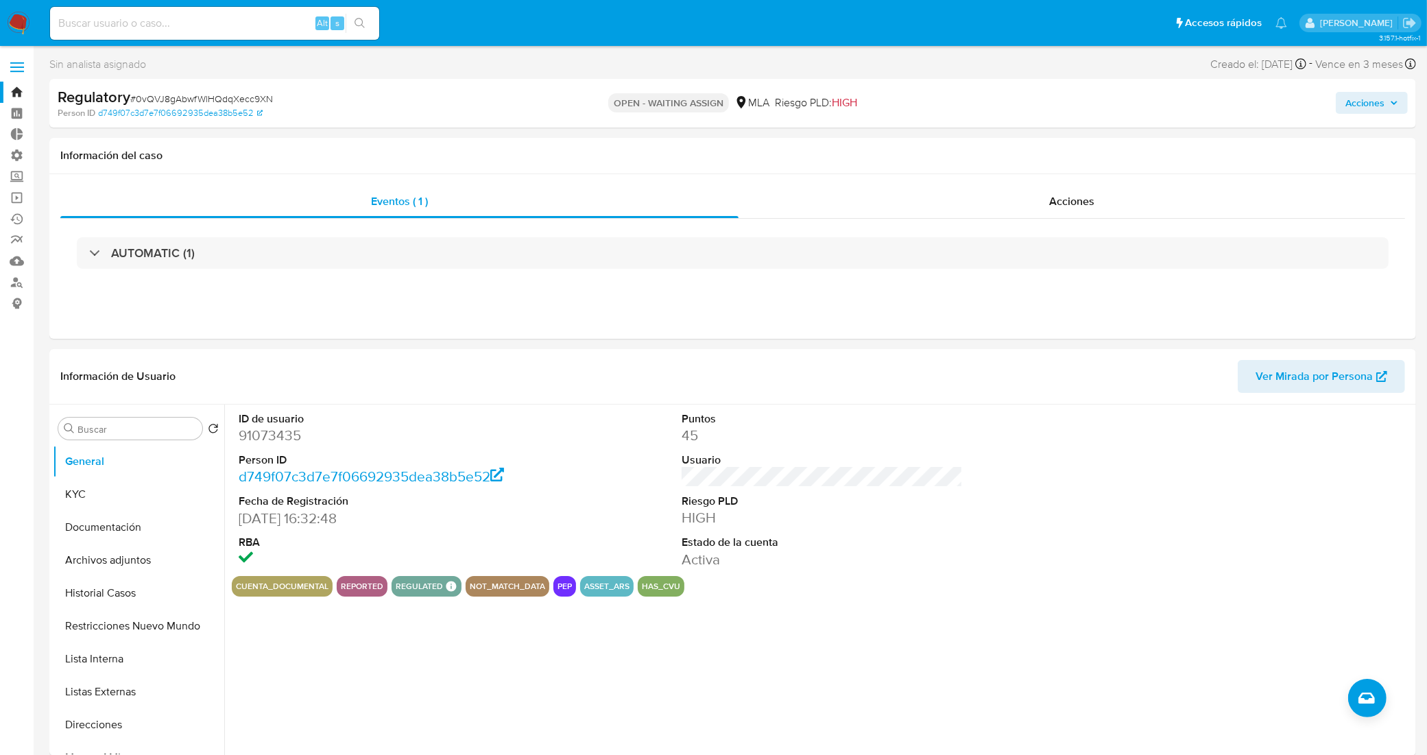
click at [252, 96] on span "# 0vQVJ8gAbwfWlHQdqXecc9XN" at bounding box center [201, 99] width 143 height 14
copy span "0vQVJ8gAbwfWlHQdqXecc9XN"
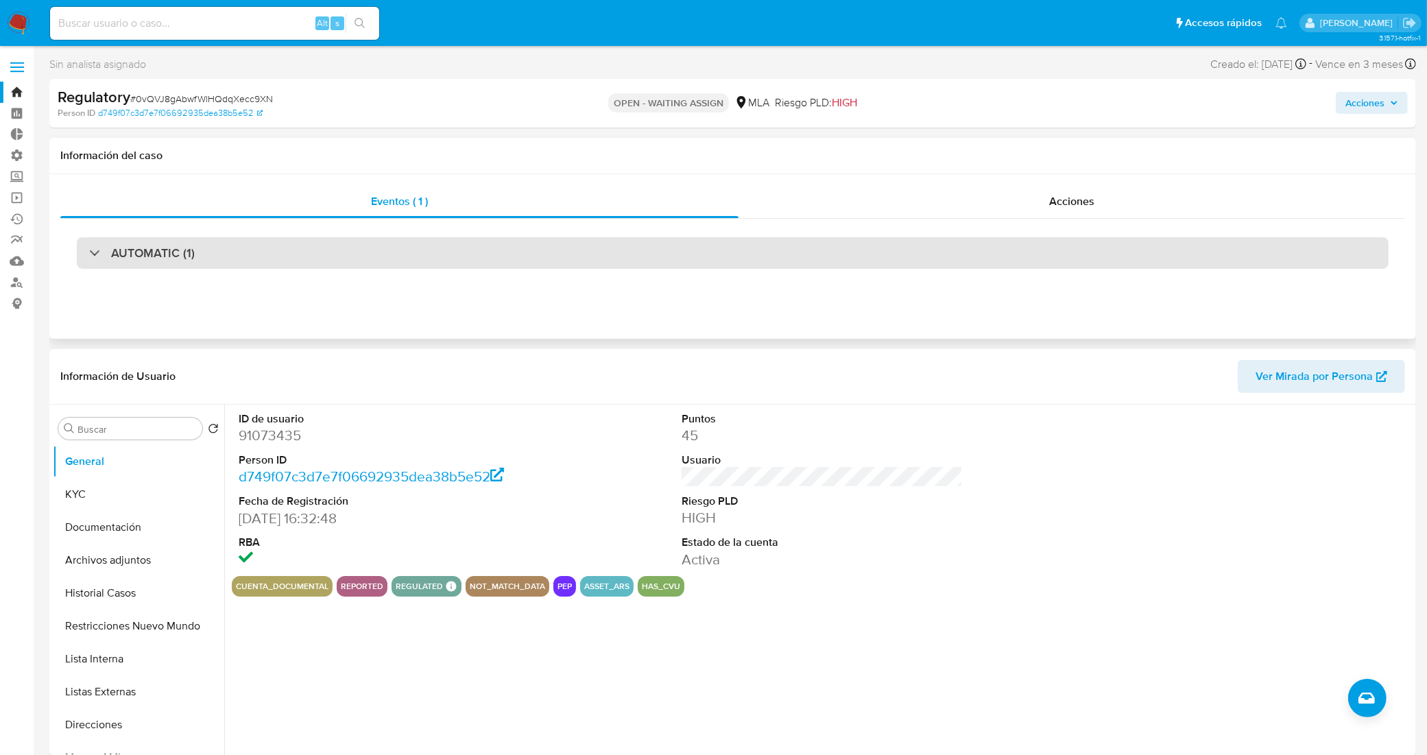
click at [208, 255] on div "AUTOMATIC (1)" at bounding box center [733, 253] width 1312 height 32
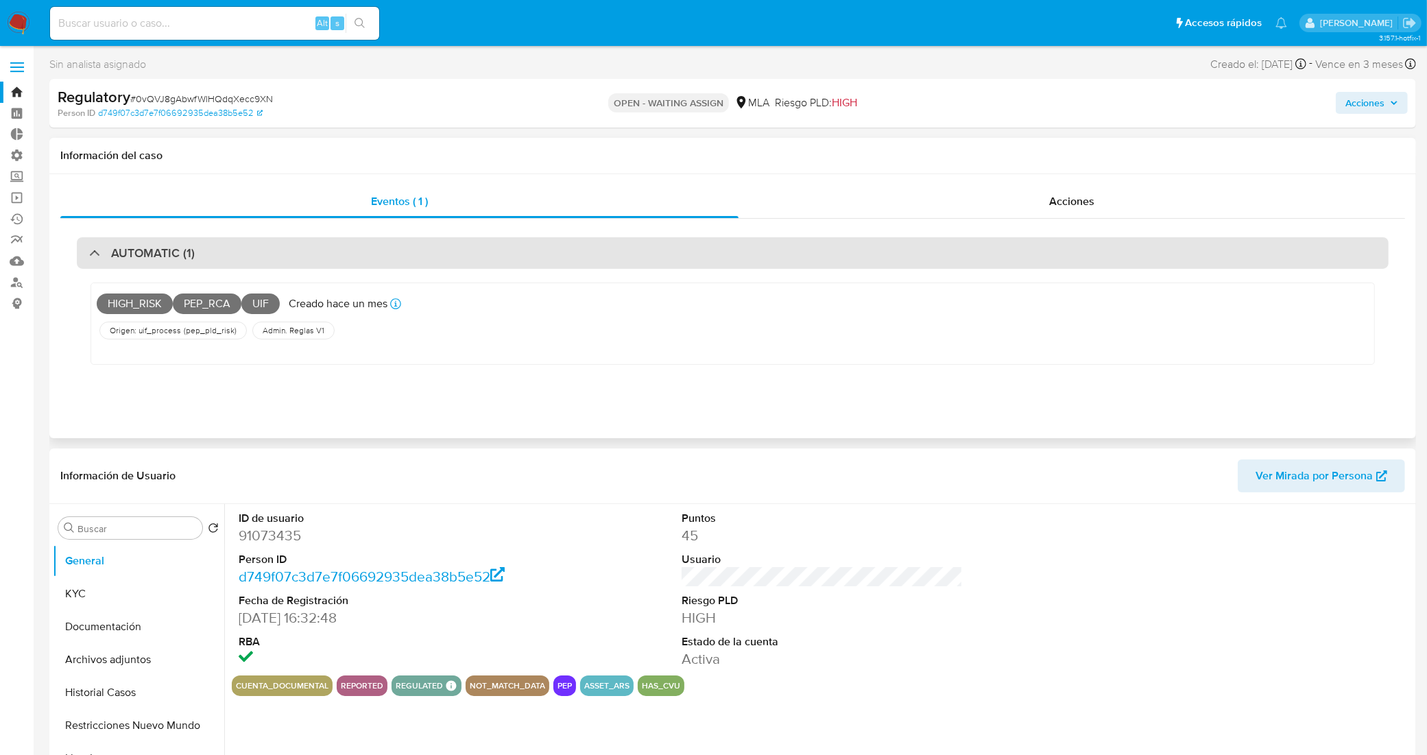
click at [208, 255] on div "AUTOMATIC (1)" at bounding box center [733, 253] width 1312 height 32
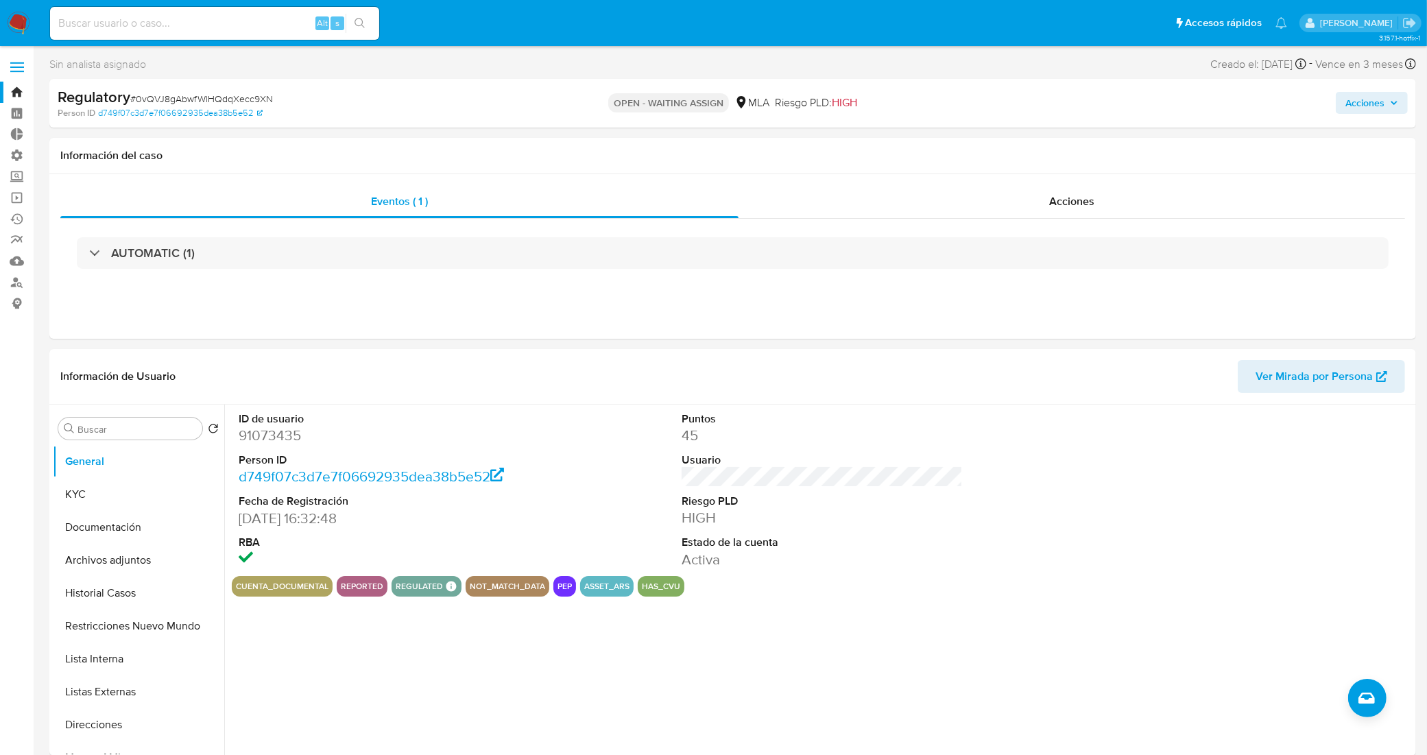
click at [19, 93] on link "Bandeja" at bounding box center [81, 92] width 163 height 21
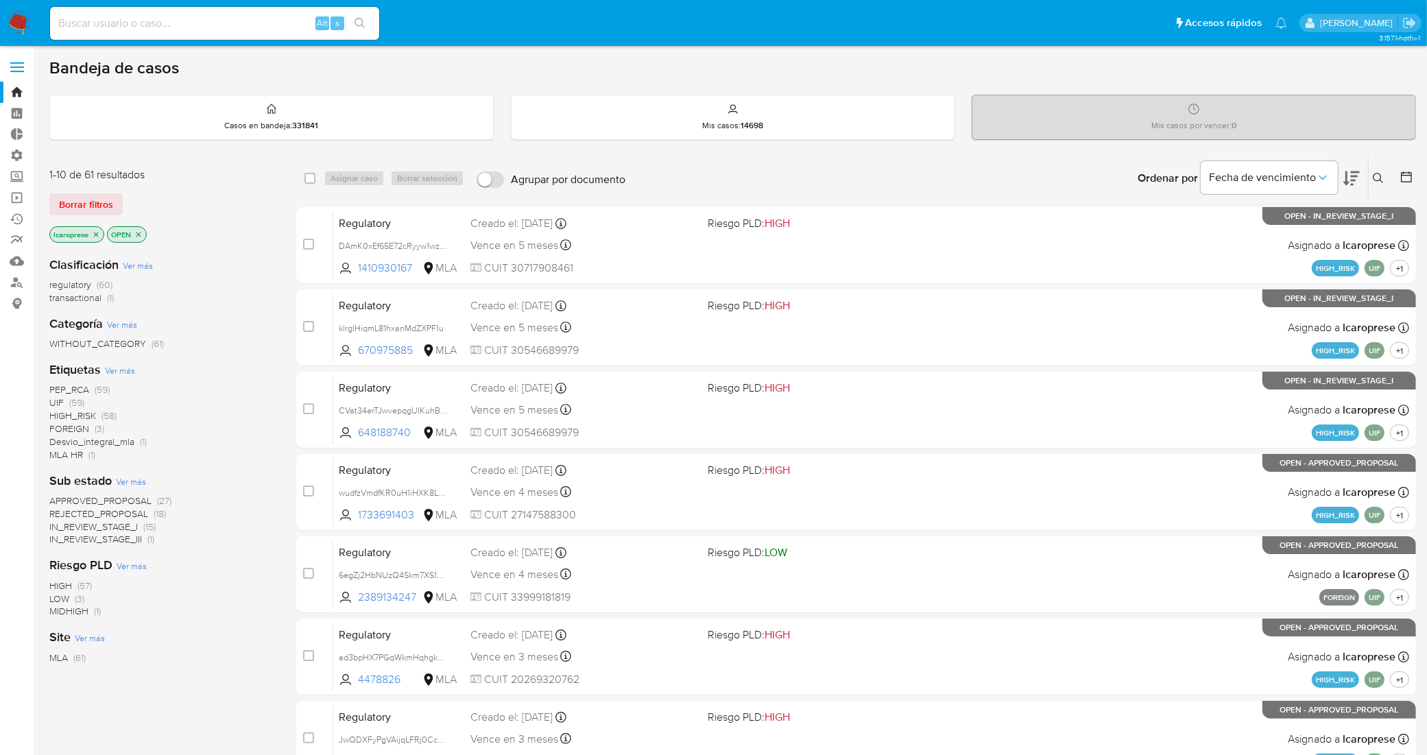
click at [104, 200] on span "Borrar filtros" at bounding box center [86, 204] width 54 height 19
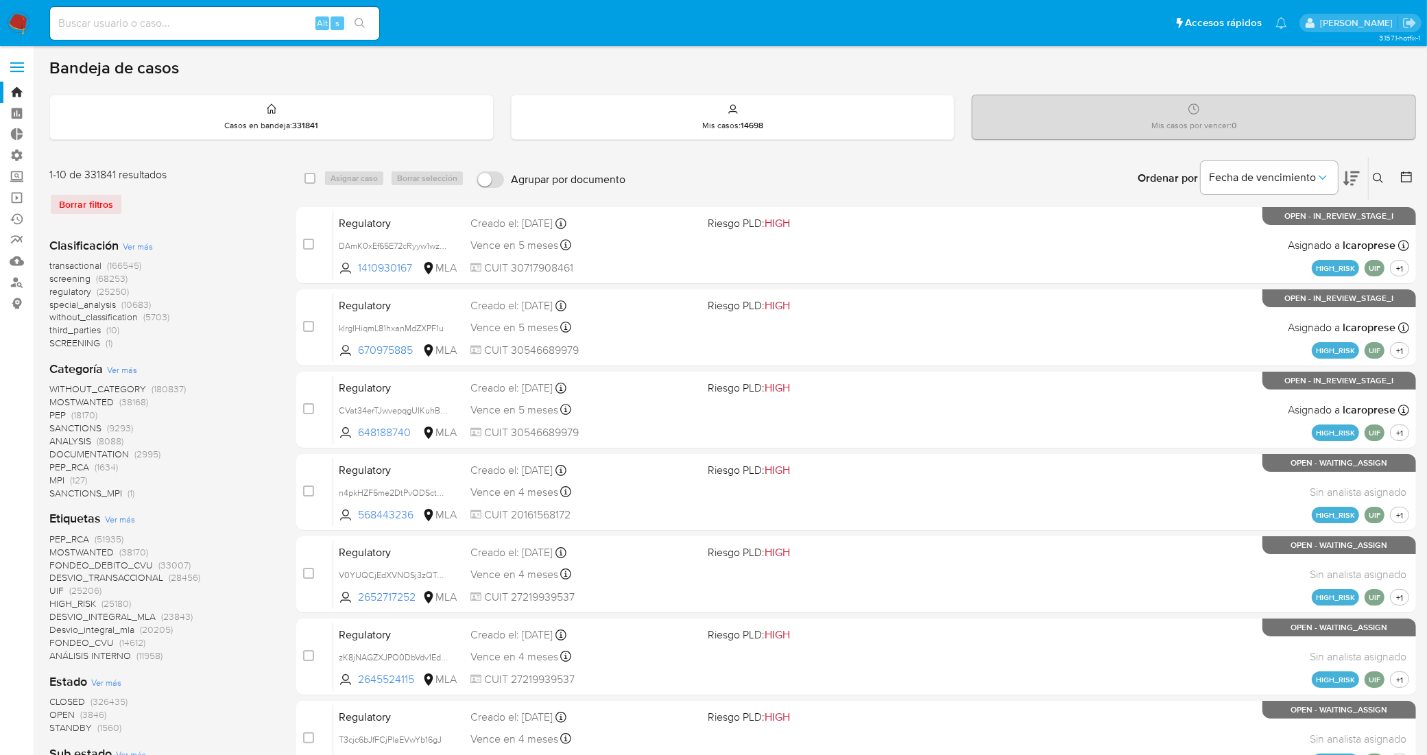
click at [1378, 168] on div "Ingrese ID de usuario o caso Buscar Borrar filtros" at bounding box center [1379, 178] width 23 height 43
click at [1379, 177] on icon at bounding box center [1378, 178] width 11 height 11
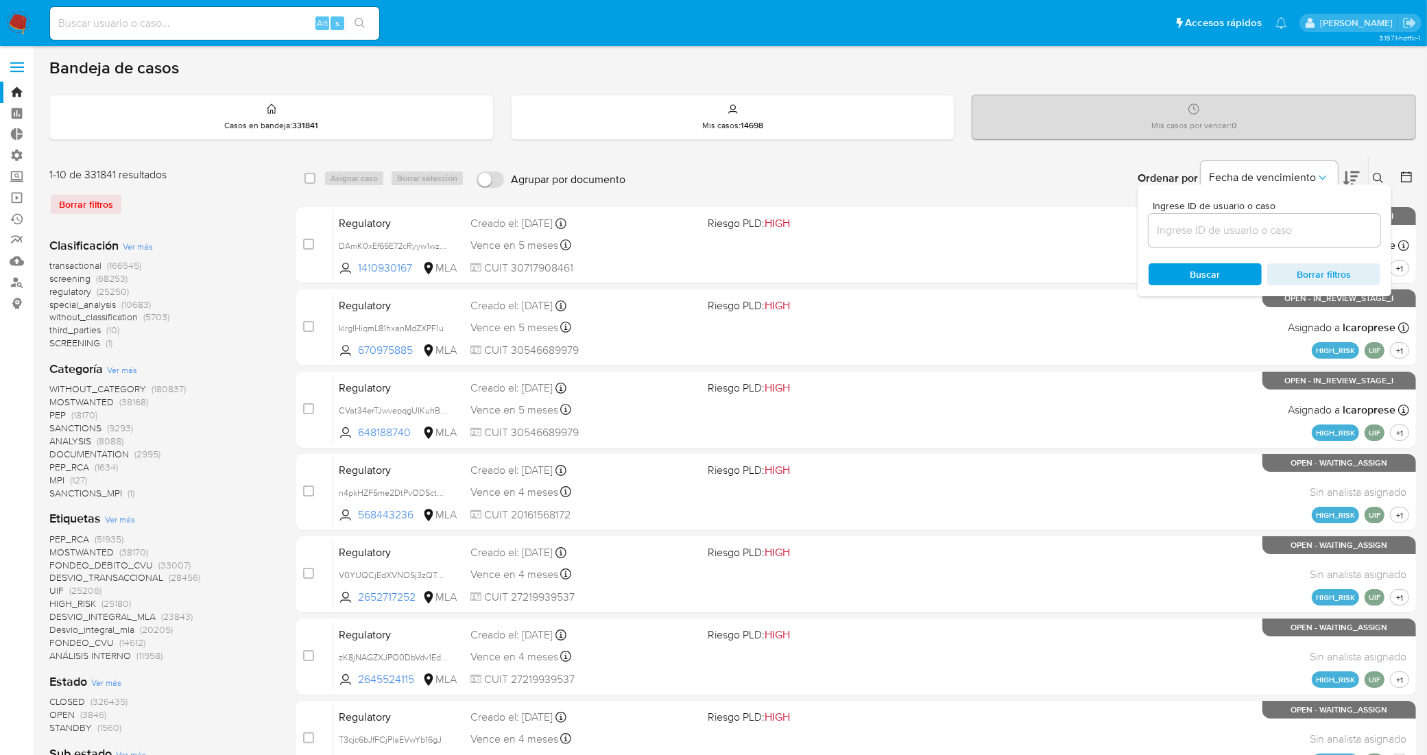
click at [1252, 224] on input at bounding box center [1264, 230] width 232 height 18
type input "0vQVJ8gAbwfWlHQdqXecc9XN"
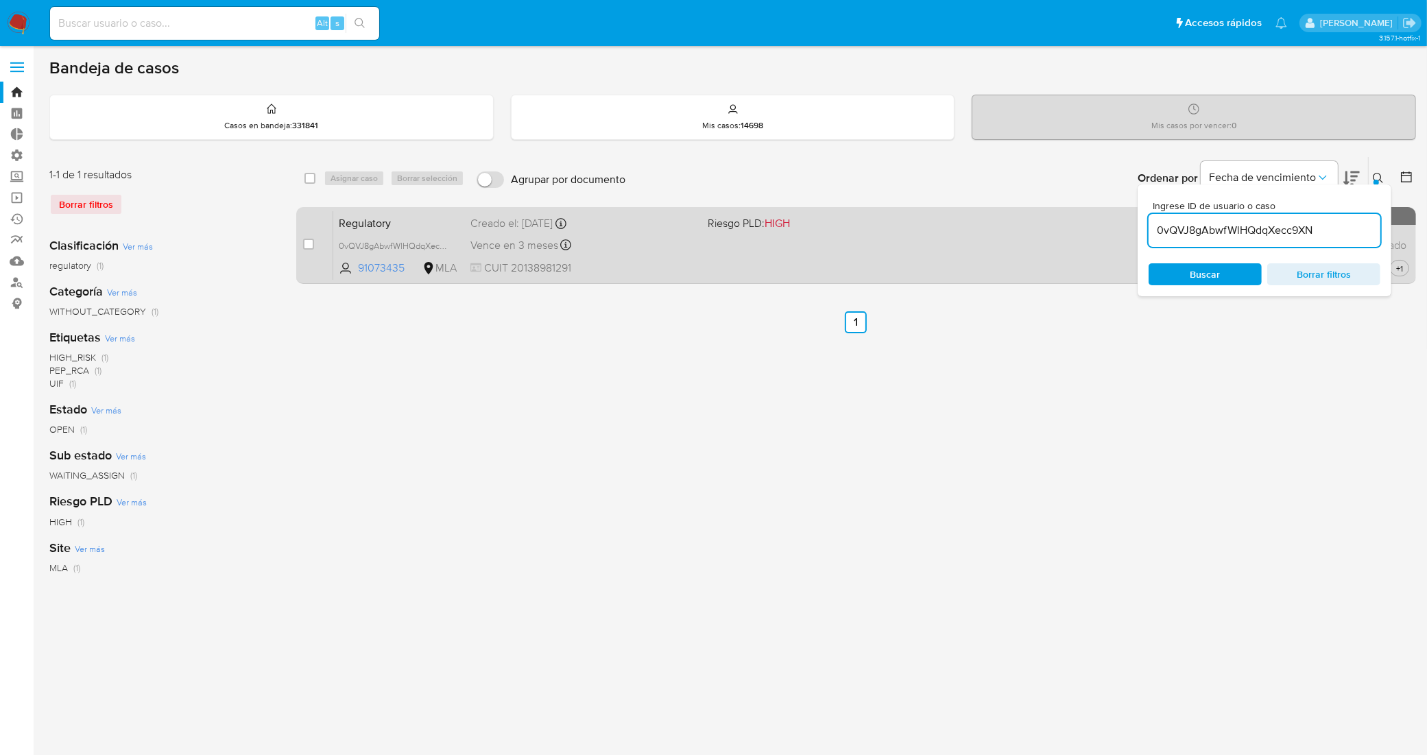
click at [306, 241] on input "checkbox" at bounding box center [308, 244] width 11 height 11
checkbox input "true"
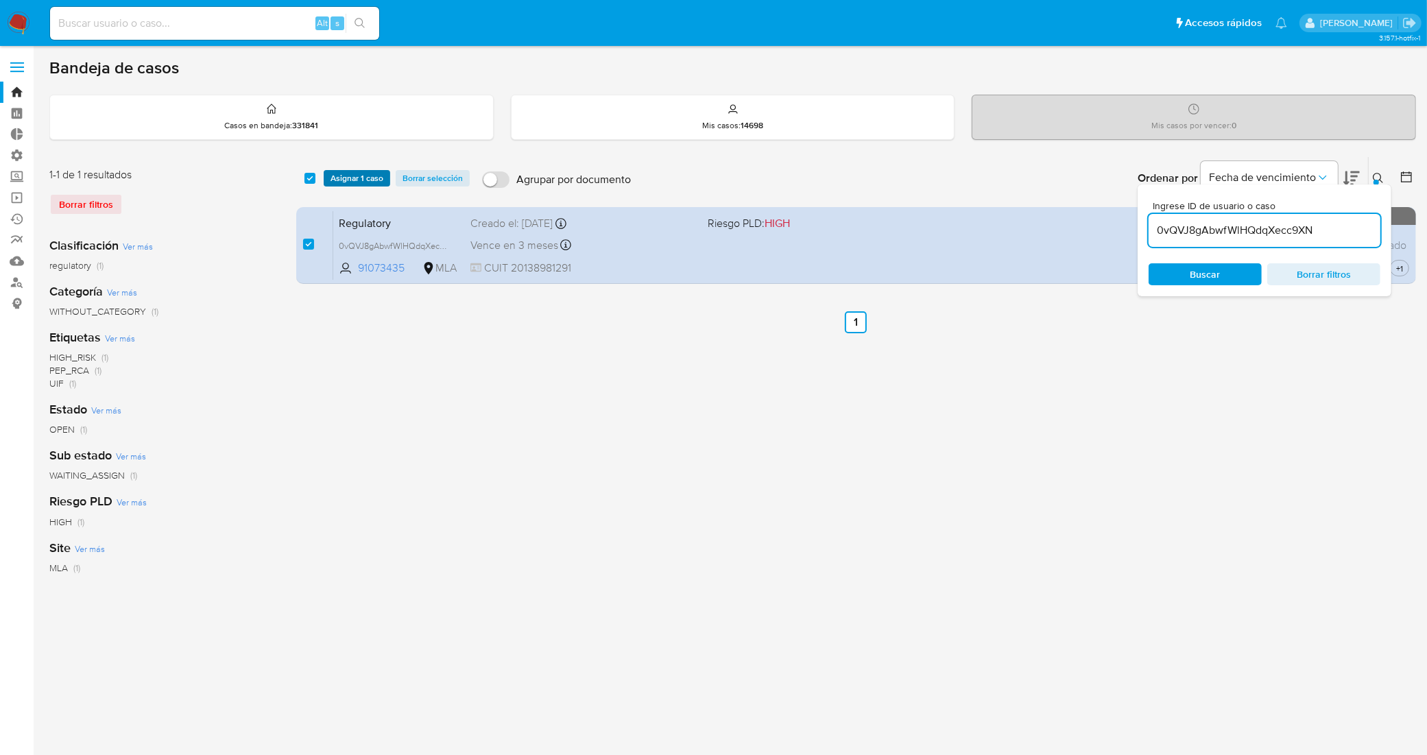
click at [354, 177] on span "Asignar 1 caso" at bounding box center [356, 178] width 53 height 14
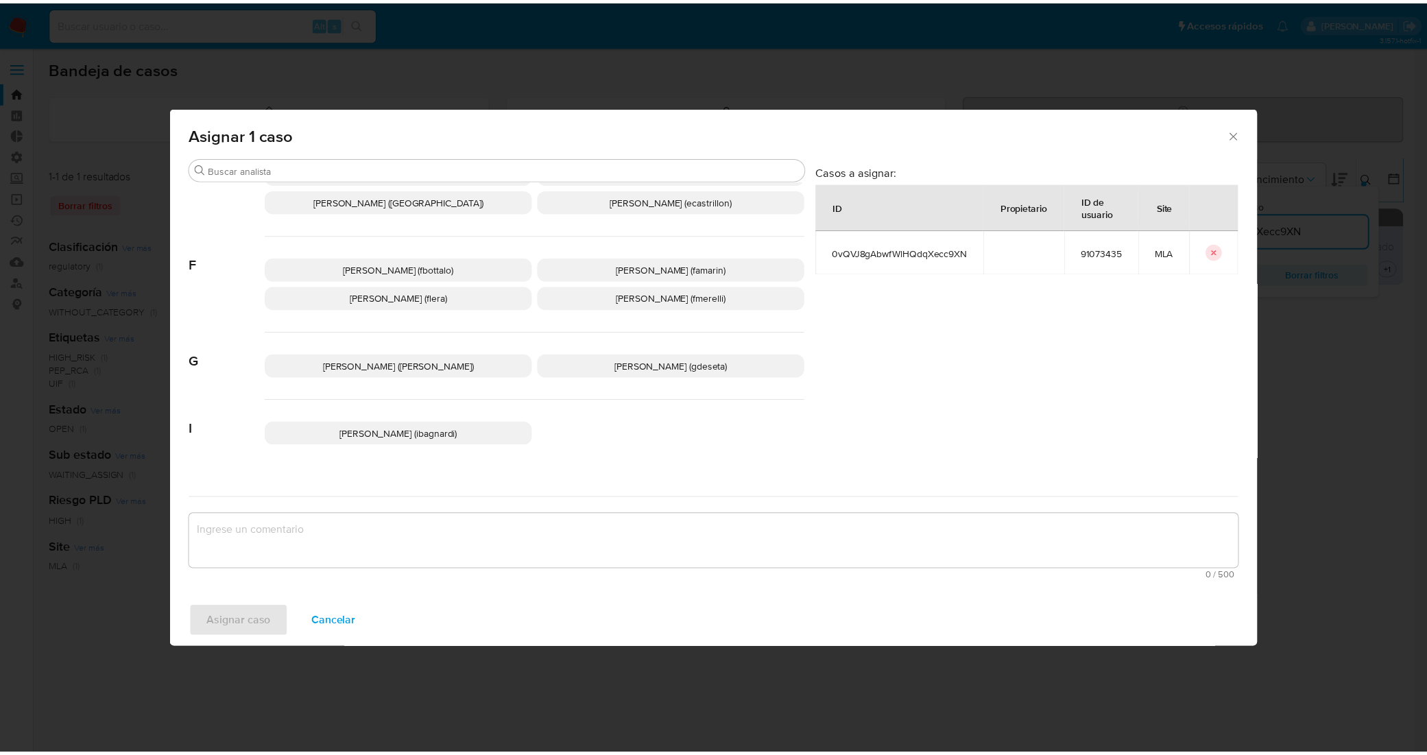
scroll to position [686, 0]
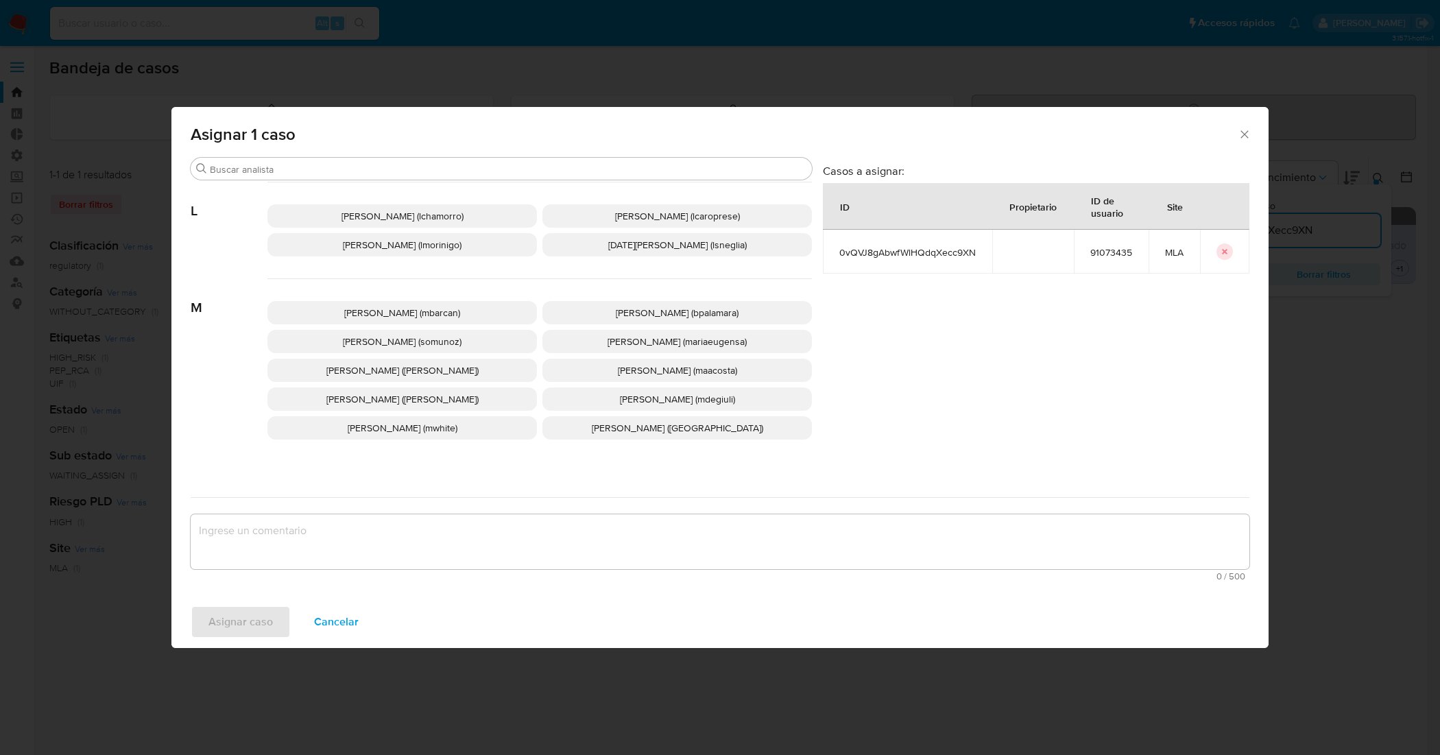
click at [640, 218] on span "Leandro Ezequiel Caroprese (lcaroprese)" at bounding box center [677, 216] width 125 height 14
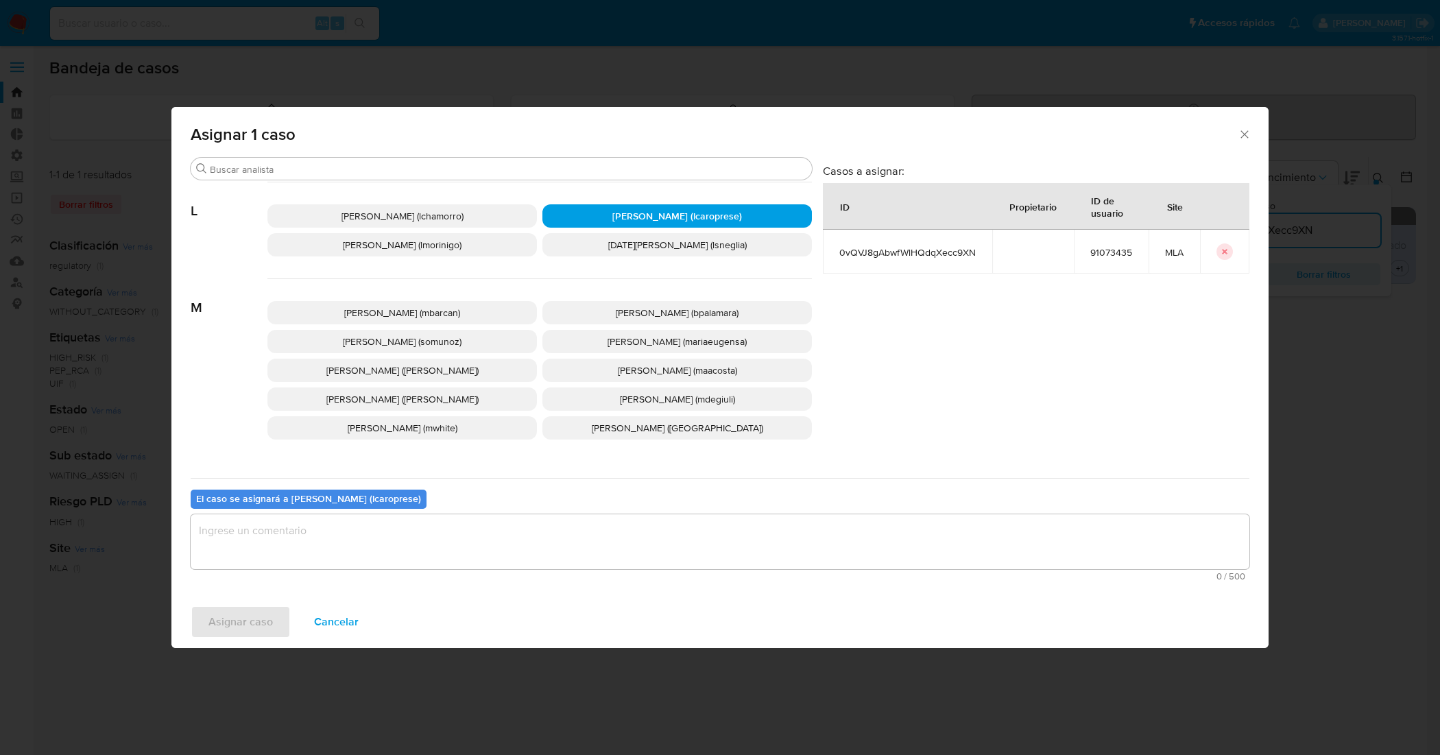
click at [607, 540] on textarea "assign-modal" at bounding box center [720, 541] width 1059 height 55
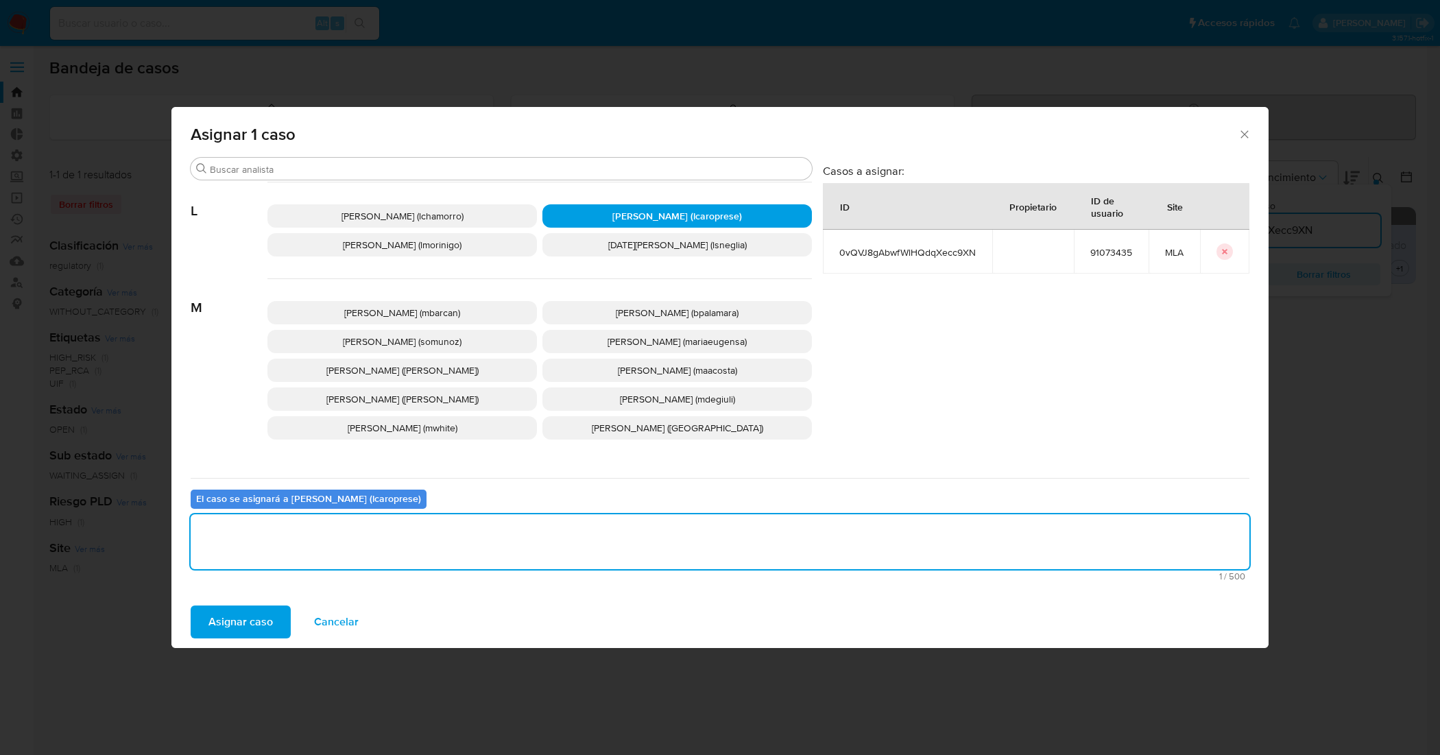
click at [239, 611] on span "Asignar caso" at bounding box center [240, 622] width 64 height 30
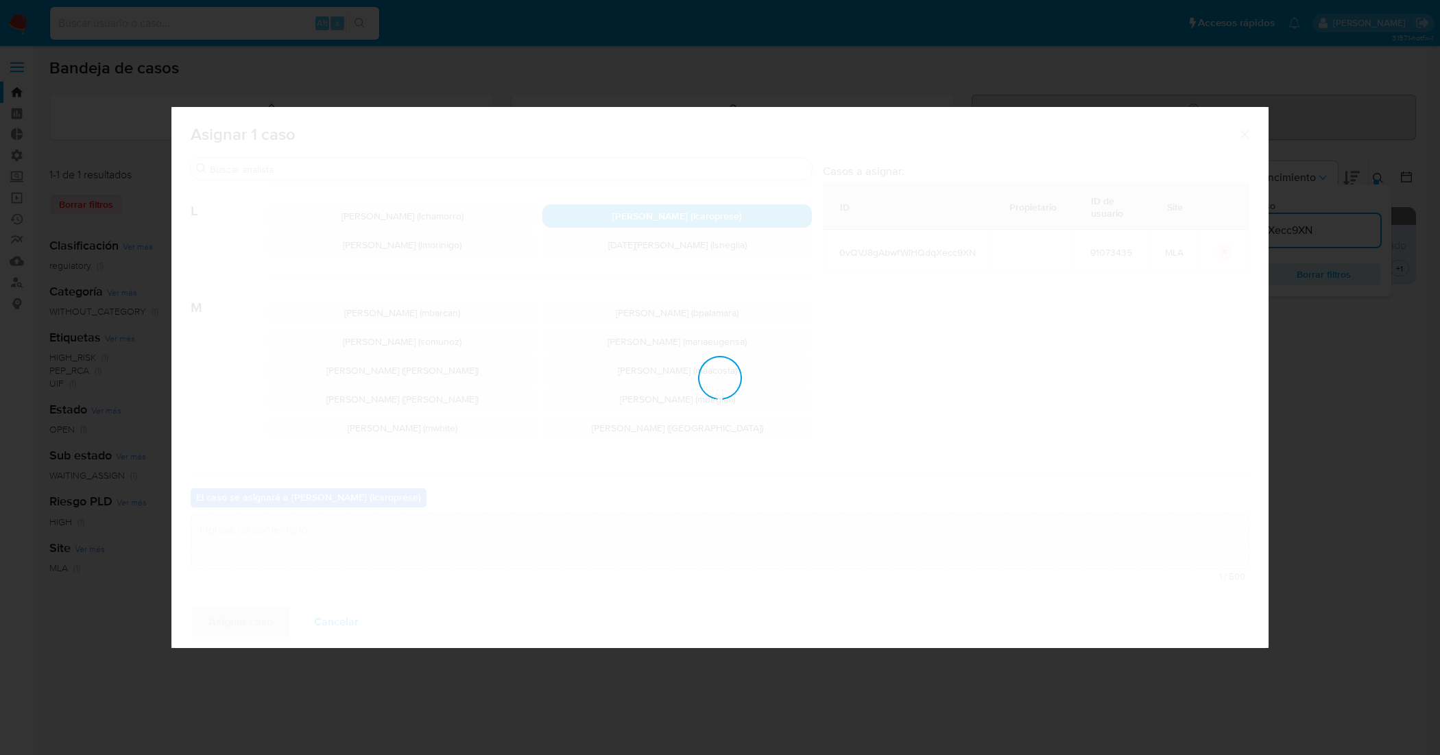
checkbox input "false"
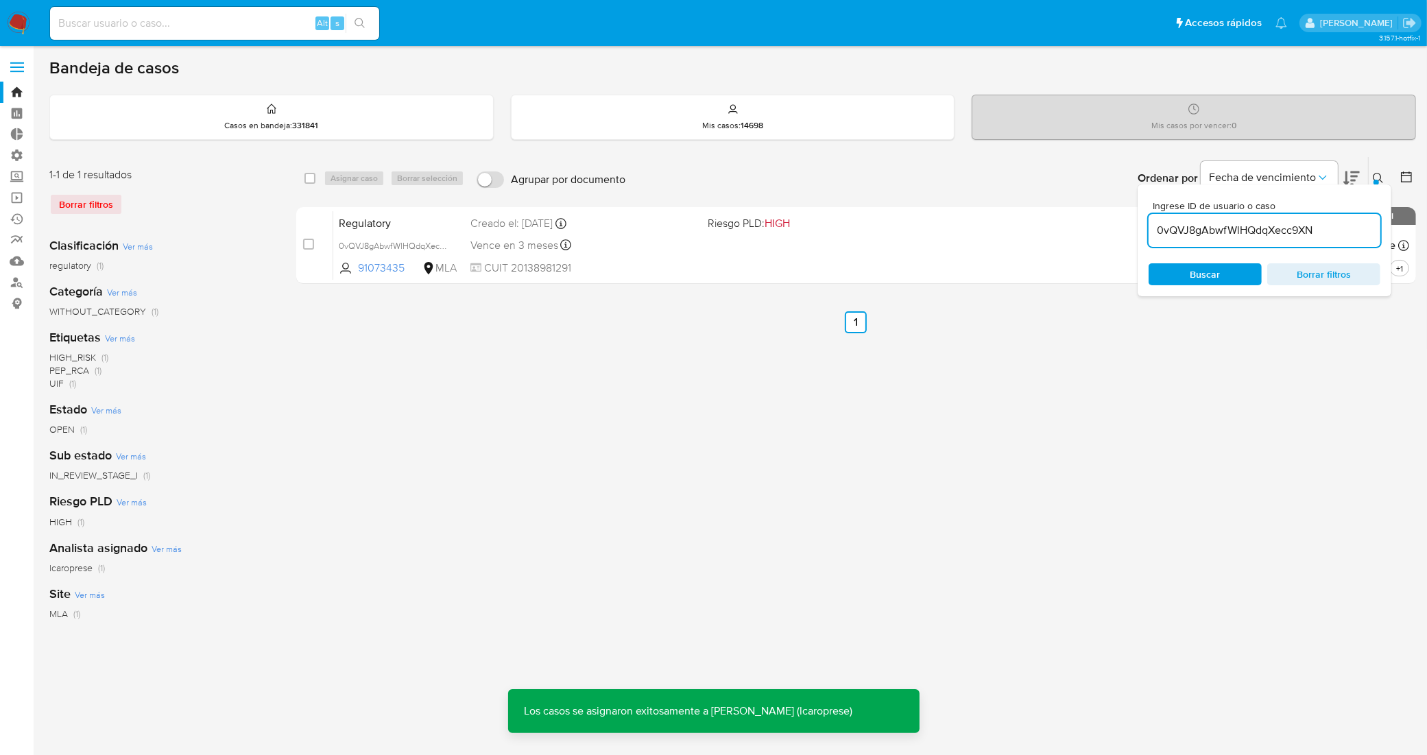
click at [1379, 173] on icon at bounding box center [1378, 178] width 11 height 11
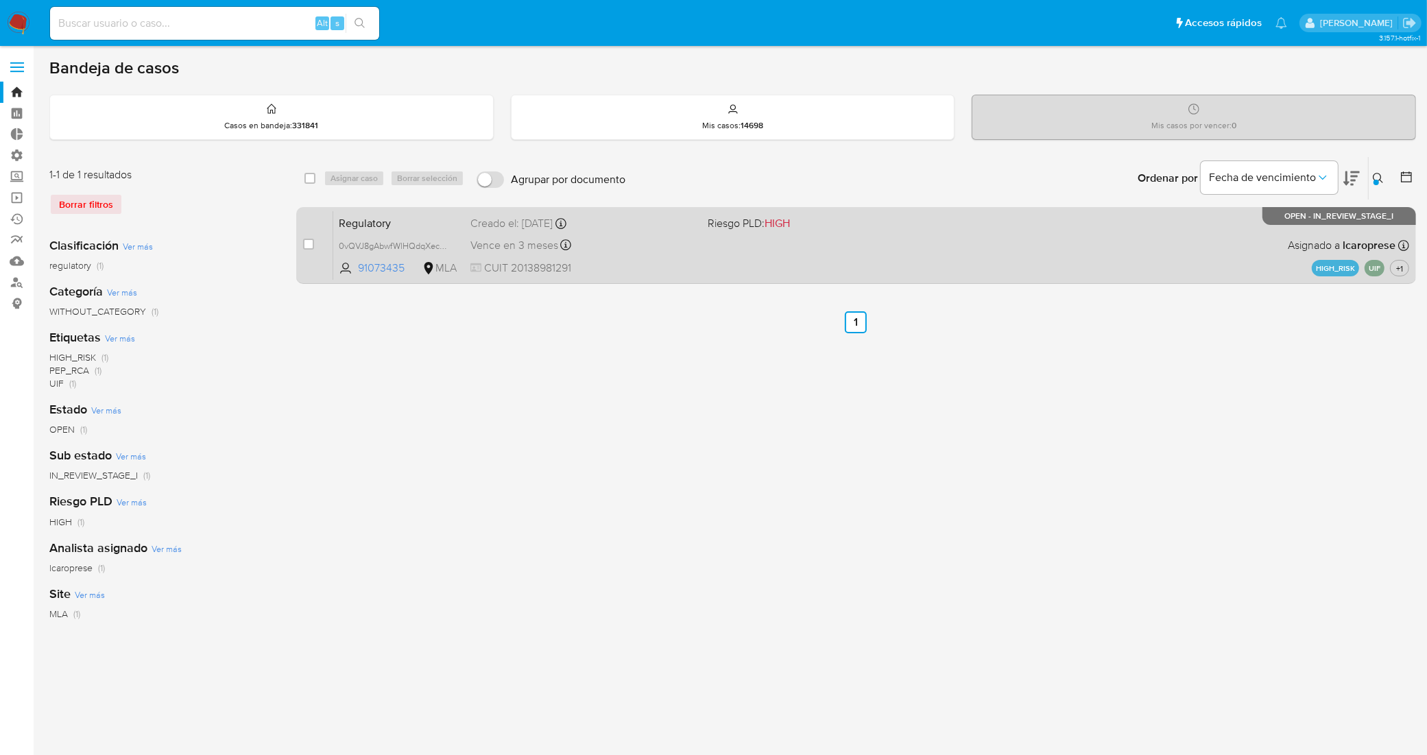
click at [443, 223] on span "Regulatory" at bounding box center [399, 222] width 121 height 18
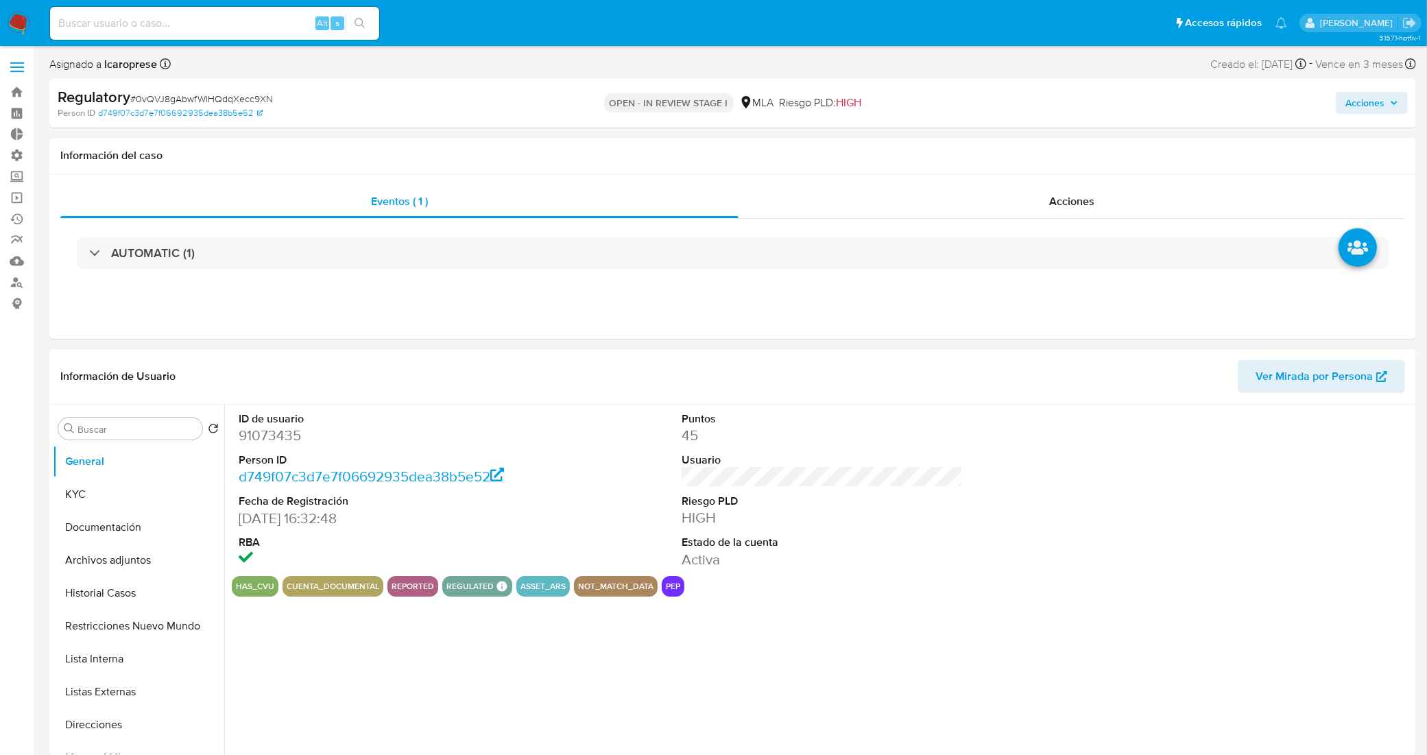
select select "10"
click at [115, 662] on button "Lista Interna" at bounding box center [133, 658] width 160 height 33
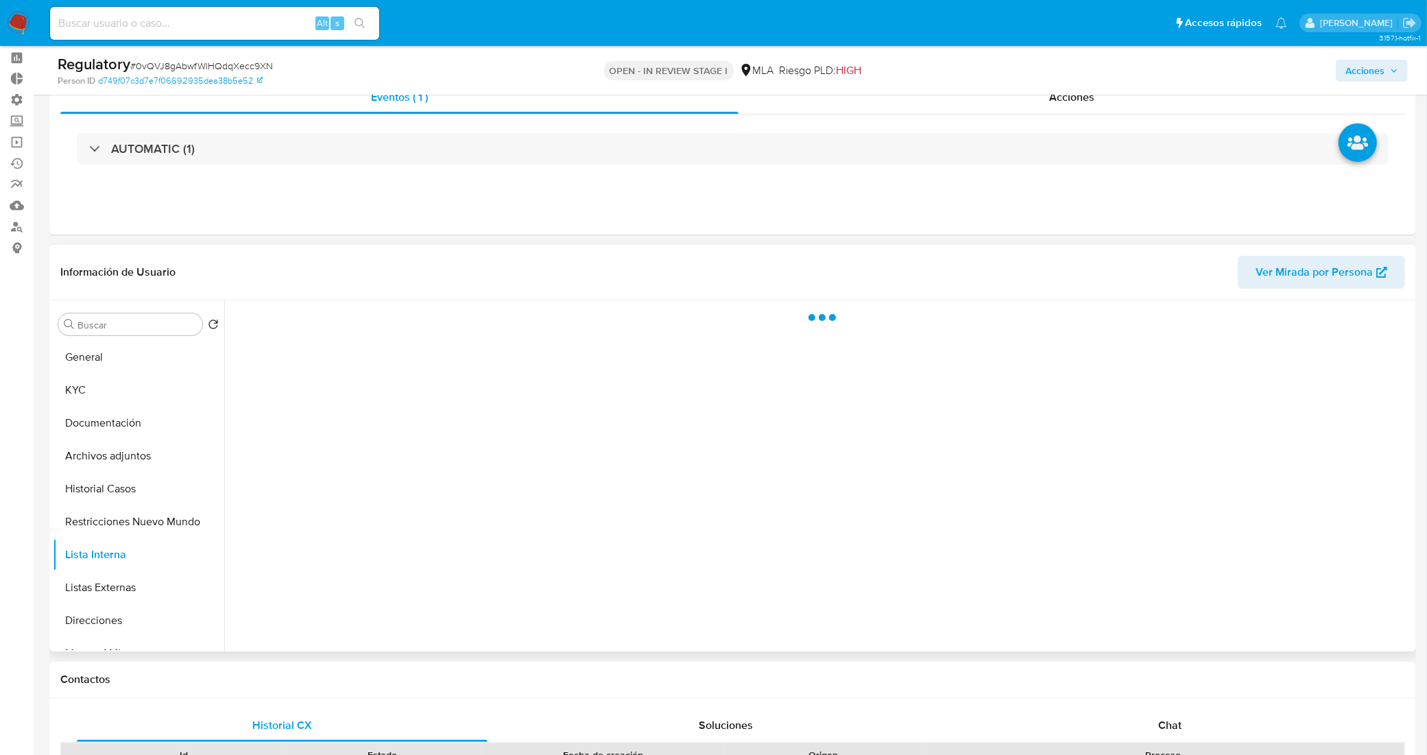
scroll to position [86, 0]
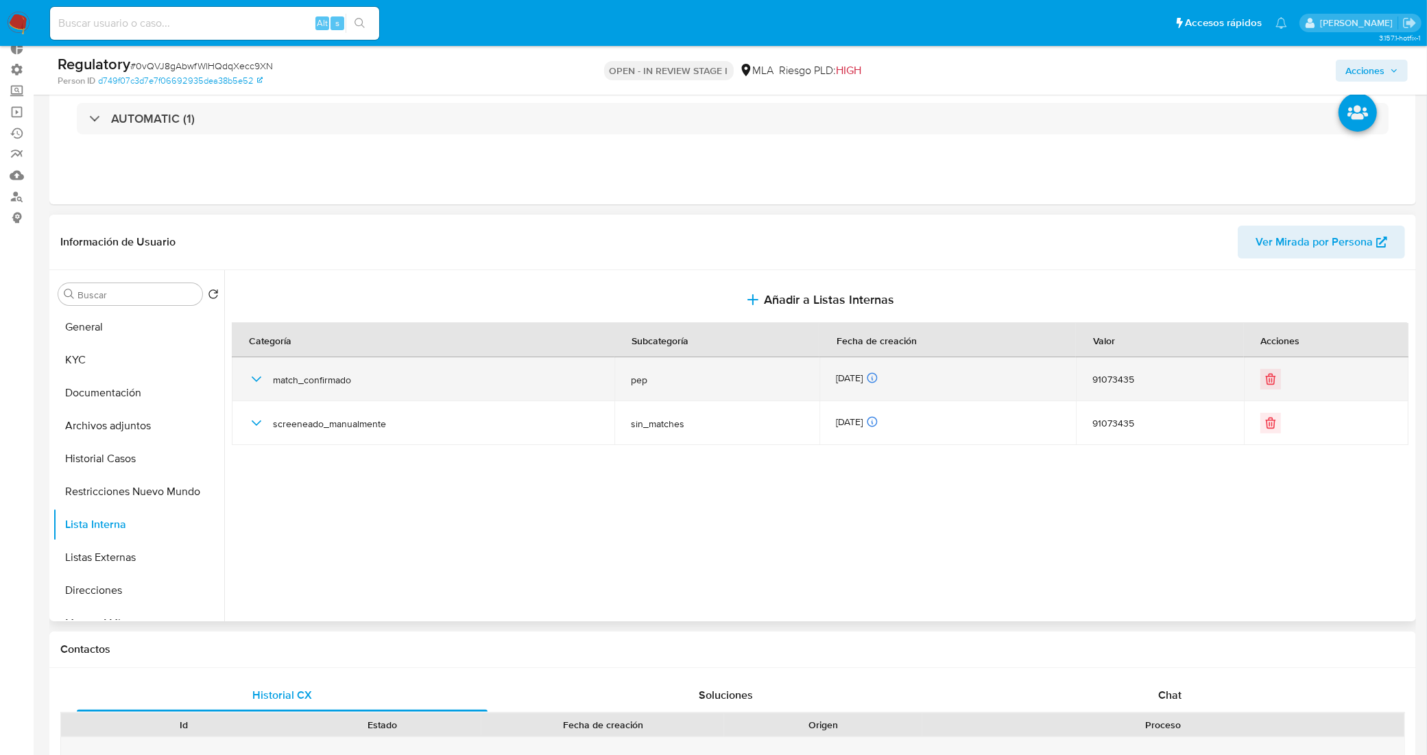
click at [251, 378] on icon "button" at bounding box center [256, 379] width 16 height 16
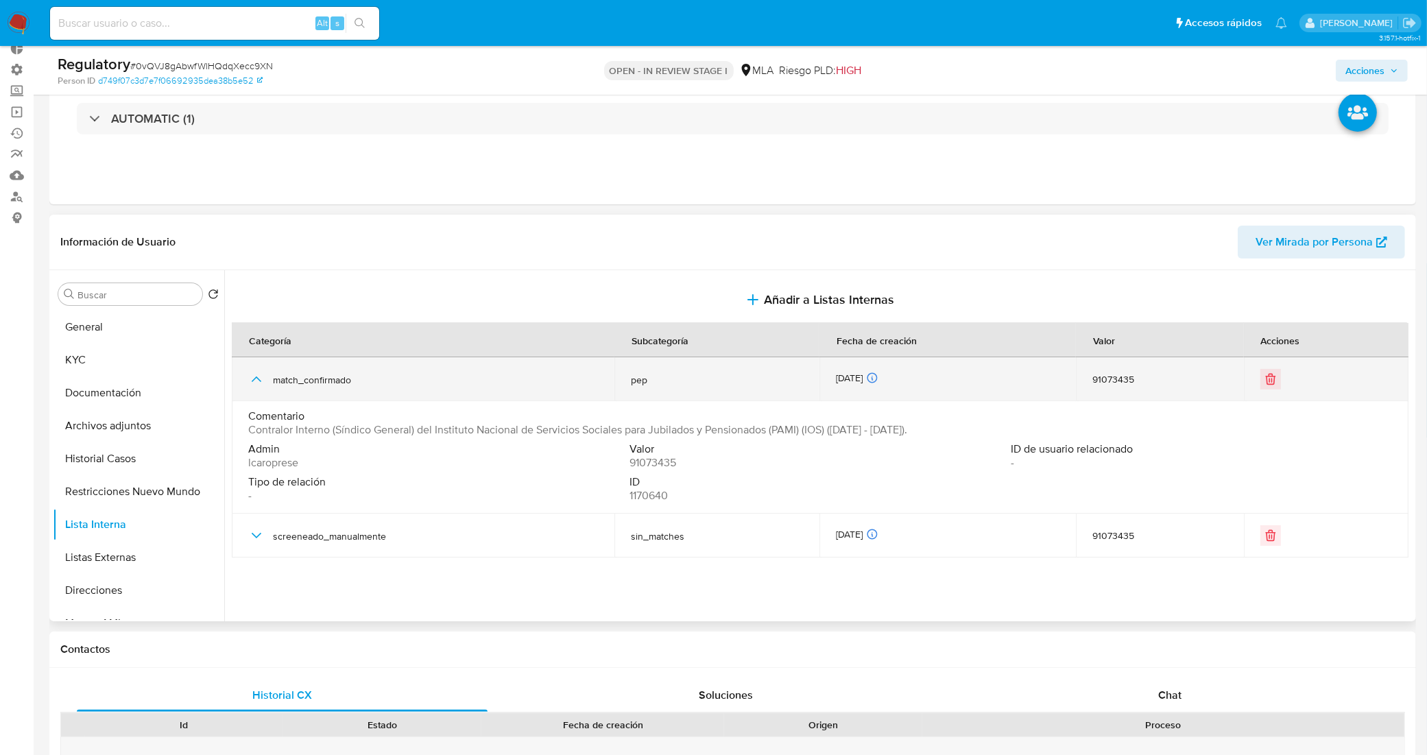
click at [251, 378] on icon "button" at bounding box center [256, 379] width 16 height 16
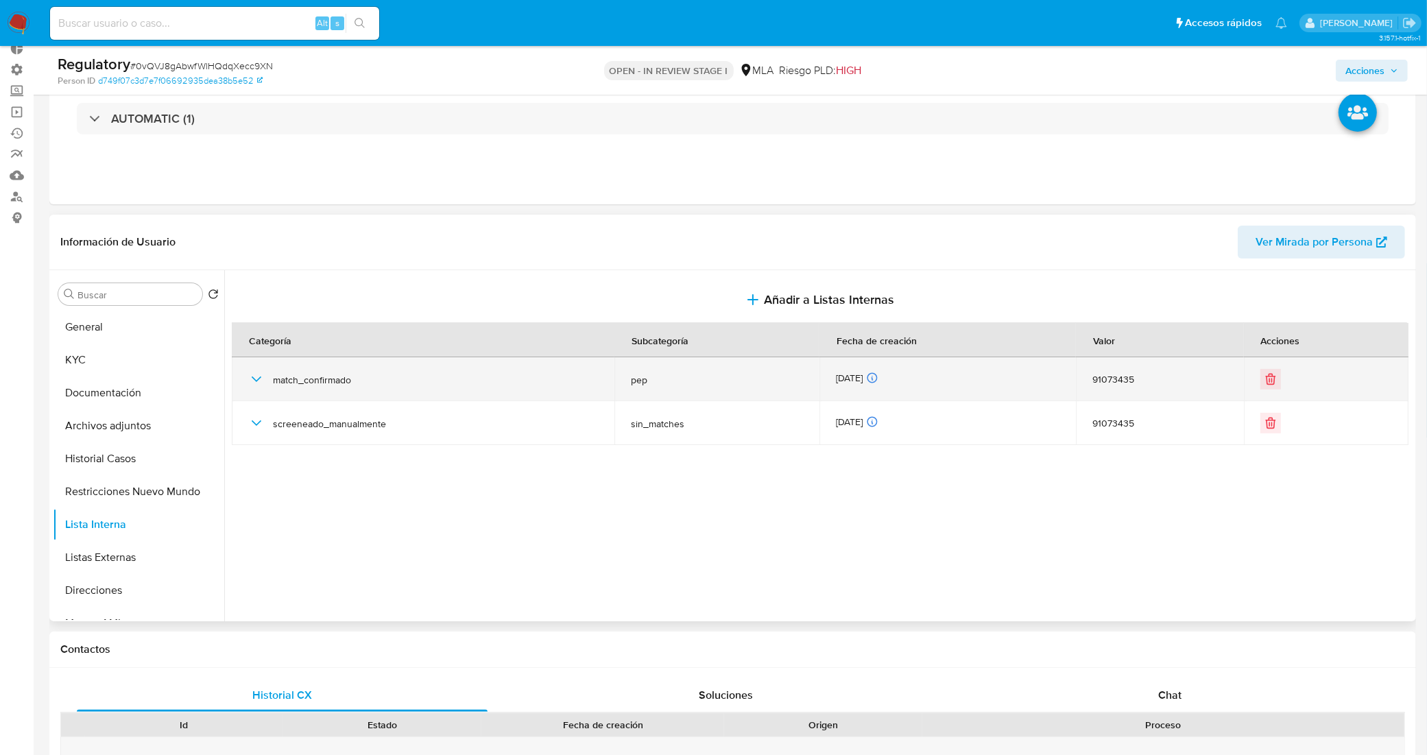
click at [251, 378] on icon "button" at bounding box center [256, 379] width 16 height 16
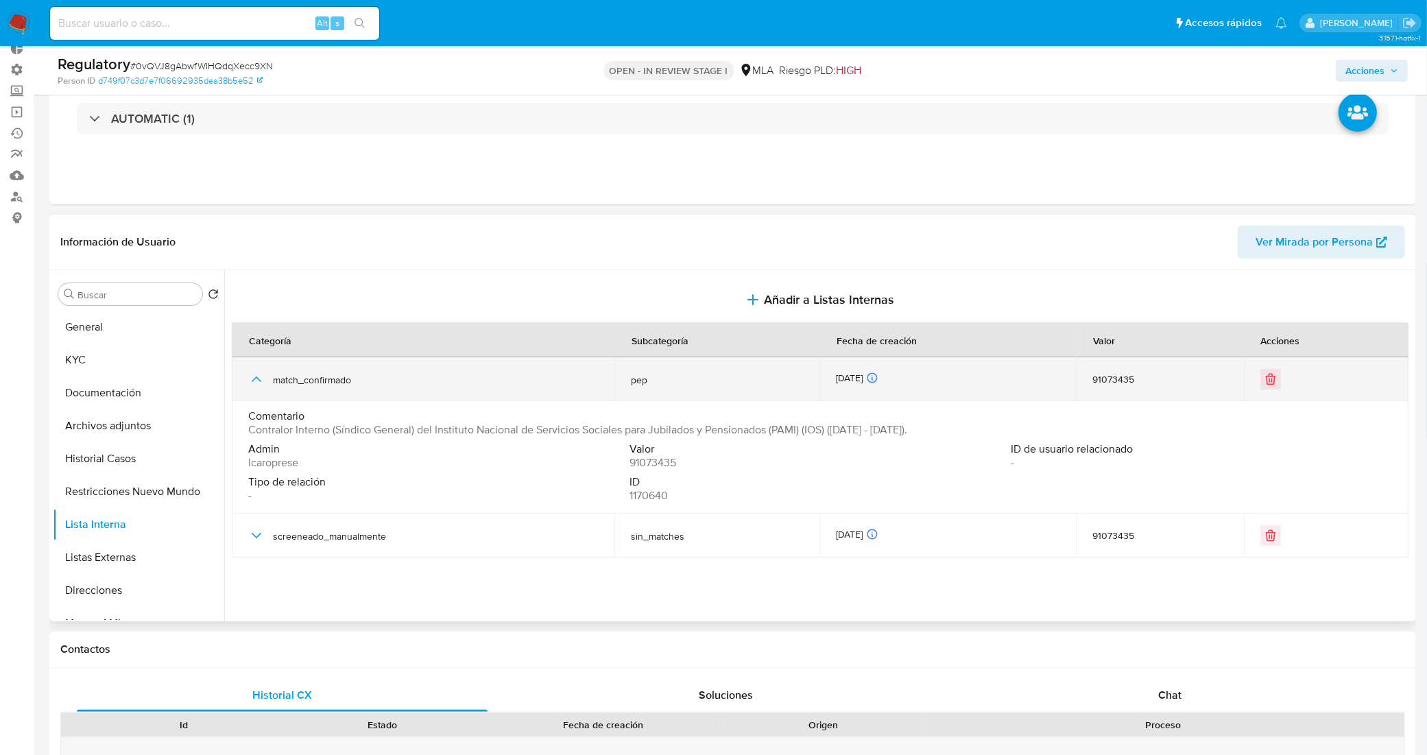
click at [251, 378] on icon "button" at bounding box center [256, 379] width 16 height 16
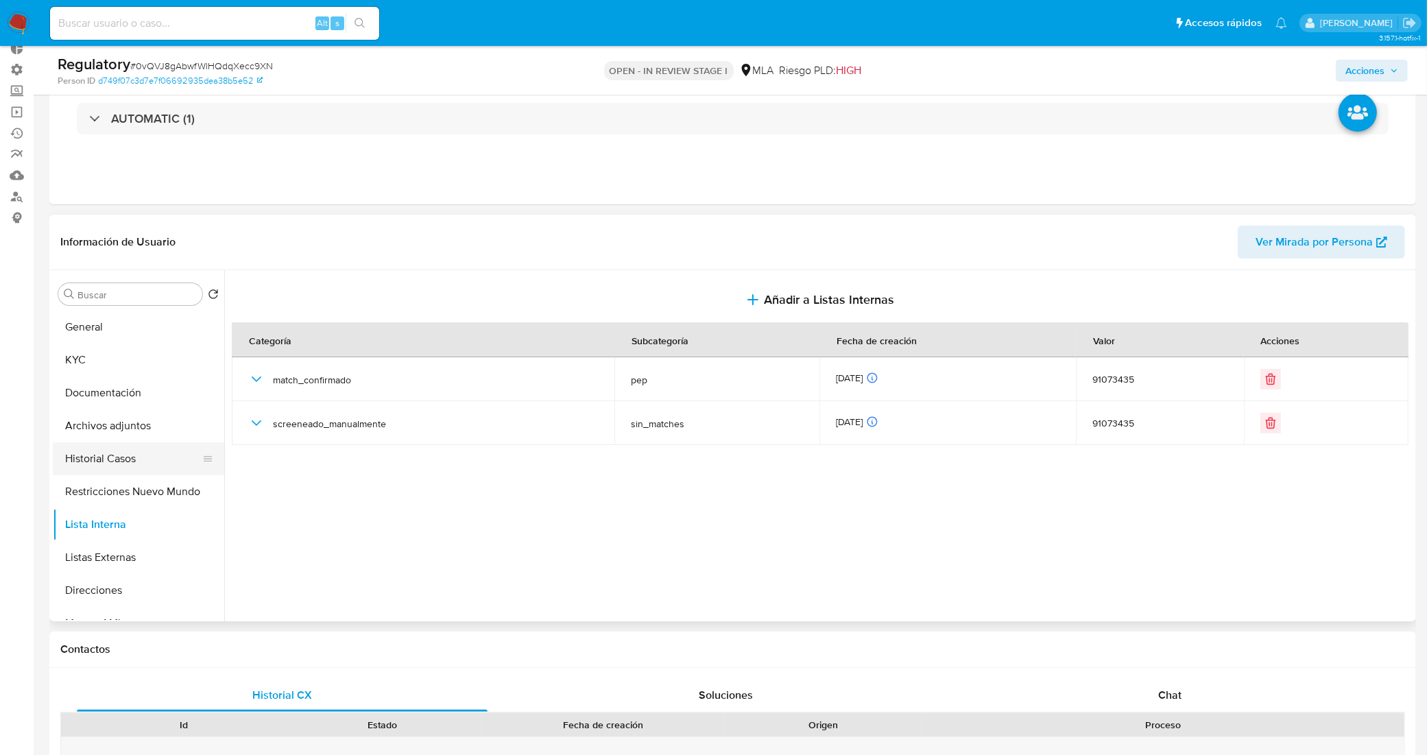
click at [118, 463] on button "Historial Casos" at bounding box center [133, 458] width 160 height 33
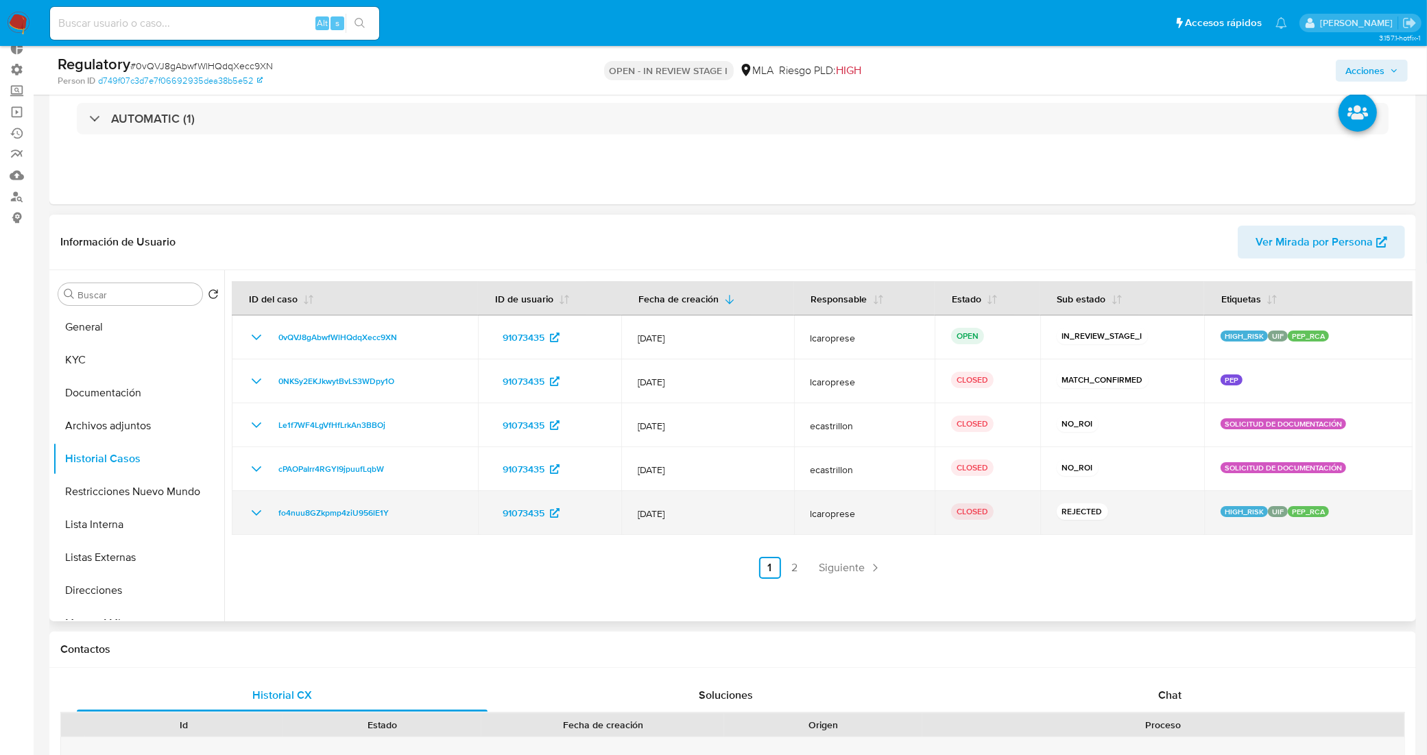
click at [261, 520] on icon "Mostrar/Ocultar" at bounding box center [256, 513] width 16 height 16
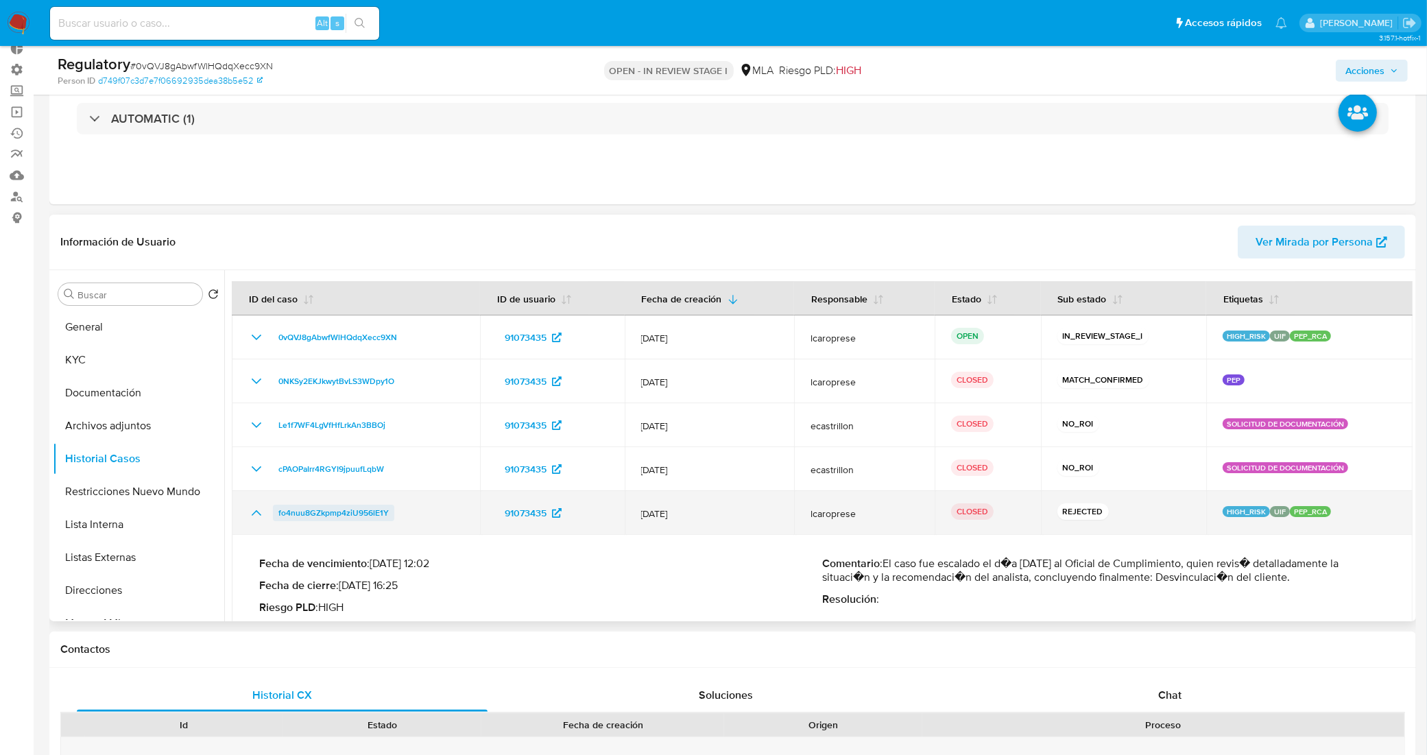
click at [305, 512] on span "fo4nuu8GZkpmp4ziU956lE1Y" at bounding box center [333, 513] width 110 height 16
click at [254, 509] on icon "Mostrar/Ocultar" at bounding box center [256, 513] width 16 height 16
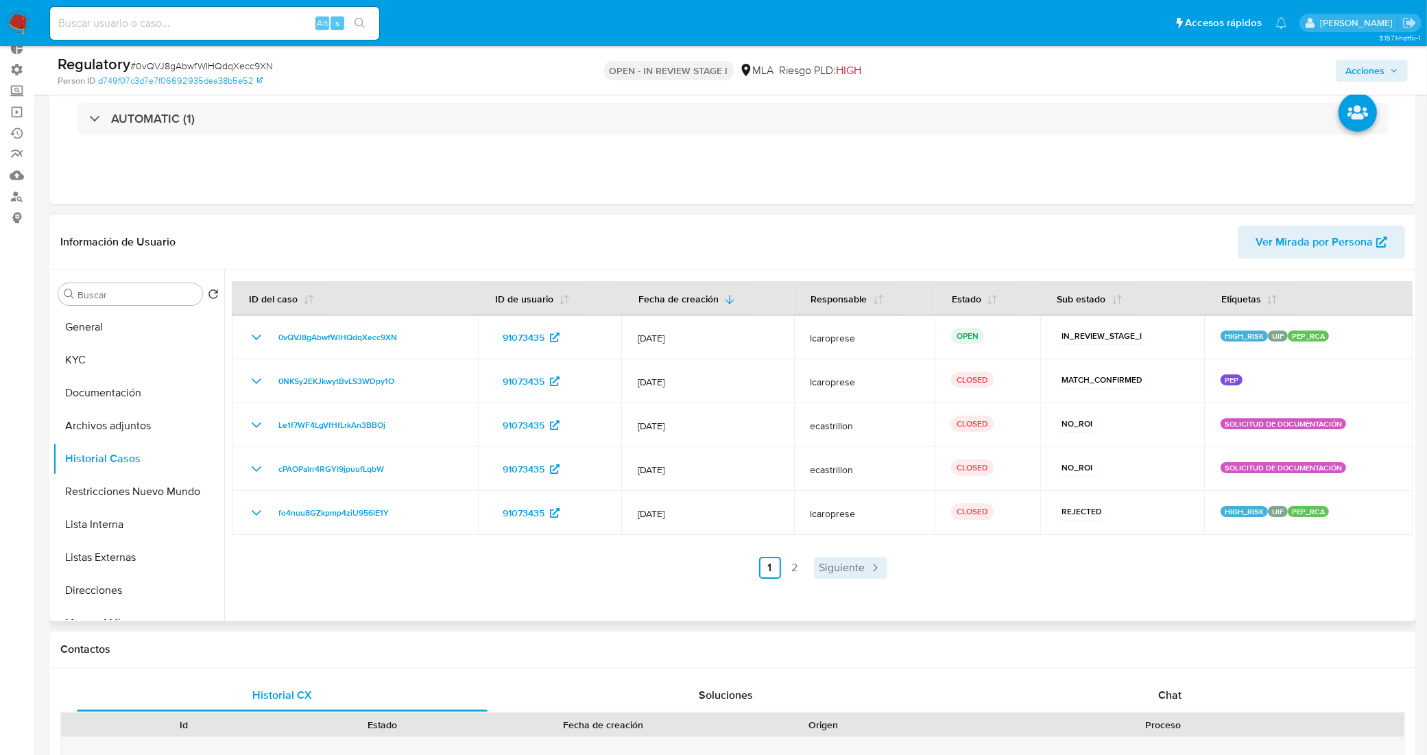
click at [826, 563] on span "Siguiente" at bounding box center [842, 567] width 46 height 11
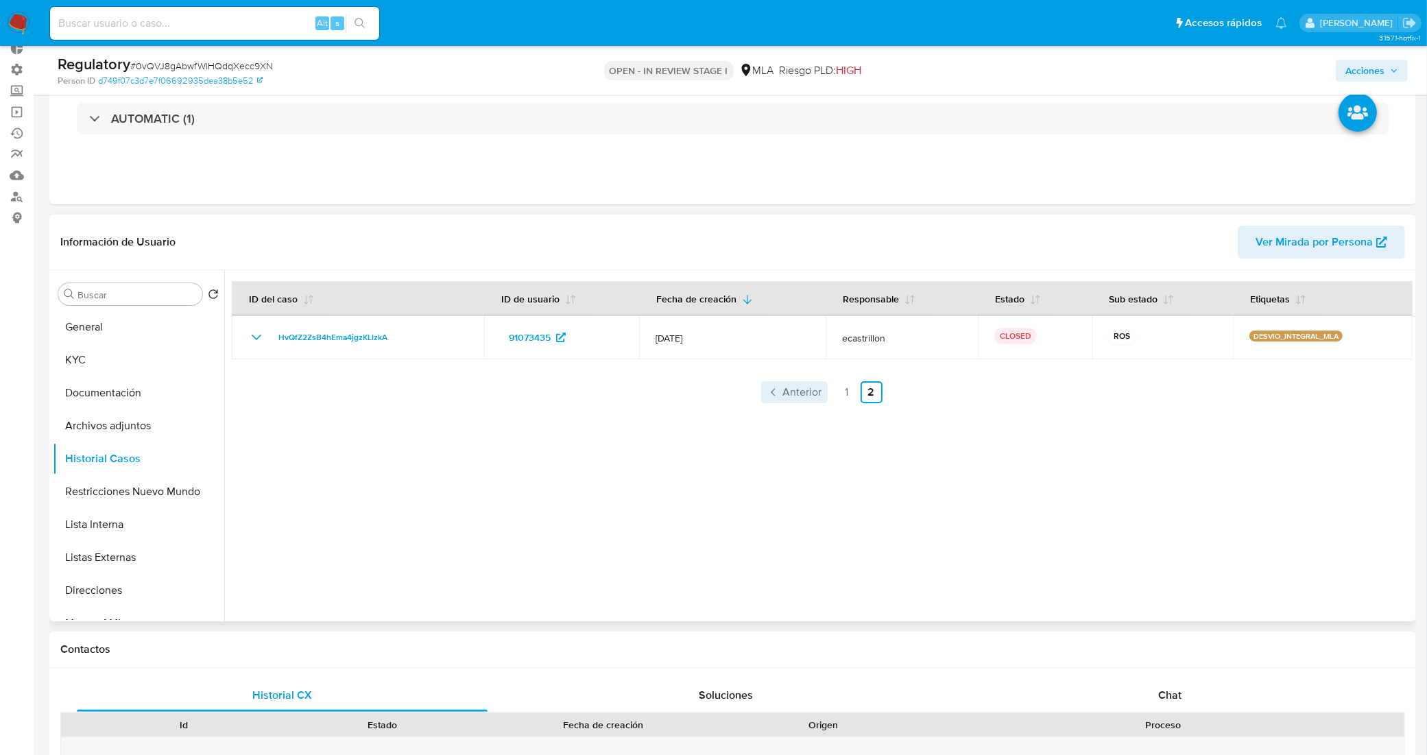
click at [799, 401] on link "Anterior" at bounding box center [794, 392] width 67 height 22
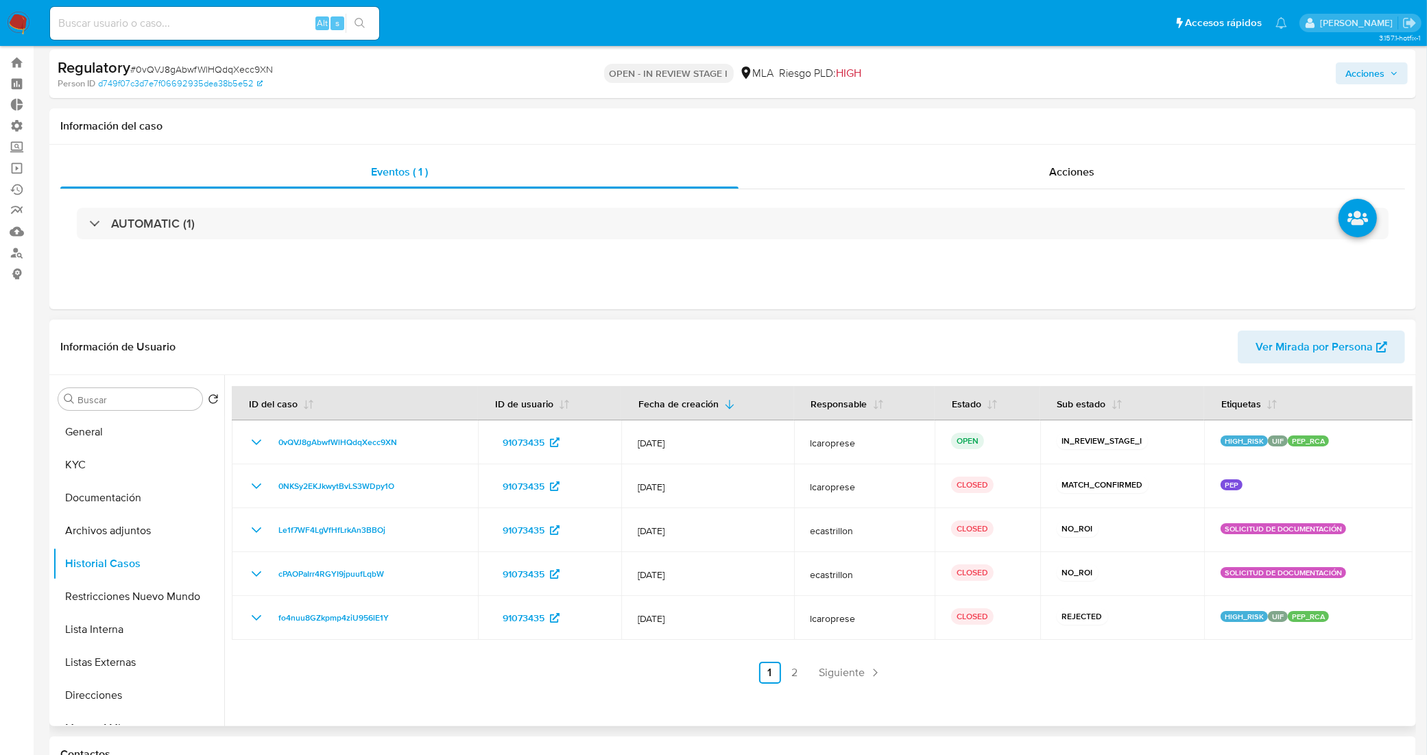
scroll to position [0, 0]
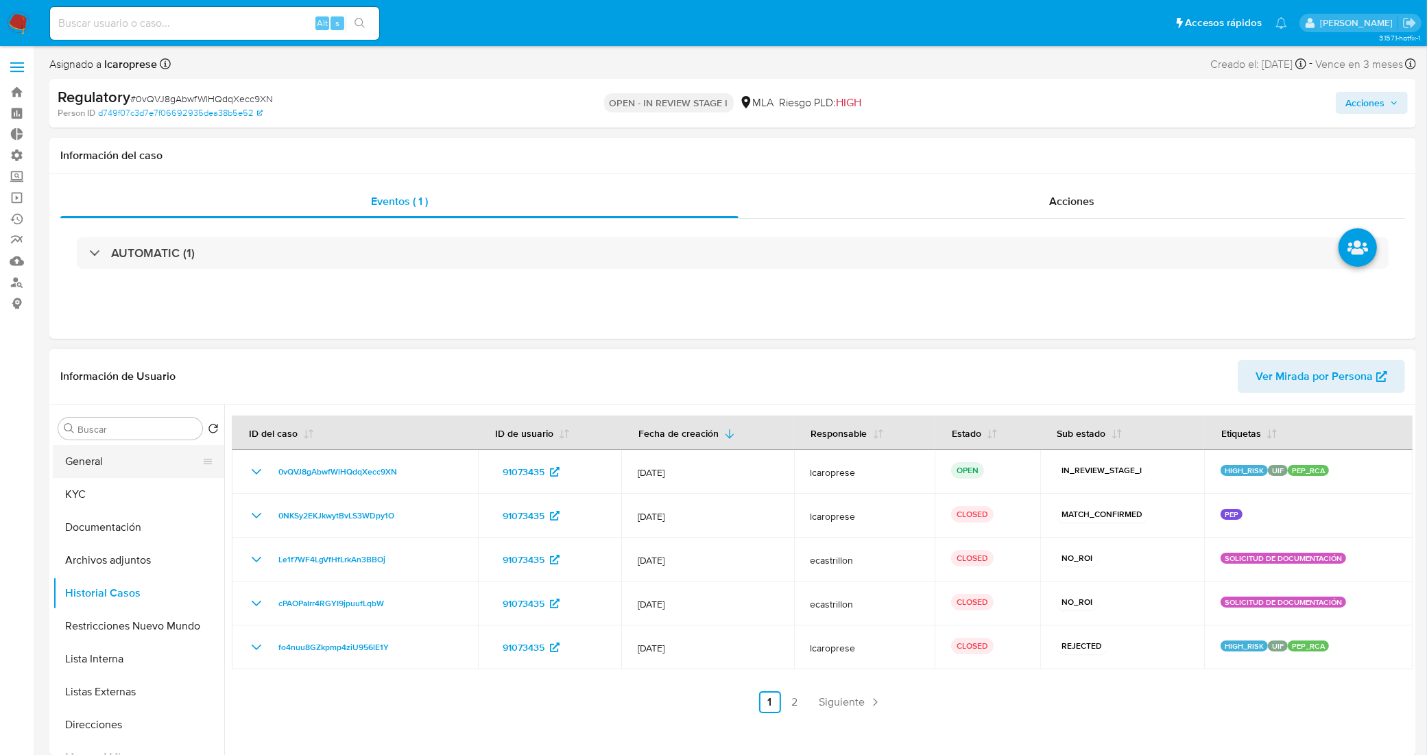
click at [114, 457] on button "General" at bounding box center [133, 461] width 160 height 33
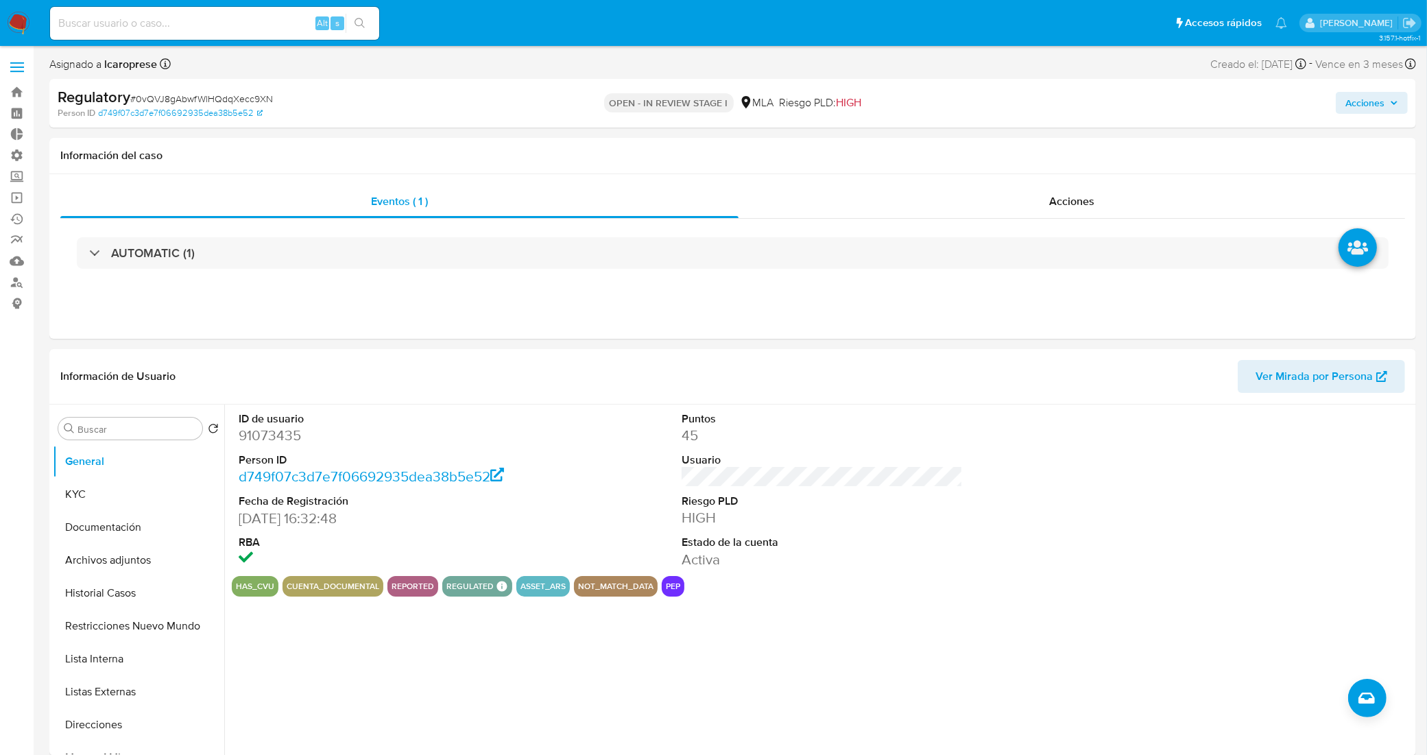
drag, startPoint x: 1395, startPoint y: 104, endPoint x: 1373, endPoint y: 110, distance: 23.6
click at [1395, 104] on icon "button" at bounding box center [1393, 102] width 5 height 3
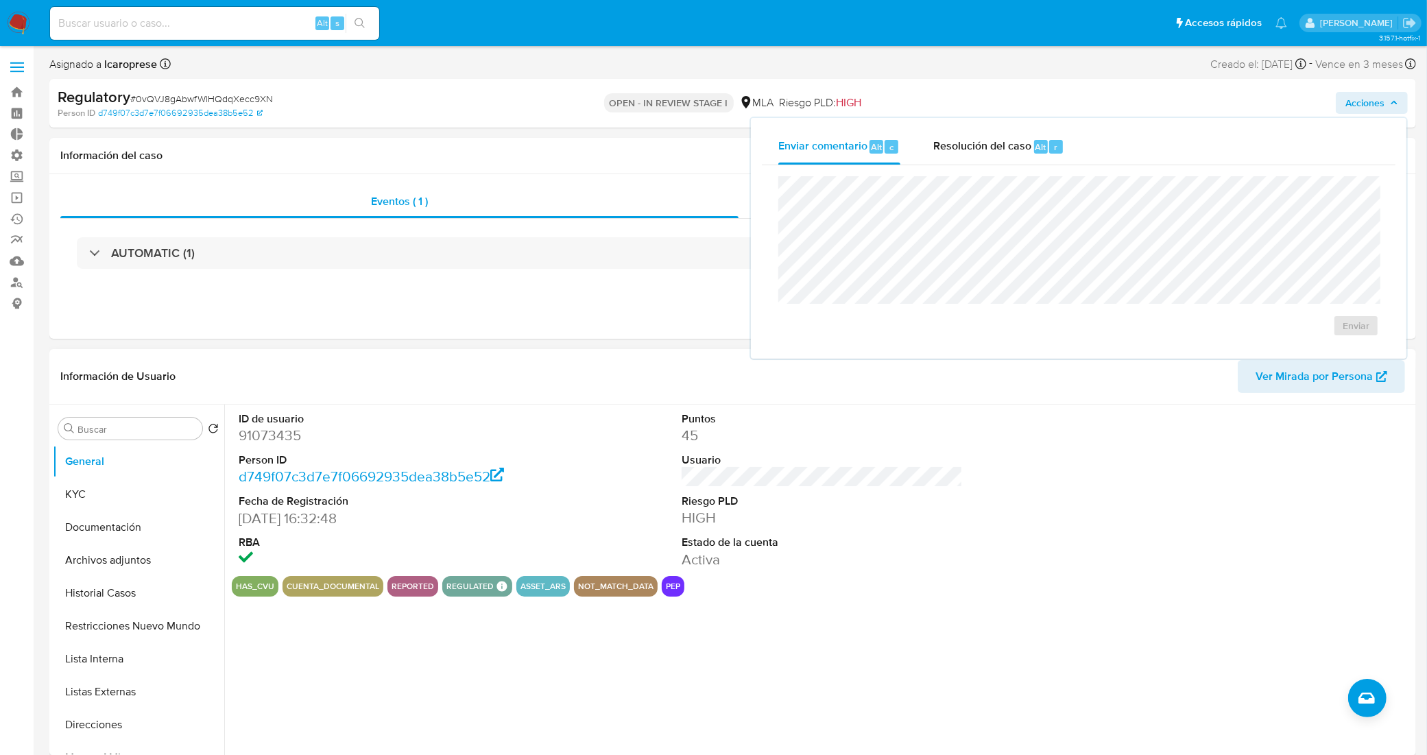
click at [437, 394] on div "Información de Usuario Ver Mirada por Persona" at bounding box center [732, 377] width 1366 height 56
click at [110, 664] on button "Lista Interna" at bounding box center [133, 658] width 160 height 33
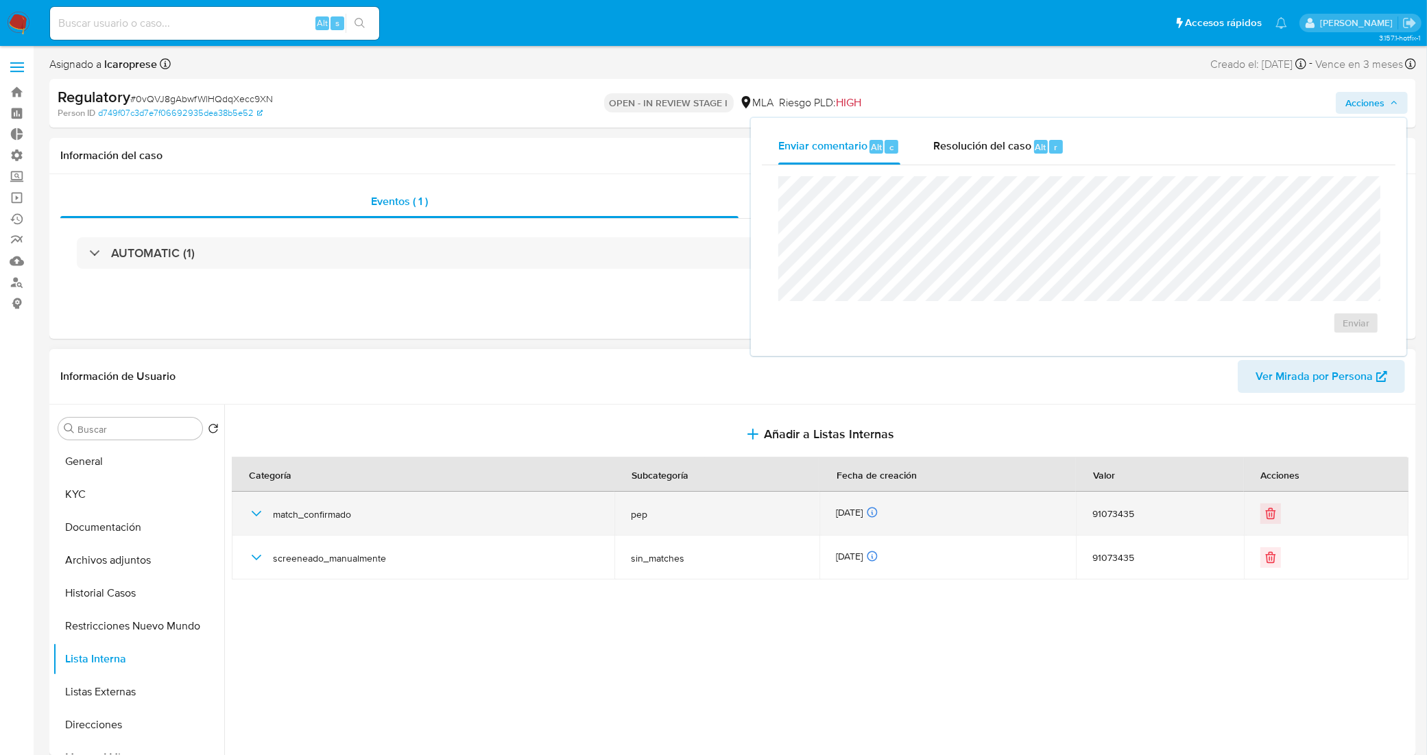
click at [252, 518] on icon "button" at bounding box center [256, 513] width 16 height 16
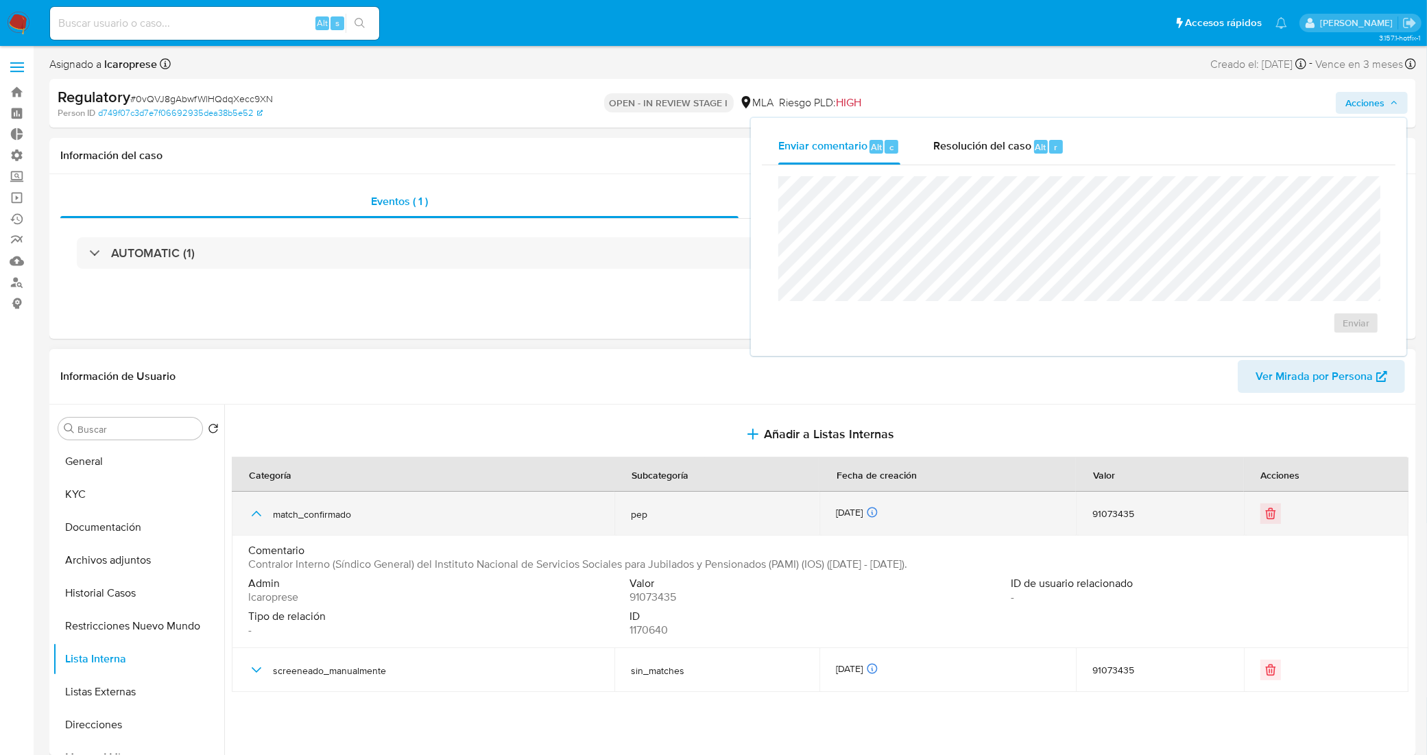
click at [252, 518] on icon "button" at bounding box center [256, 513] width 16 height 16
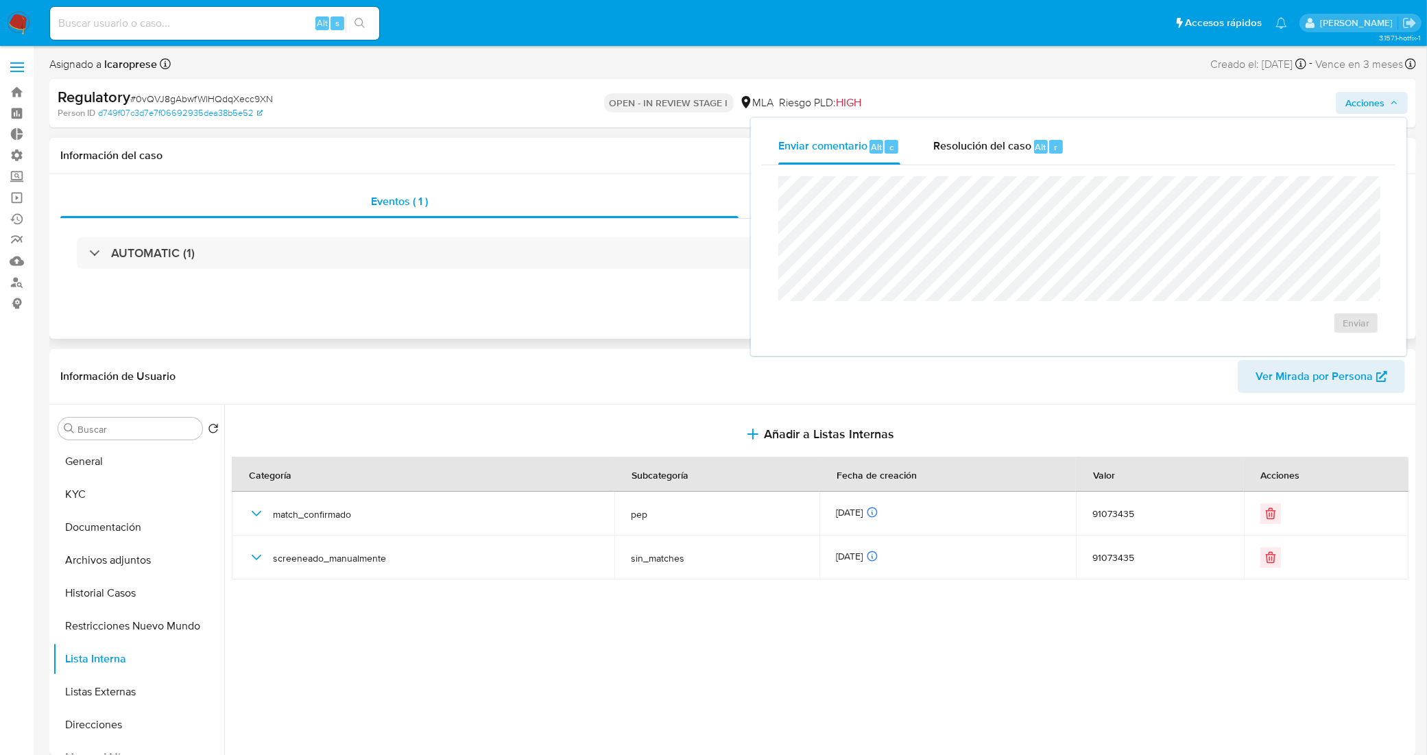
click at [564, 163] on div "Información del caso" at bounding box center [732, 156] width 1366 height 36
click at [1366, 107] on span "Acciones" at bounding box center [1364, 103] width 39 height 22
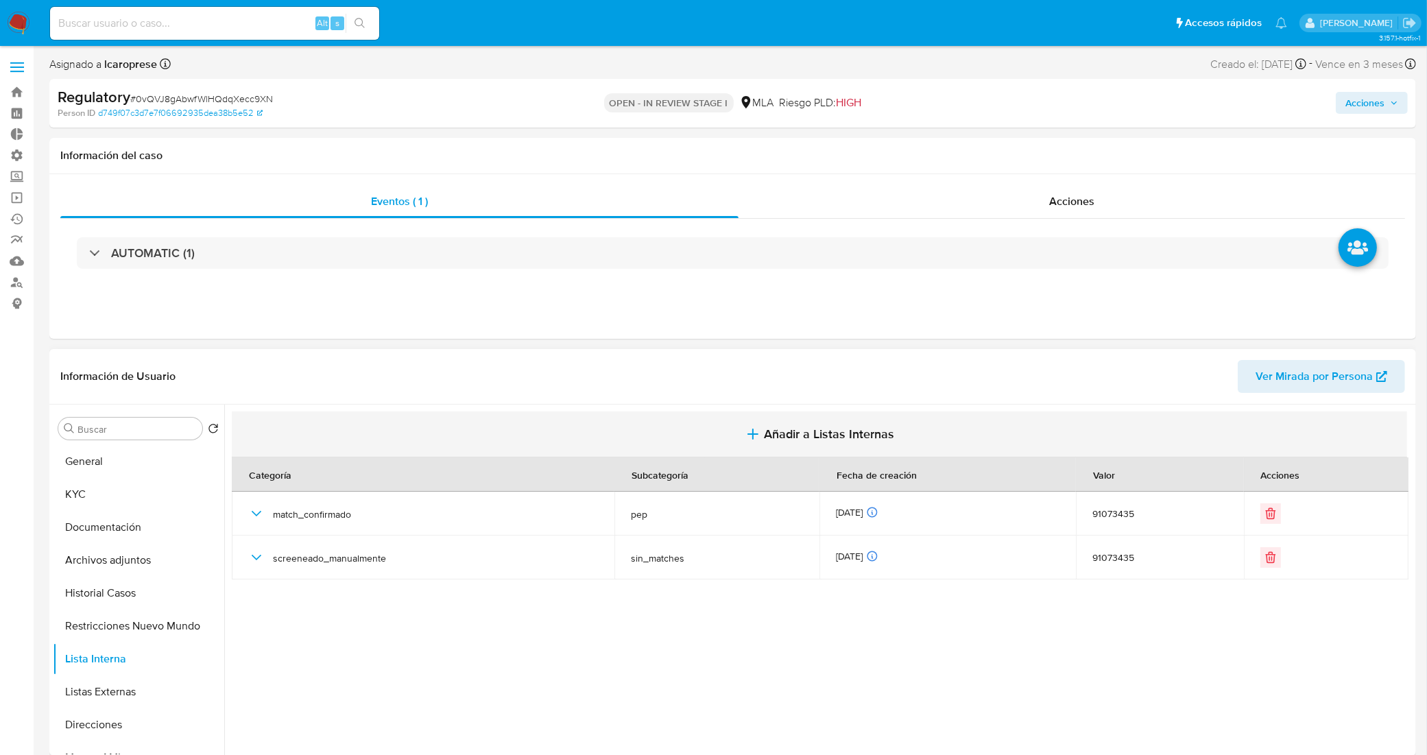
click at [810, 439] on span "Añadir a Listas Internas" at bounding box center [829, 433] width 130 height 15
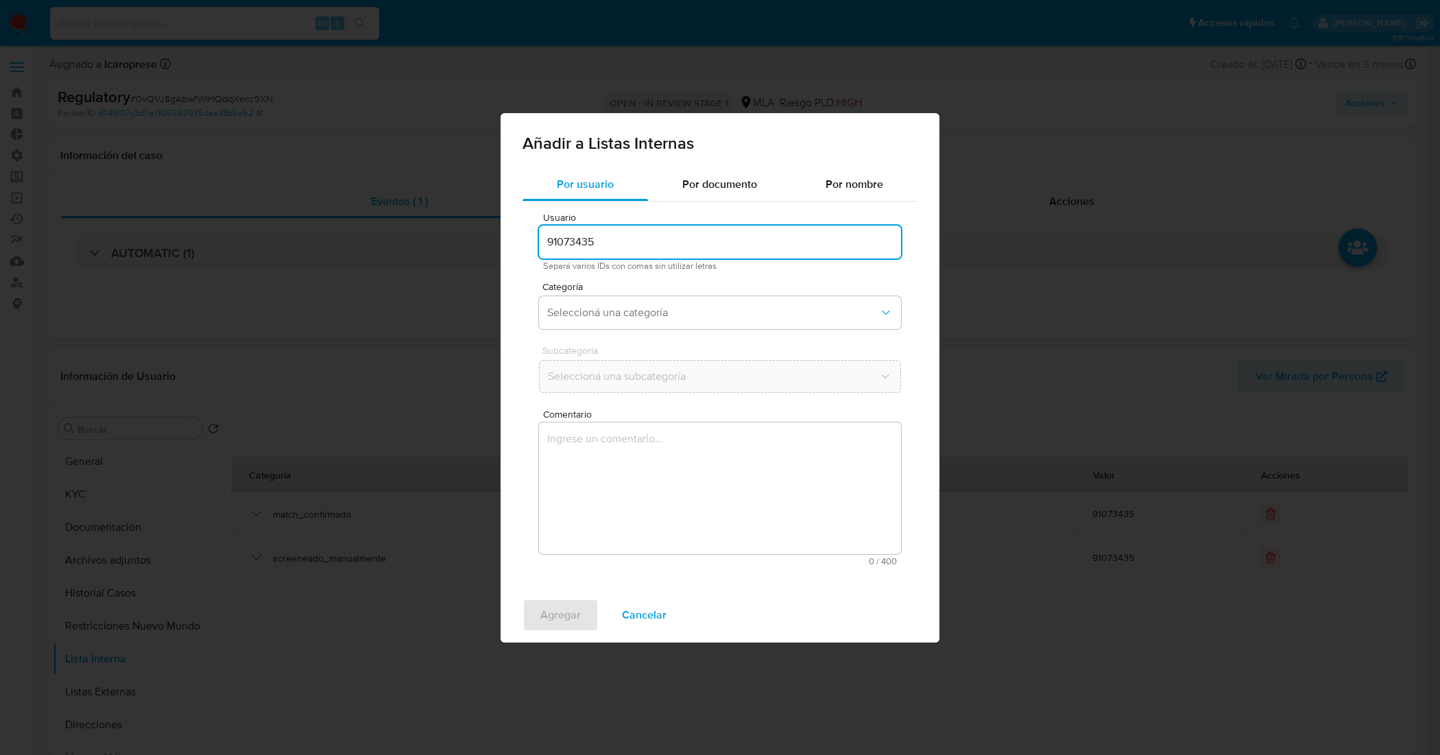
click at [682, 250] on input "91073435" at bounding box center [720, 242] width 362 height 18
click at [662, 324] on button "Seleccioná una categoría" at bounding box center [720, 312] width 362 height 33
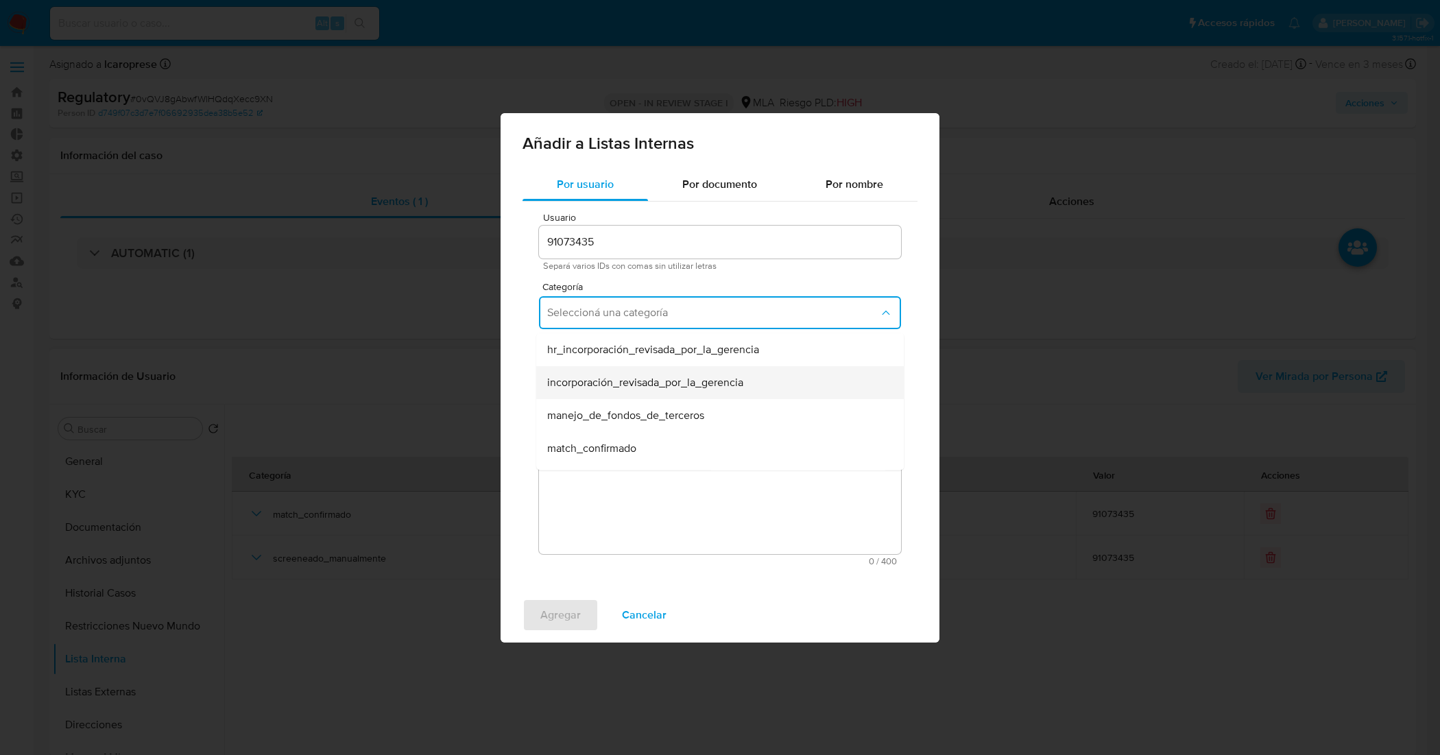
click at [656, 375] on span "incorporación_revisada_por_la_gerencia" at bounding box center [645, 382] width 196 height 14
click at [660, 381] on span "Seleccioná una subcategoría" at bounding box center [713, 377] width 332 height 14
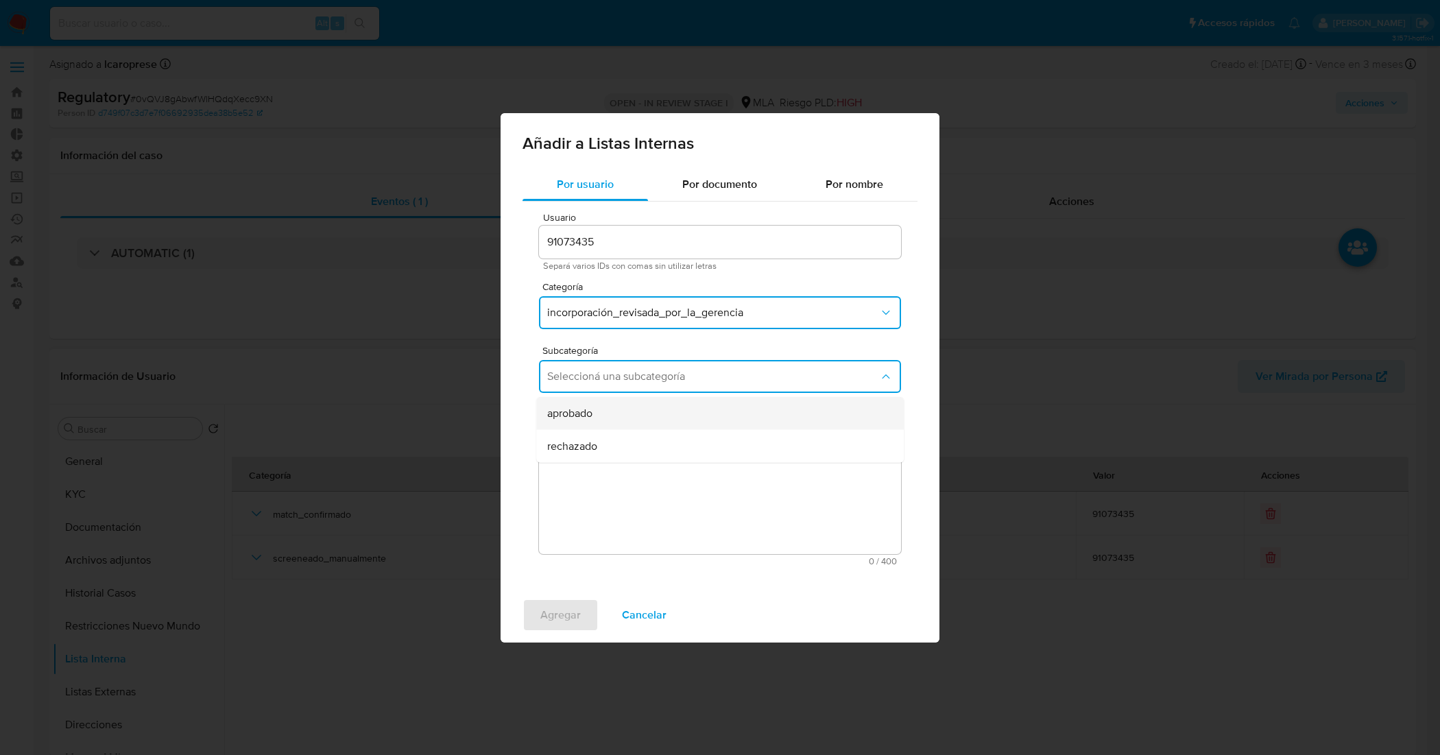
click at [642, 413] on div "aprobado" at bounding box center [715, 412] width 337 height 33
click at [644, 481] on textarea "Comentario" at bounding box center [720, 488] width 362 height 132
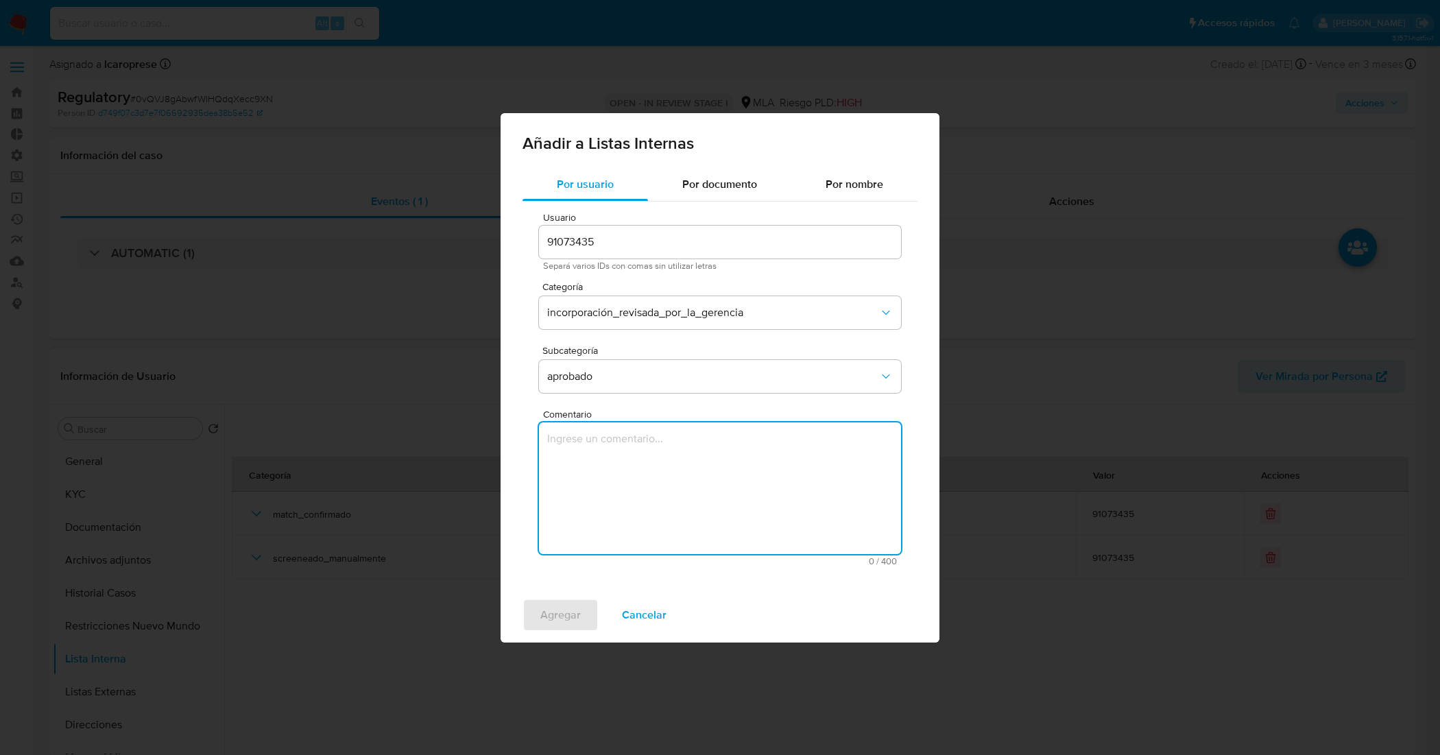
paste textarea "REEVALUACIÓN por parte del OC, habiendo definido cambiar la definición optada e…"
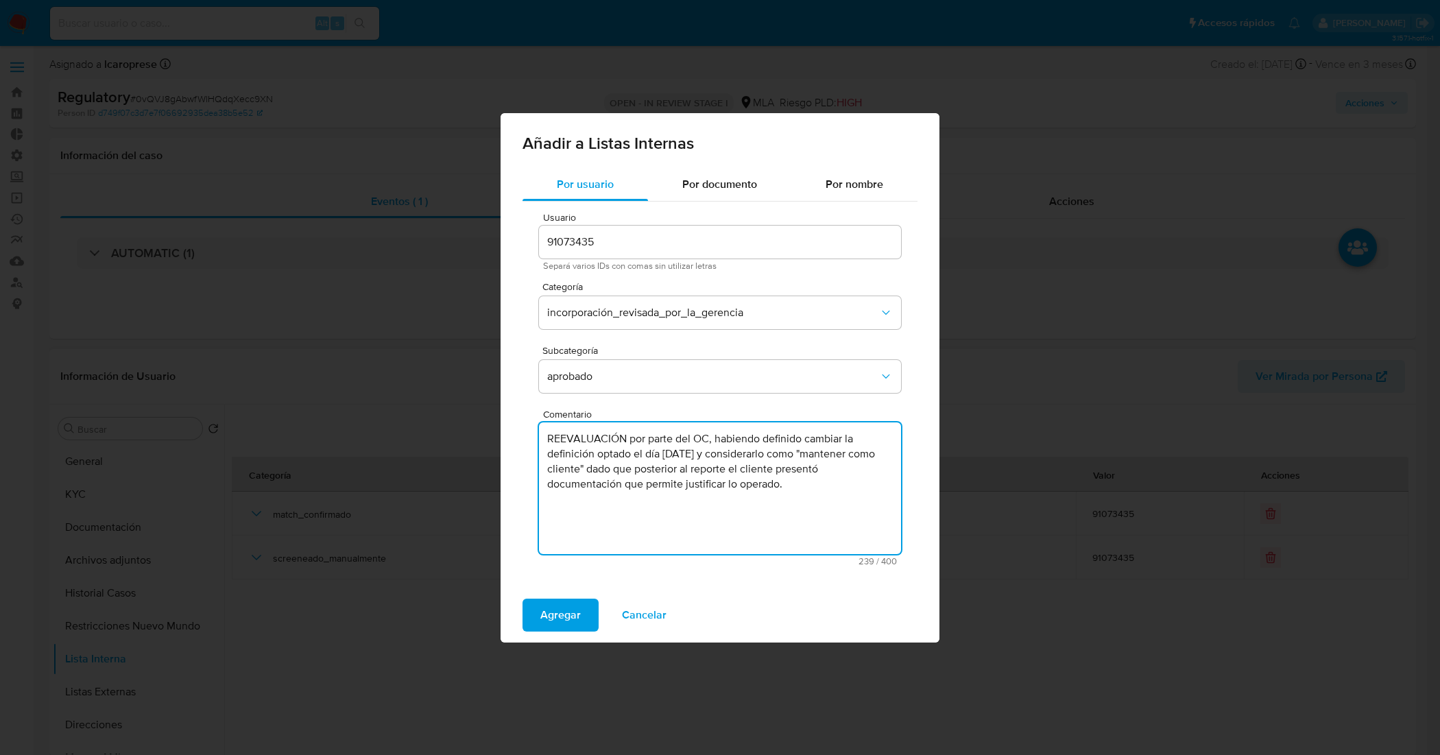
drag, startPoint x: 625, startPoint y: 439, endPoint x: 543, endPoint y: 439, distance: 82.3
click at [543, 439] on textarea "REEVALUACIÓN por parte del OC, habiendo definido cambiar la definición optado e…" at bounding box center [720, 488] width 362 height 132
type textarea "El día 14/02/2025 REEVALUACIÓN por parte del OC, habiendo definido cambiar la d…"
click at [662, 616] on span "Cancelar" at bounding box center [644, 615] width 45 height 30
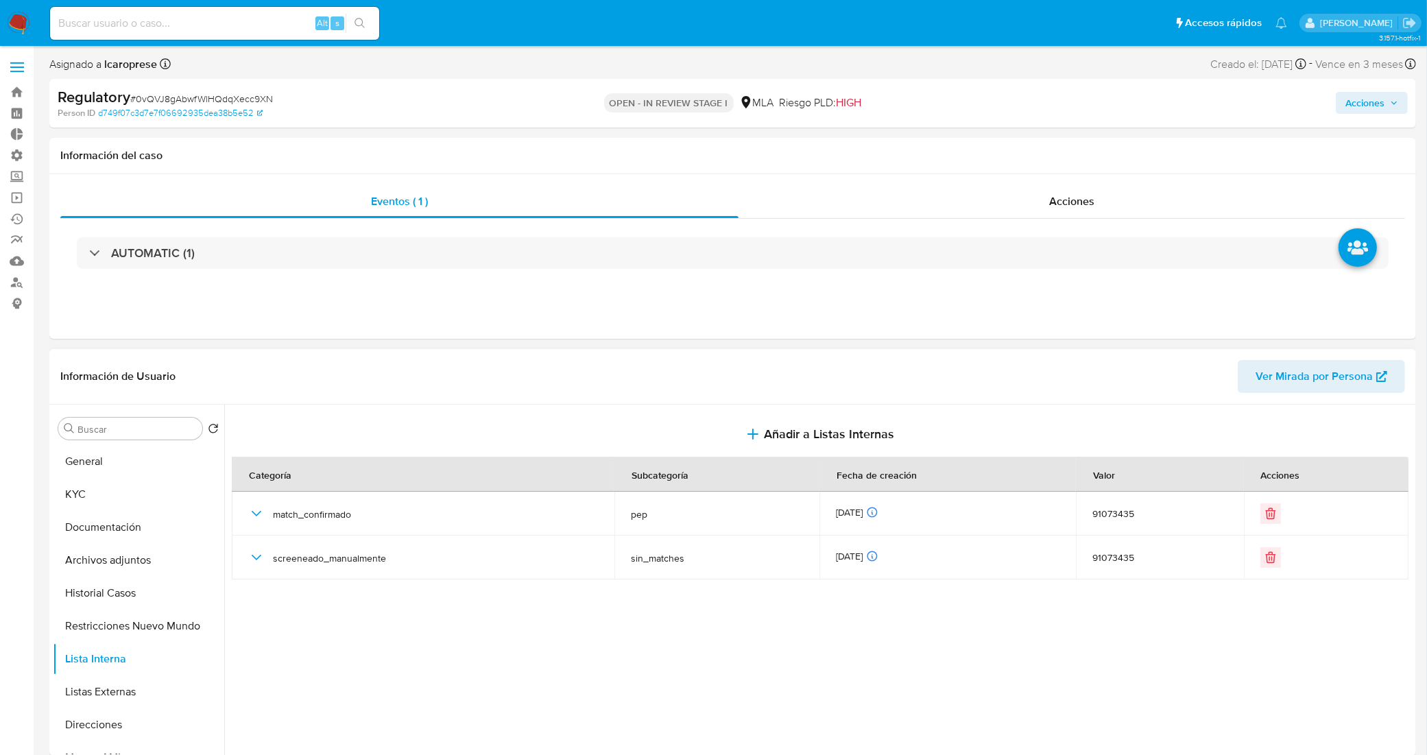
click at [677, 628] on div at bounding box center [818, 580] width 1188 height 351
click at [127, 463] on button "General" at bounding box center [133, 461] width 160 height 33
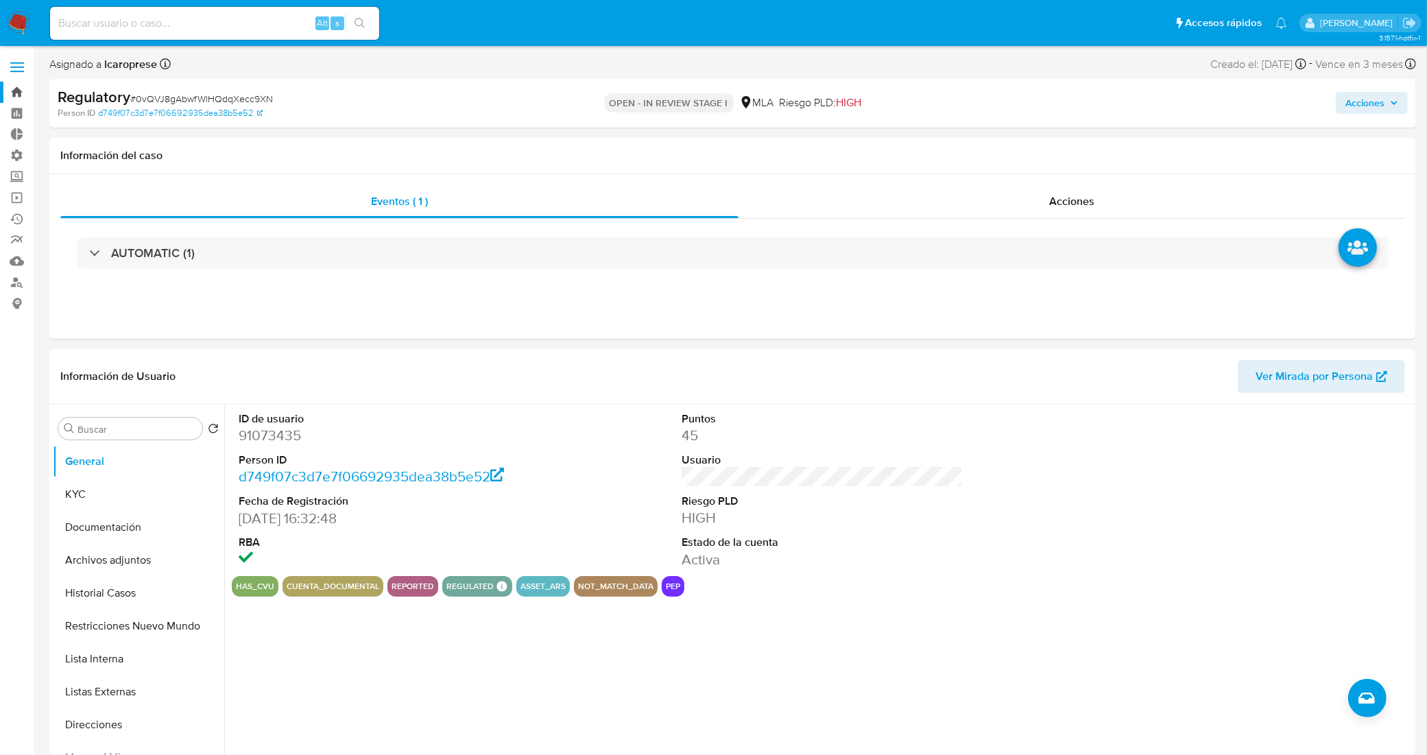
click at [19, 93] on link "Bandeja" at bounding box center [81, 92] width 163 height 21
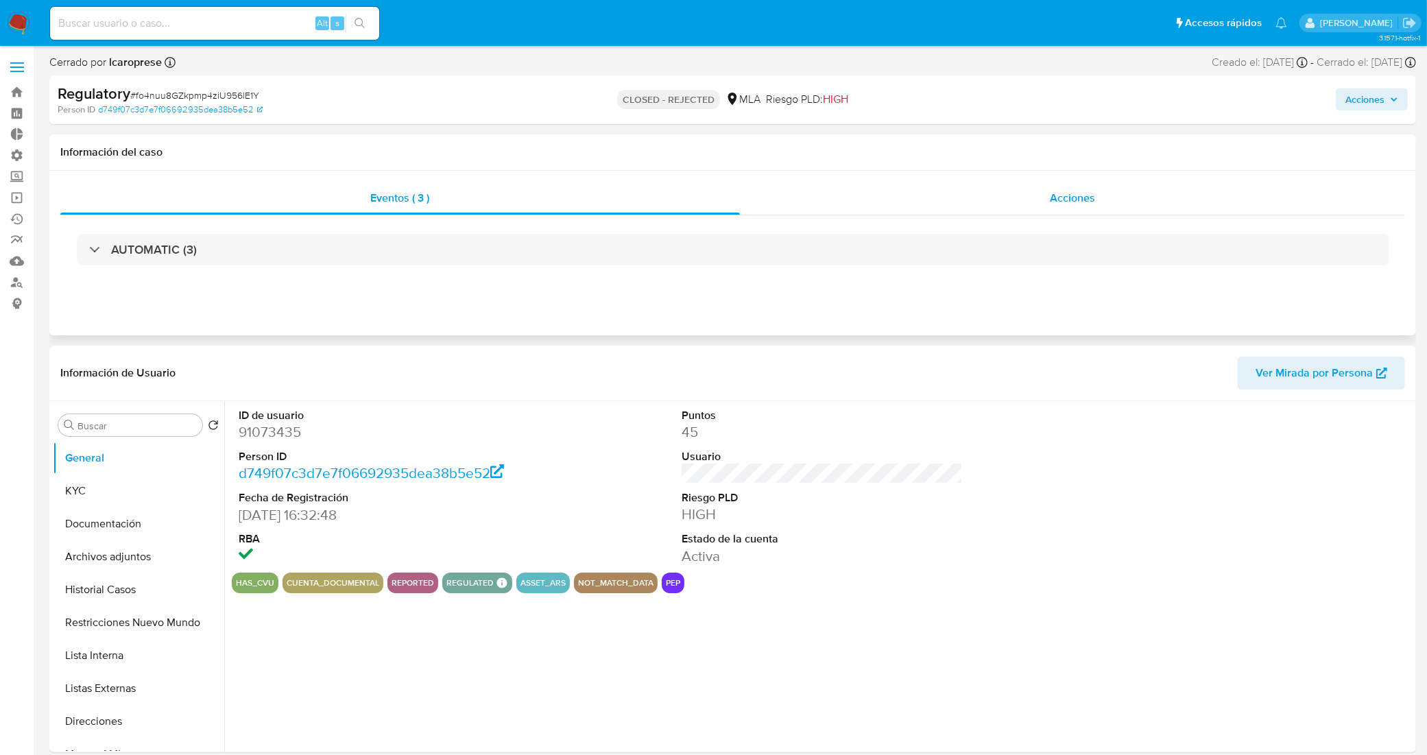
click at [866, 197] on div "Acciones" at bounding box center [1073, 198] width 666 height 33
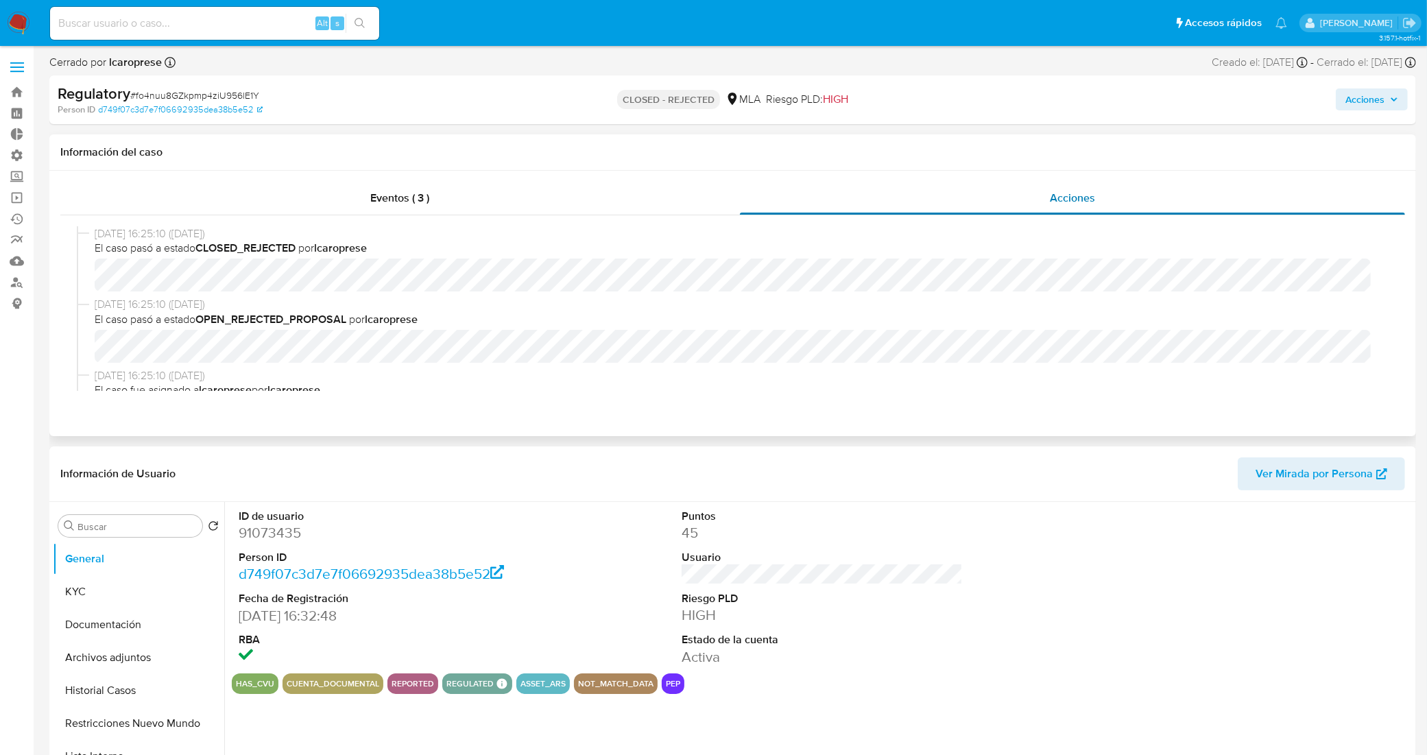
select select "10"
